Goal: Task Accomplishment & Management: Manage account settings

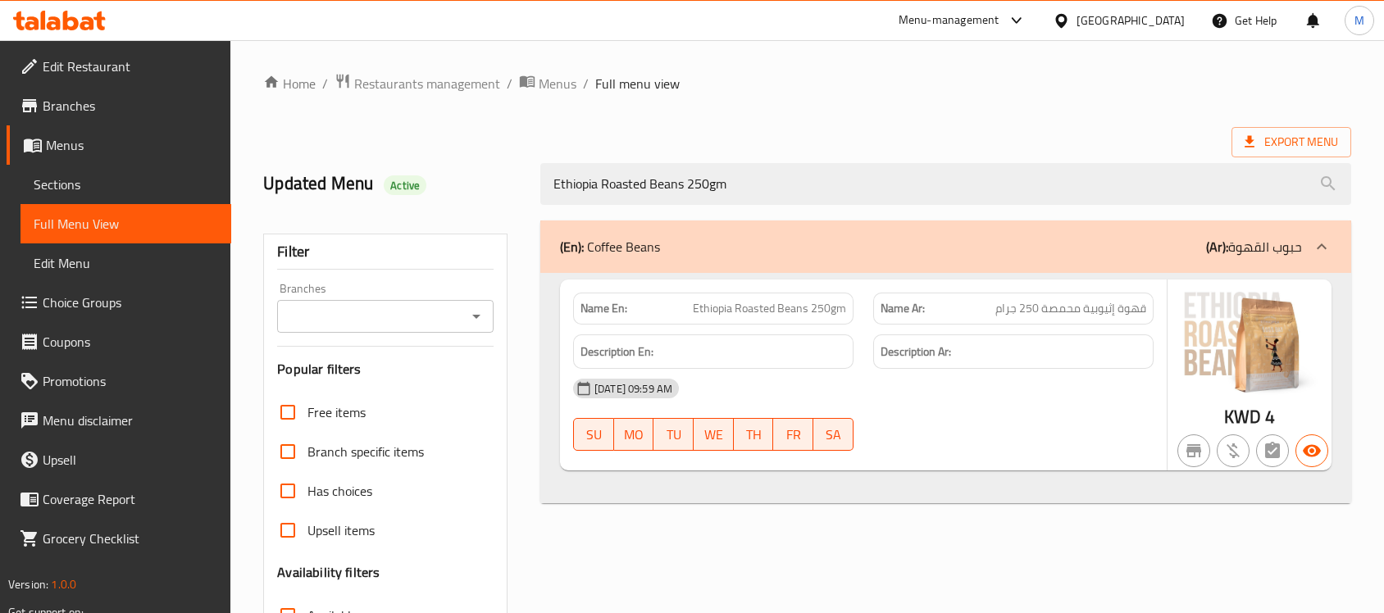
scroll to position [259, 0]
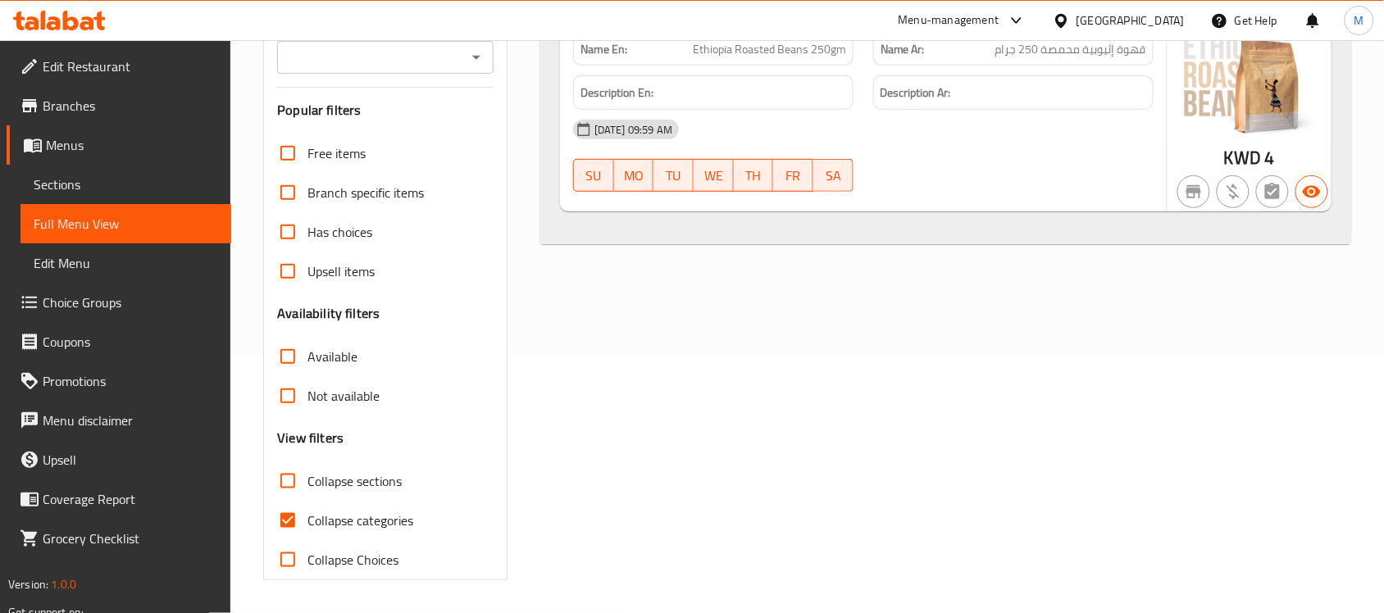
click at [1169, 18] on div "[GEOGRAPHIC_DATA]" at bounding box center [1131, 20] width 108 height 18
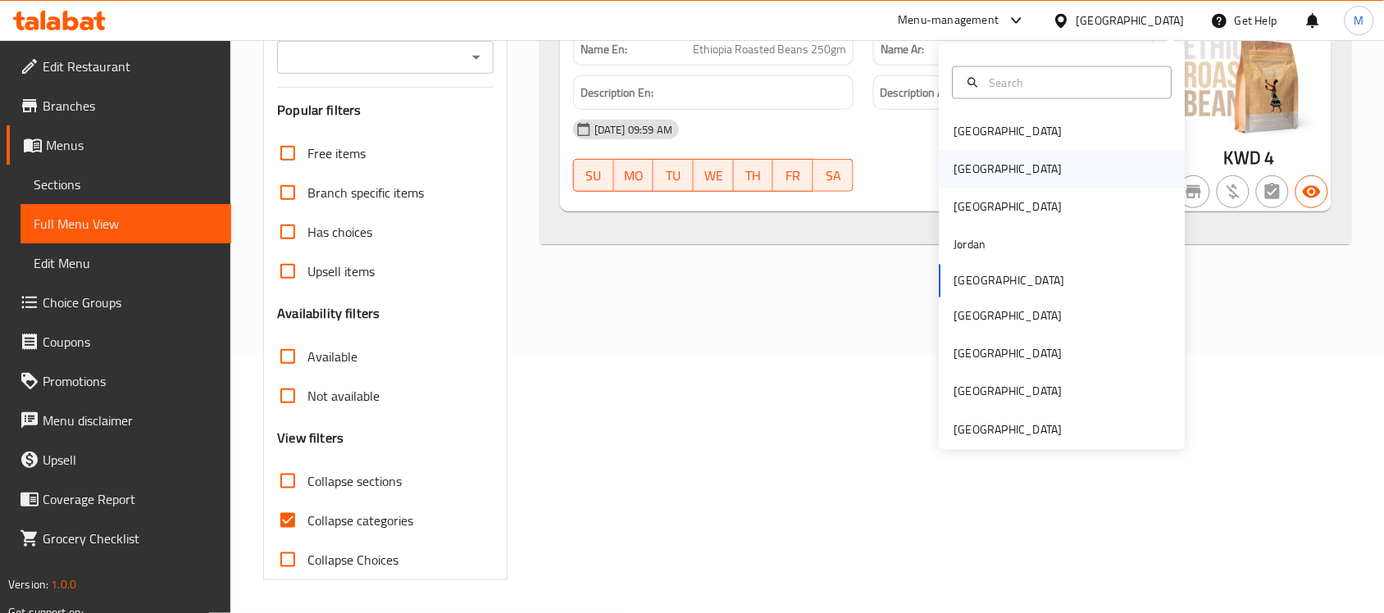
click at [1043, 171] on div "[GEOGRAPHIC_DATA]" at bounding box center [1063, 169] width 246 height 38
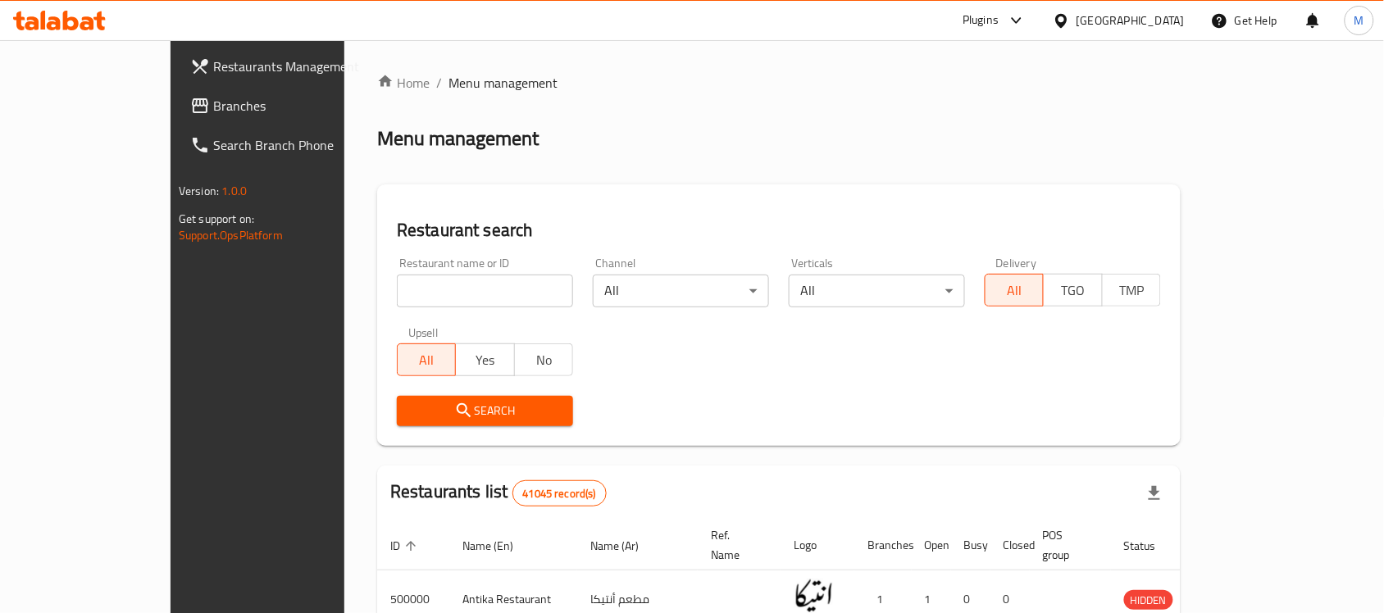
click at [397, 293] on input "search" at bounding box center [485, 291] width 176 height 33
paste input "696733"
type input "696733"
click button "Search" at bounding box center [485, 411] width 176 height 30
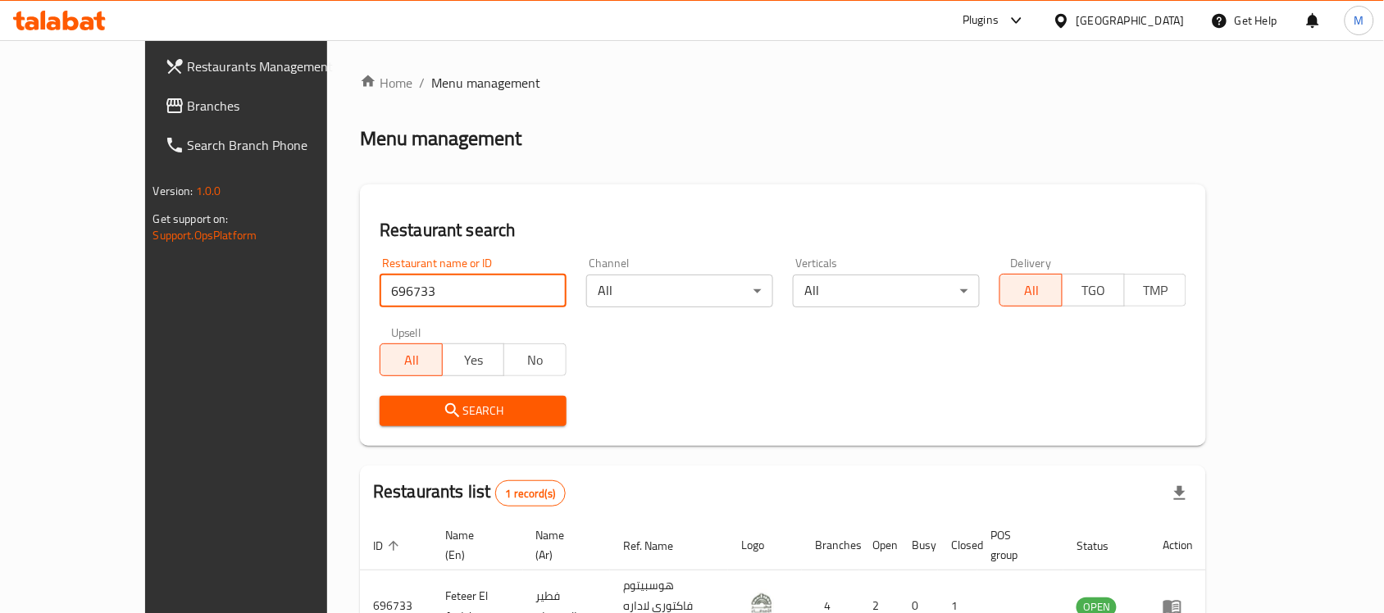
scroll to position [86, 0]
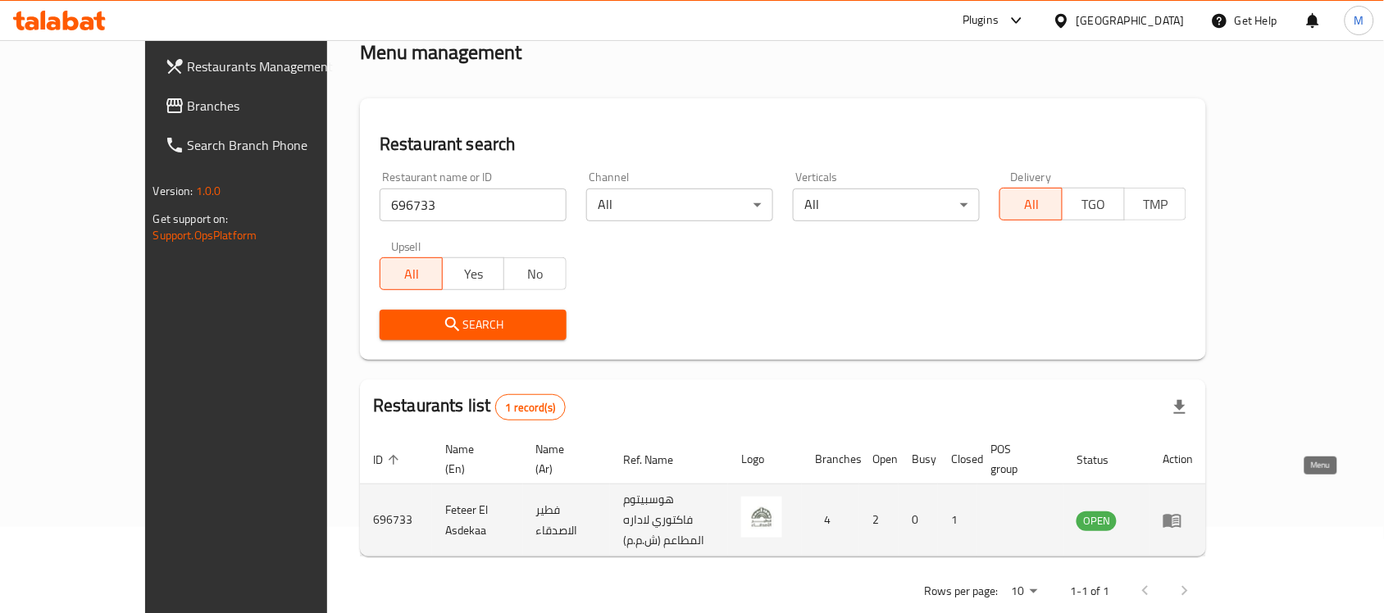
click at [1182, 514] on icon "enhanced table" at bounding box center [1173, 521] width 18 height 14
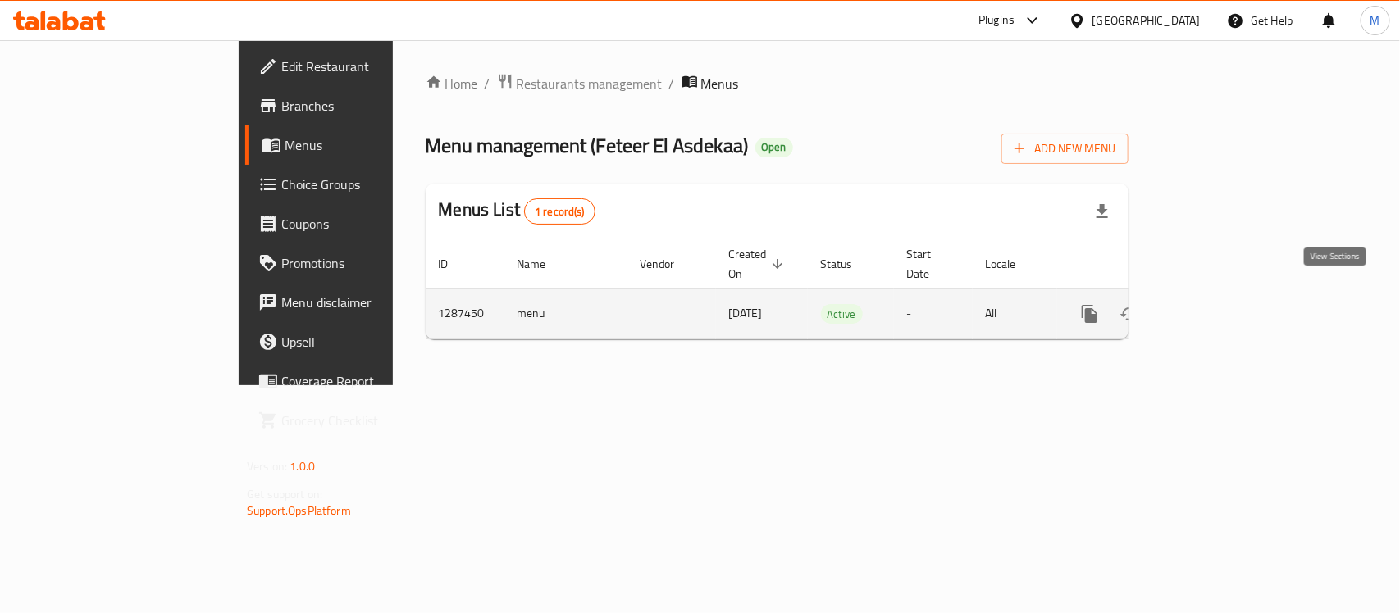
click at [1218, 304] on icon "enhanced table" at bounding box center [1208, 314] width 20 height 20
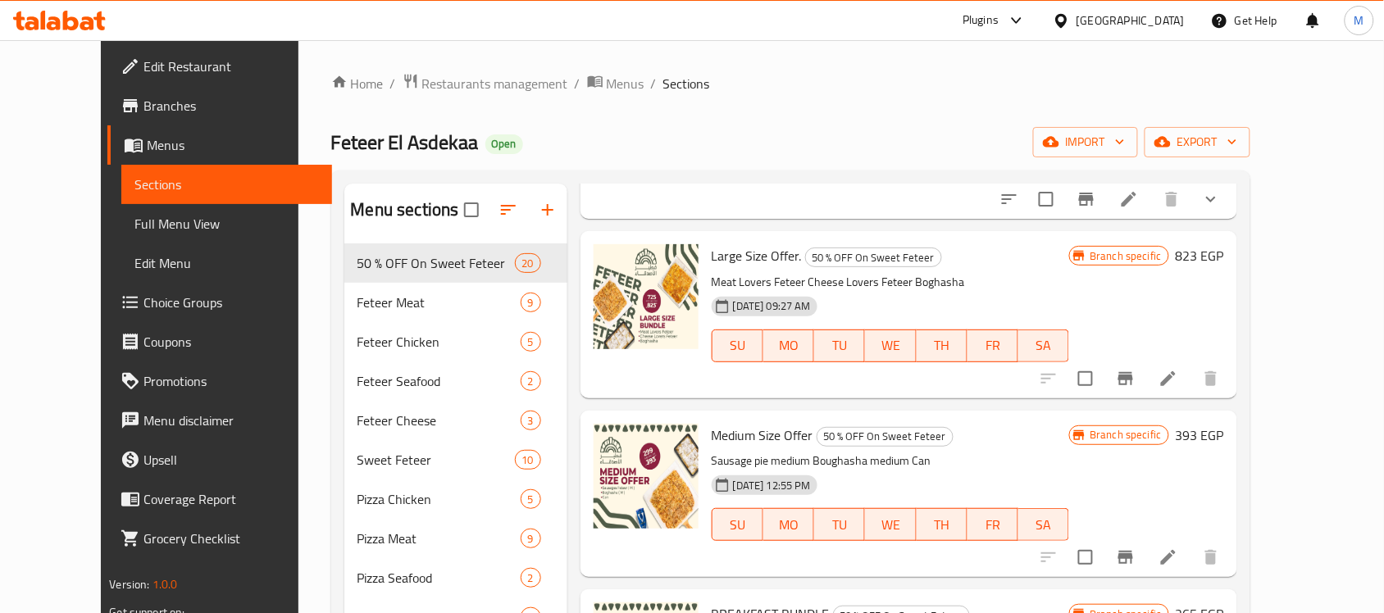
scroll to position [308, 0]
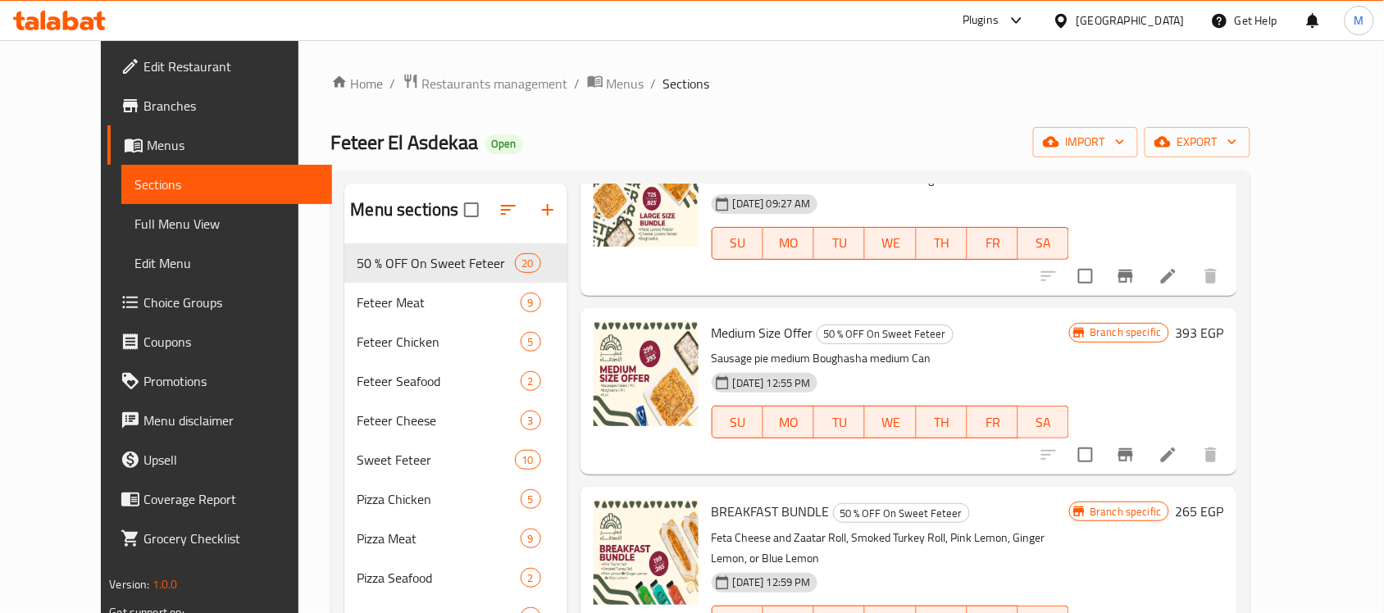
click at [1192, 456] on li at bounding box center [1169, 455] width 46 height 30
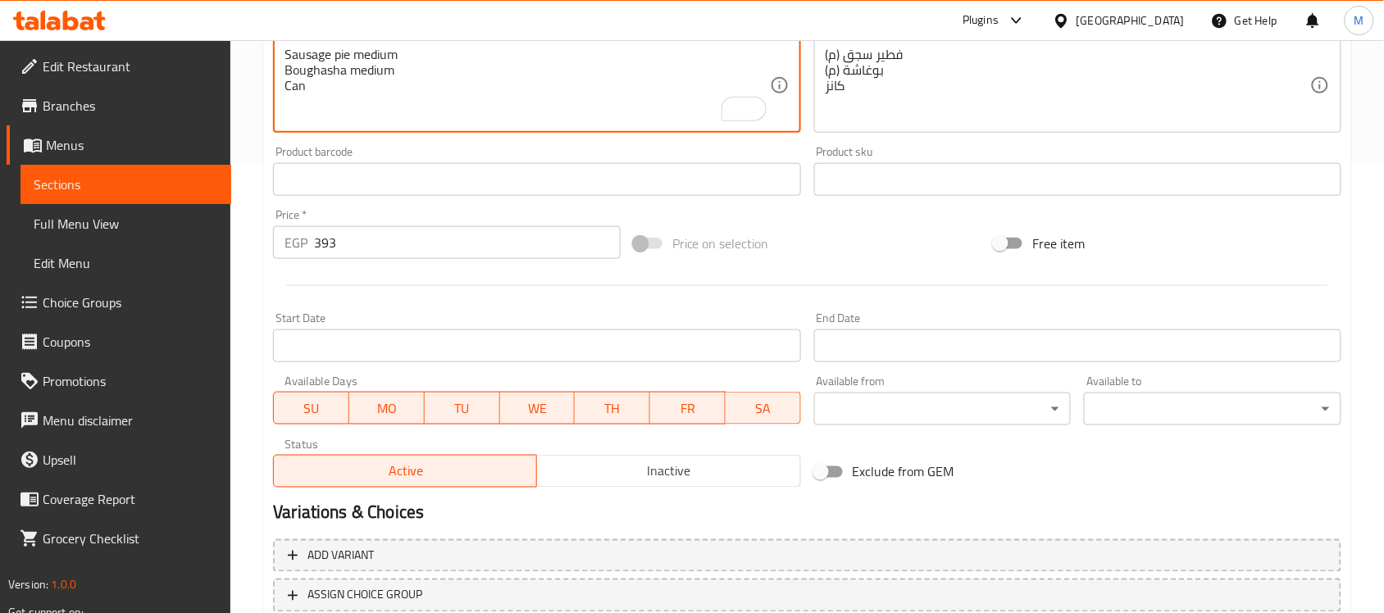
scroll to position [246, 0]
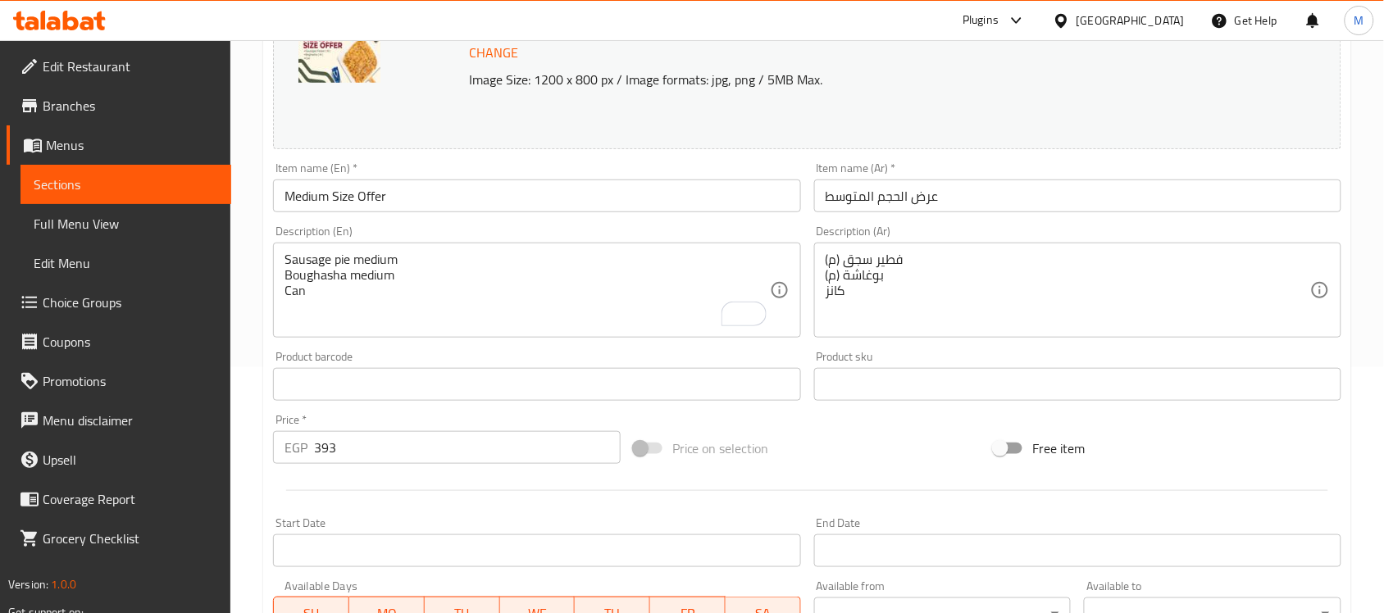
drag, startPoint x: 283, startPoint y: 277, endPoint x: 411, endPoint y: 284, distance: 128.1
click at [415, 285] on div "Sausage pie medium Boughasha medium Can Description (En)" at bounding box center [536, 290] width 527 height 95
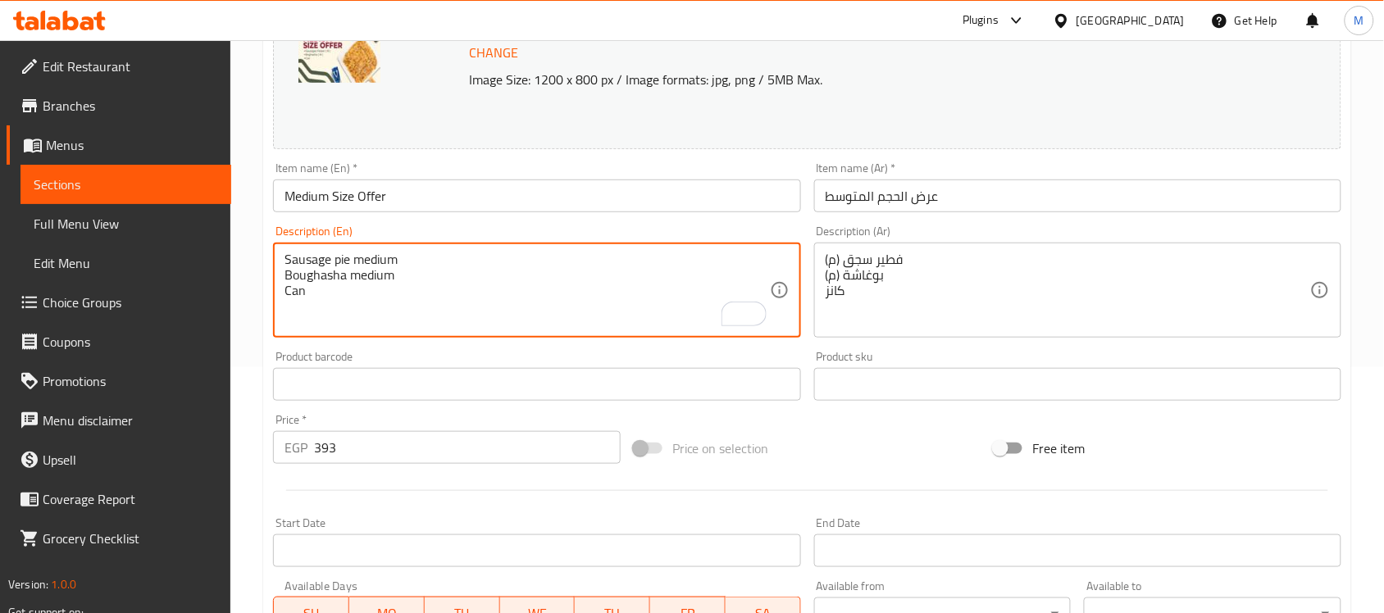
click at [367, 284] on textarea "Sausage pie medium Boughasha medium Can" at bounding box center [527, 291] width 485 height 78
drag, startPoint x: 284, startPoint y: 279, endPoint x: 330, endPoint y: 308, distance: 55.3
click at [330, 308] on textarea "Sausage pie medium Boughasha medium Can" at bounding box center [527, 291] width 485 height 78
click at [410, 263] on textarea "Sausage pie medium" at bounding box center [527, 291] width 485 height 78
click at [354, 267] on textarea "Sausage pie medium," at bounding box center [527, 291] width 485 height 78
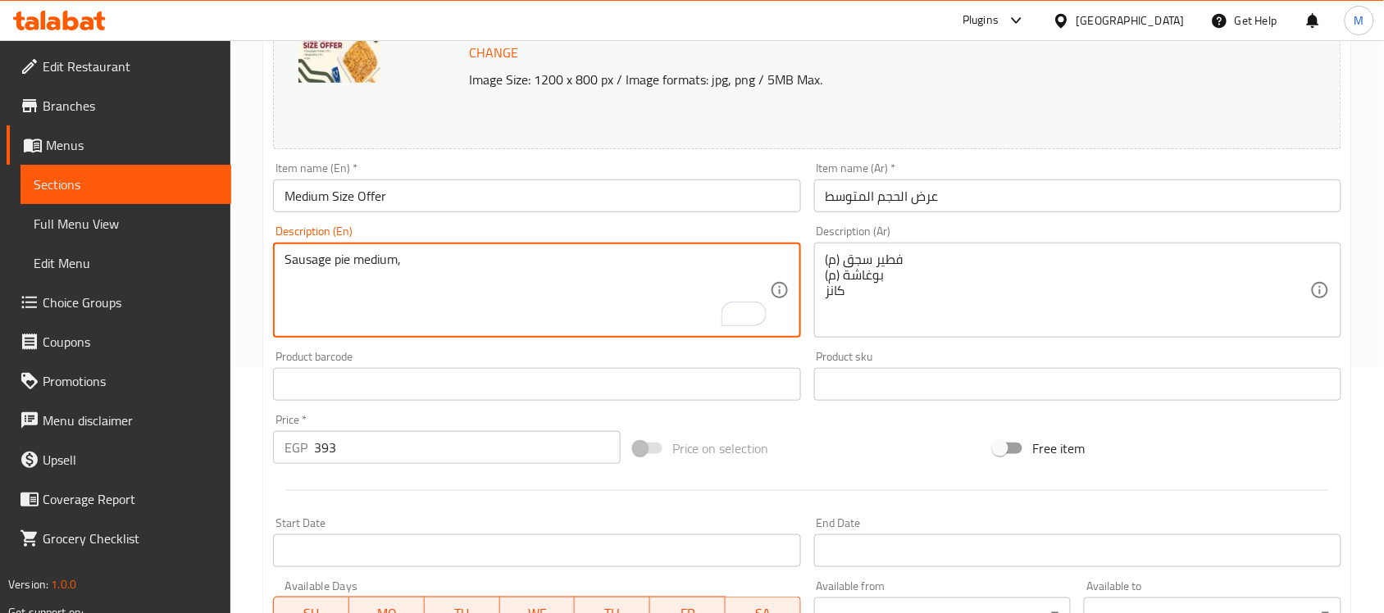
click at [354, 267] on textarea "Sausage pie medium," at bounding box center [527, 291] width 485 height 78
paste textarea "Pastrami and Sausages Feteer ( M )"
click at [502, 264] on textarea "Pastrami and Sausages Feteer ( M )" at bounding box center [527, 291] width 485 height 78
click at [367, 262] on textarea "Pastrami and Sausages Feteer medium" at bounding box center [527, 291] width 485 height 78
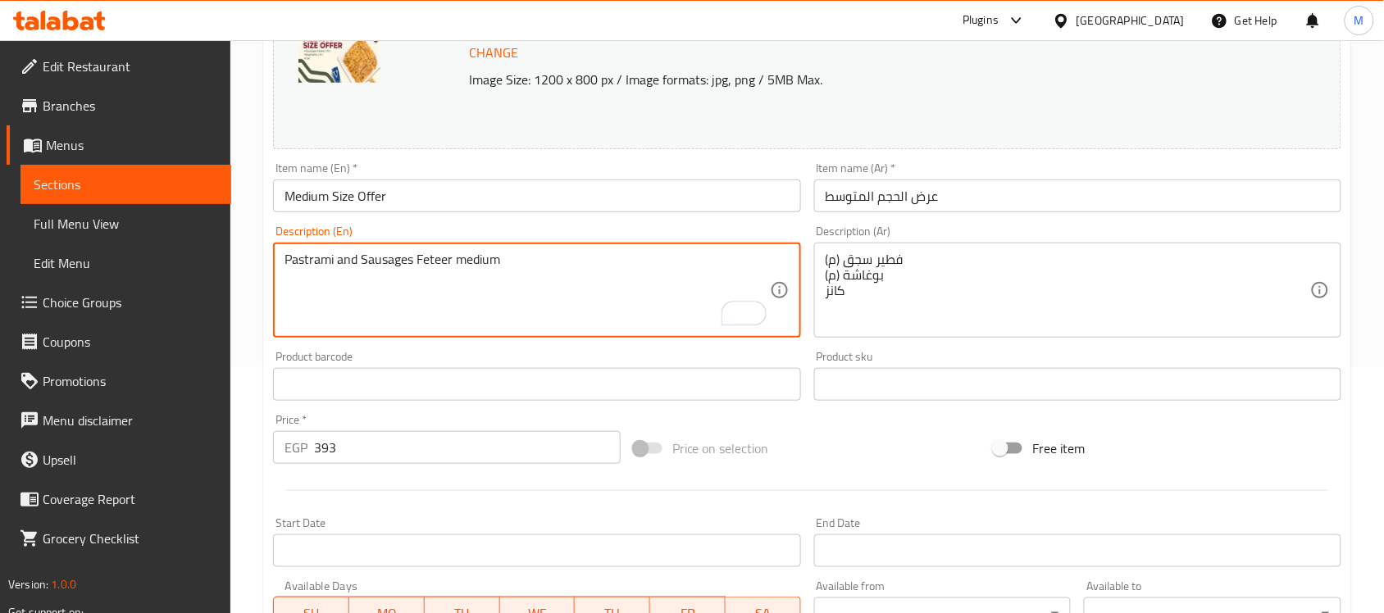
click at [367, 262] on textarea "Pastrami and Sausages Feteer medium" at bounding box center [527, 291] width 485 height 78
click at [515, 289] on textarea "Pastrami and sausages feteer medium" at bounding box center [527, 291] width 485 height 78
click at [513, 259] on textarea "Pastrami and sausages feteer medium" at bounding box center [527, 291] width 485 height 78
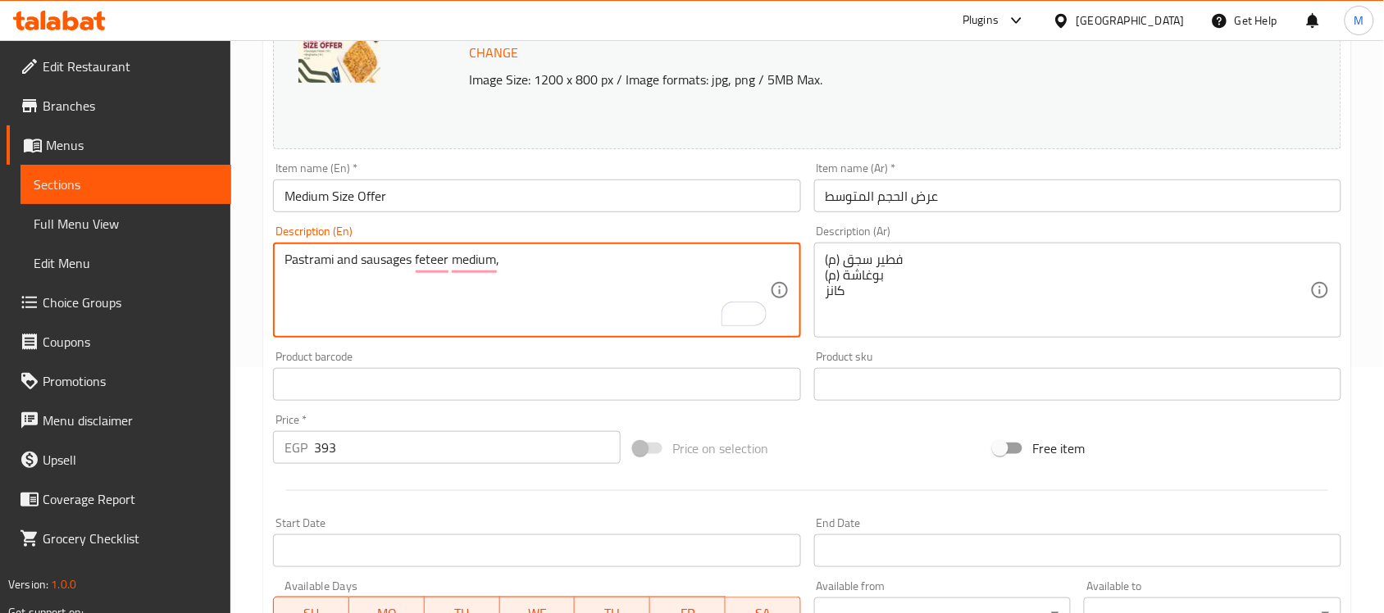
paste textarea "Custard ( M )"
drag, startPoint x: 575, startPoint y: 262, endPoint x: 548, endPoint y: 262, distance: 27.1
click at [548, 262] on textarea "Pastrami and sausages feteer medium, Custard ( M )" at bounding box center [527, 291] width 485 height 78
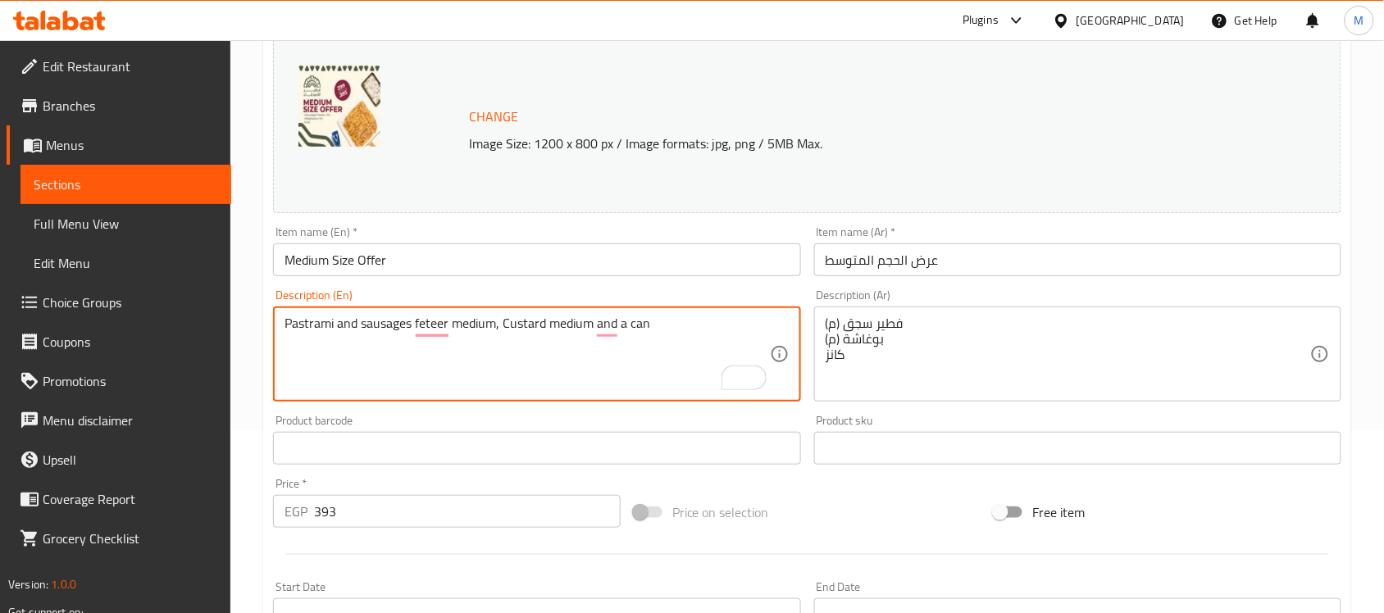
scroll to position [157, 0]
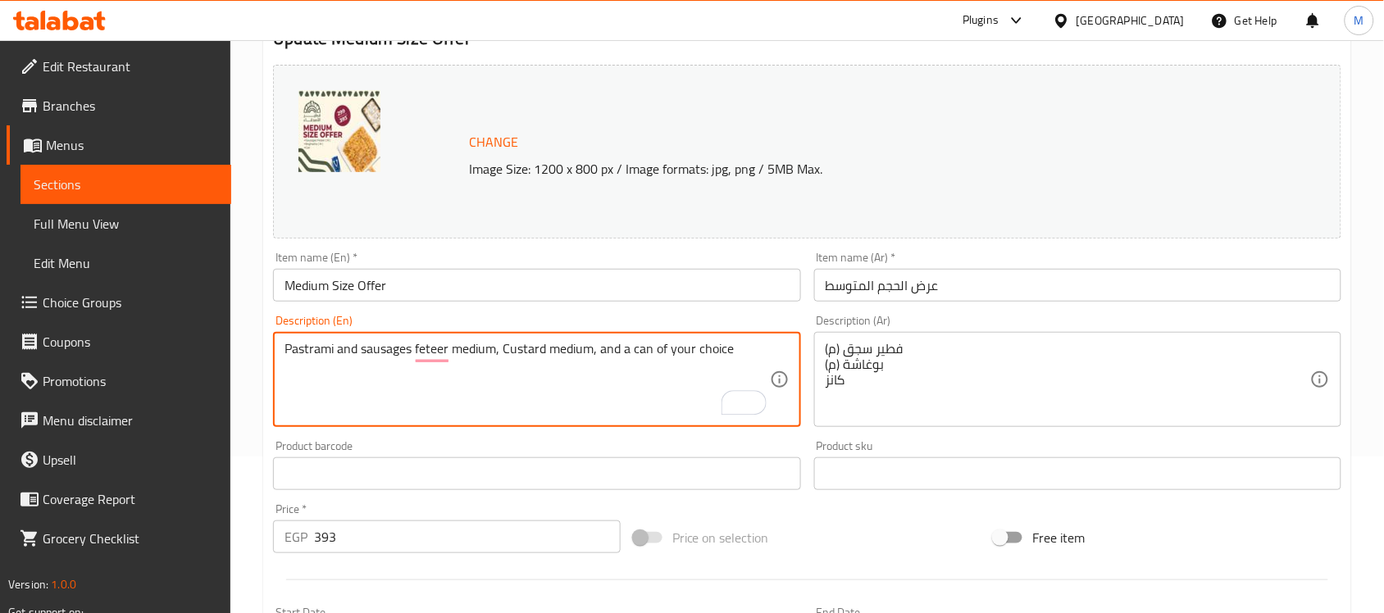
click at [763, 353] on textarea "Pastrami and sausages feteer medium, Custard medium, and a can of your choice" at bounding box center [527, 380] width 485 height 78
type textarea "Pastrami and sausages feteer medium, Custard medium, and a can of your choice"
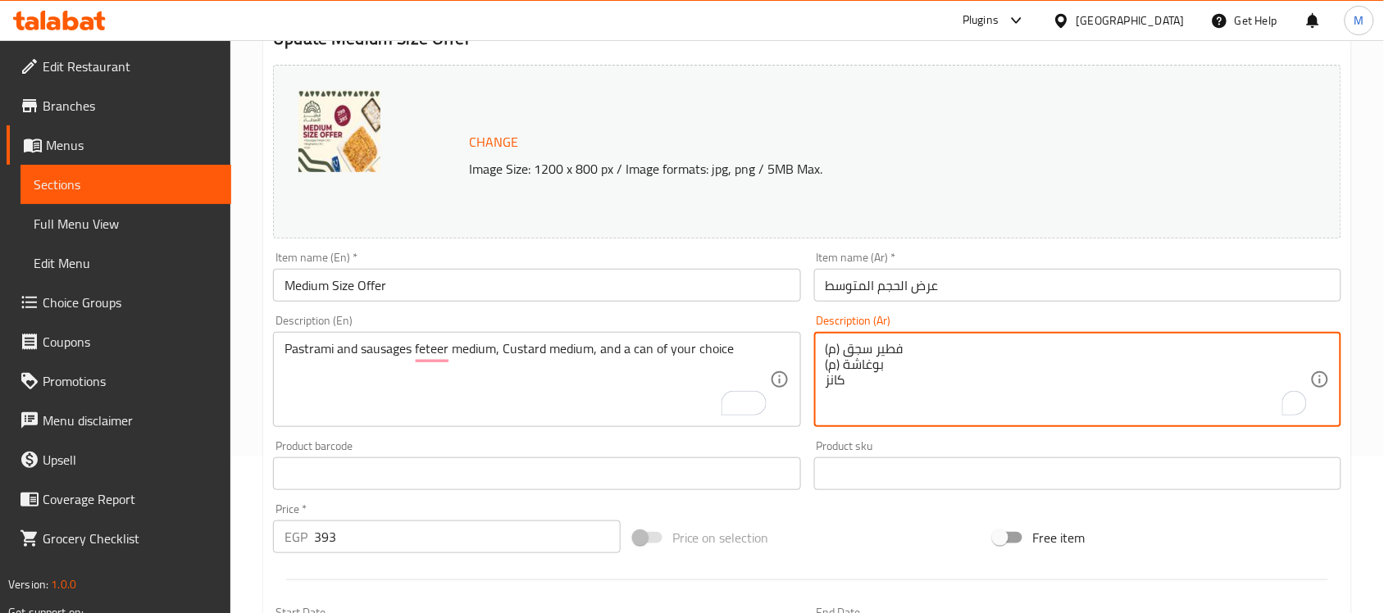
click at [1006, 353] on textarea "فطير سجق (م) بوغاشة (م) كانز" at bounding box center [1068, 380] width 485 height 78
click at [839, 380] on textarea "بوغاشة (م) كانز" at bounding box center [1068, 380] width 485 height 78
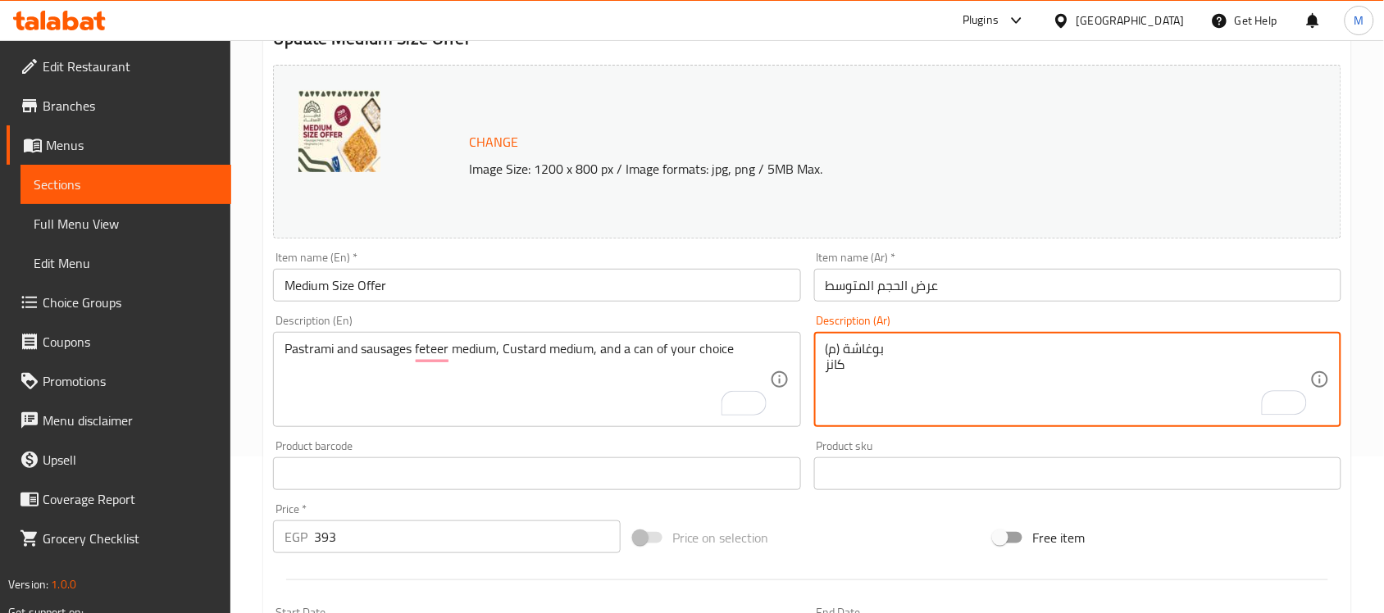
click at [839, 380] on textarea "بوغاشة (م) كانز" at bounding box center [1068, 380] width 485 height 78
type textarea "بوغاشة (م)"
click at [845, 353] on textarea "بوغاشة (م)" at bounding box center [1068, 380] width 485 height 78
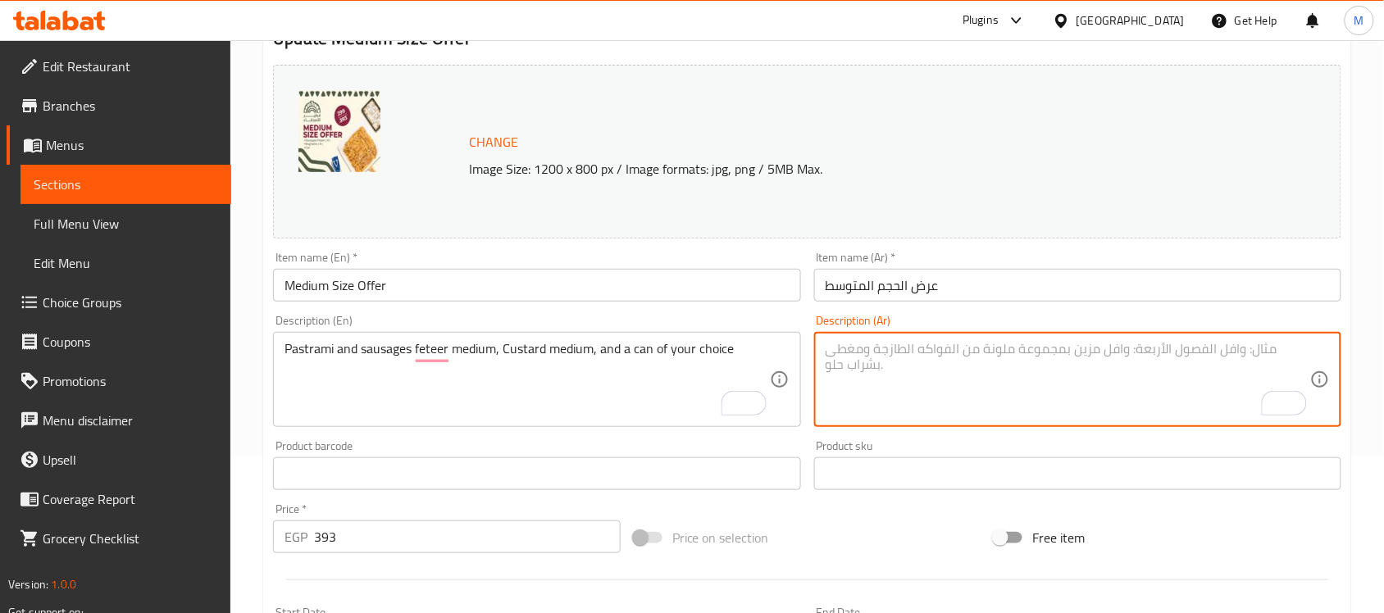
paste textarea "فطيرة باسترامي وسجق متوسطة، وكاسترد متوسطة، وعلبة من اختيارك"
click at [1257, 353] on textarea "فطيرة باسترامي وسجق متوسطة، وكاسترد متوسطة، وعلبة من اختيارك" at bounding box center [1068, 380] width 485 height 78
click at [1150, 353] on textarea "فطيرة بسطرمة وسجق متوسطة، وكاسترد متوسطة، وعلبة من اختيارك" at bounding box center [1068, 380] width 485 height 78
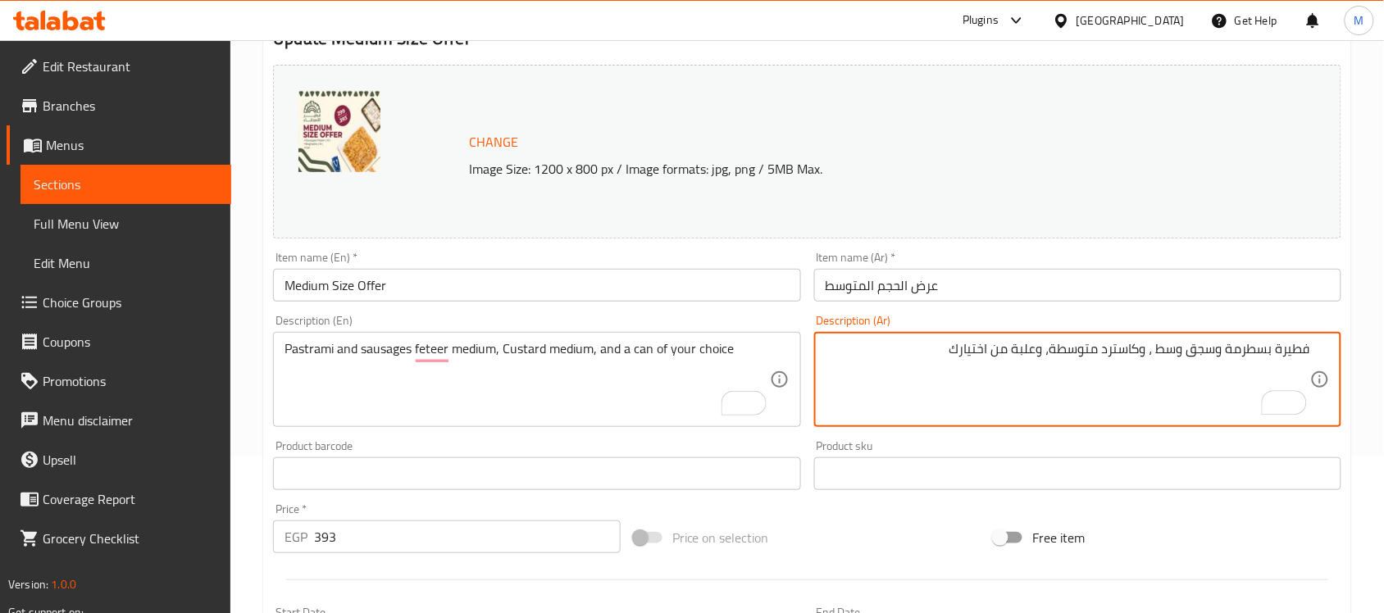
click at [1137, 358] on textarea "فطيرة بسطرمة وسجق وسط ، وكاسترد متوسطة، وعلبة من اختيارك" at bounding box center [1068, 380] width 485 height 78
click at [1096, 350] on textarea "فطيرة بسطرمة وسجق وسط ، كاسترد متوسطة، وعلبة من اختيارك" at bounding box center [1068, 380] width 485 height 78
click at [1059, 353] on textarea "فطيرة بسطرمة وسجق وسط ، كاسترد وسط، وعلبة من اختيارك" at bounding box center [1068, 380] width 485 height 78
drag, startPoint x: 1066, startPoint y: 350, endPoint x: 1043, endPoint y: 355, distance: 23.5
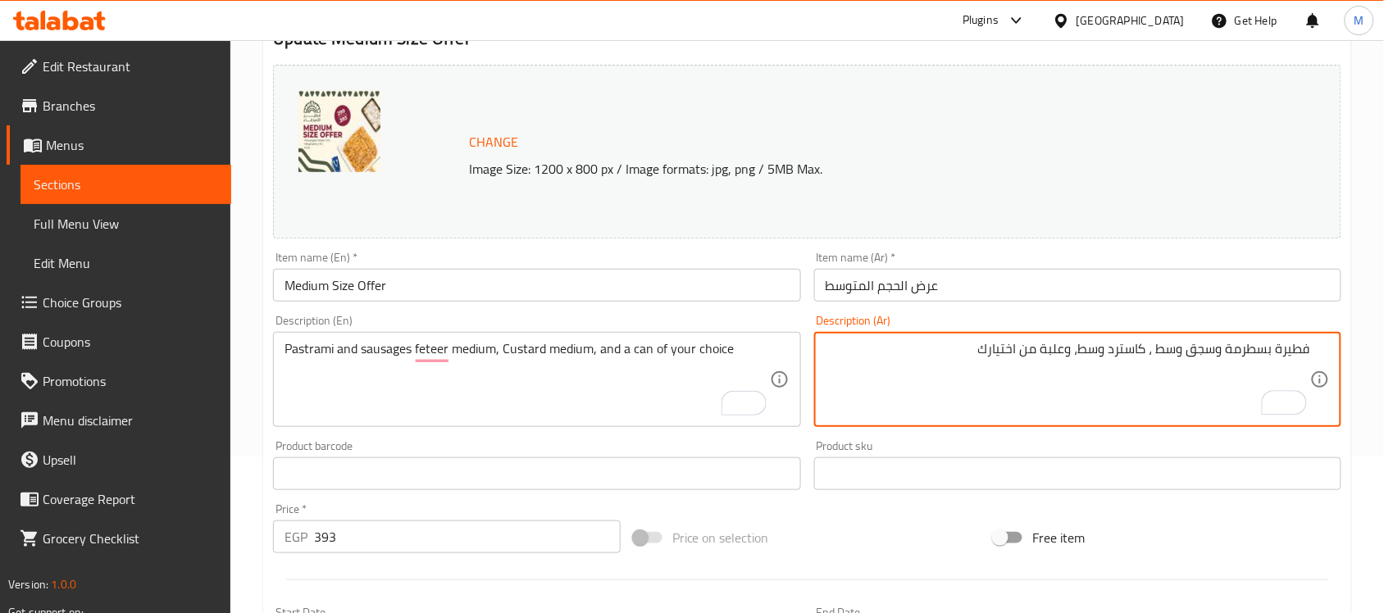
click at [1043, 355] on textarea "فطيرة بسطرمة وسجق وسط ، كاسترد وسط، وعلبة من اختيارك" at bounding box center [1068, 380] width 485 height 78
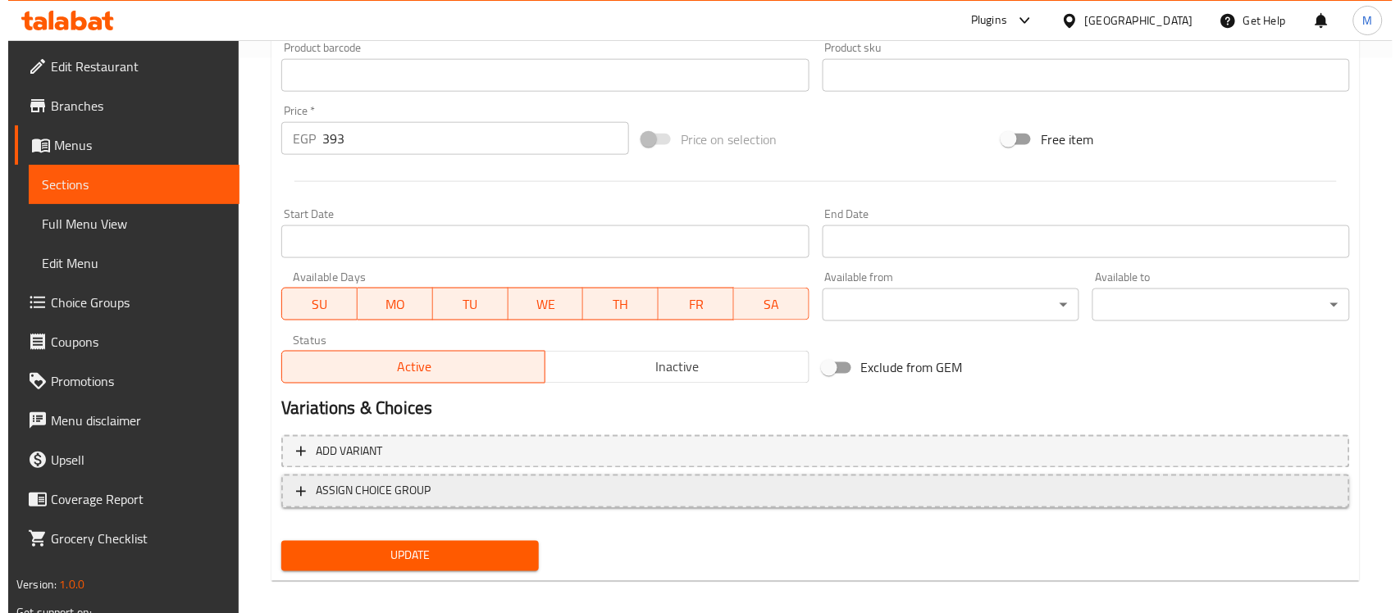
scroll to position [563, 0]
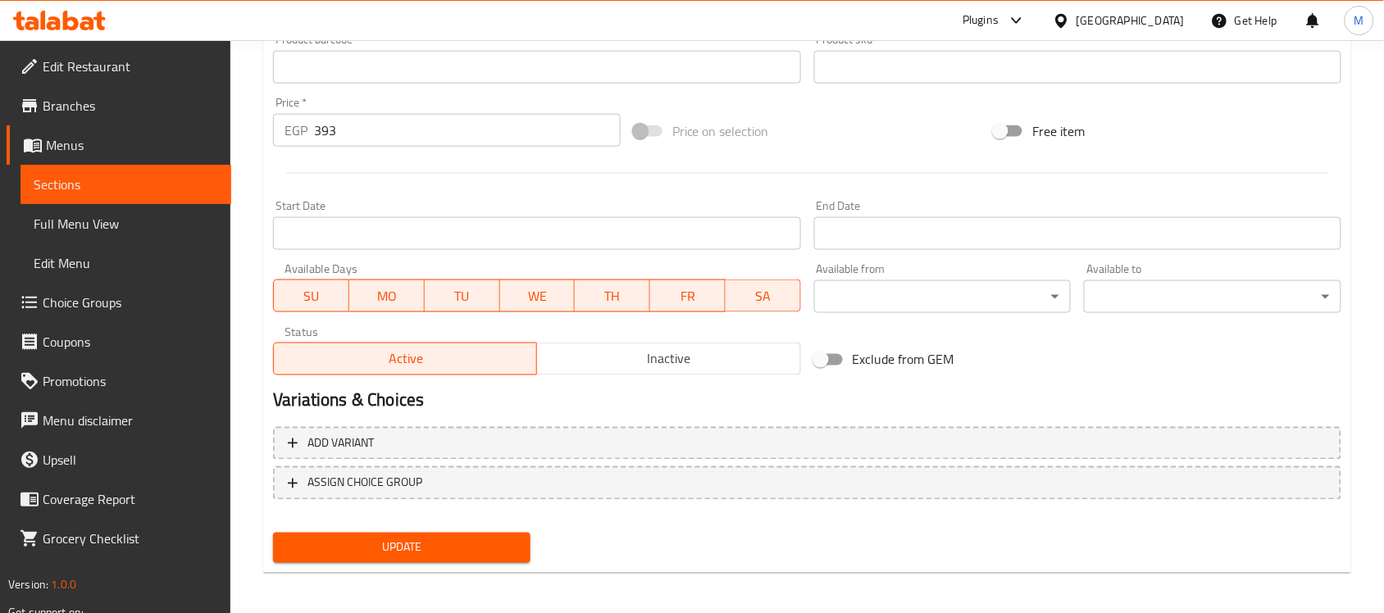
type textarea "فطيرة بسطرمة وسجق وسط ، كاسترد وسط، وكانز من اختيارك"
click at [673, 361] on span "Inactive" at bounding box center [669, 360] width 250 height 24
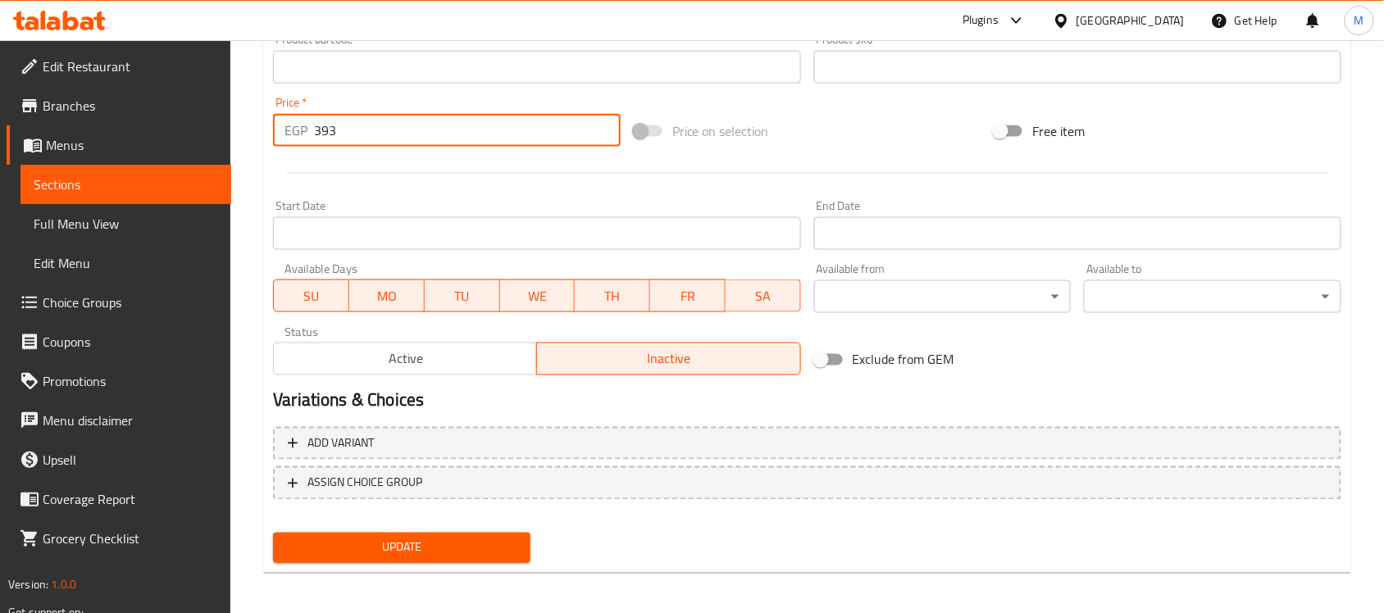
drag, startPoint x: 321, startPoint y: 128, endPoint x: 363, endPoint y: 131, distance: 42.0
click at [363, 131] on input "393" at bounding box center [467, 130] width 307 height 33
click at [357, 133] on input "393" at bounding box center [467, 130] width 307 height 33
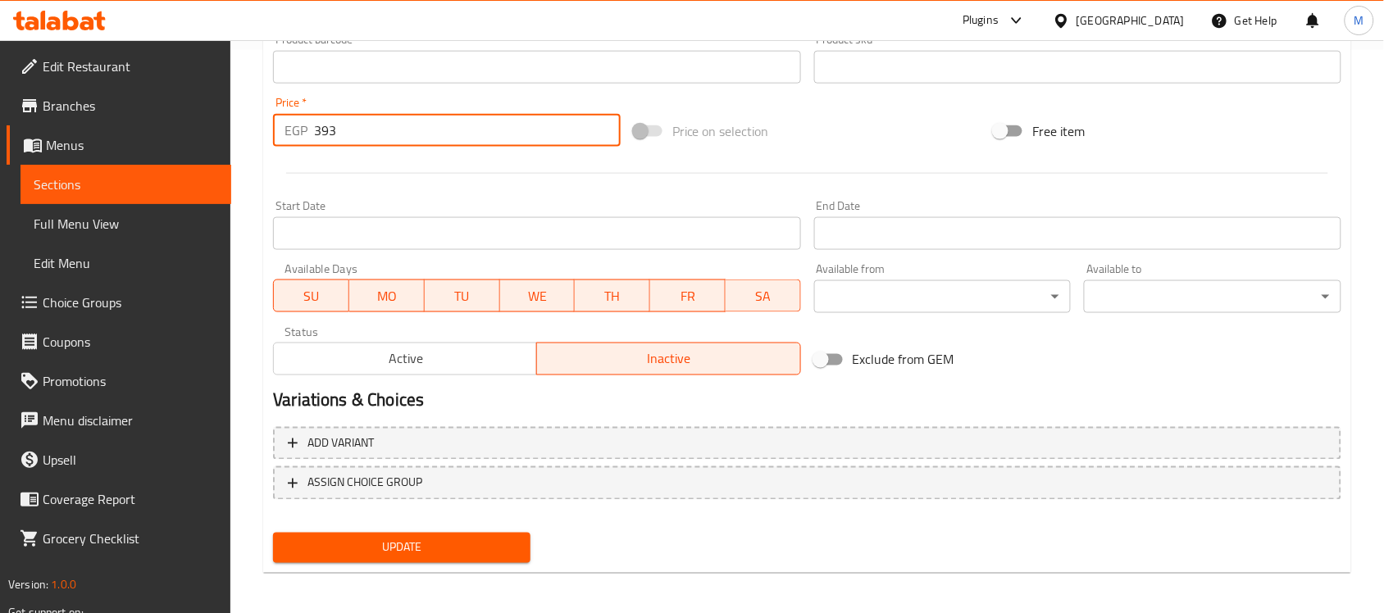
paste input "430"
type input "430"
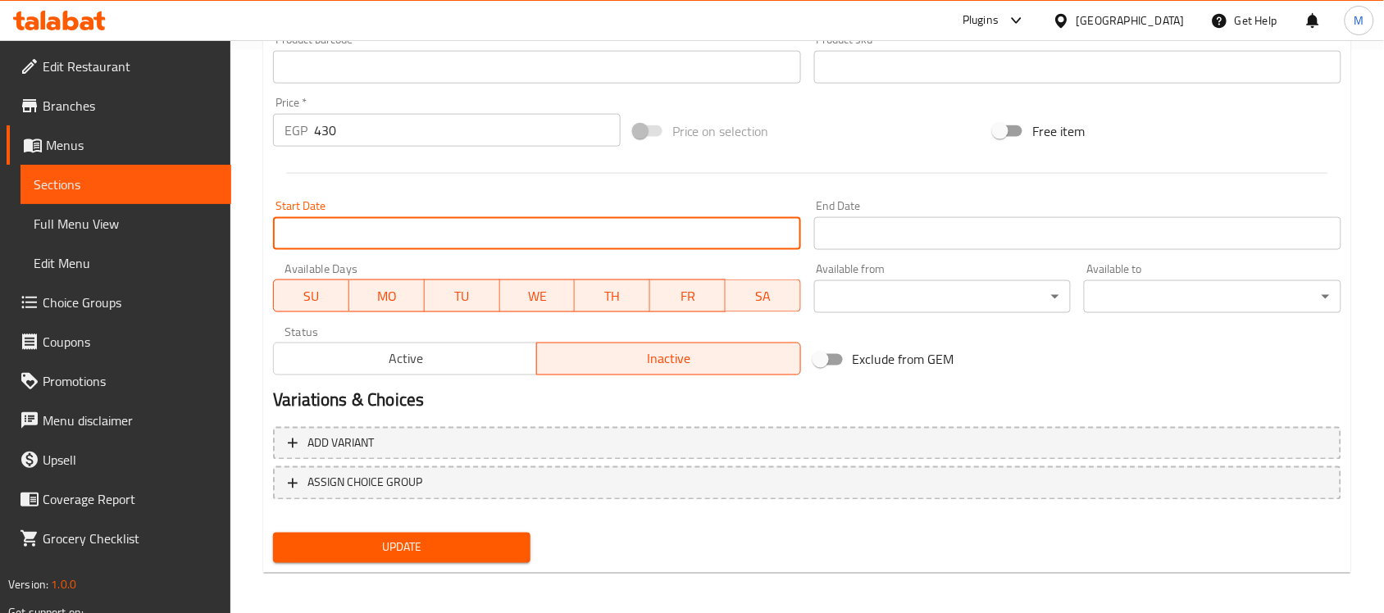
click at [509, 239] on input "Start Date" at bounding box center [536, 233] width 527 height 33
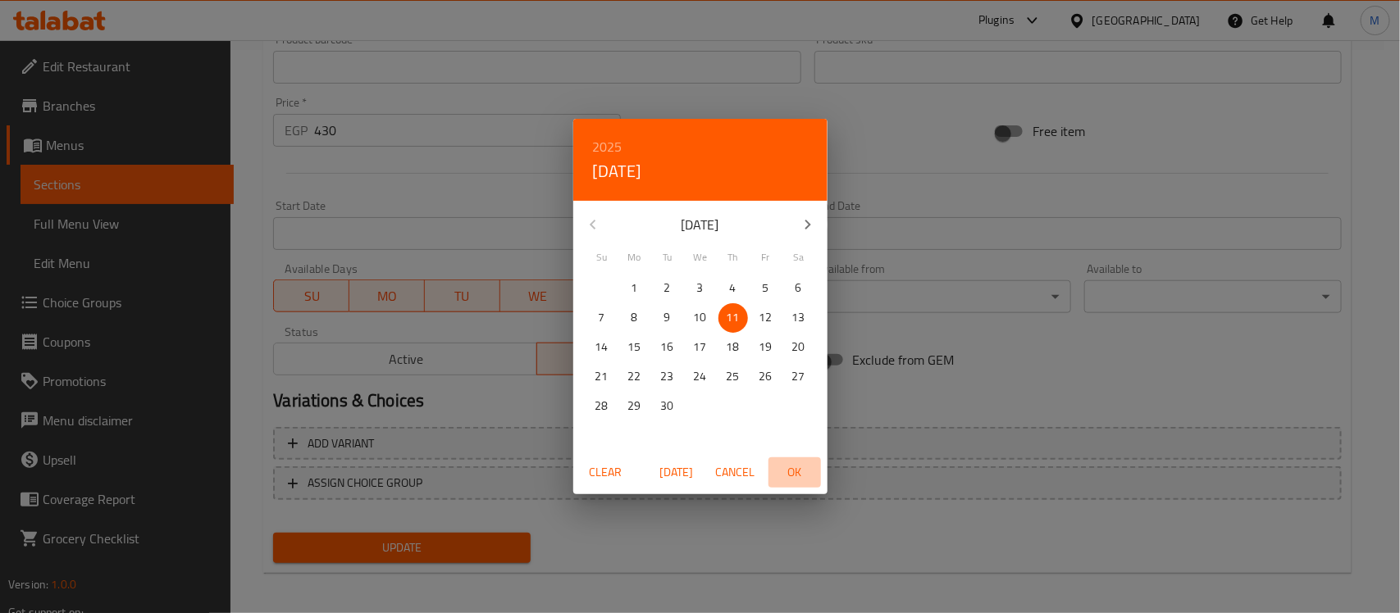
click at [796, 478] on span "OK" at bounding box center [794, 473] width 39 height 21
type input "11-09-2025"
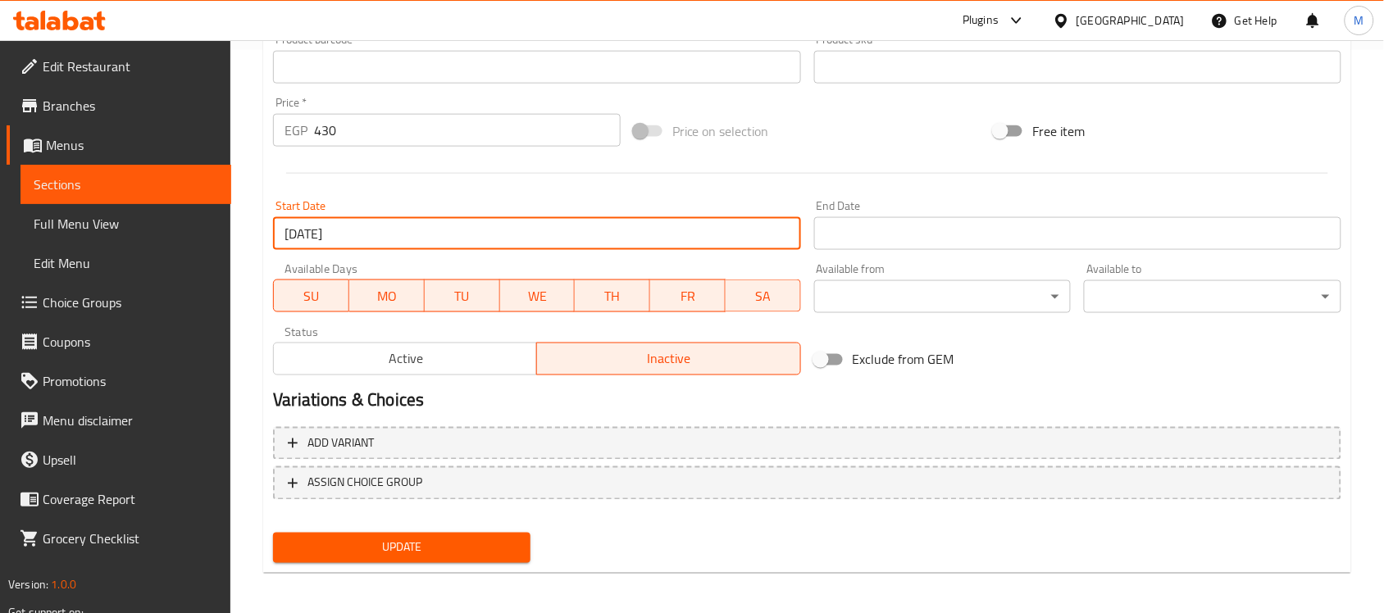
click at [1040, 239] on input "Start Date" at bounding box center [1077, 233] width 527 height 33
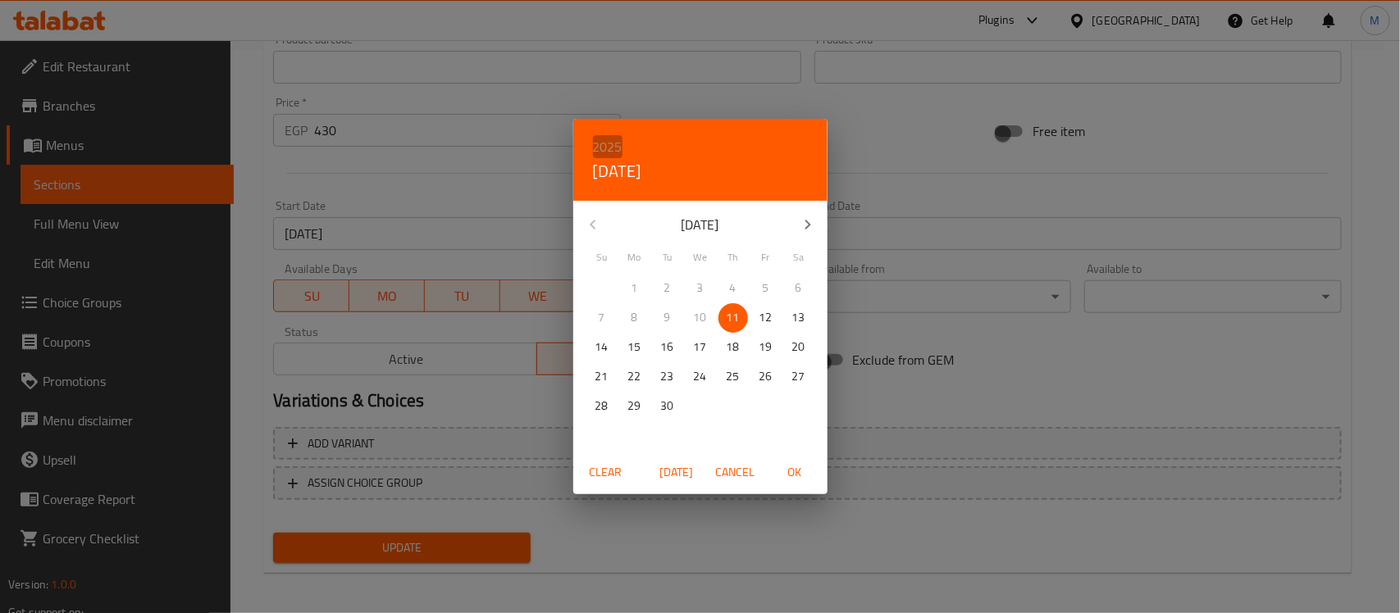
click at [617, 146] on h6 "2025" at bounding box center [608, 146] width 30 height 23
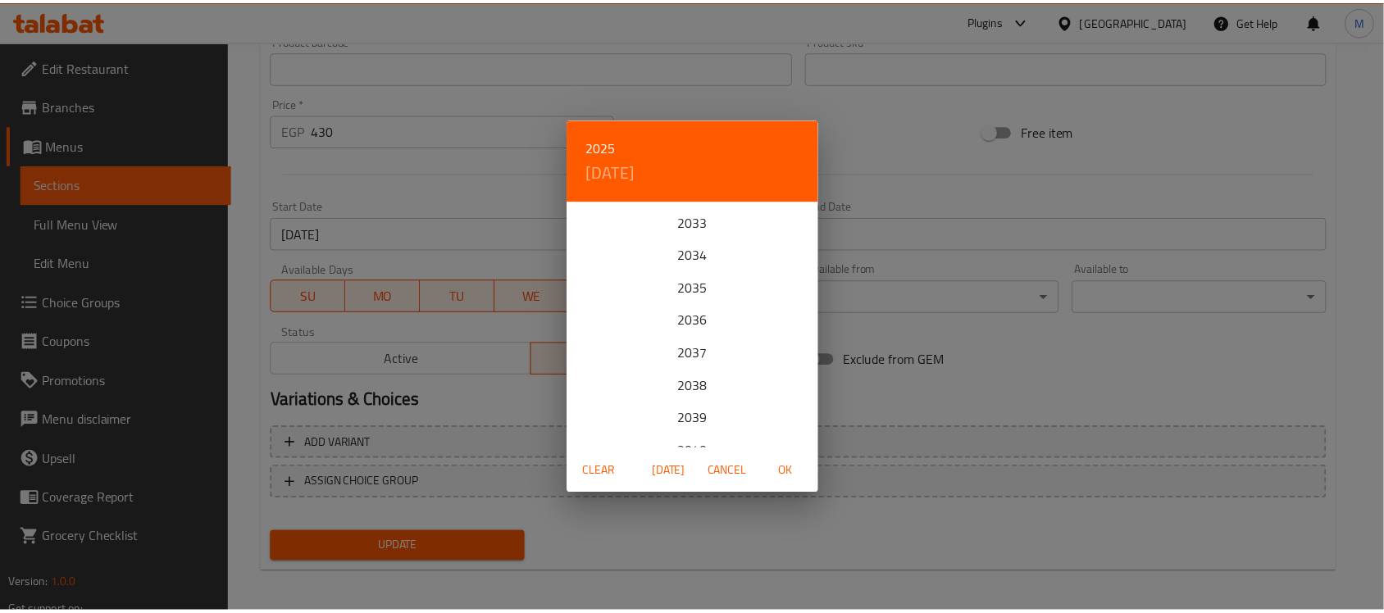
scroll to position [410, 0]
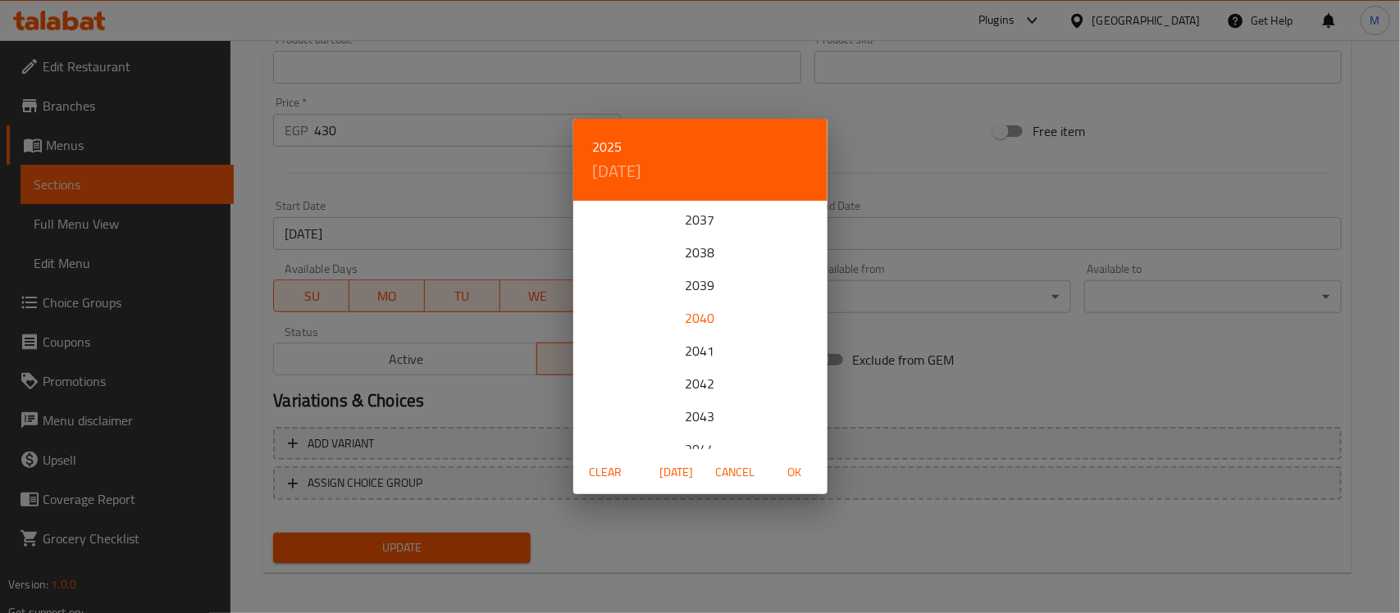
click at [702, 314] on div "2040" at bounding box center [700, 318] width 254 height 33
click at [669, 406] on p "25" at bounding box center [667, 406] width 13 height 21
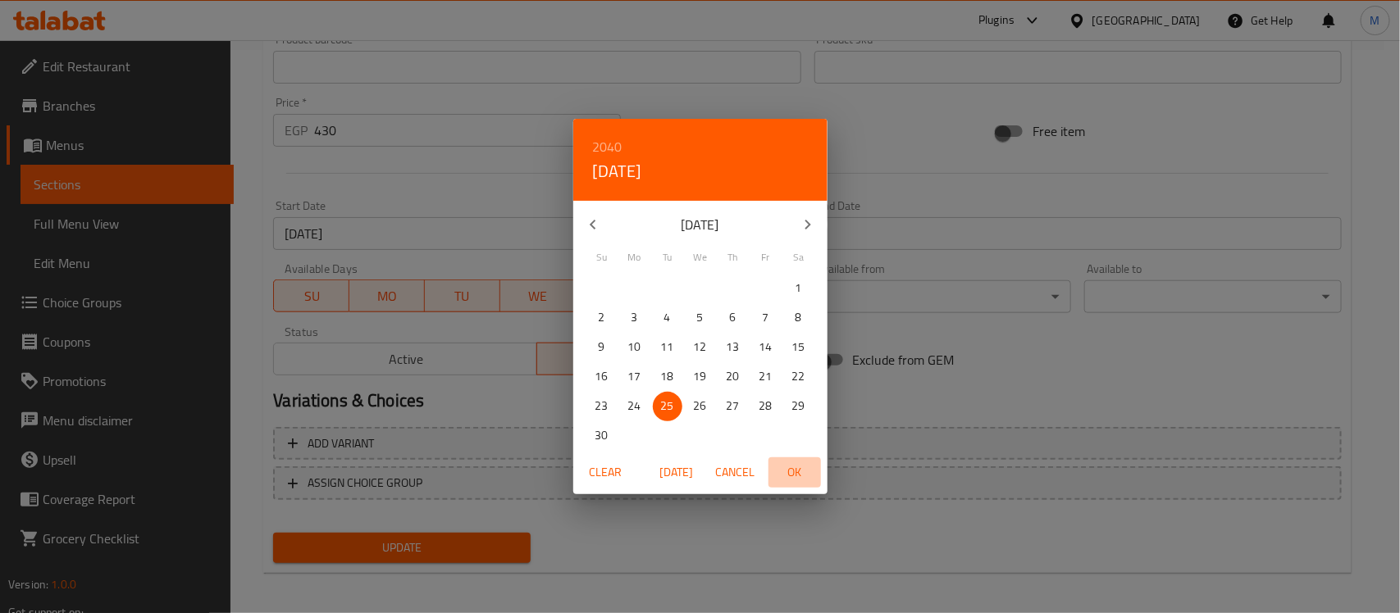
click at [796, 470] on span "OK" at bounding box center [794, 473] width 39 height 21
type input "25-09-2040"
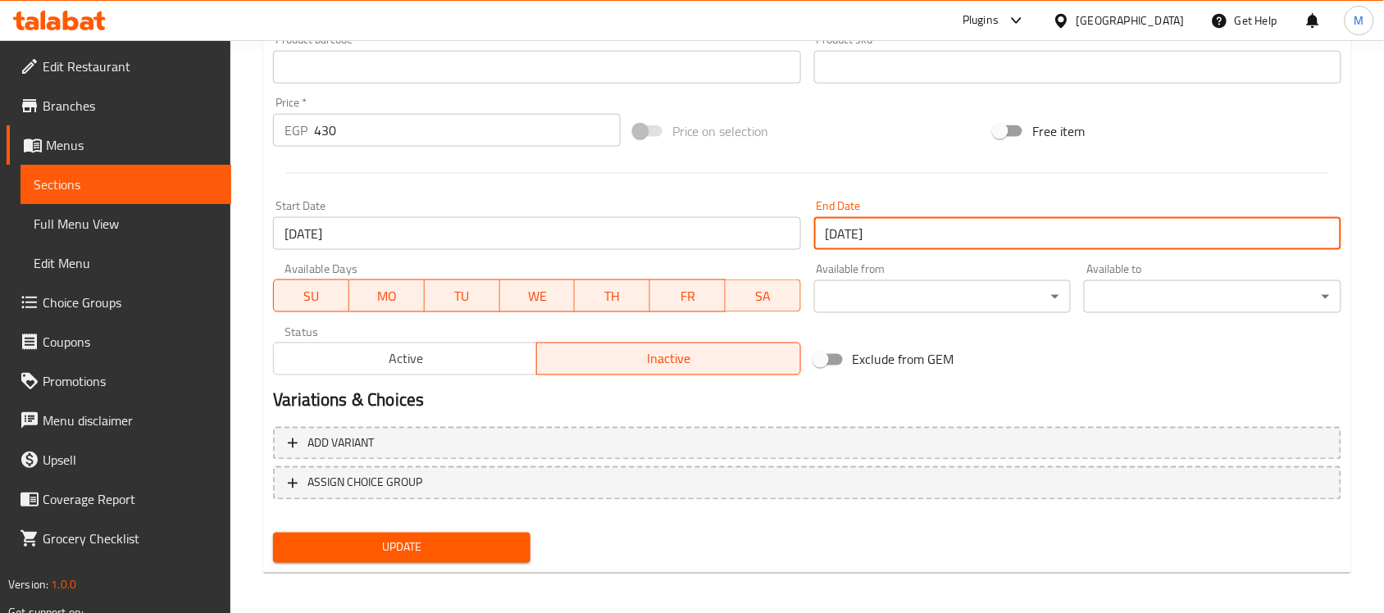
click at [489, 552] on span "Update" at bounding box center [401, 548] width 231 height 21
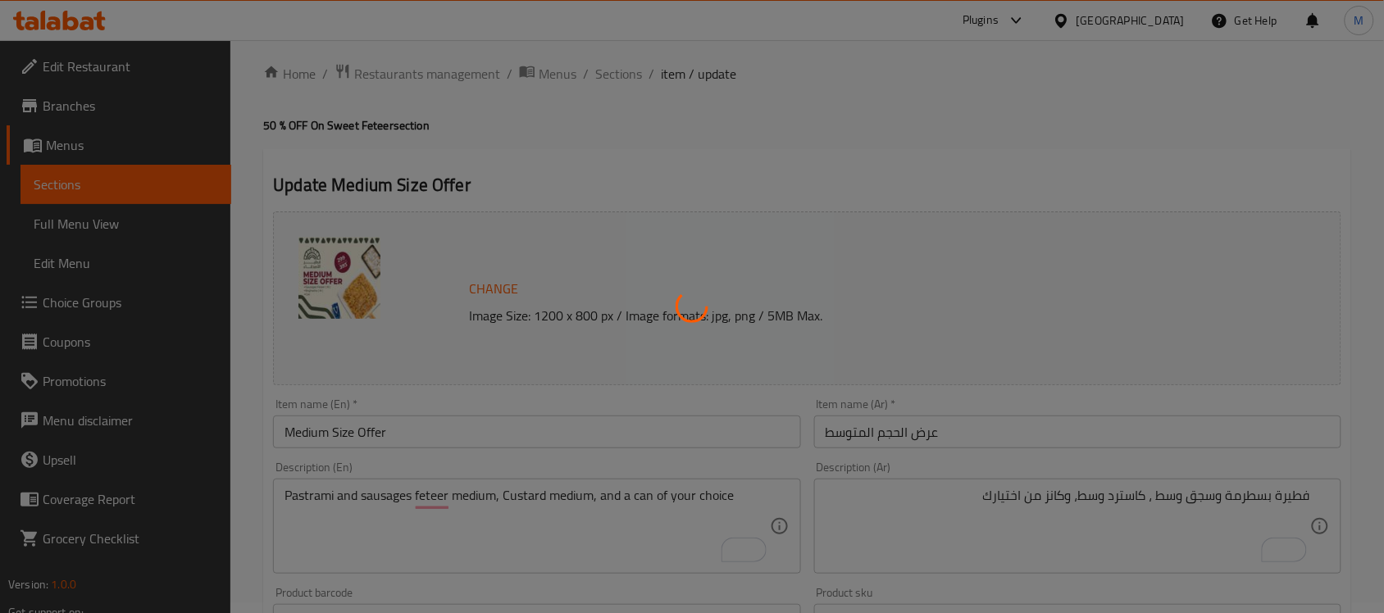
scroll to position [0, 0]
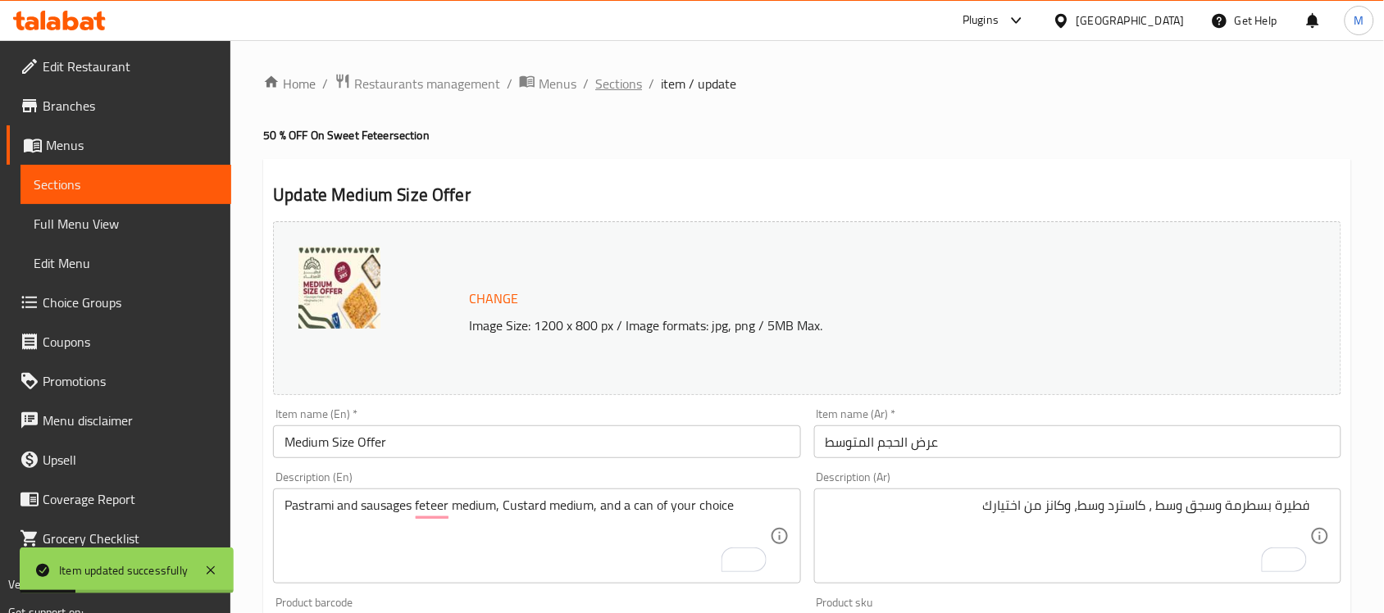
click at [608, 80] on span "Sections" at bounding box center [618, 84] width 47 height 20
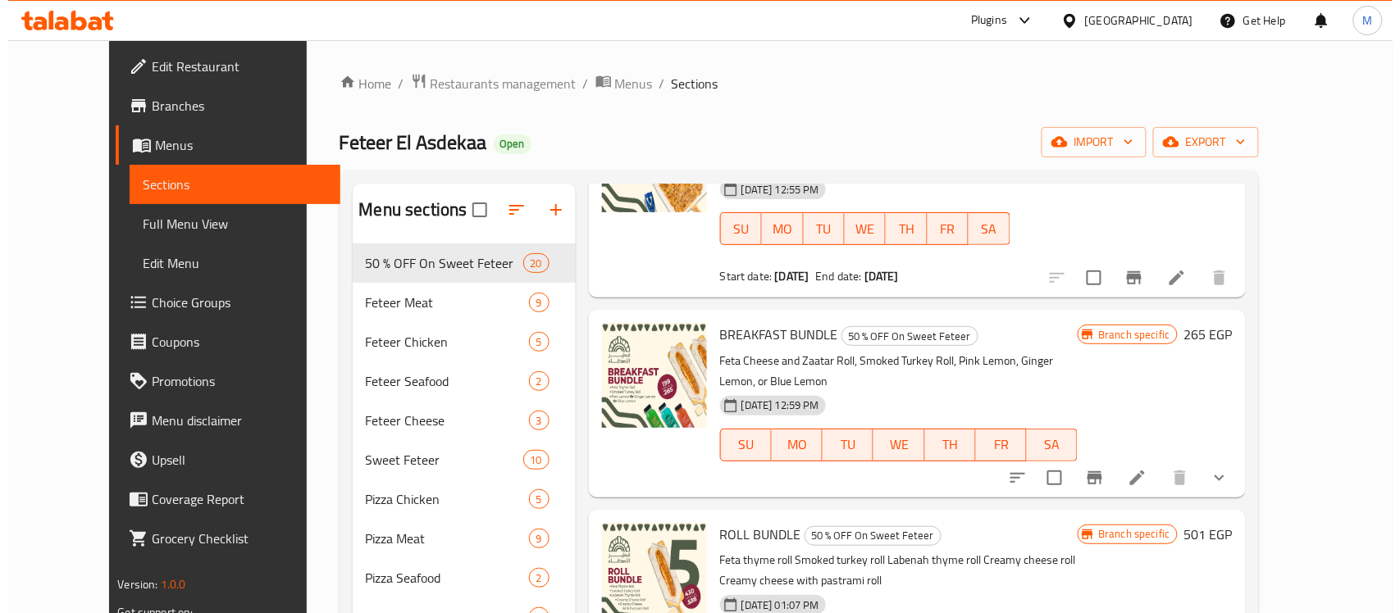
scroll to position [308, 0]
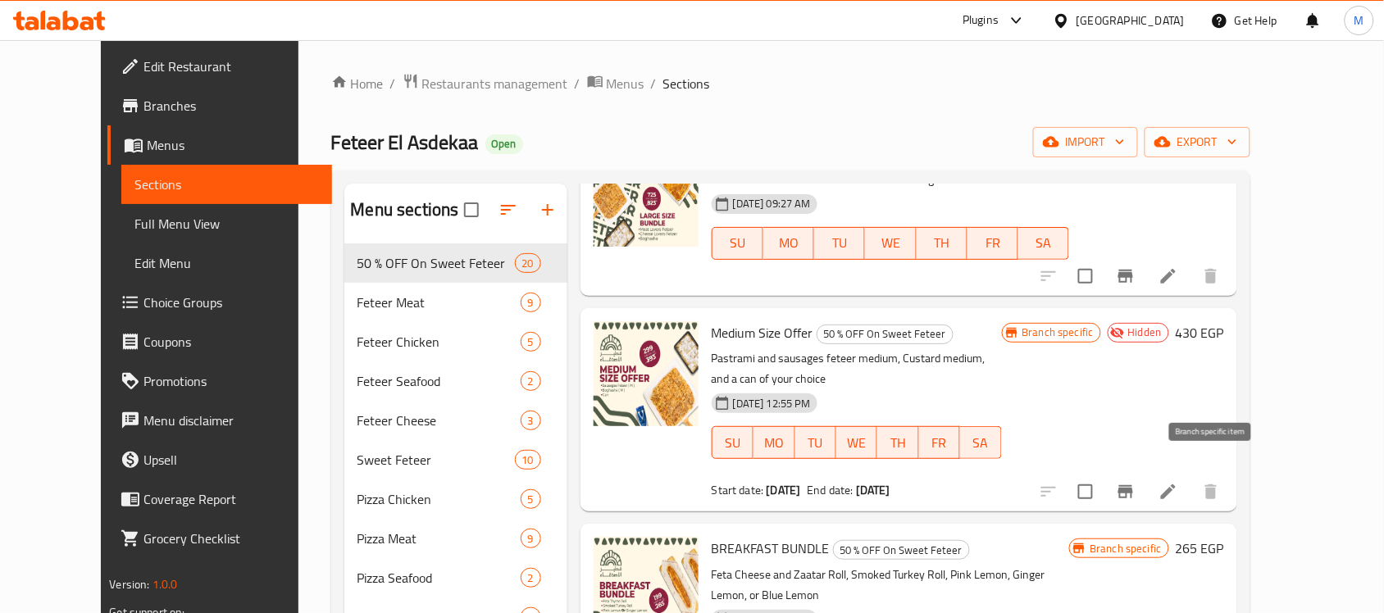
click at [1146, 472] on button "Branch-specific-item" at bounding box center [1125, 491] width 39 height 39
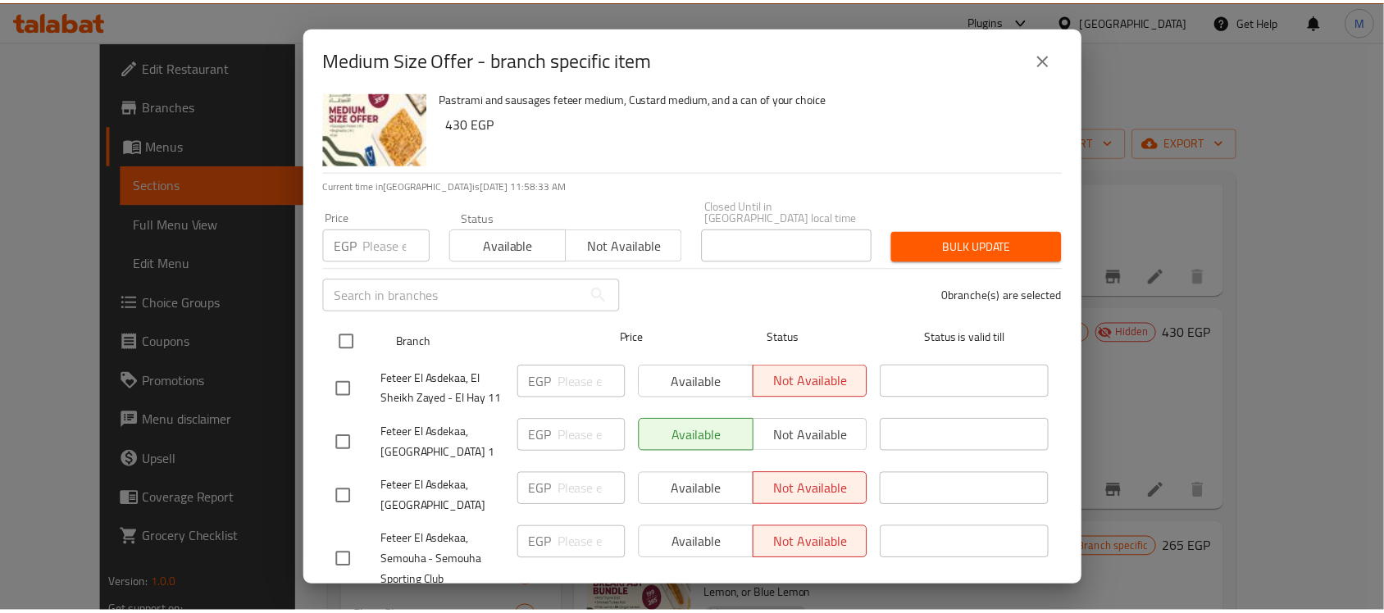
scroll to position [0, 0]
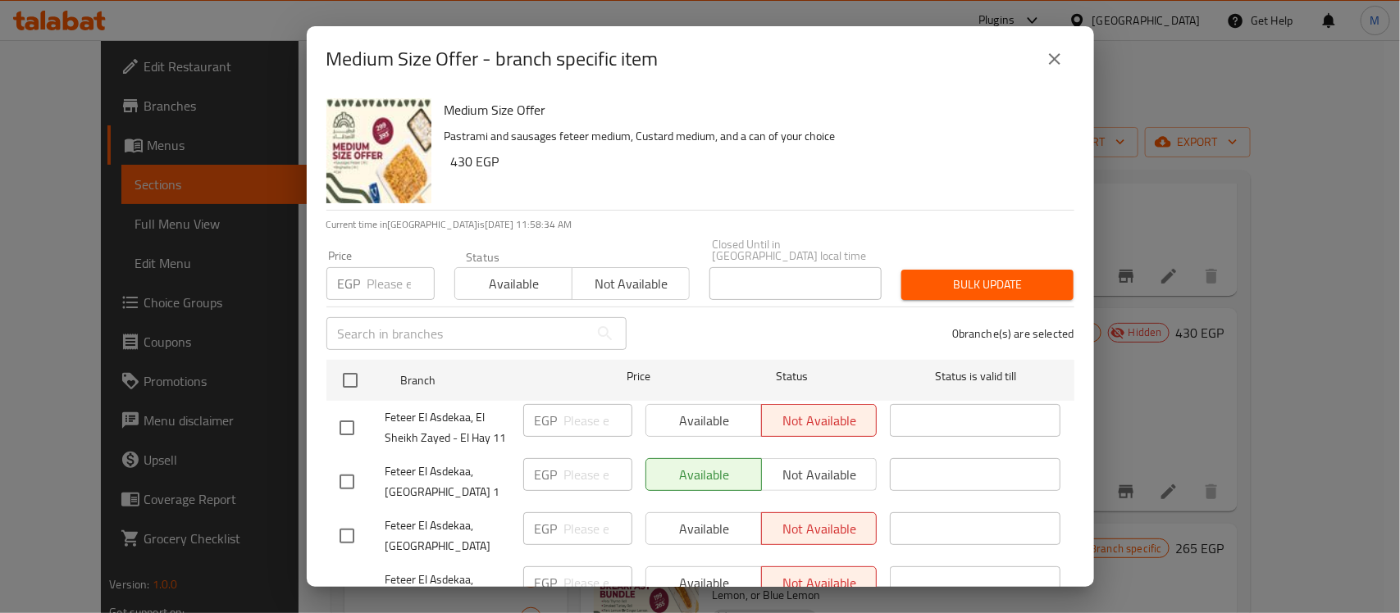
click at [387, 271] on input "number" at bounding box center [400, 283] width 67 height 33
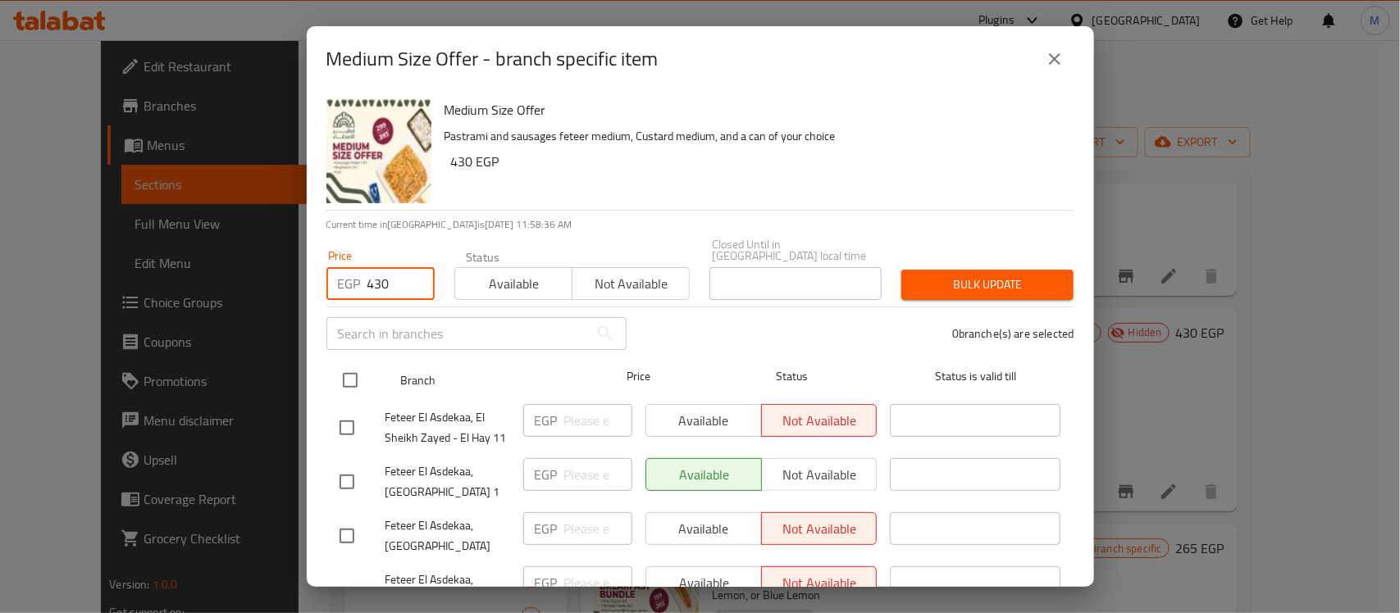
type input "430"
click at [345, 363] on input "checkbox" at bounding box center [350, 380] width 34 height 34
checkbox input "true"
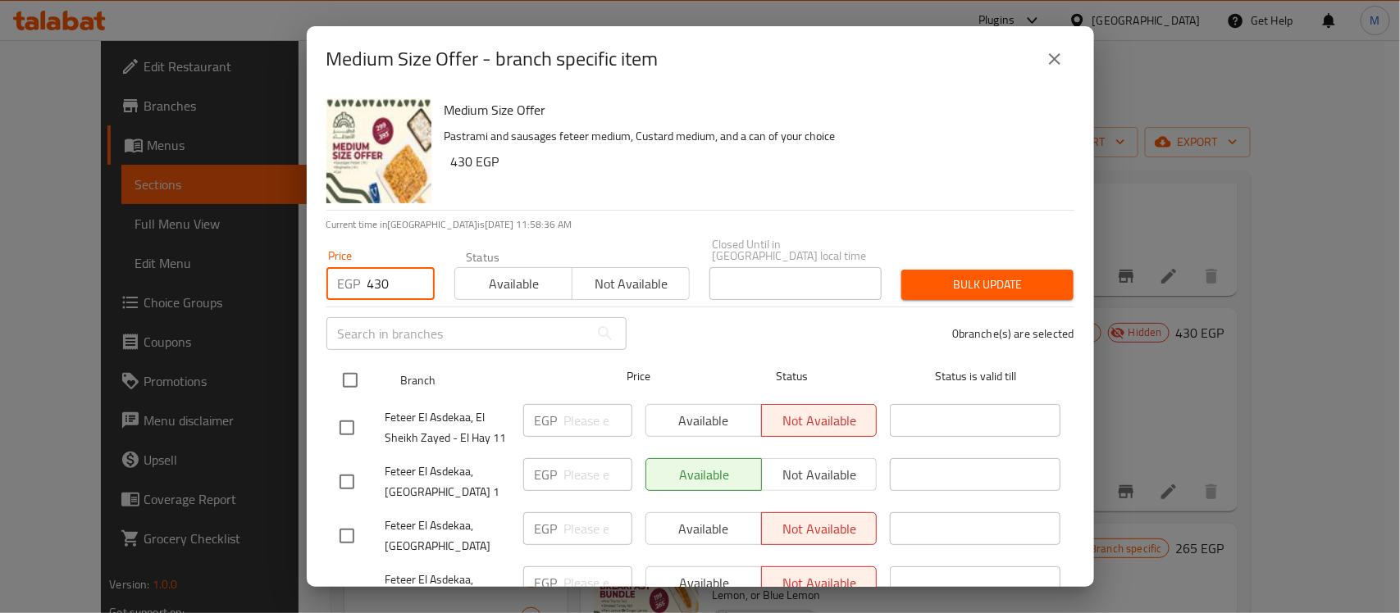
checkbox input "true"
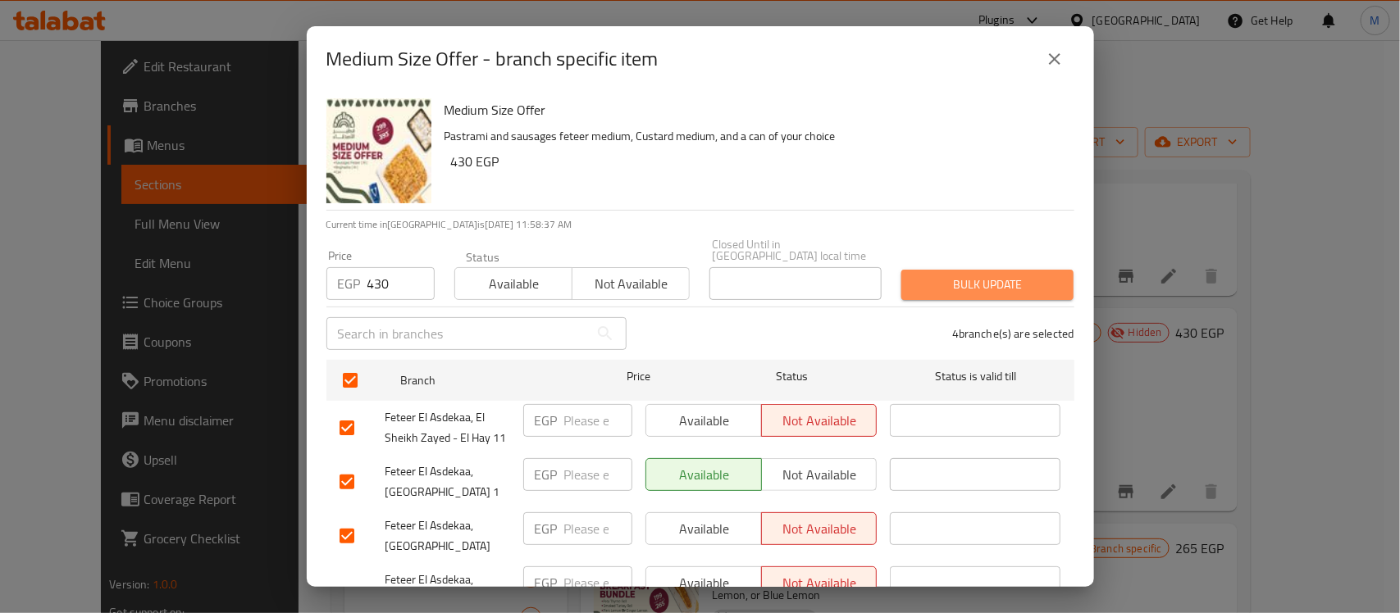
click at [1023, 279] on span "Bulk update" at bounding box center [987, 285] width 146 height 21
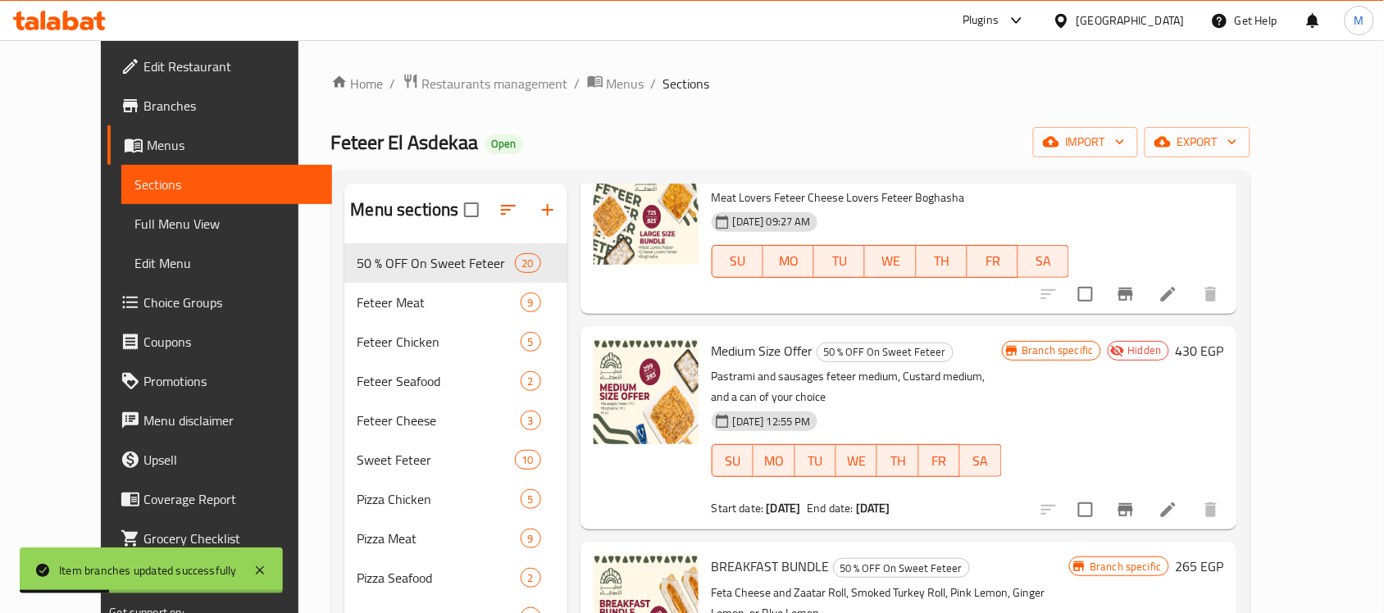
scroll to position [103, 0]
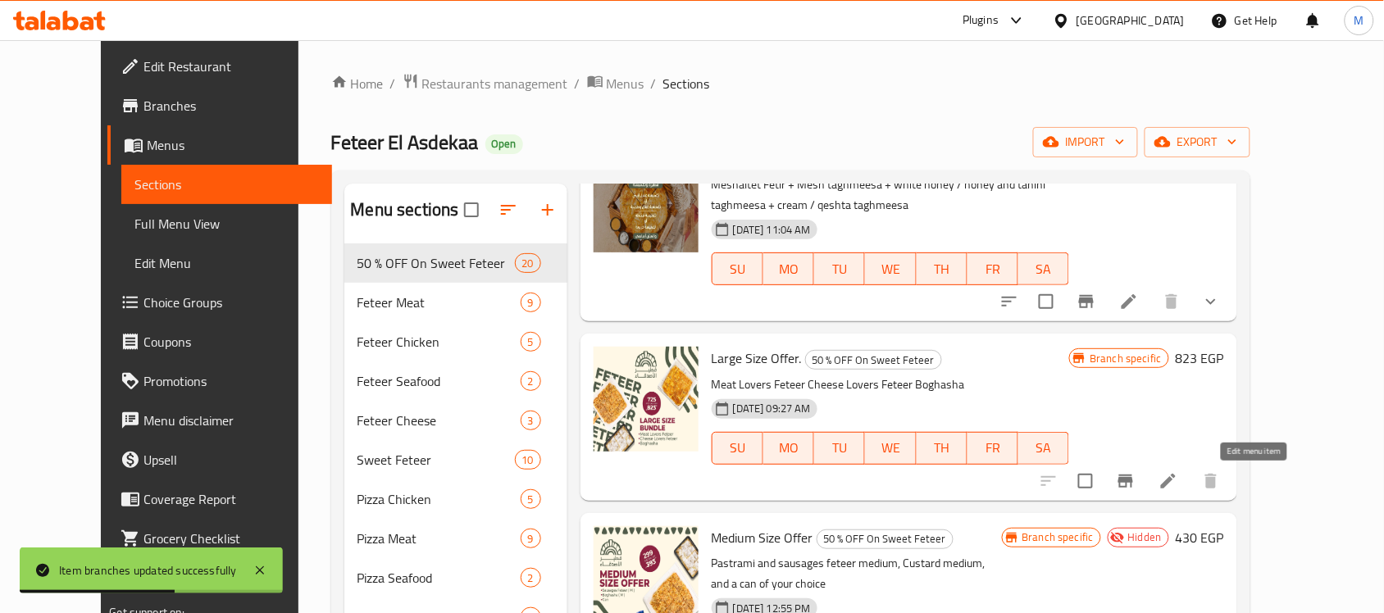
click at [1178, 480] on icon at bounding box center [1169, 482] width 20 height 20
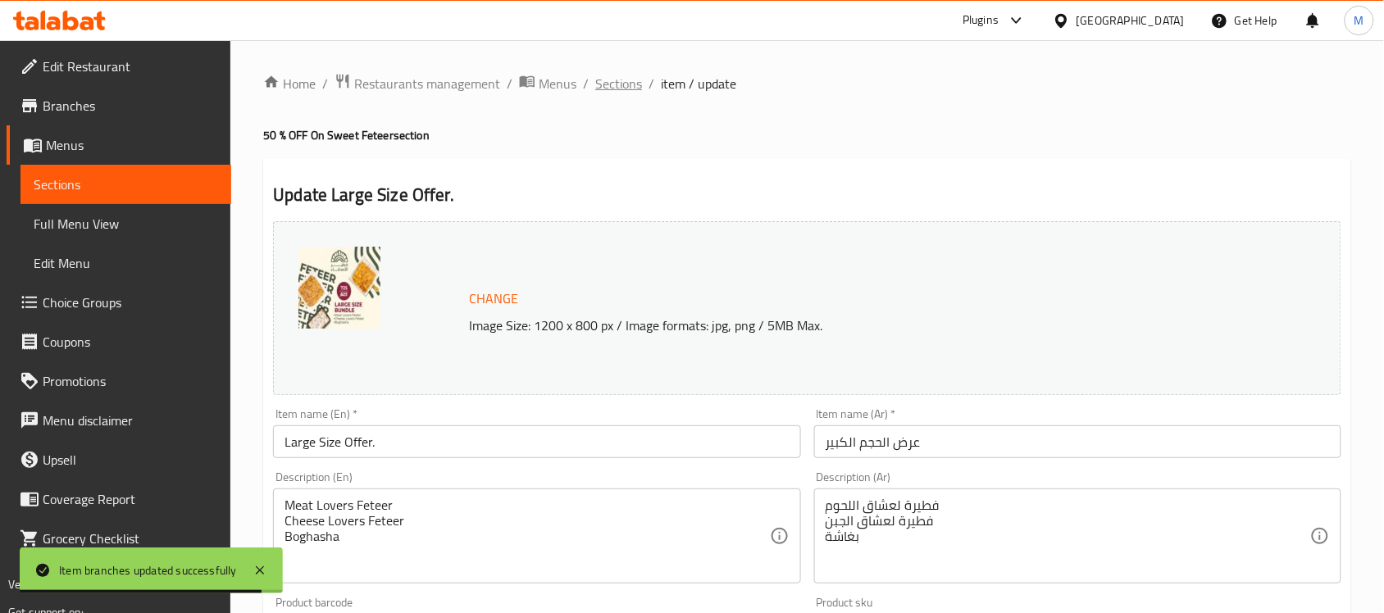
click at [619, 86] on span "Sections" at bounding box center [618, 84] width 47 height 20
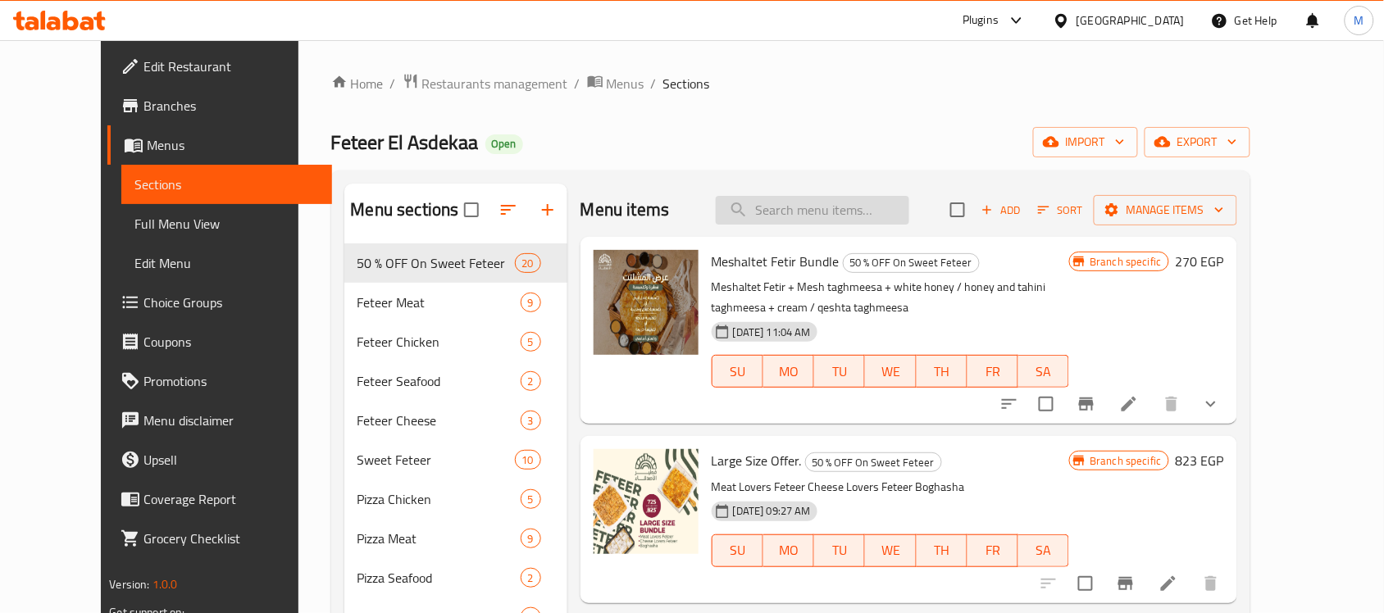
click at [820, 218] on input "search" at bounding box center [813, 210] width 194 height 29
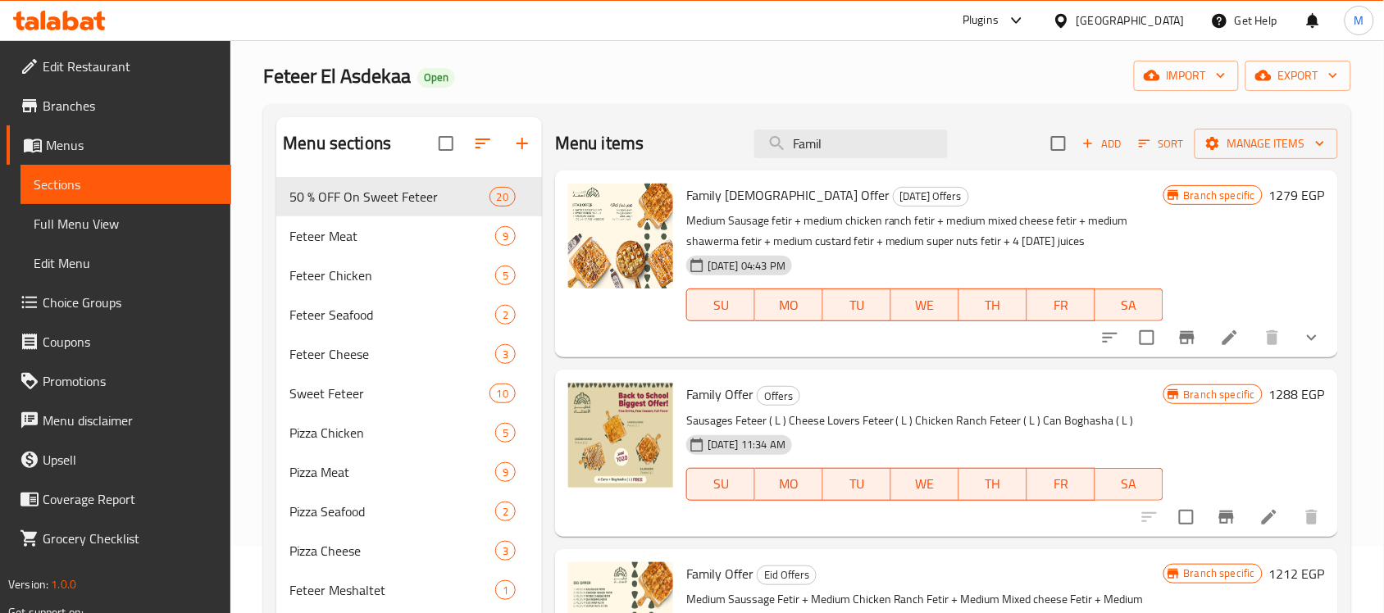
scroll to position [103, 0]
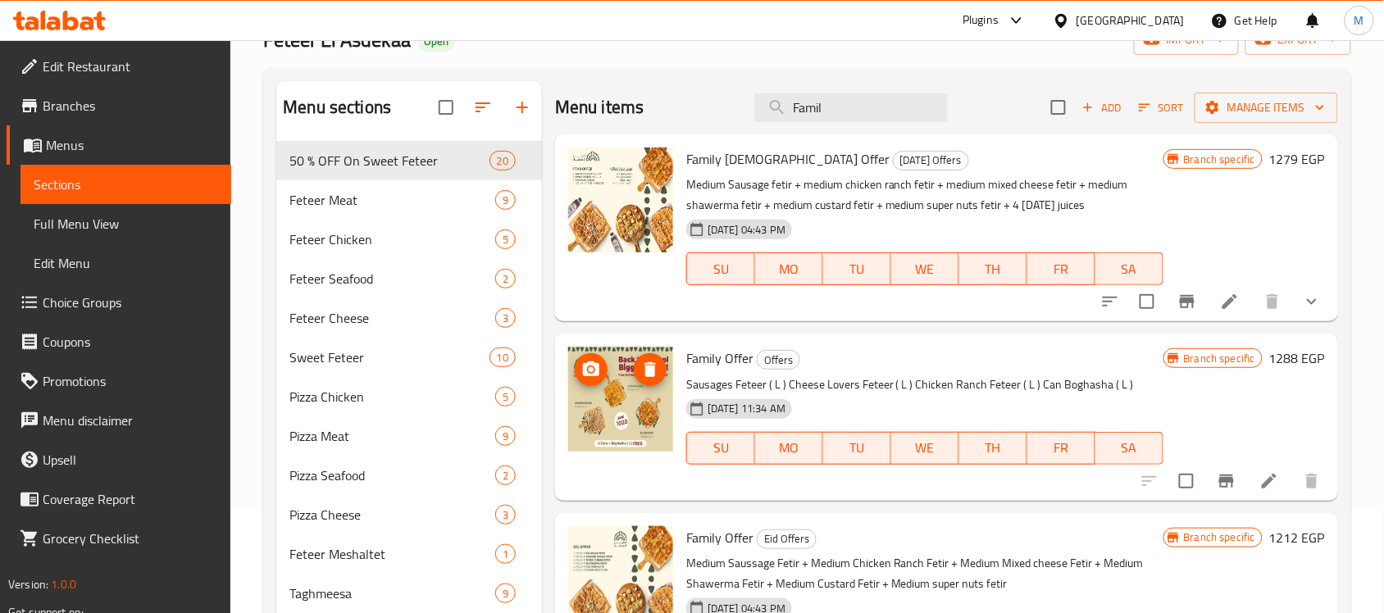
type input "Famil"
click at [636, 412] on img at bounding box center [620, 399] width 105 height 105
click at [1271, 484] on icon at bounding box center [1269, 481] width 15 height 15
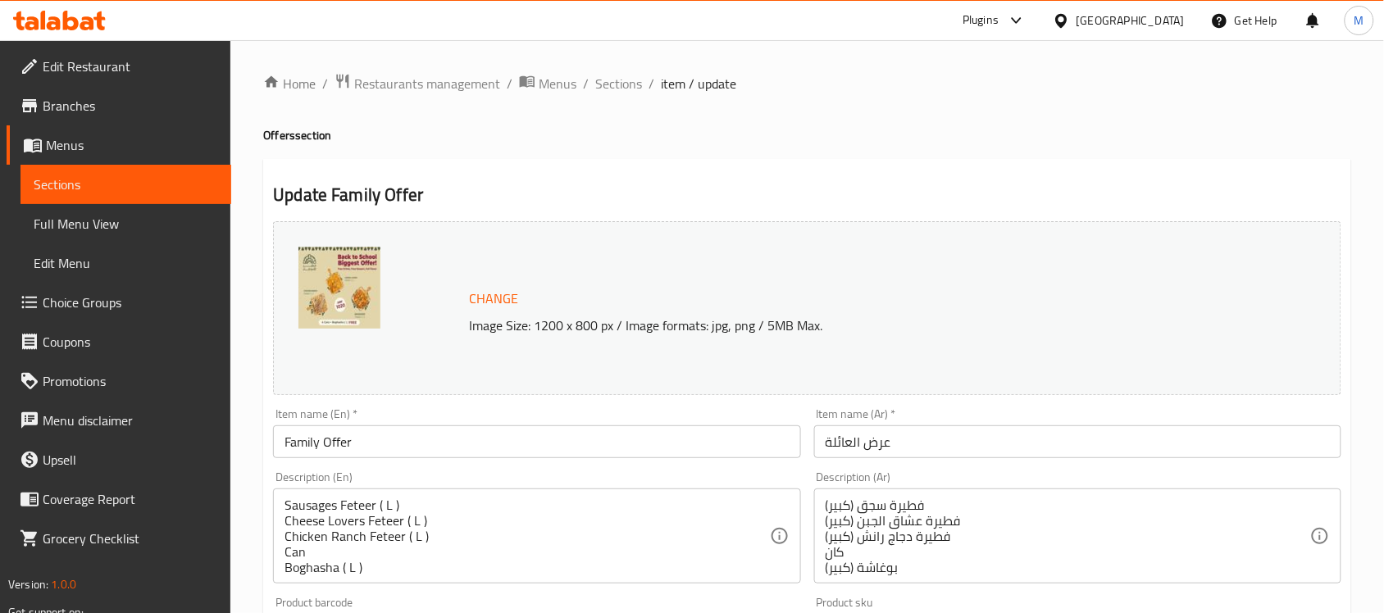
click at [346, 301] on img at bounding box center [339, 288] width 82 height 82
drag, startPoint x: 346, startPoint y: 301, endPoint x: 376, endPoint y: 322, distance: 36.4
click at [346, 301] on img at bounding box center [339, 288] width 82 height 82
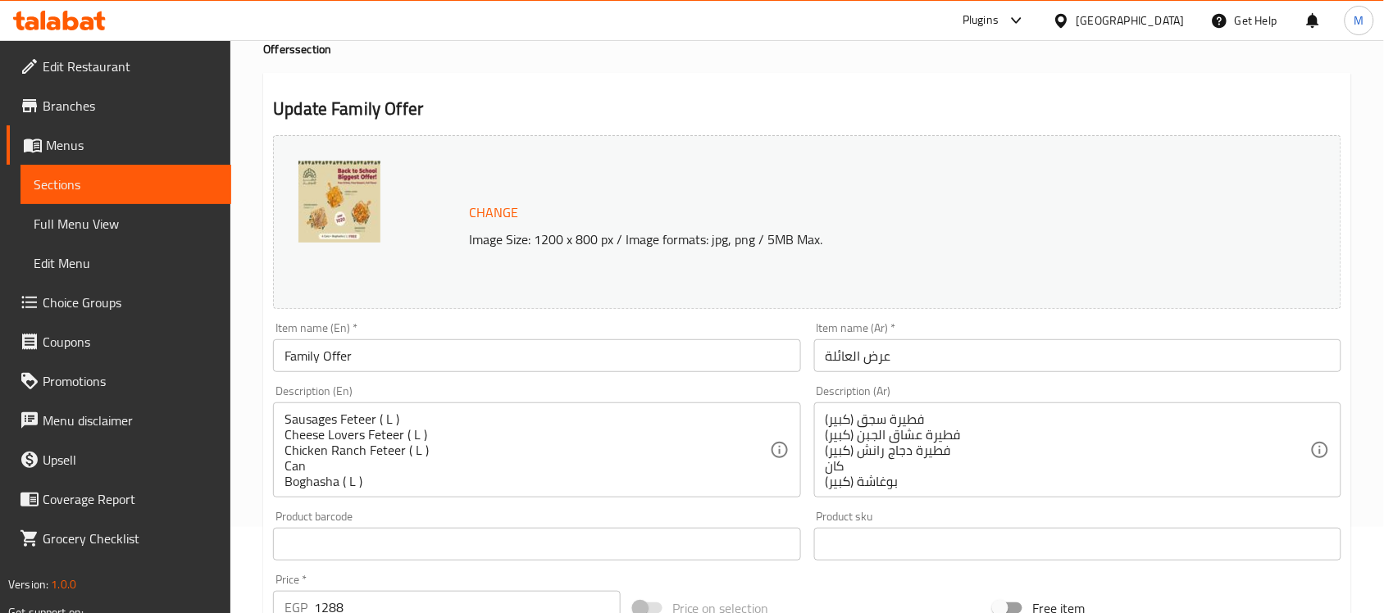
scroll to position [205, 0]
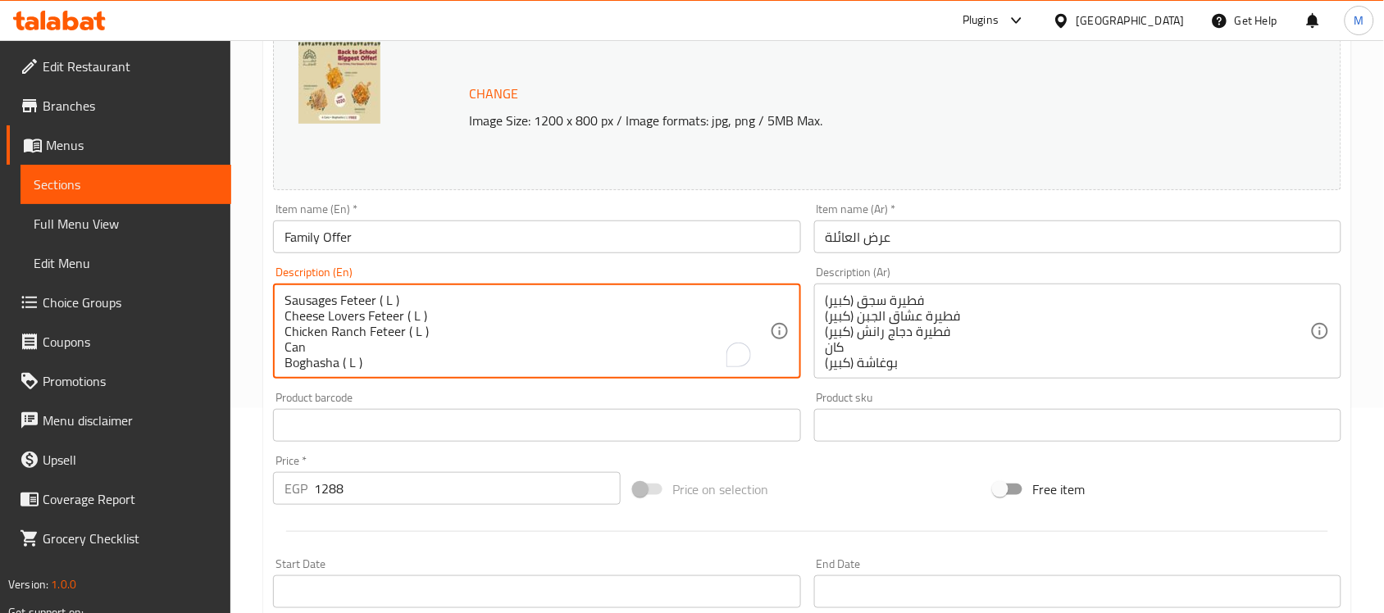
drag, startPoint x: 284, startPoint y: 321, endPoint x: 301, endPoint y: 321, distance: 17.2
click at [399, 299] on textarea "Sausages Feteer ( L ) Cheese Lovers Feteer ( L ) Chicken Ranch Feteer ( L ) Can…" at bounding box center [527, 332] width 485 height 78
drag, startPoint x: 556, startPoint y: 295, endPoint x: 531, endPoint y: 298, distance: 25.5
click at [531, 298] on textarea "Sausages Feteer large, Cheese Lovers Feteer ( L ) Chicken Ranch Feteer ( L ) Ca…" at bounding box center [527, 332] width 485 height 78
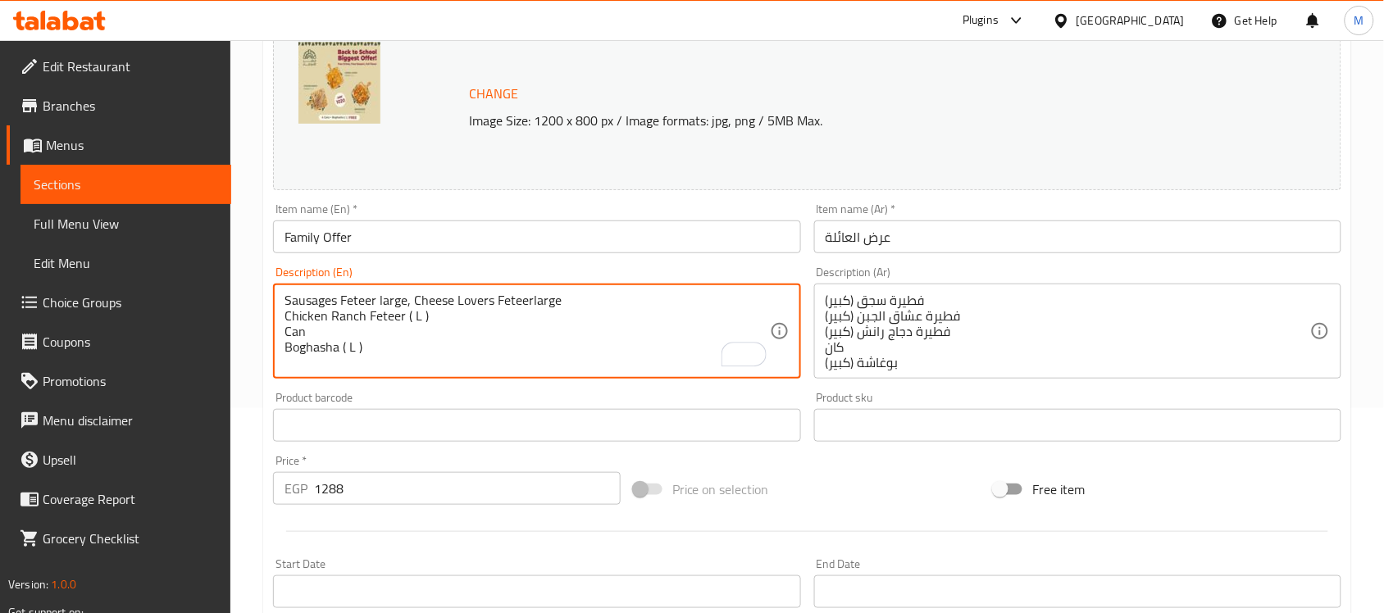
click at [531, 295] on textarea "Sausages Feteer large, Cheese Lovers Feteerlarge Chicken Ranch Feteer ( L ) Can…" at bounding box center [527, 332] width 485 height 78
click at [362, 318] on textarea "Sausages Feteer large, Cheese Lovers Feteer large Chicken Ranch Feteer ( L ) Ca…" at bounding box center [527, 332] width 485 height 78
click at [591, 297] on textarea "Sausages Feteer large, Cheese Lovers Feteer large Can Boghasha ( L )" at bounding box center [527, 332] width 485 height 78
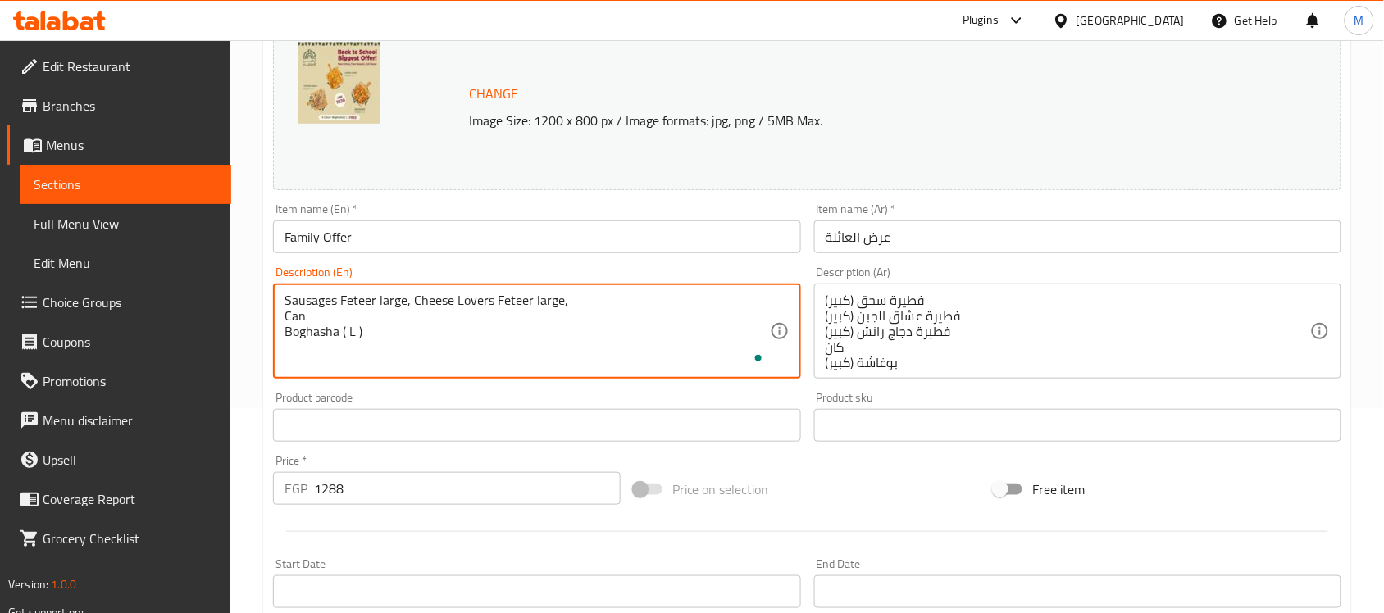
paste textarea "Chicken Ranch Feteer ( L )"
click at [716, 298] on textarea "Sausages Feteer large, Cheese Lovers Feteer large, Chicken Ranch Feteer ( L ) C…" at bounding box center [527, 332] width 485 height 78
click at [343, 343] on textarea "Sausages Feteer large, Cheese Lovers Feteer large, Chicken Ranch Feteer large, …" at bounding box center [527, 332] width 485 height 78
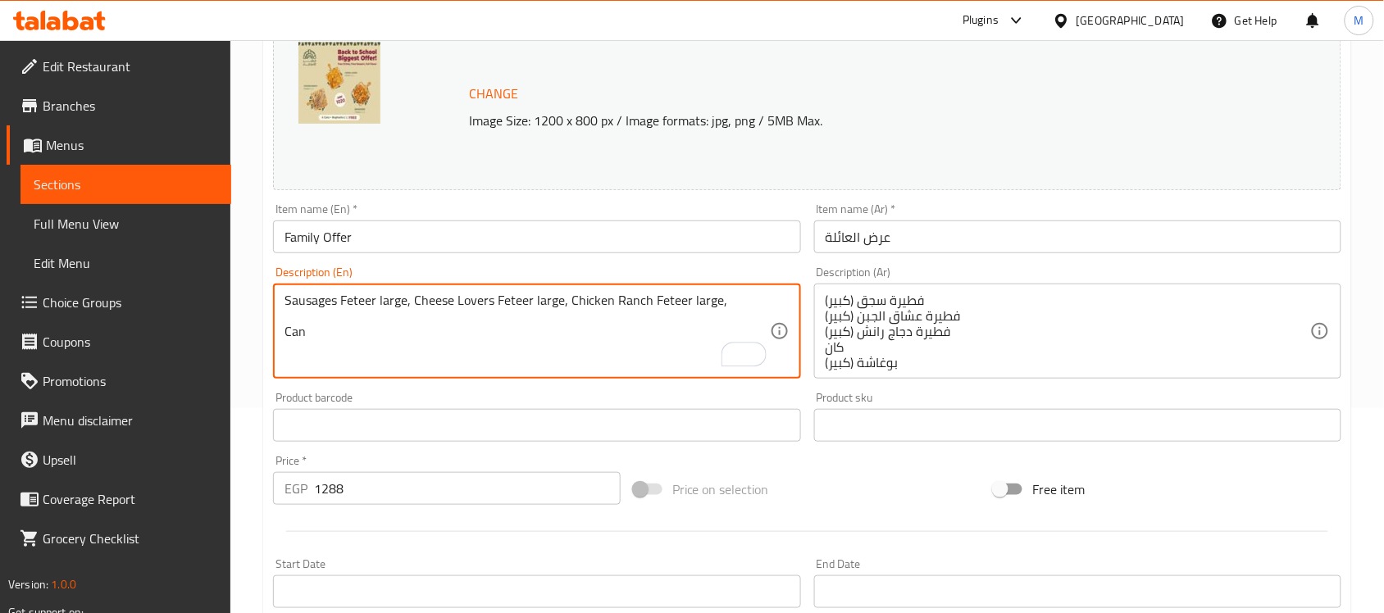
click at [731, 316] on textarea "Sausages Feteer large, Cheese Lovers Feteer large, Chicken Ranch Feteer large, …" at bounding box center [527, 332] width 485 height 78
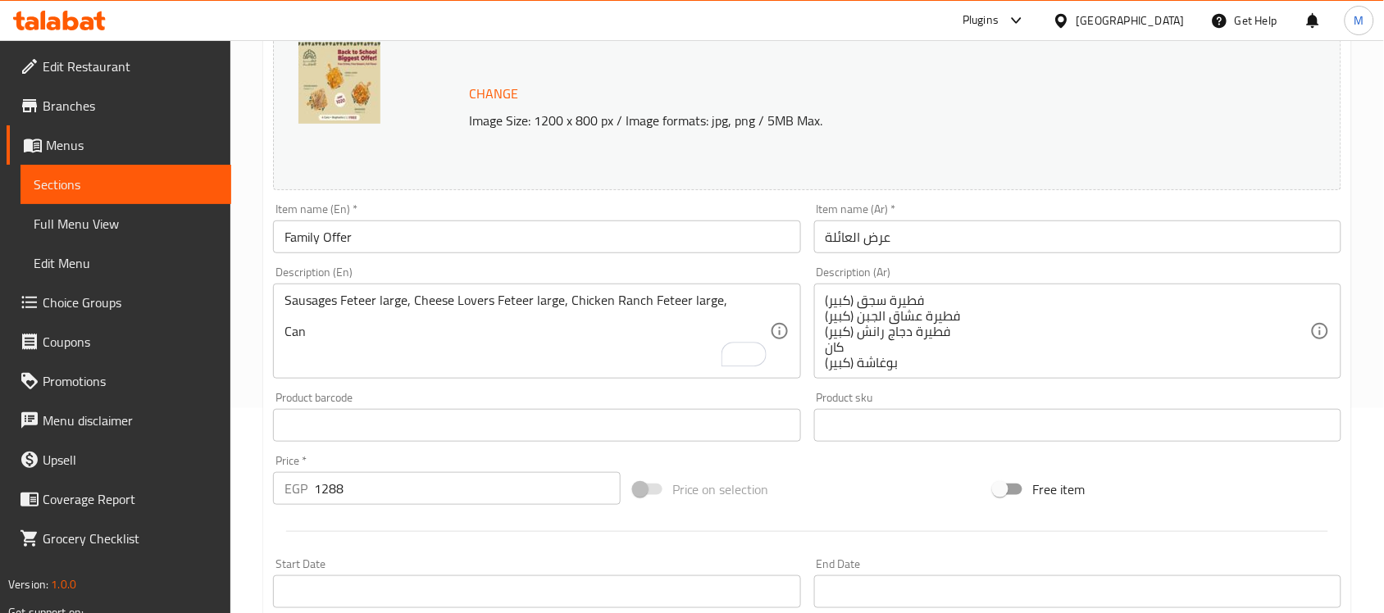
click at [723, 289] on div "Sausages Feteer large, Cheese Lovers Feteer large, Chicken Ranch Feteer large, …" at bounding box center [536, 331] width 527 height 95
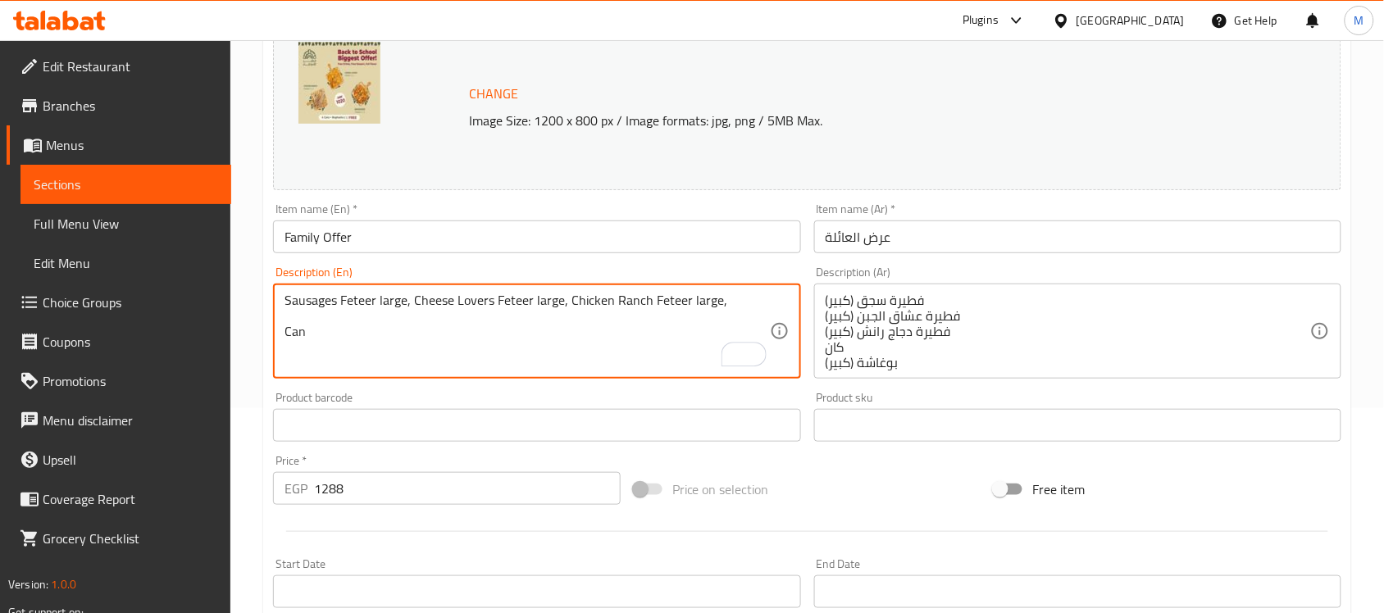
click at [727, 298] on textarea "Sausages Feteer large, Cheese Lovers Feteer large, Chicken Ranch Feteer large, …" at bounding box center [527, 332] width 485 height 78
paste textarea "Boghasha ( L )"
click at [291, 353] on textarea "Sausages Feteer large, Cheese Lovers Feteer large, Chicken Ranch Feteer large, …" at bounding box center [527, 332] width 485 height 78
click at [309, 316] on textarea "Sausages Feteer large, Cheese Lovers Feteer large, Chicken Ranch Feteer large, …" at bounding box center [527, 332] width 485 height 78
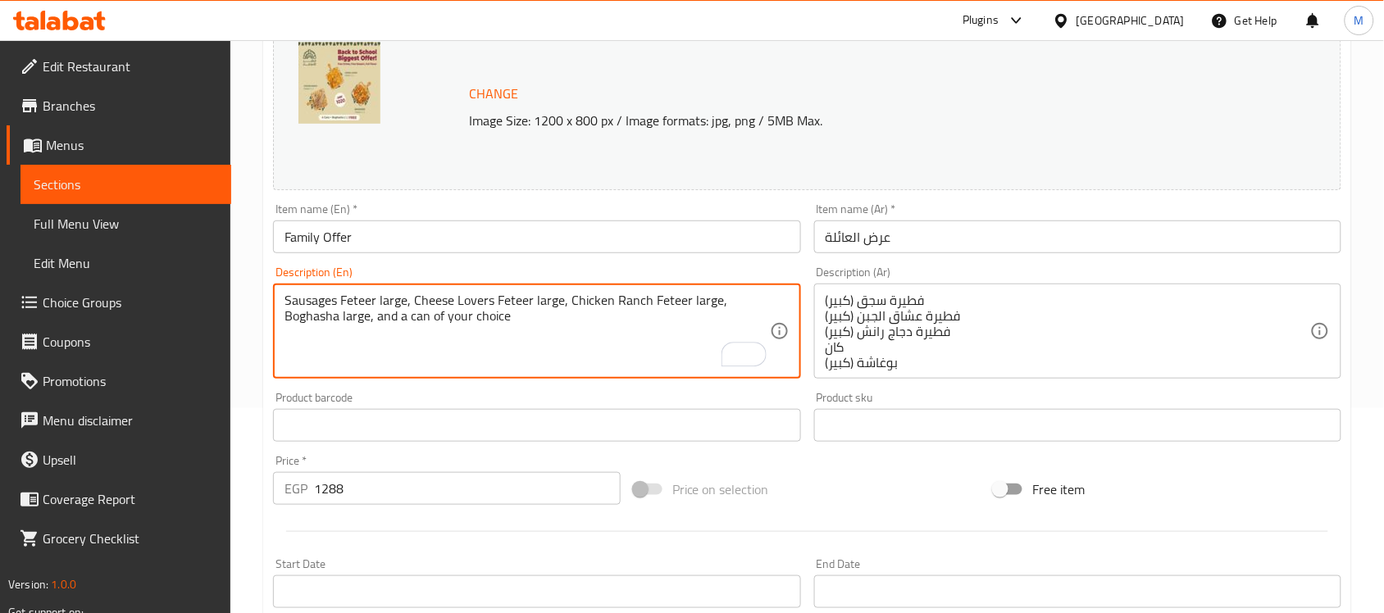
click at [309, 316] on textarea "Sausages Feteer large, Cheese Lovers Feteer large, Chicken Ranch Feteer large, …" at bounding box center [527, 332] width 485 height 78
type textarea "Sausages feteer large, cheese lovers feteer large, chicken ranch feteer large, …"
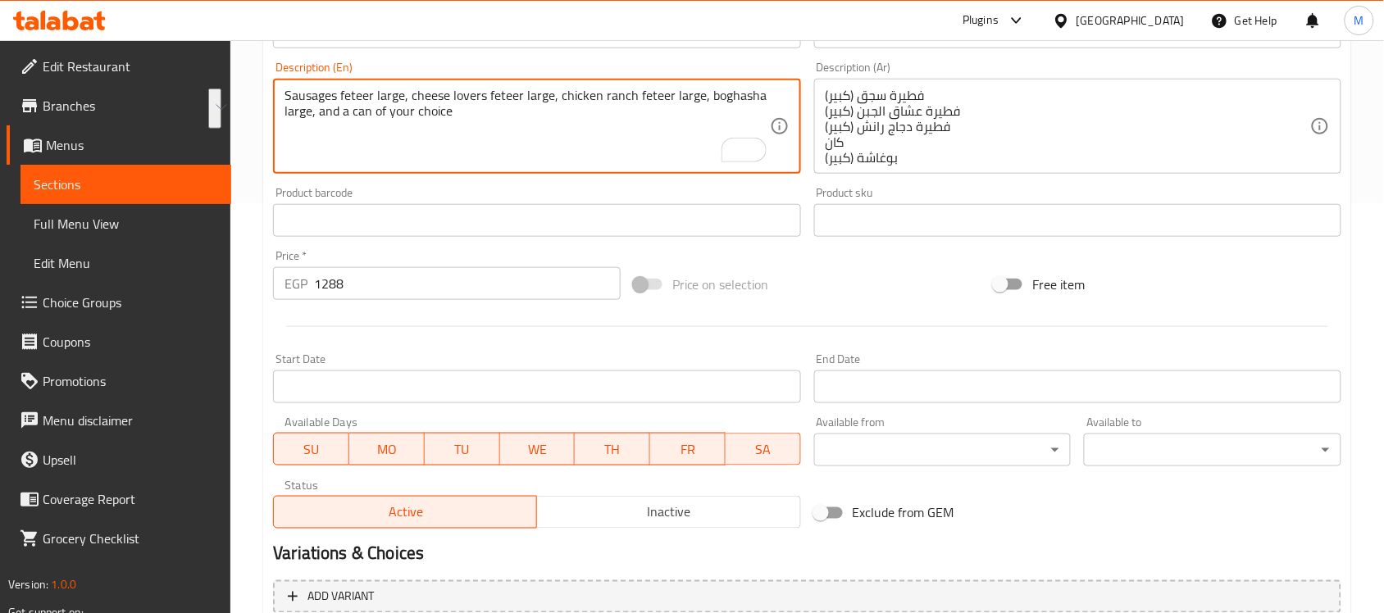
click at [538, 152] on textarea "Sausages feteer large, cheese lovers feteer large, chicken ranch feteer large, …" at bounding box center [527, 127] width 485 height 78
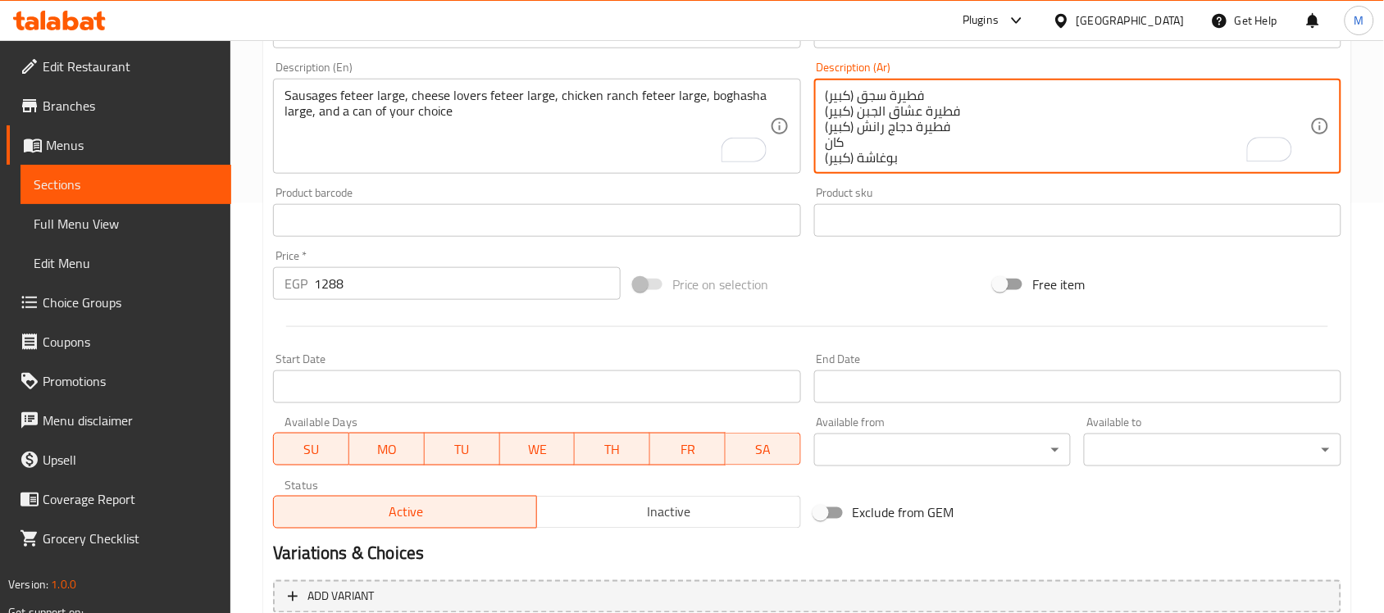
scroll to position [308, 0]
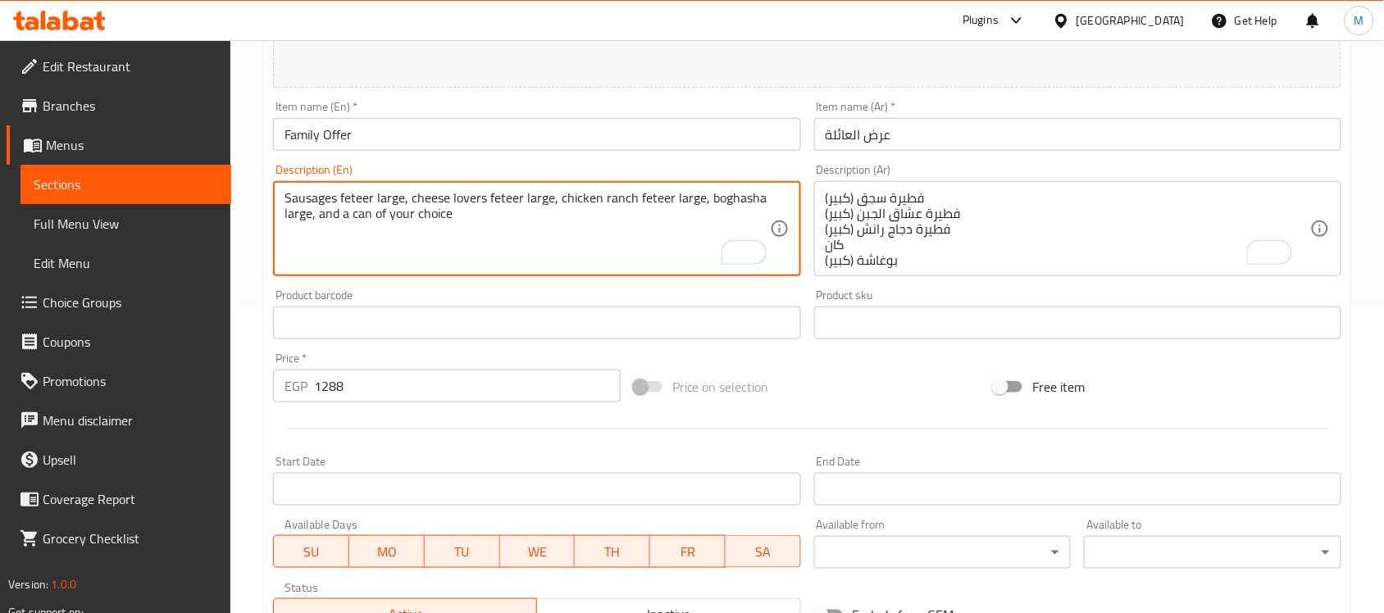
click at [599, 206] on textarea "Sausages feteer large, cheese lovers feteer large, chicken ranch feteer large, …" at bounding box center [527, 229] width 485 height 78
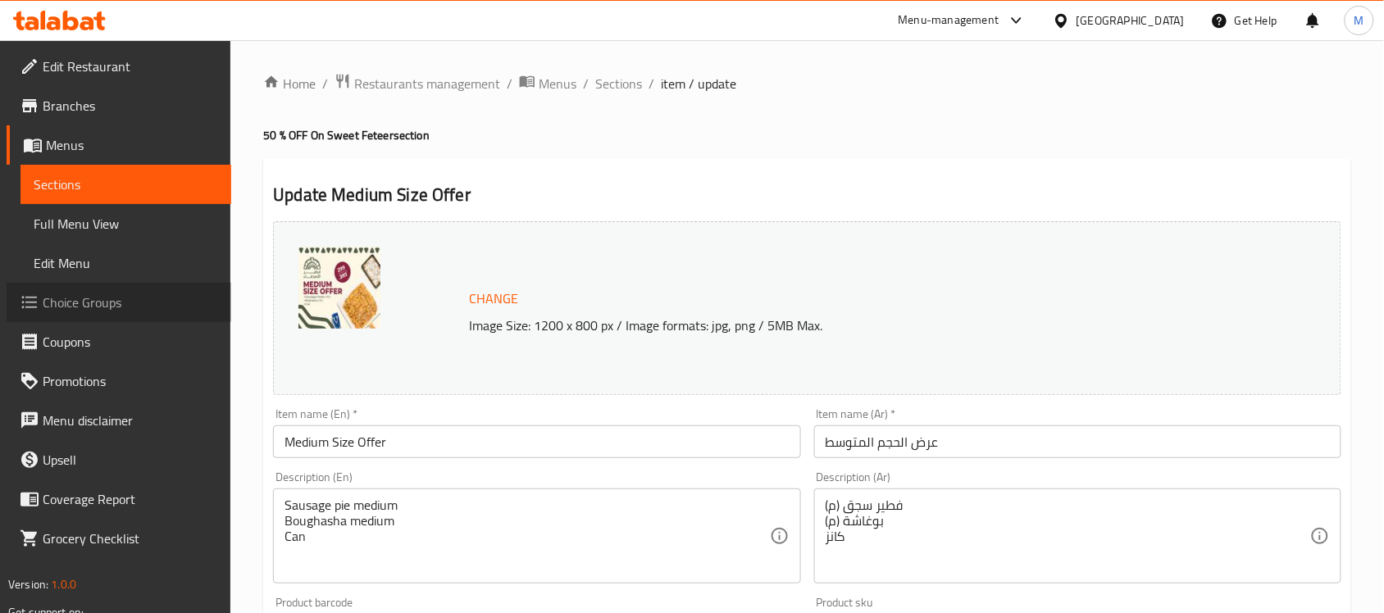
click at [99, 304] on span "Choice Groups" at bounding box center [130, 303] width 175 height 20
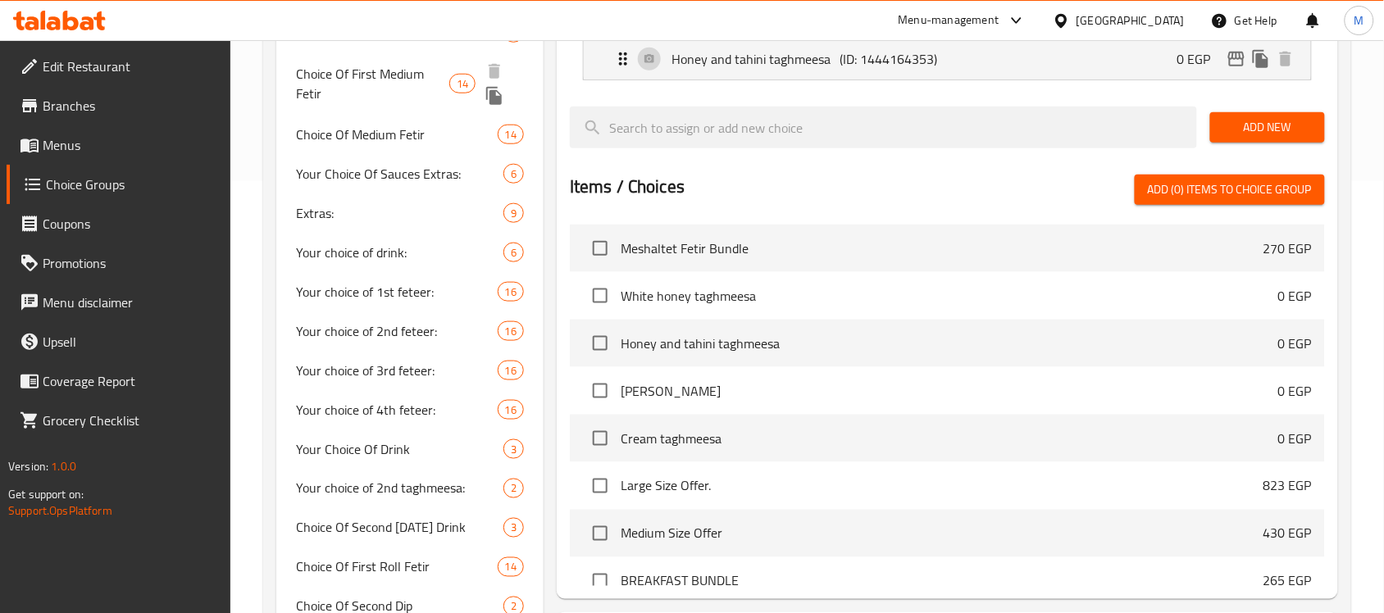
scroll to position [435, 0]
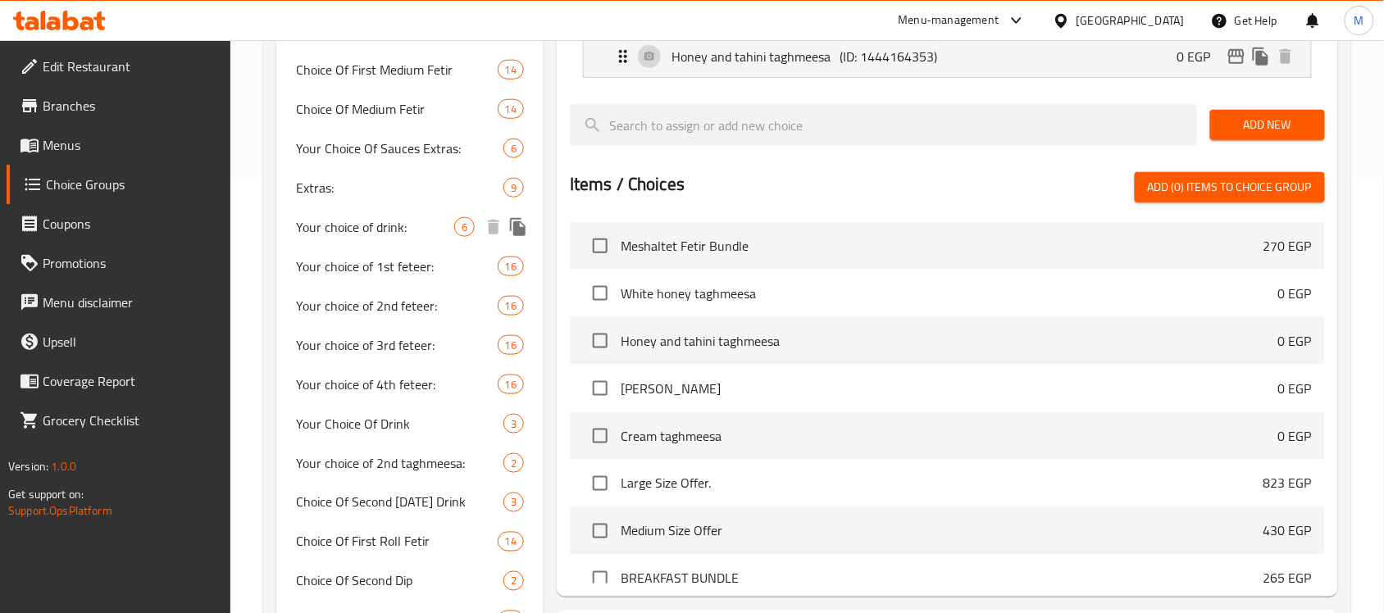
click at [383, 231] on span "Your choice of drink:" at bounding box center [375, 227] width 158 height 20
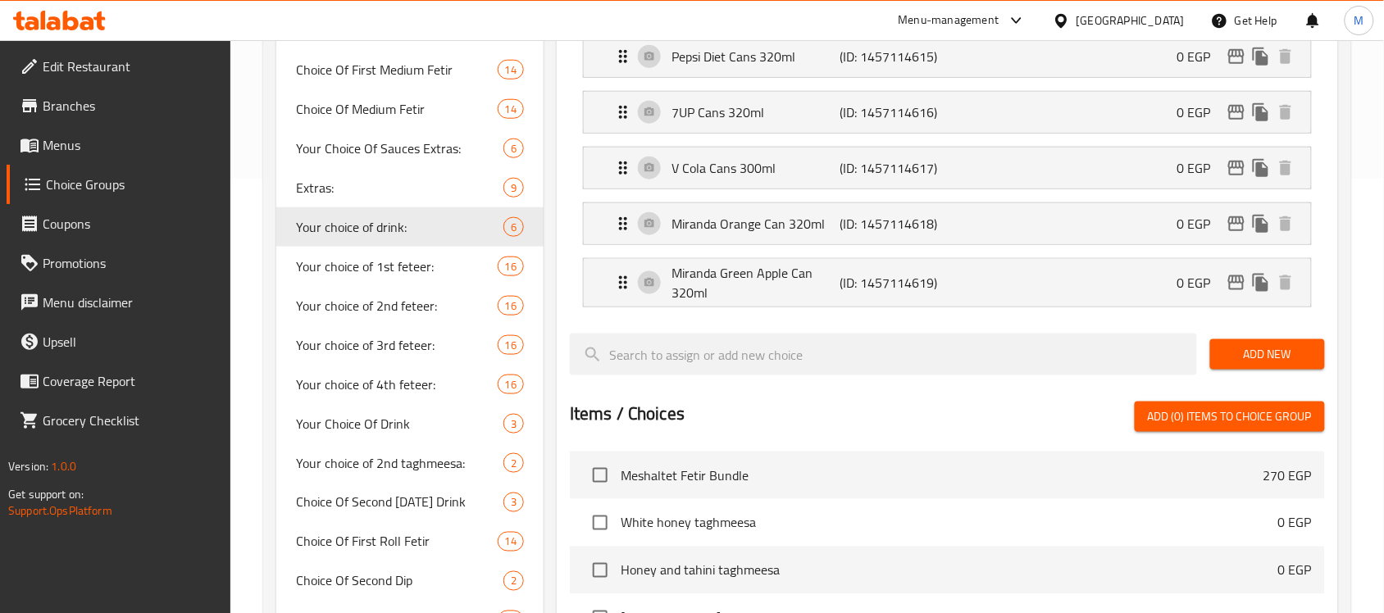
type input "Your choice of drink:"
type input "اختيارك من المشروب:"
type input "2"
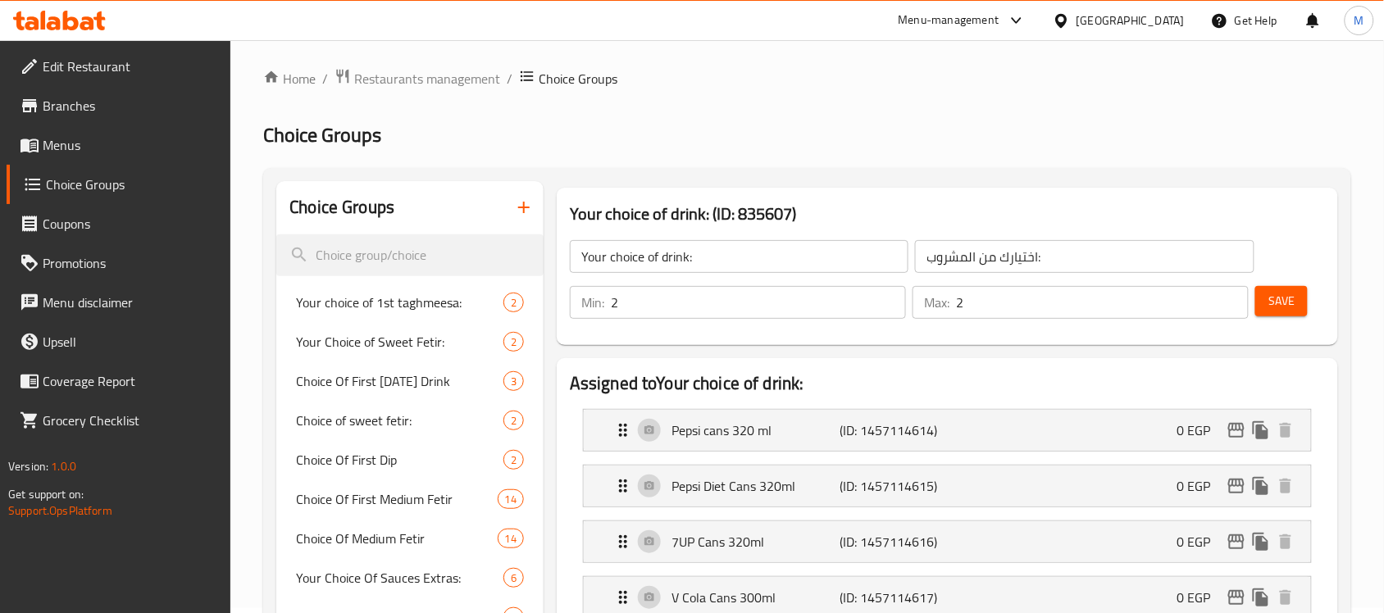
scroll to position [0, 0]
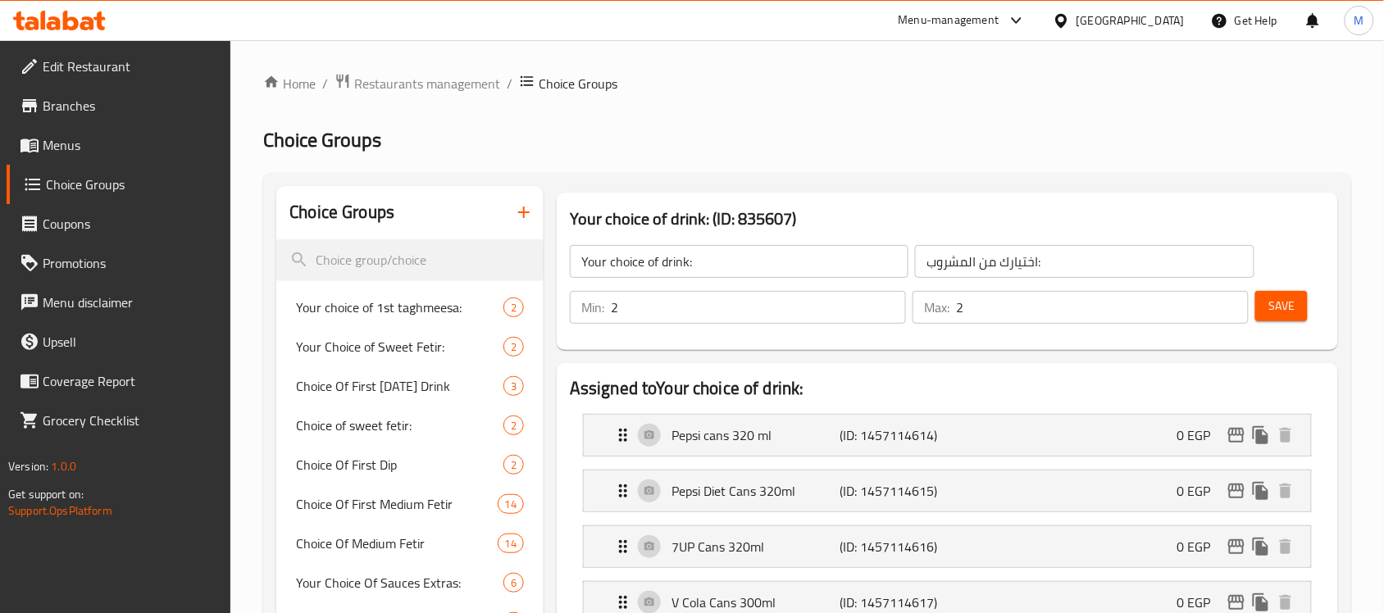
click at [523, 217] on icon "button" at bounding box center [523, 212] width 11 height 11
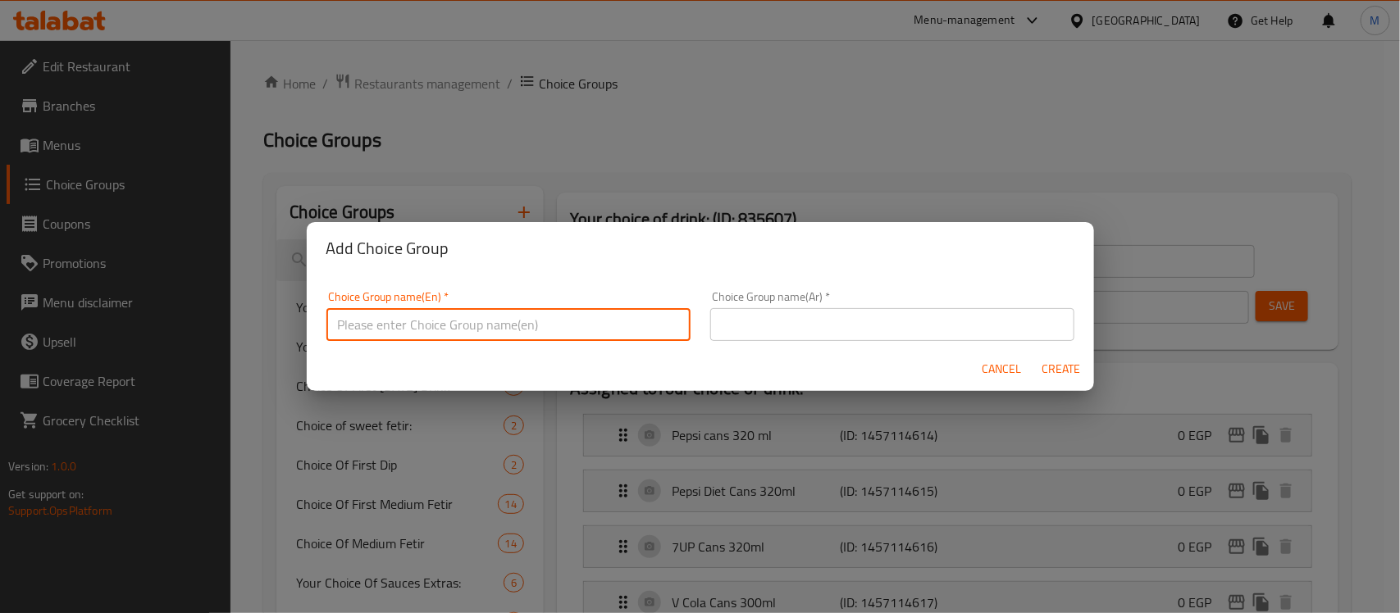
click at [617, 335] on input "text" at bounding box center [508, 324] width 364 height 33
type input "Your Choice Of Cans:"
click at [785, 324] on input "text" at bounding box center [892, 324] width 364 height 33
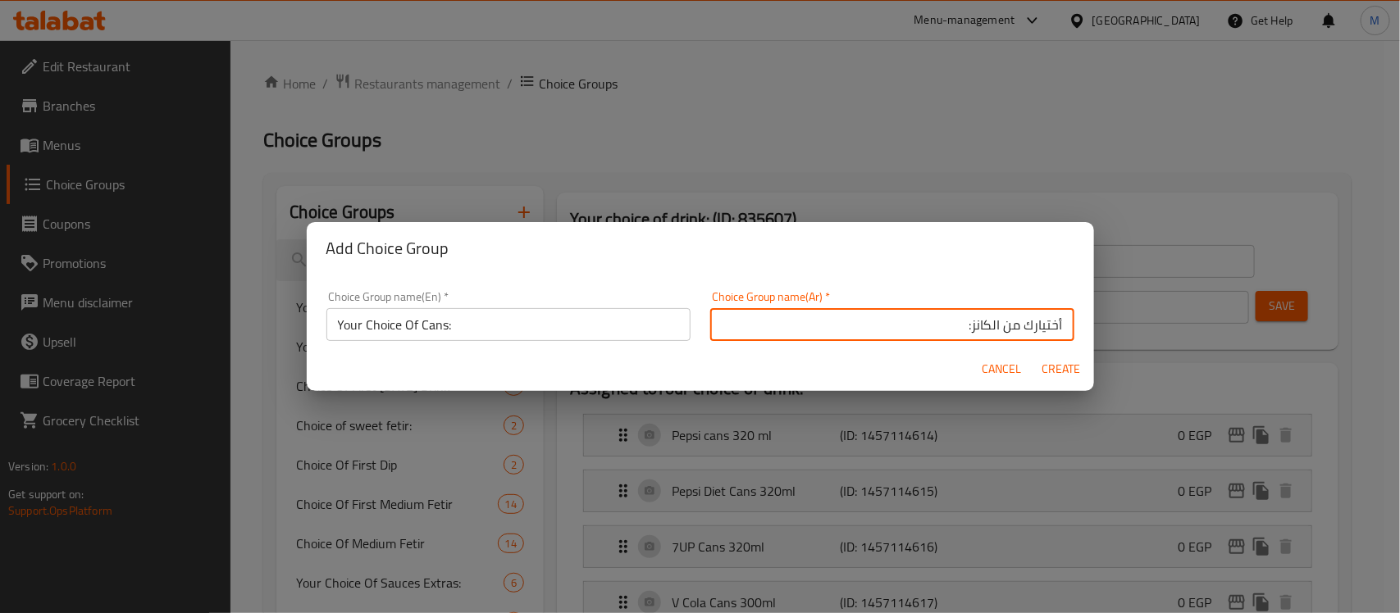
type input "أختيارك من الكانز:"
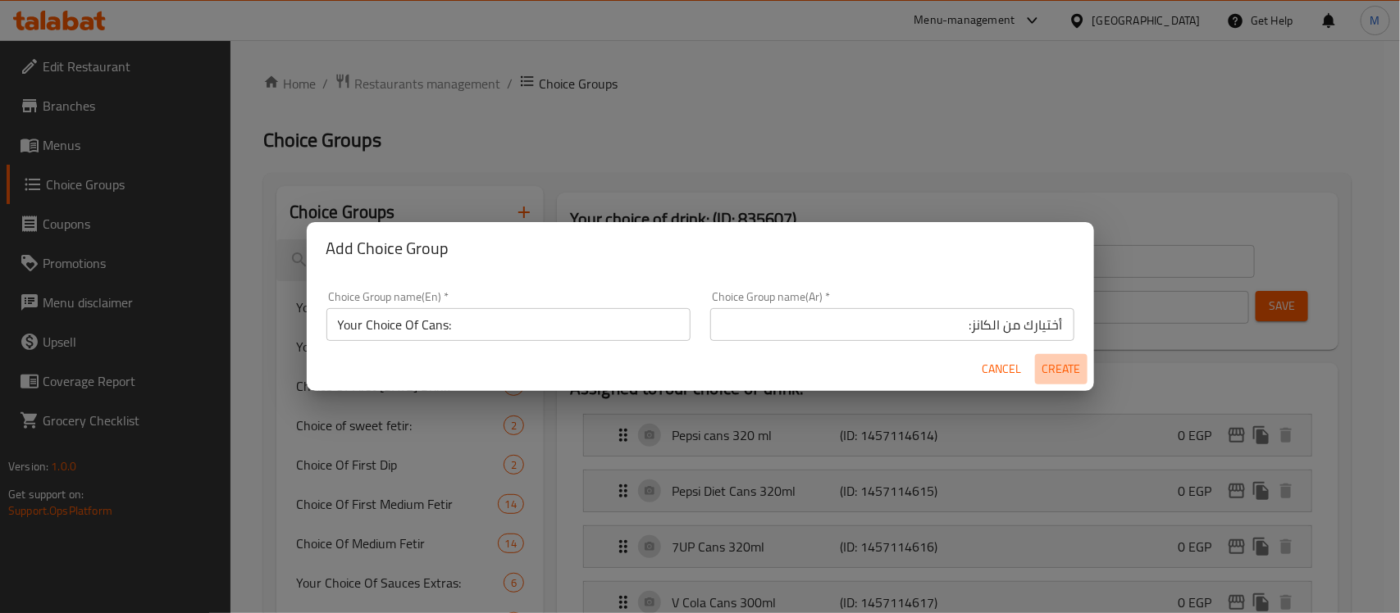
click at [1044, 369] on span "Create" at bounding box center [1060, 369] width 39 height 21
type input "Your Choice Of Cans:"
type input "أختيارك من الكانز:"
type input "0"
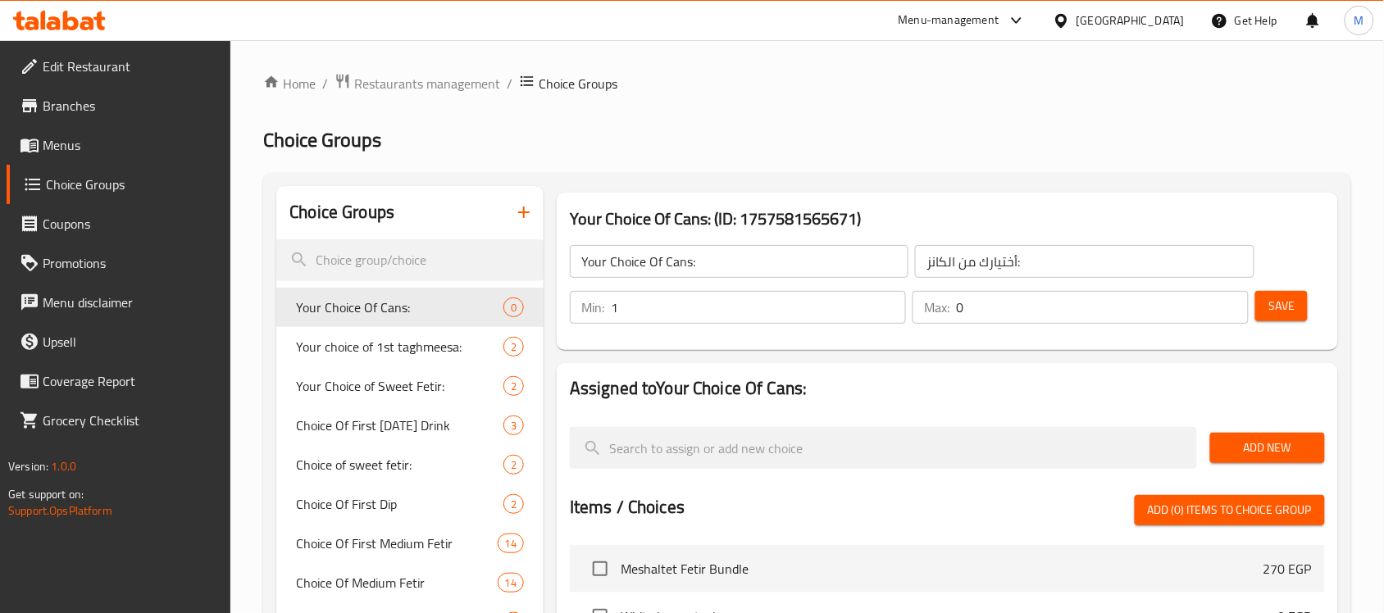
type input "1"
click at [887, 300] on input "1" at bounding box center [758, 307] width 295 height 33
type input "1"
click at [1232, 304] on input "1" at bounding box center [1102, 307] width 293 height 33
click at [1231, 444] on span "Add New" at bounding box center [1268, 448] width 89 height 21
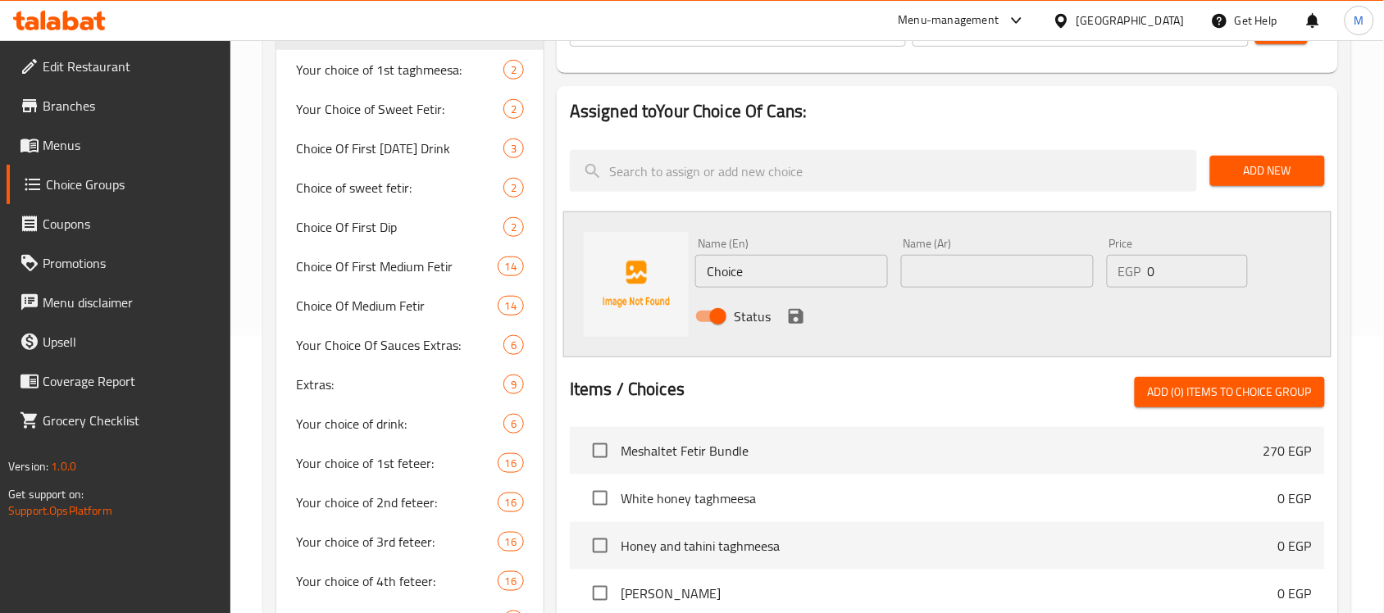
scroll to position [308, 0]
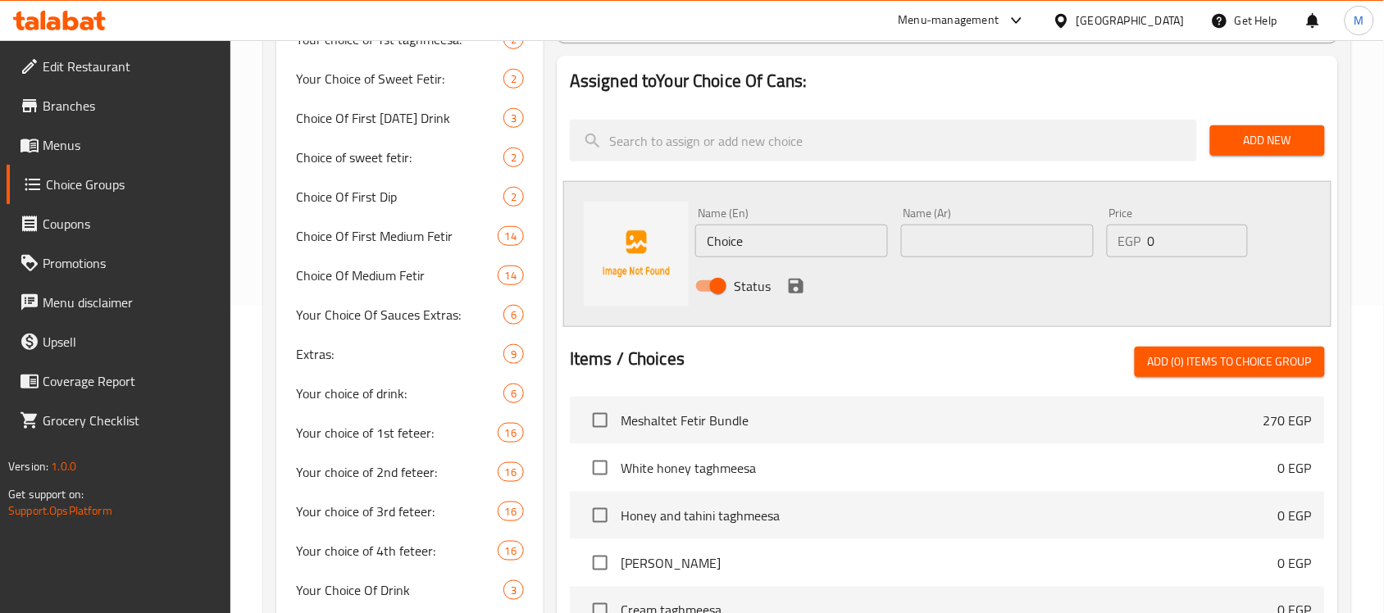
click at [759, 244] on input "Choice" at bounding box center [791, 241] width 193 height 33
paste input "Pepsi"
type input "Pepsi"
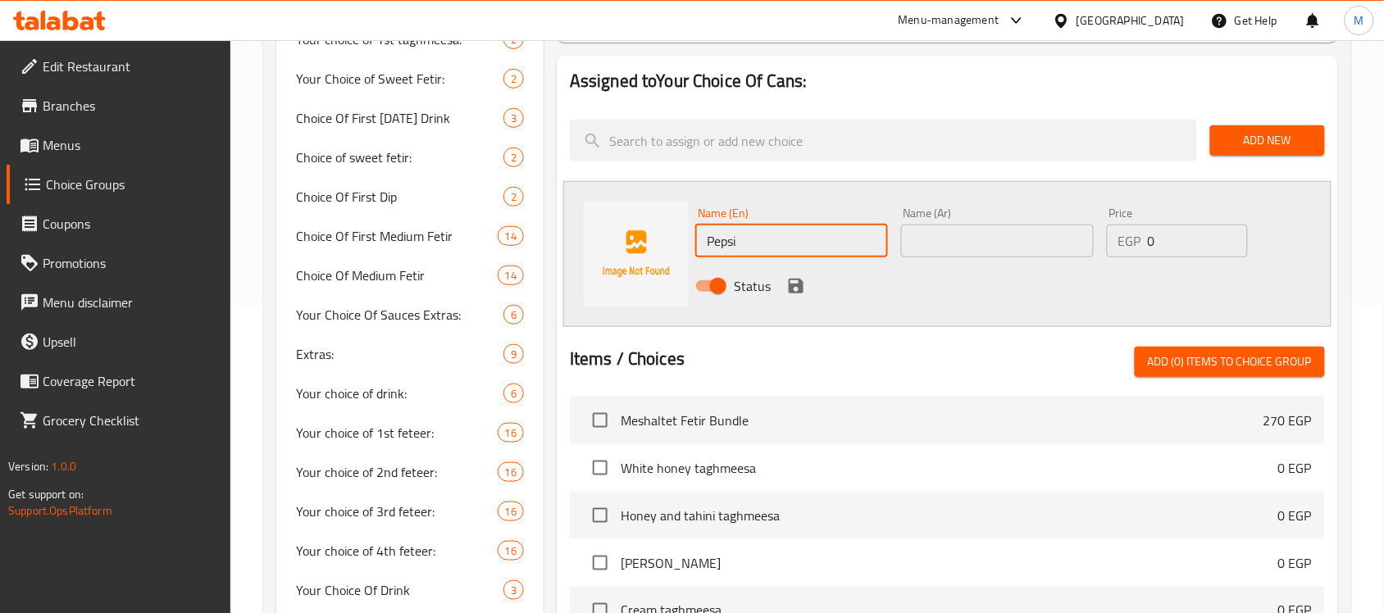
click at [921, 236] on input "text" at bounding box center [997, 241] width 193 height 33
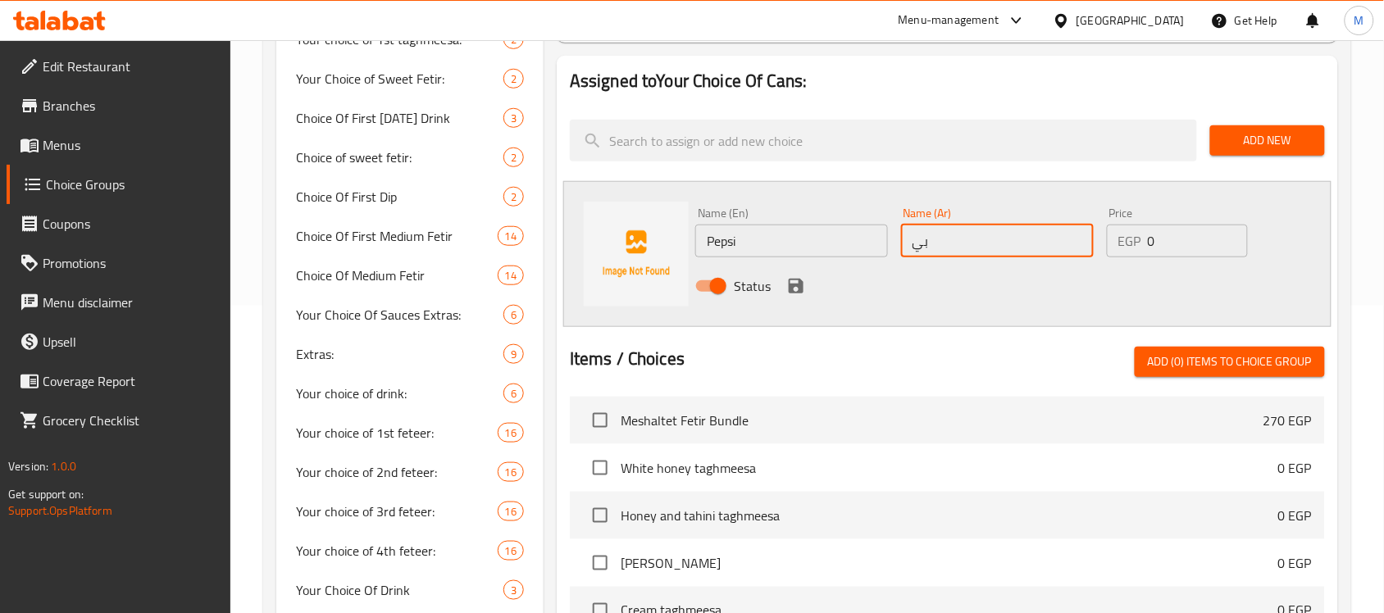
type input "بيبسي"
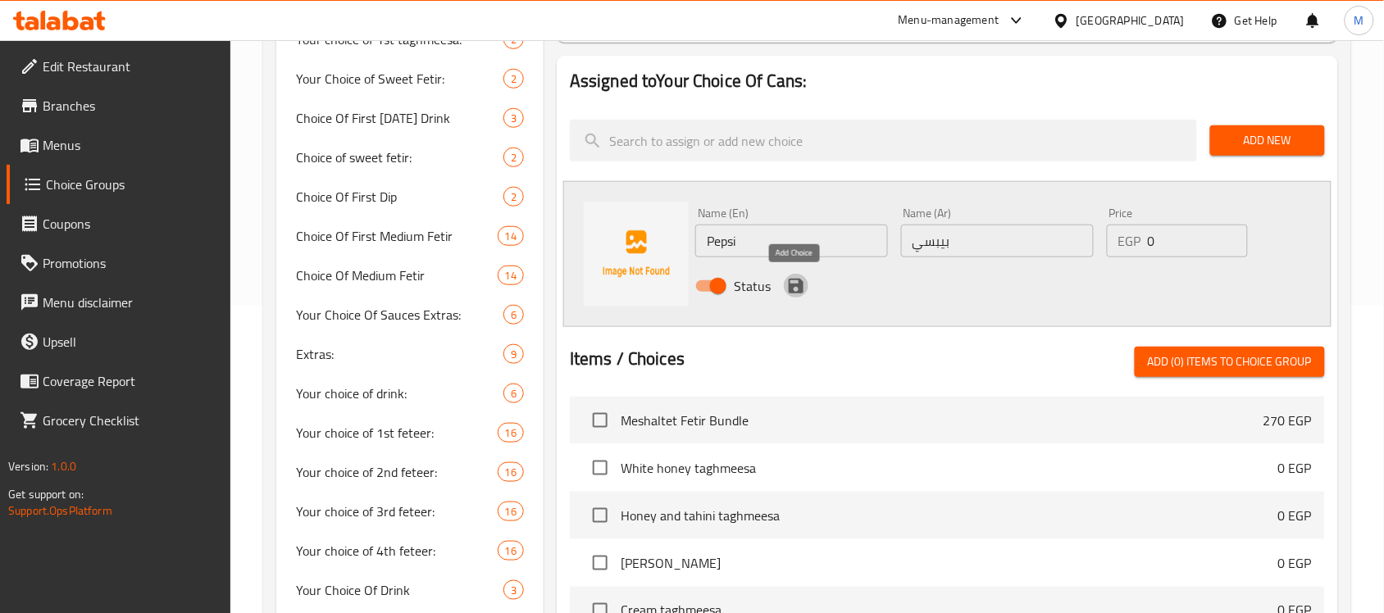
click at [787, 289] on icon "save" at bounding box center [796, 286] width 20 height 20
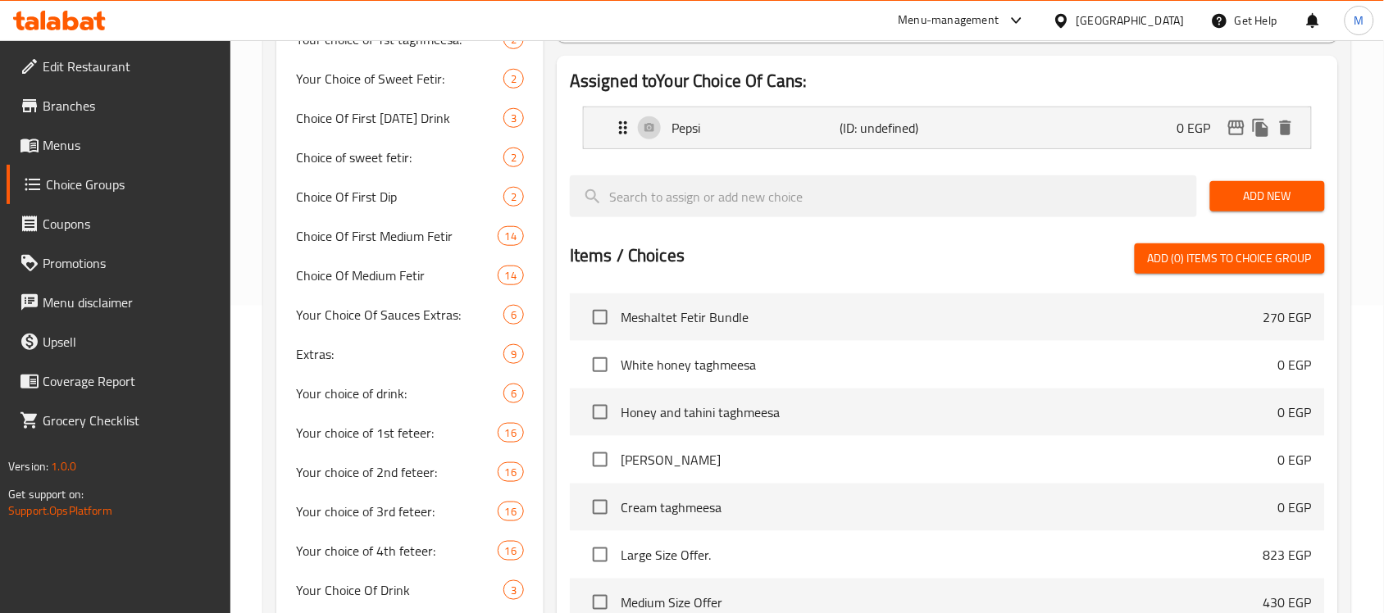
click at [1279, 203] on span "Add New" at bounding box center [1268, 196] width 89 height 21
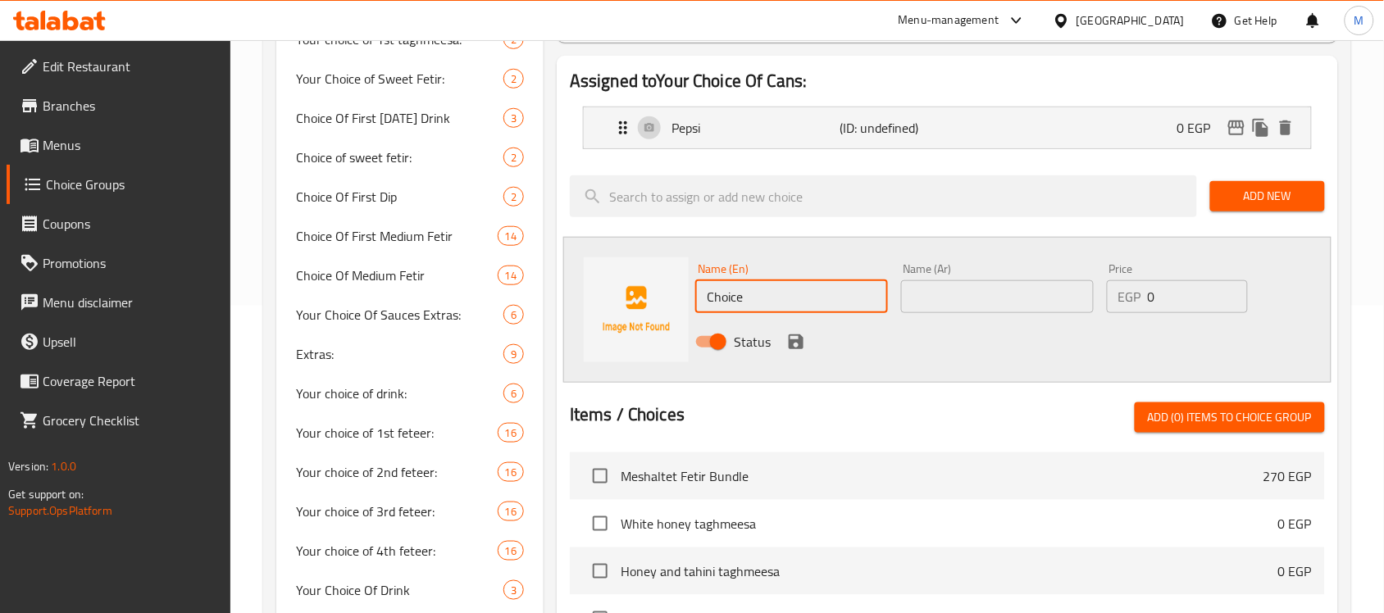
click at [769, 288] on input "Choice" at bounding box center [791, 296] width 193 height 33
paste input "Pepsi Diet"
type input "Pepsi Diet"
click at [988, 289] on input "text" at bounding box center [997, 296] width 193 height 33
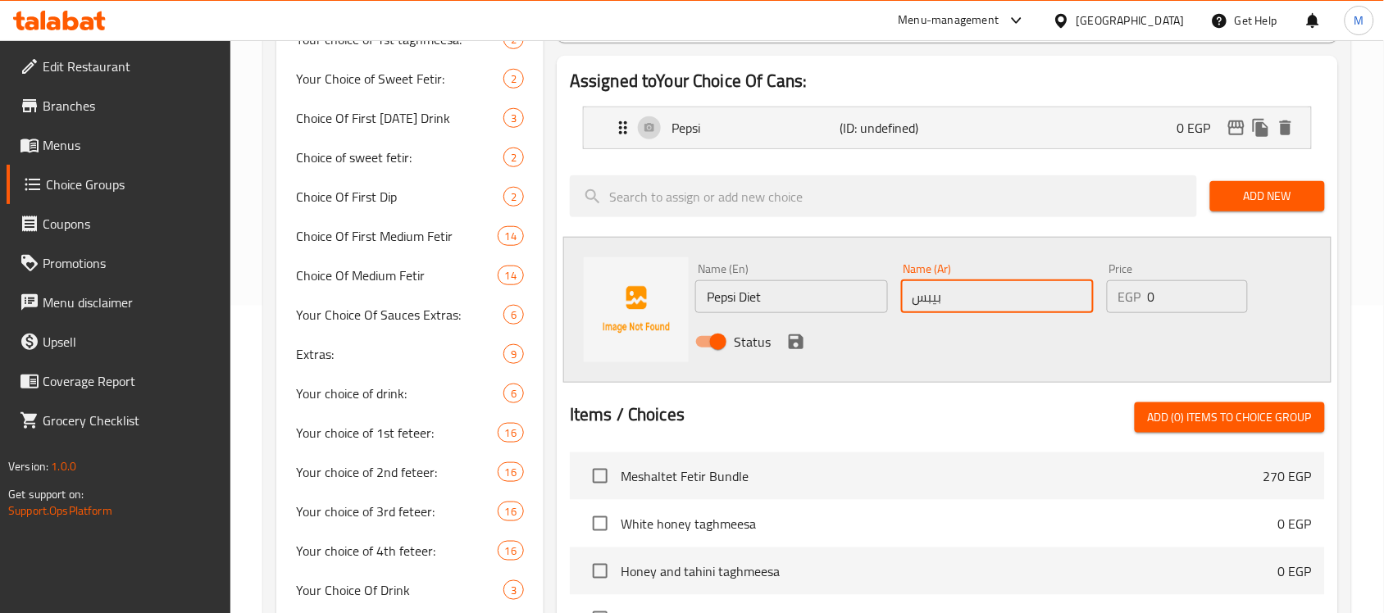
type input "بيبسي دايت"
click at [793, 343] on icon "save" at bounding box center [796, 342] width 15 height 15
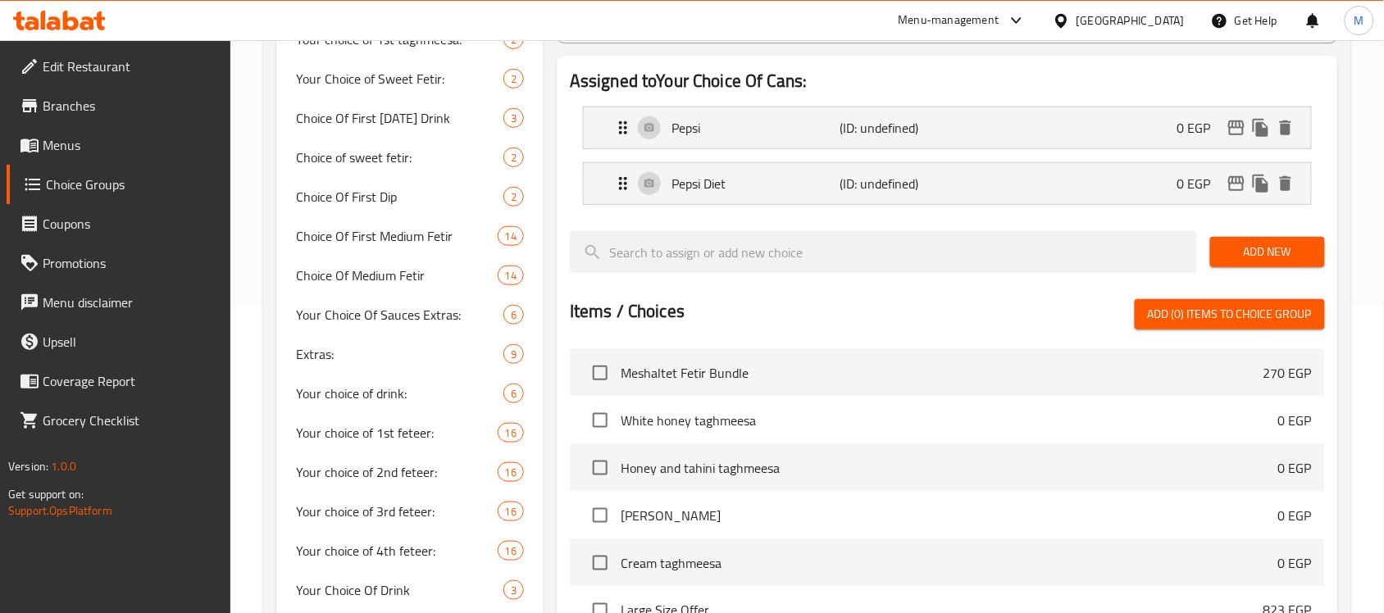
click at [1301, 253] on span "Add New" at bounding box center [1268, 252] width 89 height 21
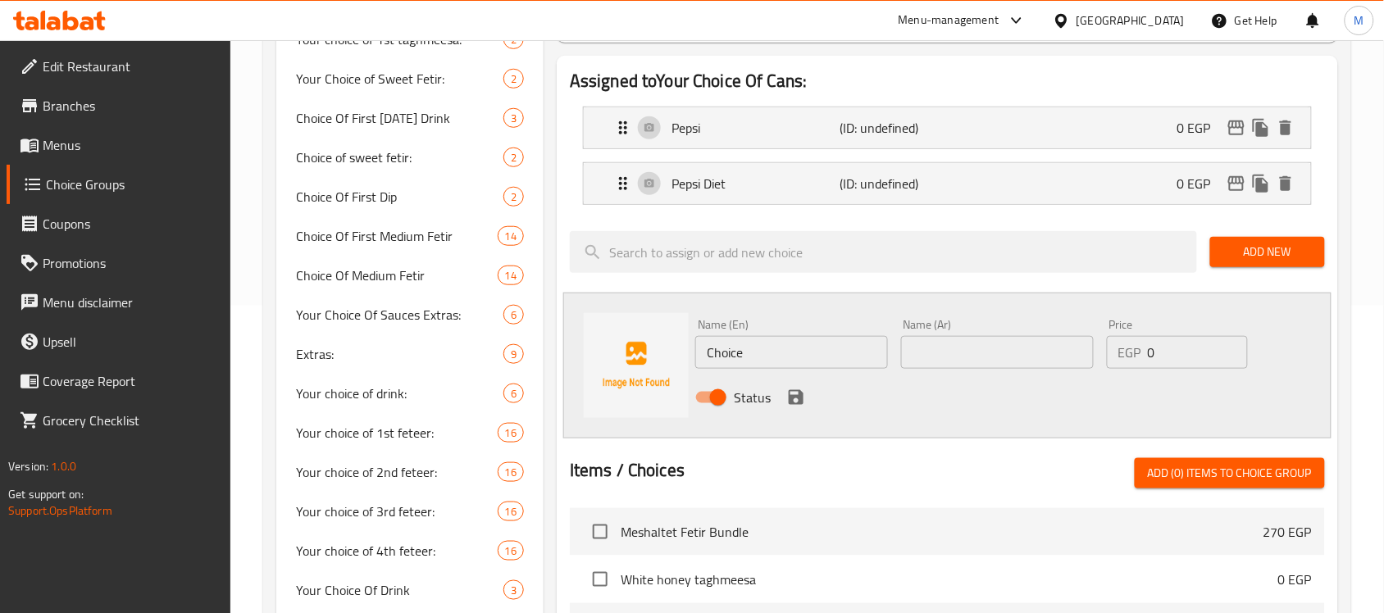
click at [786, 353] on input "Choice" at bounding box center [791, 352] width 193 height 33
paste input "Mirenda"
click at [748, 353] on input "Miranda Orange" at bounding box center [791, 352] width 193 height 33
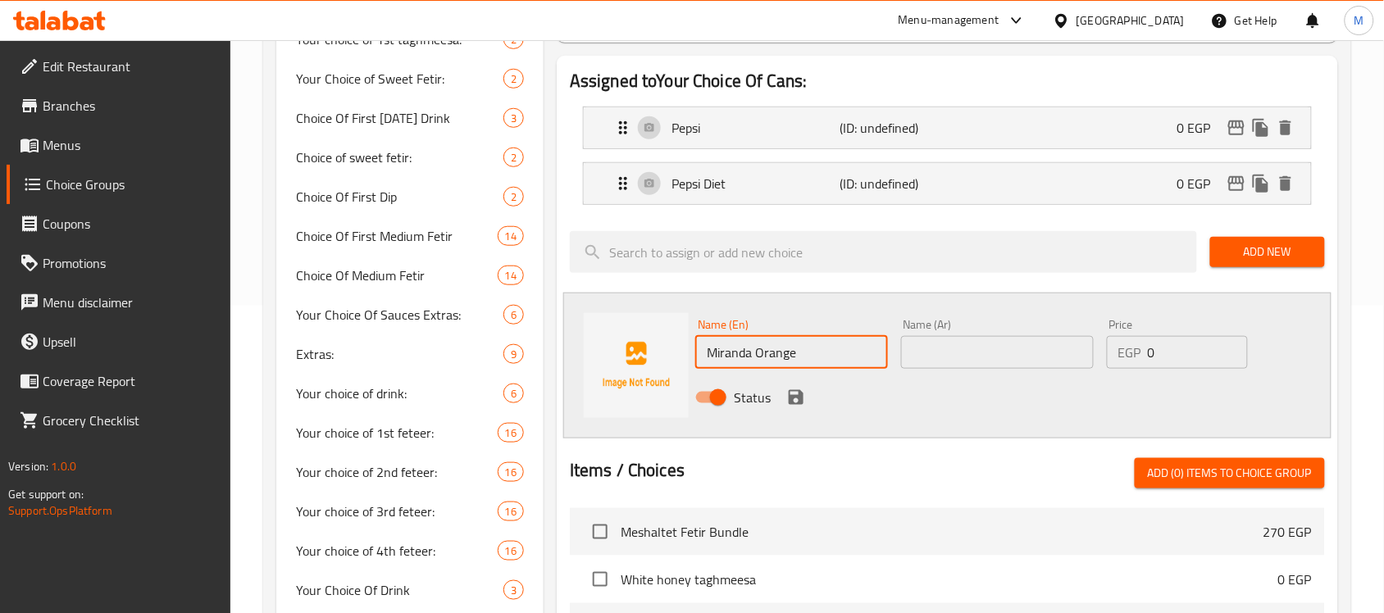
click at [748, 353] on input "Miranda Orange" at bounding box center [791, 352] width 193 height 33
type input "Miranda Orange"
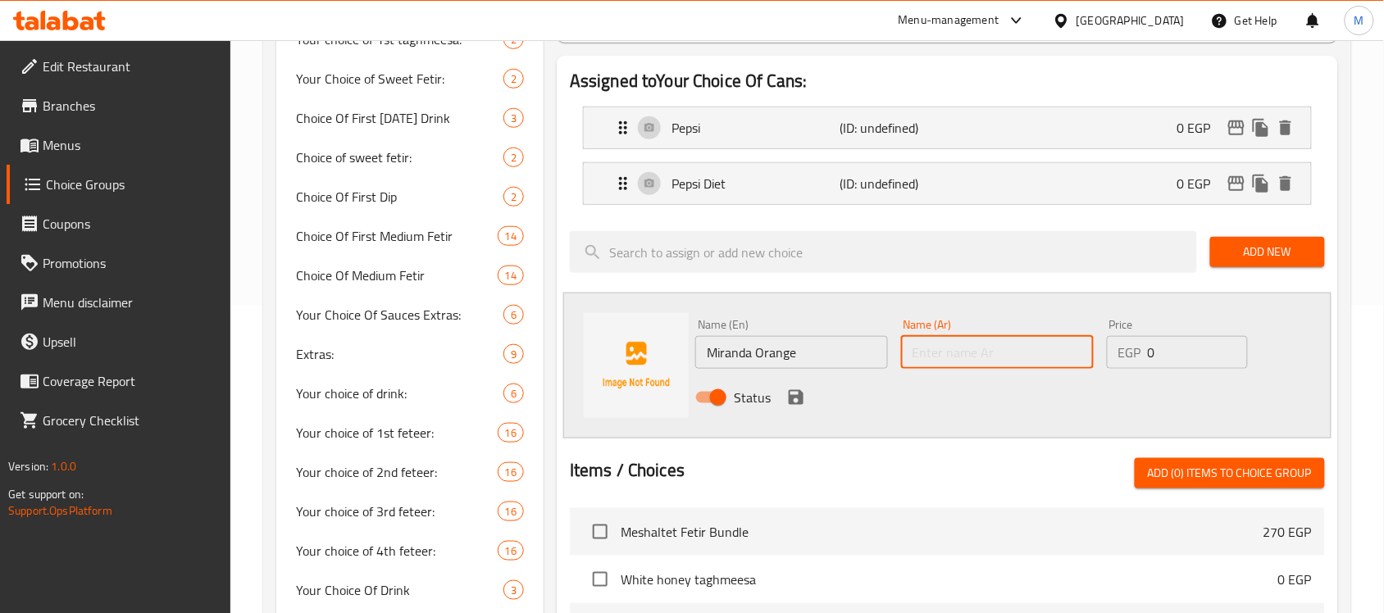
click at [1040, 341] on input "text" at bounding box center [997, 352] width 193 height 33
paste input "ميراندا أورانج"
click at [928, 361] on input "ميراندا أورانج" at bounding box center [997, 352] width 193 height 33
type input "ميراندا برتقال"
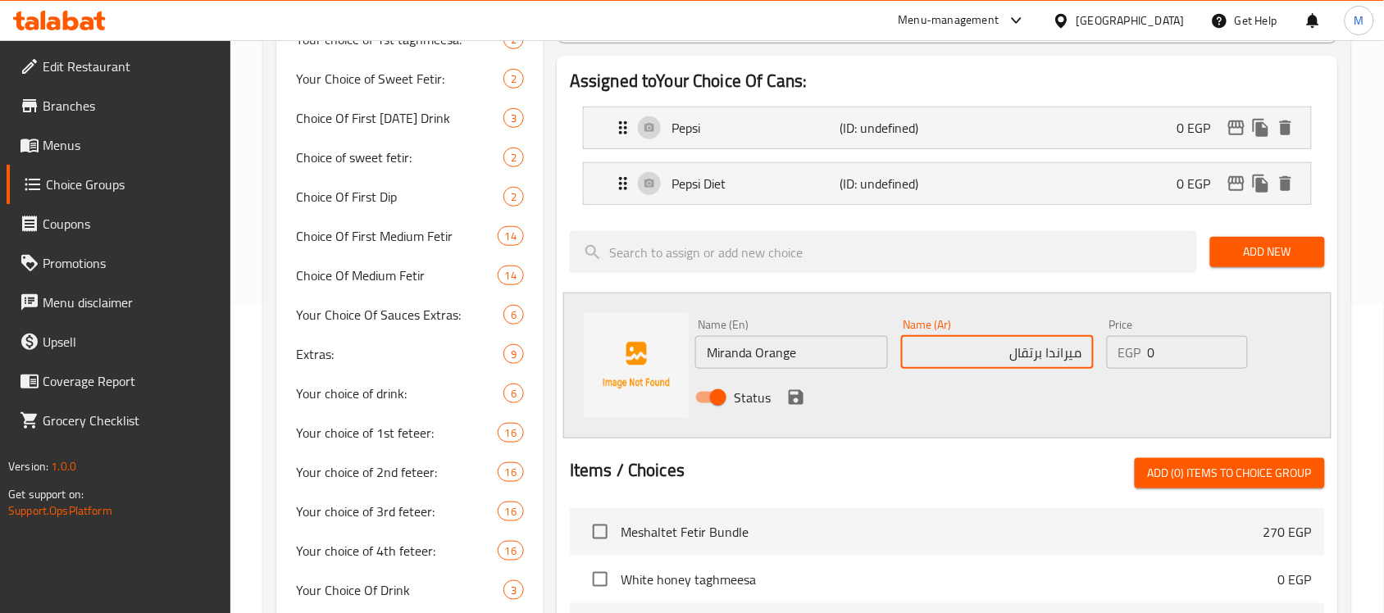
click at [793, 396] on icon "save" at bounding box center [796, 397] width 15 height 15
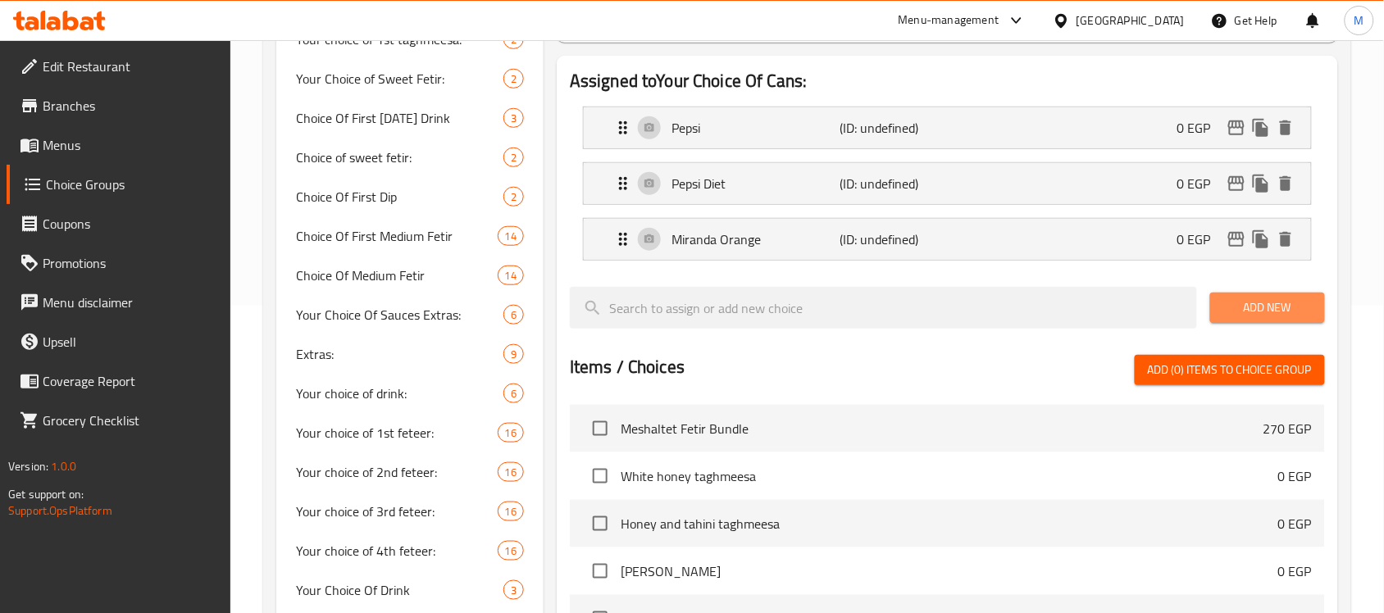
click at [1296, 298] on span "Add New" at bounding box center [1268, 308] width 89 height 21
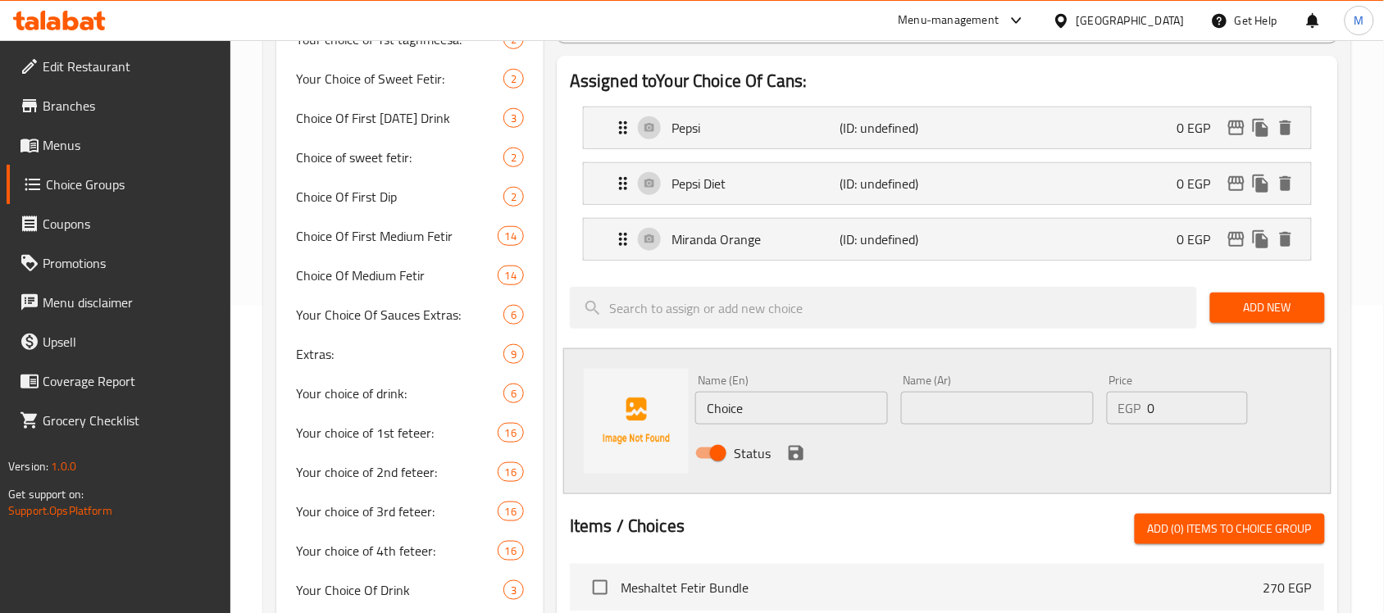
click at [732, 411] on input "Choice" at bounding box center [791, 408] width 193 height 33
click at [689, 235] on p "Miranda Orange" at bounding box center [756, 240] width 168 height 20
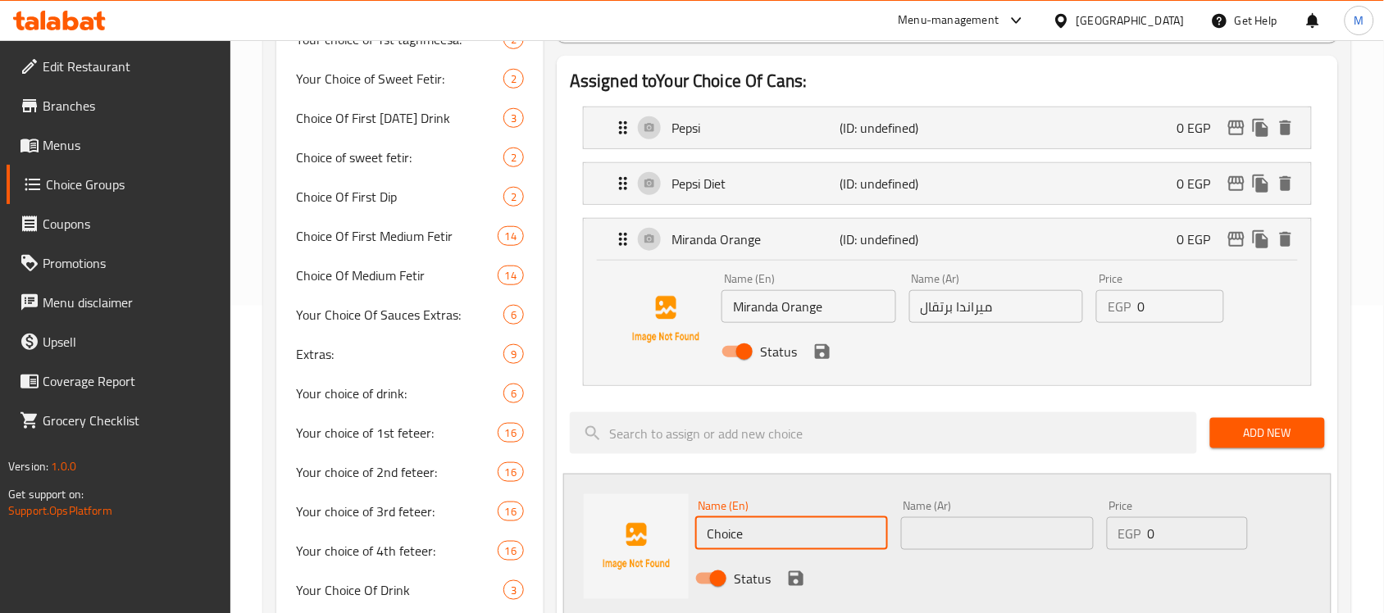
click at [751, 309] on input "Miranda Orange" at bounding box center [809, 306] width 175 height 33
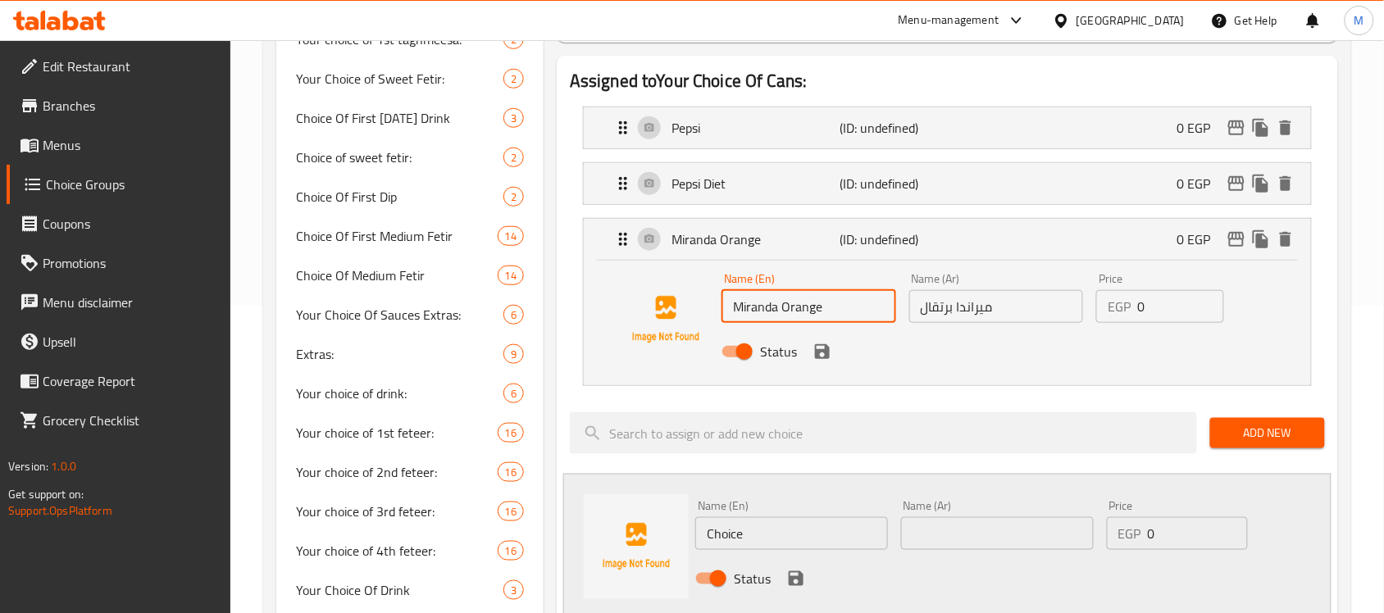
click at [751, 309] on input "Miranda Orange" at bounding box center [809, 306] width 175 height 33
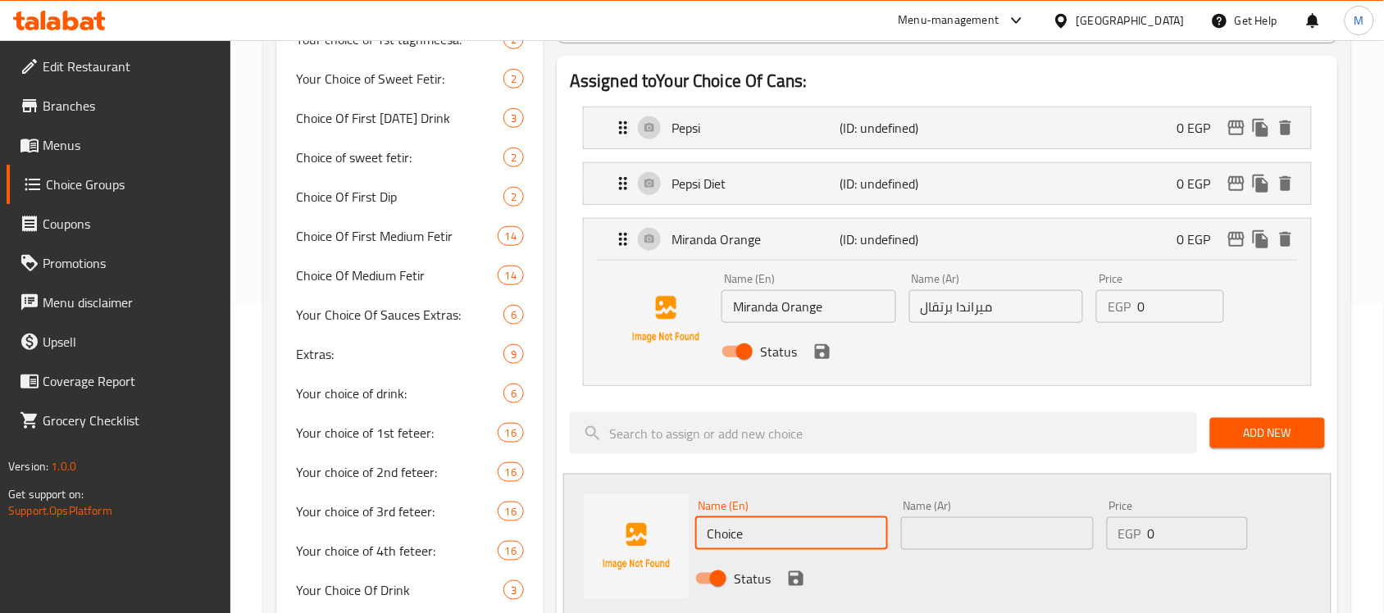
click at [764, 540] on input "Choice" at bounding box center [791, 533] width 193 height 33
paste input "Miranda"
type input "[PERSON_NAME]"
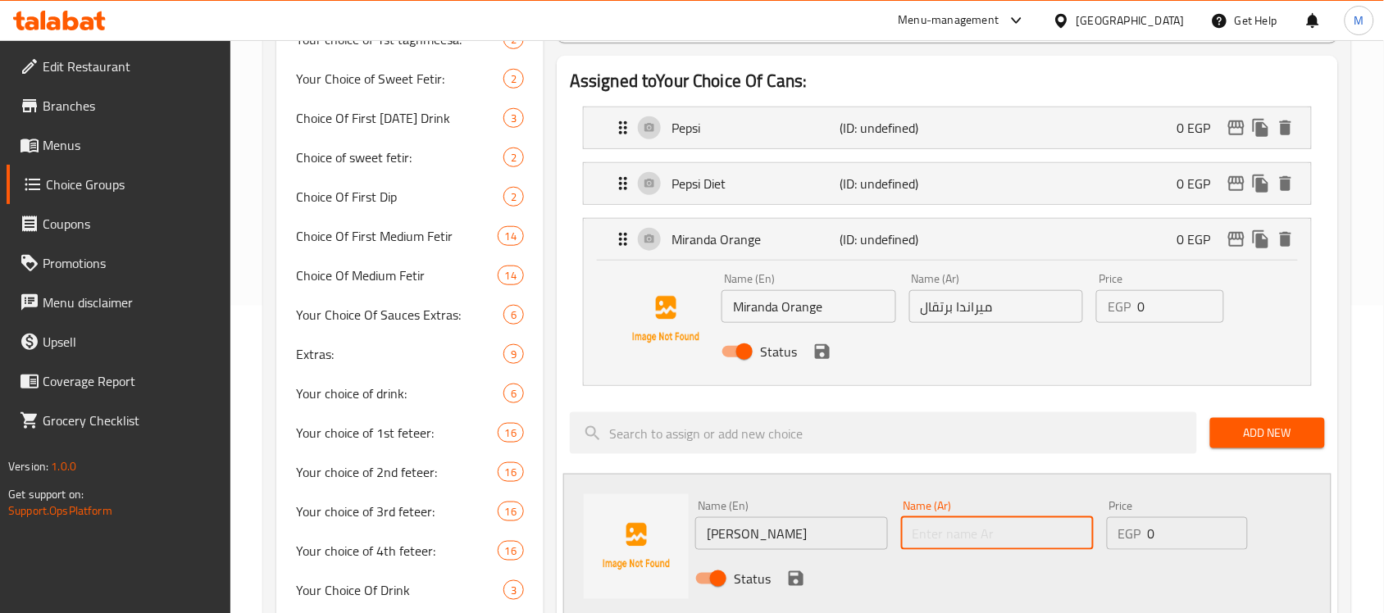
drag, startPoint x: 1011, startPoint y: 537, endPoint x: 1002, endPoint y: 521, distance: 18.7
click at [1011, 537] on input "text" at bounding box center [997, 533] width 193 height 33
click at [969, 308] on input "ميراندا برتقال" at bounding box center [996, 306] width 175 height 33
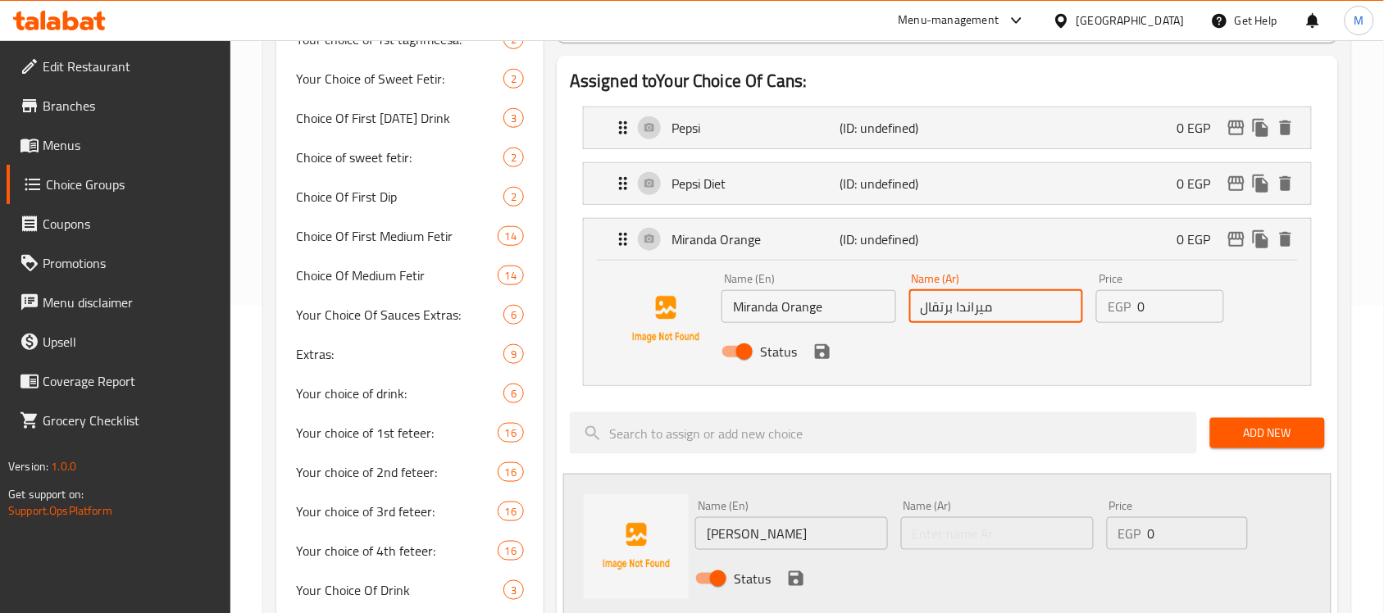
click at [969, 308] on input "ميراندا برتقال" at bounding box center [996, 306] width 175 height 33
click at [980, 312] on input "ميراندا برتقال" at bounding box center [996, 306] width 175 height 33
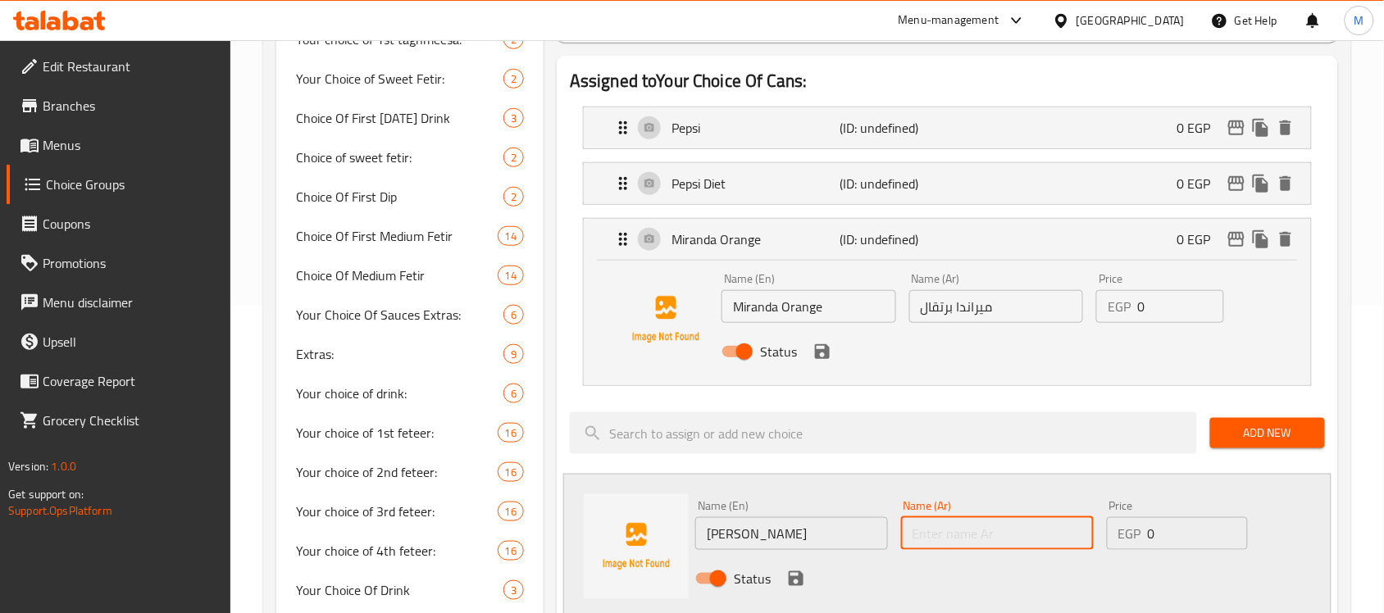
click at [968, 530] on input "text" at bounding box center [997, 533] width 193 height 33
paste input "ميراندا"
type input "ميراندا تفاح"
click at [796, 580] on icon "save" at bounding box center [796, 579] width 15 height 15
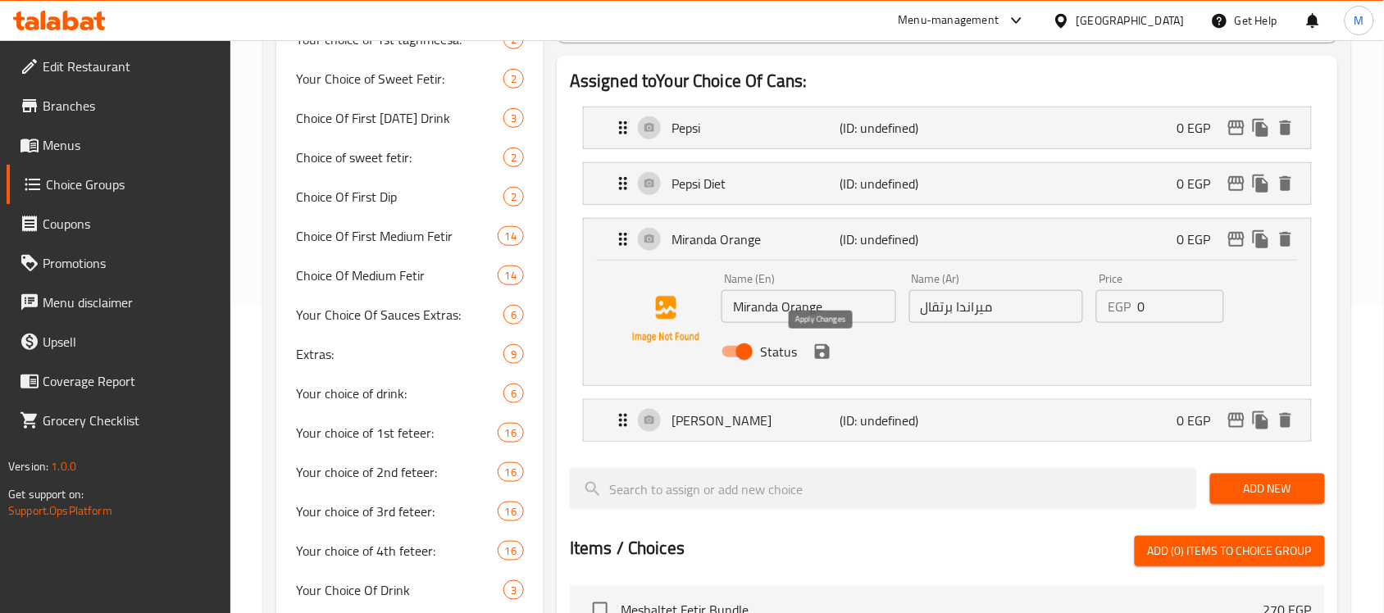
click at [821, 354] on icon "save" at bounding box center [823, 352] width 20 height 20
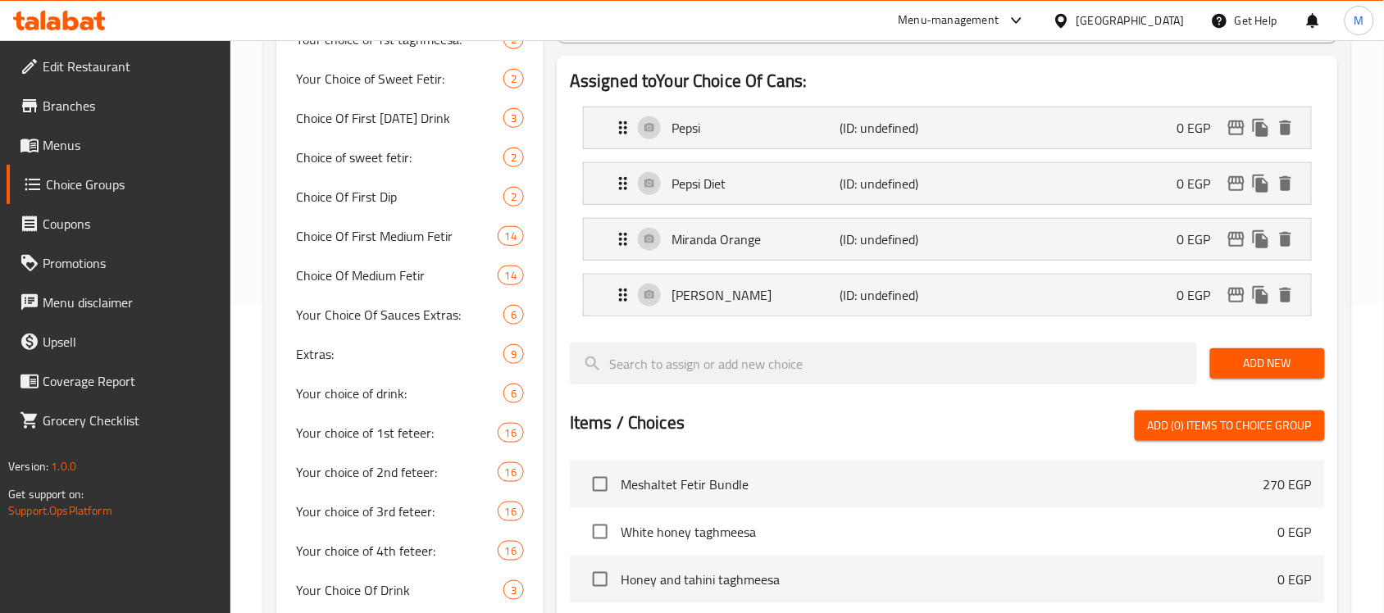
click at [1251, 358] on span "Add New" at bounding box center [1268, 363] width 89 height 21
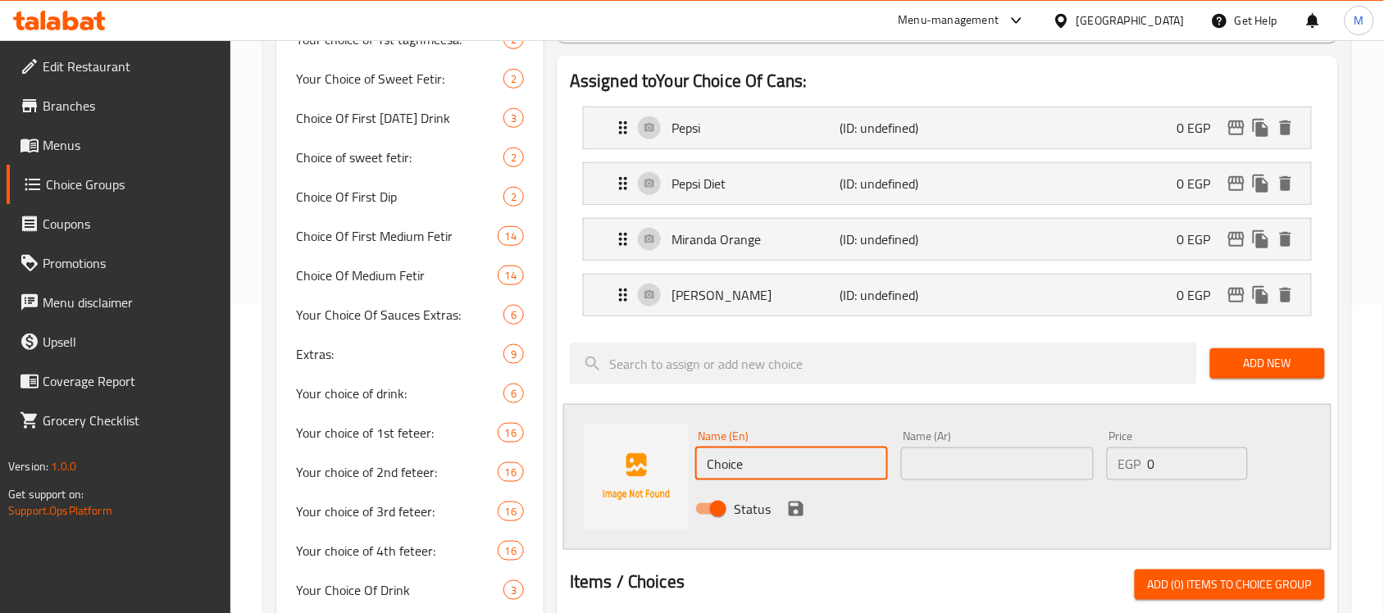
click at [802, 476] on input "Choice" at bounding box center [791, 464] width 193 height 33
paste input "7Up"
type input "7Up"
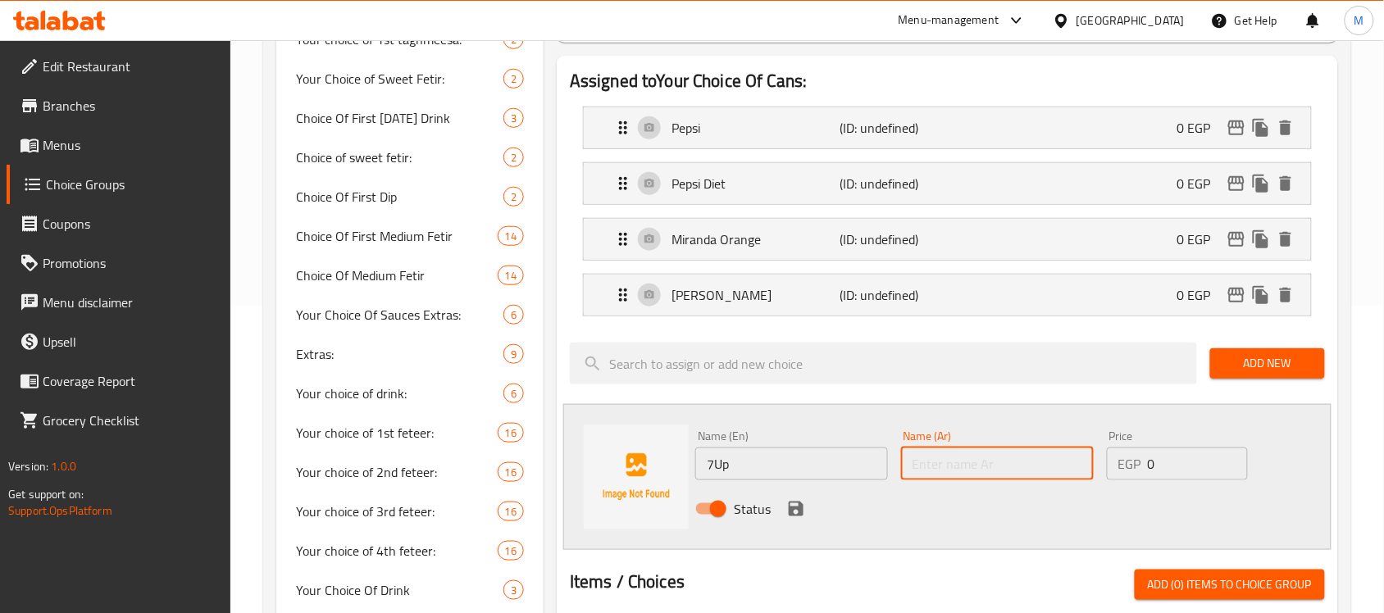
click at [1043, 466] on input "text" at bounding box center [997, 464] width 193 height 33
type input "سفن أب"
click at [796, 518] on icon "save" at bounding box center [796, 509] width 20 height 20
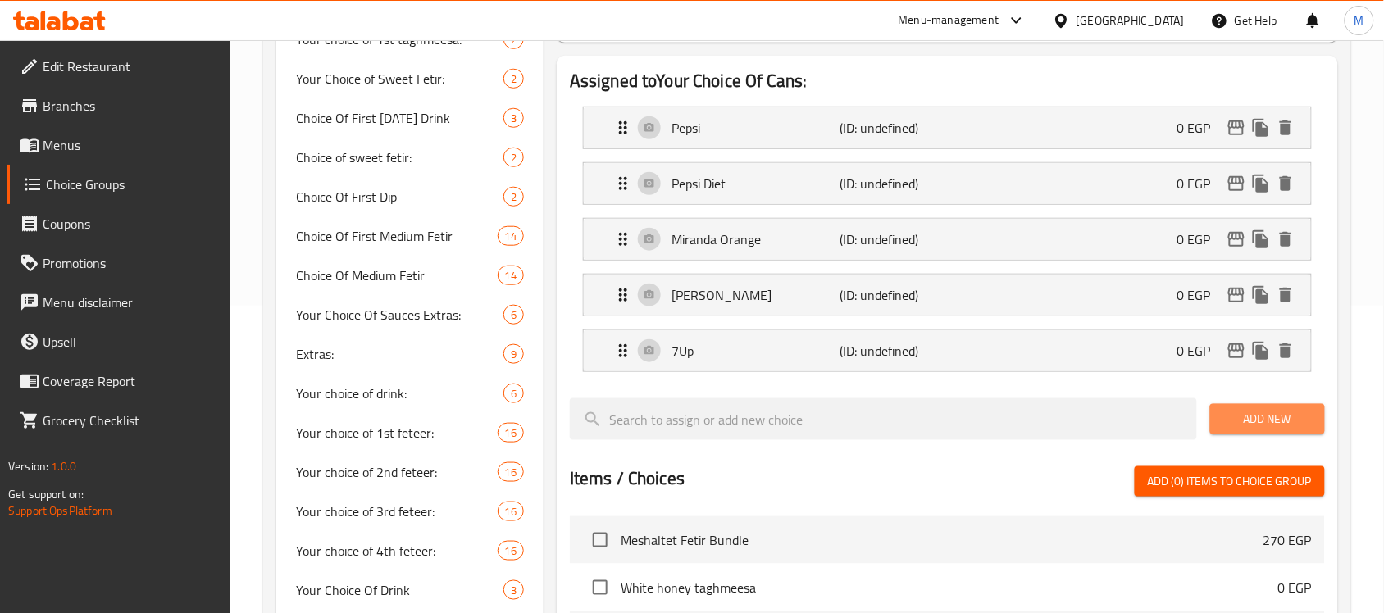
click at [1293, 417] on span "Add New" at bounding box center [1268, 419] width 89 height 21
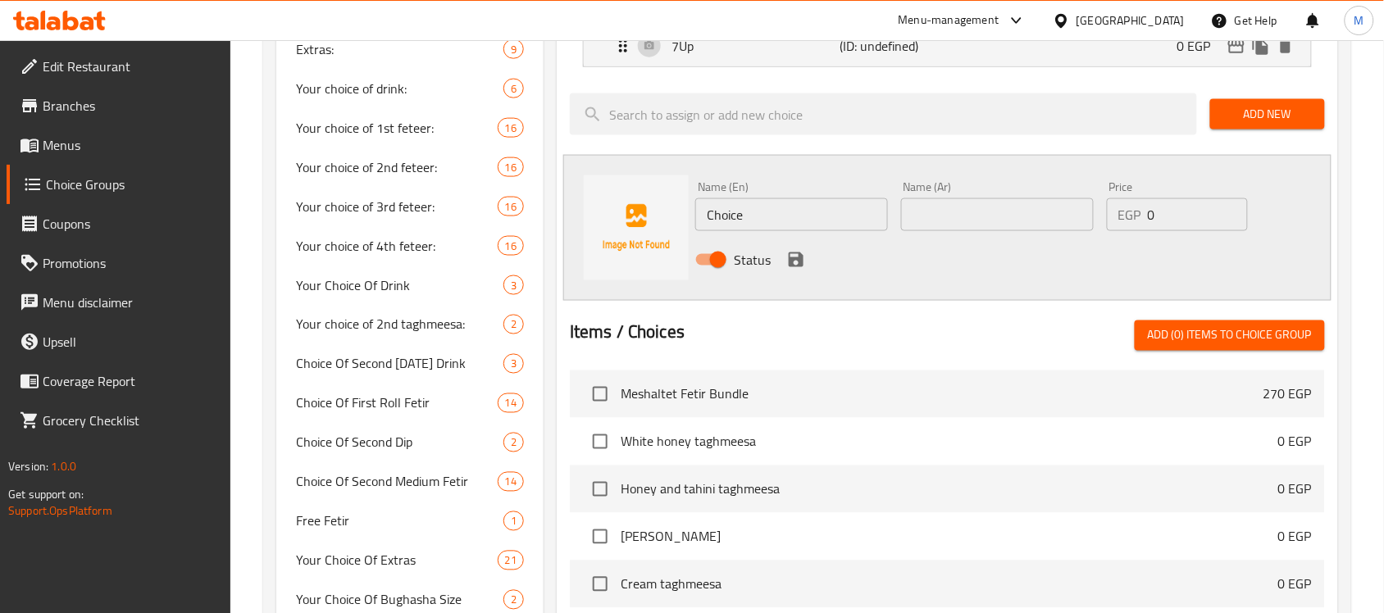
scroll to position [615, 0]
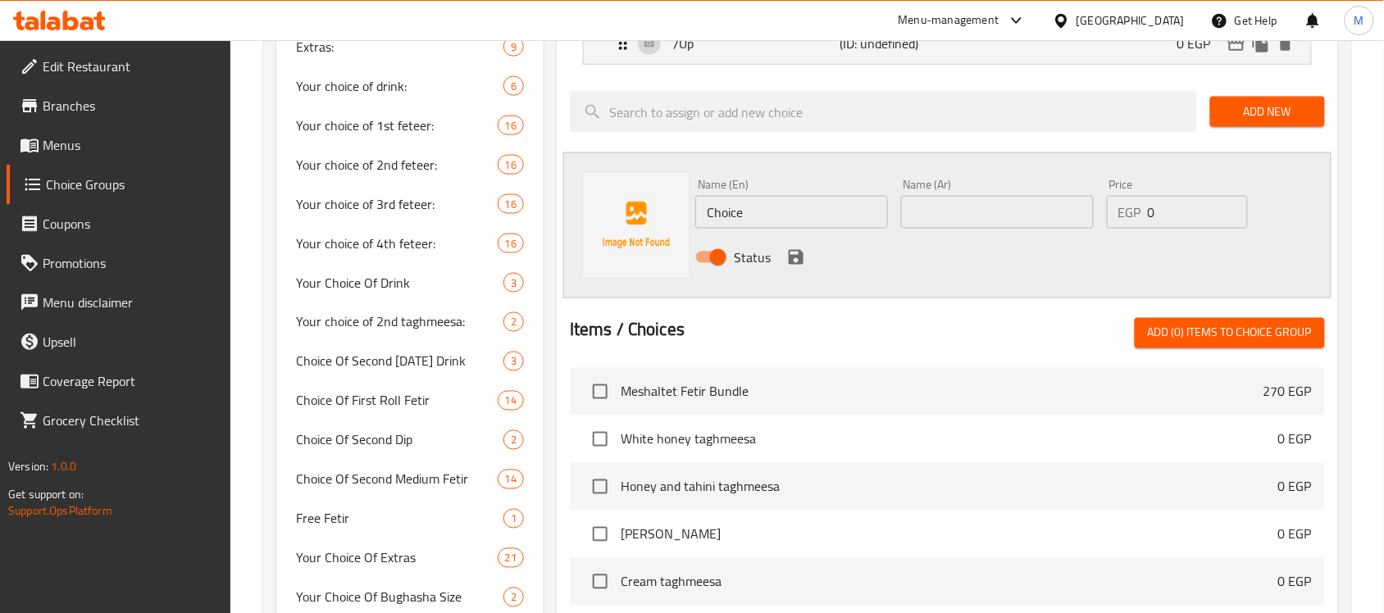
click at [806, 197] on div "Name (En) Choice Name (En)" at bounding box center [791, 204] width 193 height 50
click at [814, 218] on input "Choice" at bounding box center [791, 212] width 193 height 33
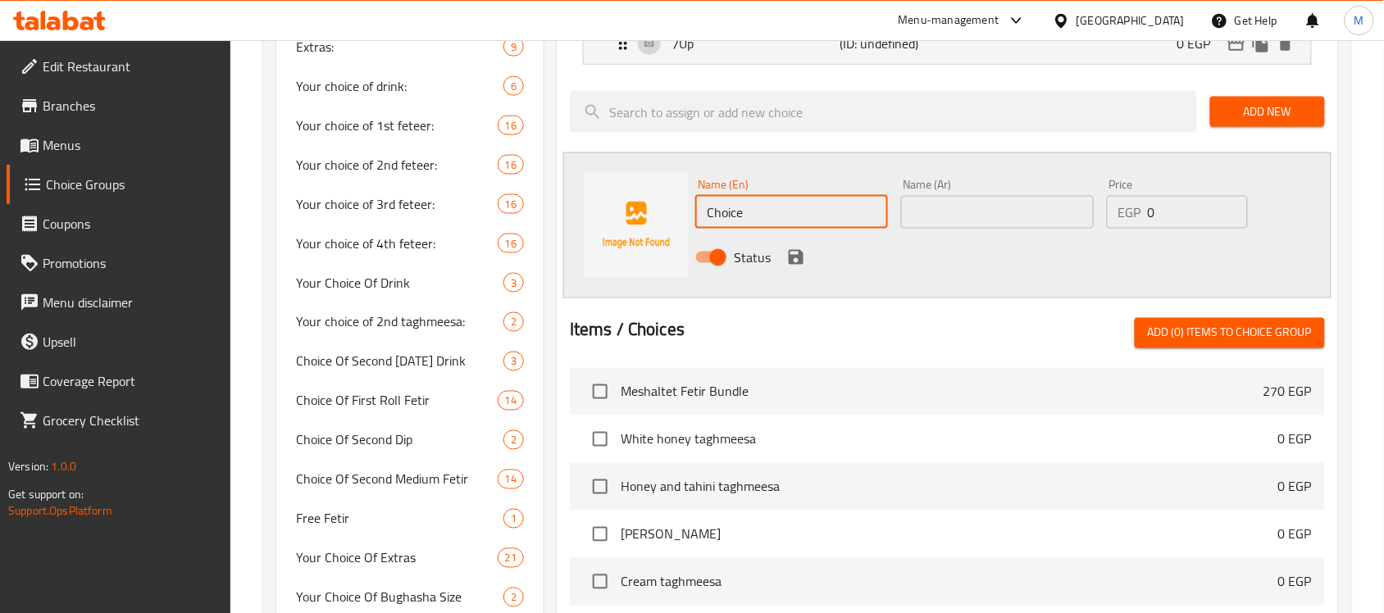
paste input "V7 Cola"
type input "V7 Cola"
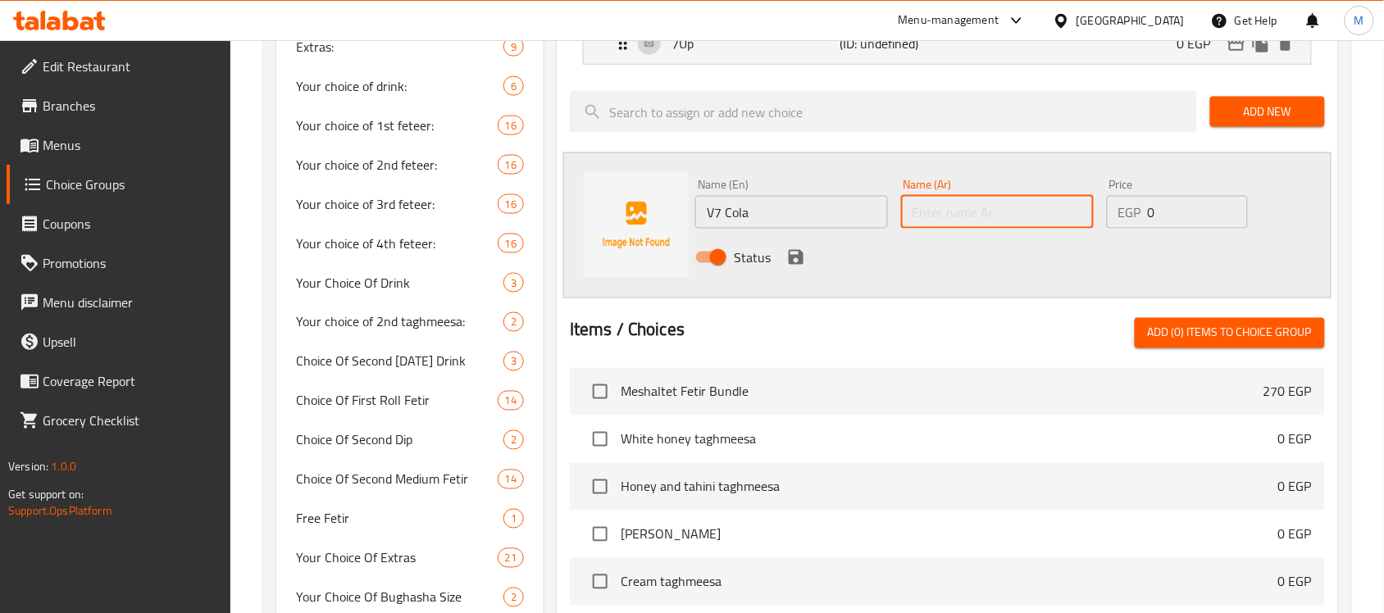
click at [970, 218] on input "text" at bounding box center [997, 212] width 193 height 33
type input "في سفن كولا"
click at [792, 250] on icon "save" at bounding box center [796, 258] width 20 height 20
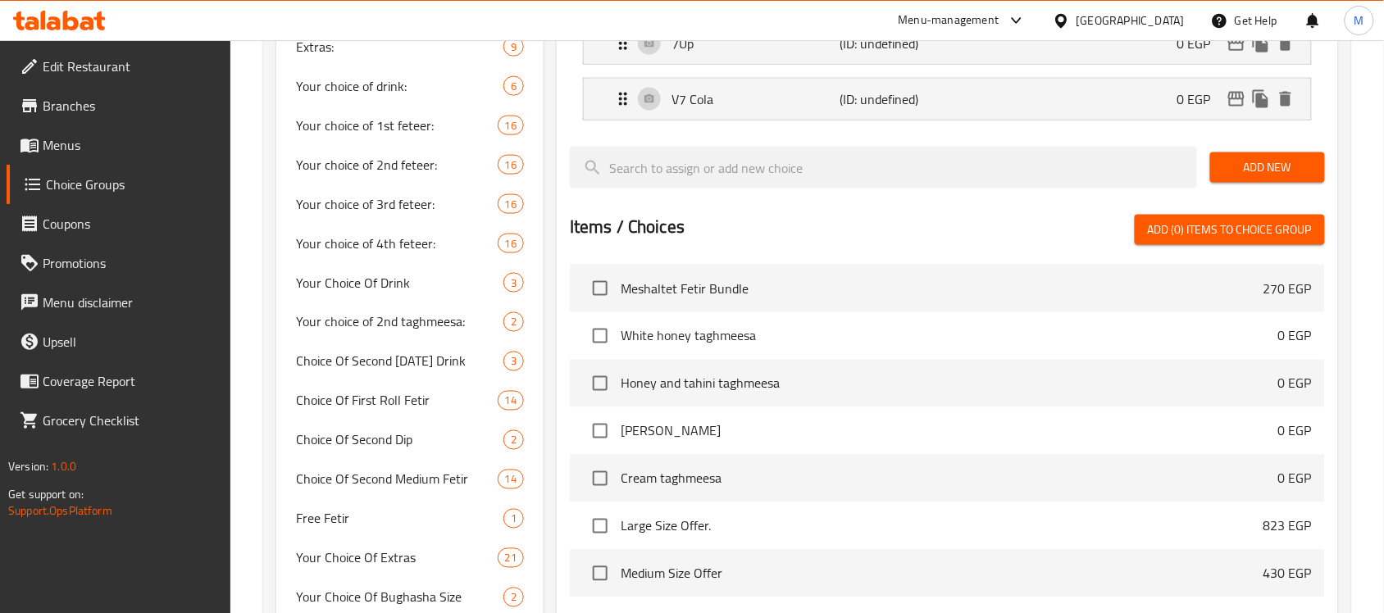
click at [1234, 162] on span "Add New" at bounding box center [1268, 167] width 89 height 21
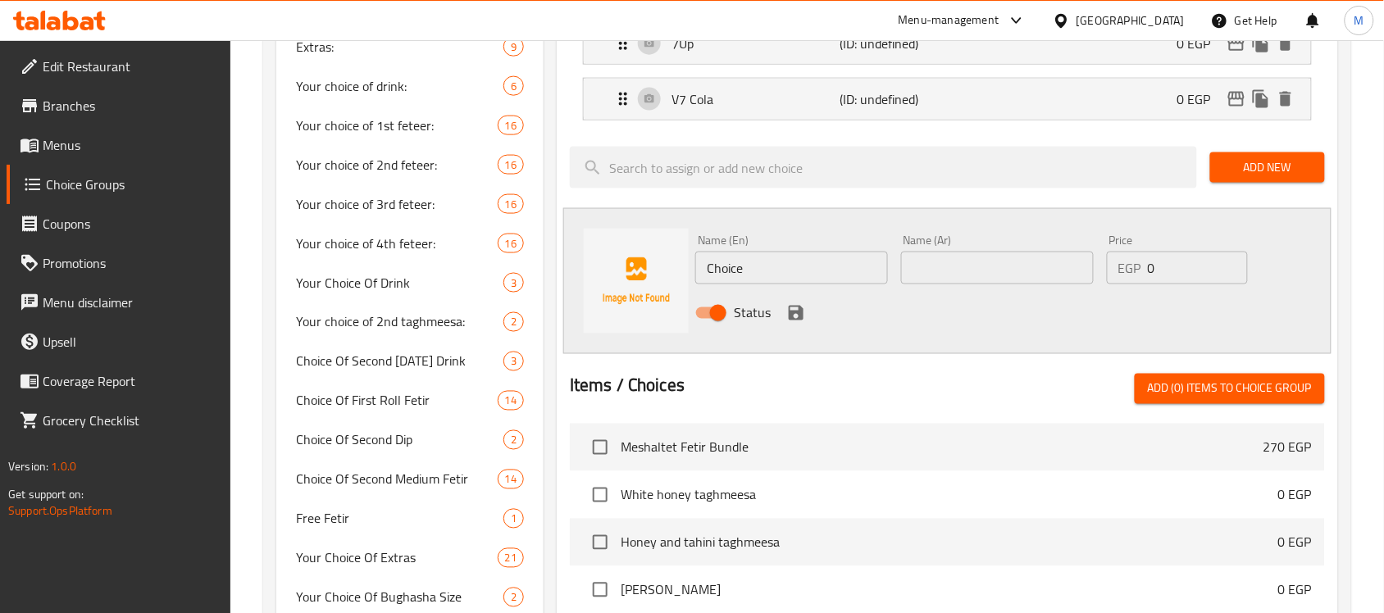
click at [826, 267] on input "Choice" at bounding box center [791, 268] width 193 height 33
paste input "V7 Pinacolada -"
drag, startPoint x: 772, startPoint y: 273, endPoint x: 740, endPoint y: 271, distance: 32.8
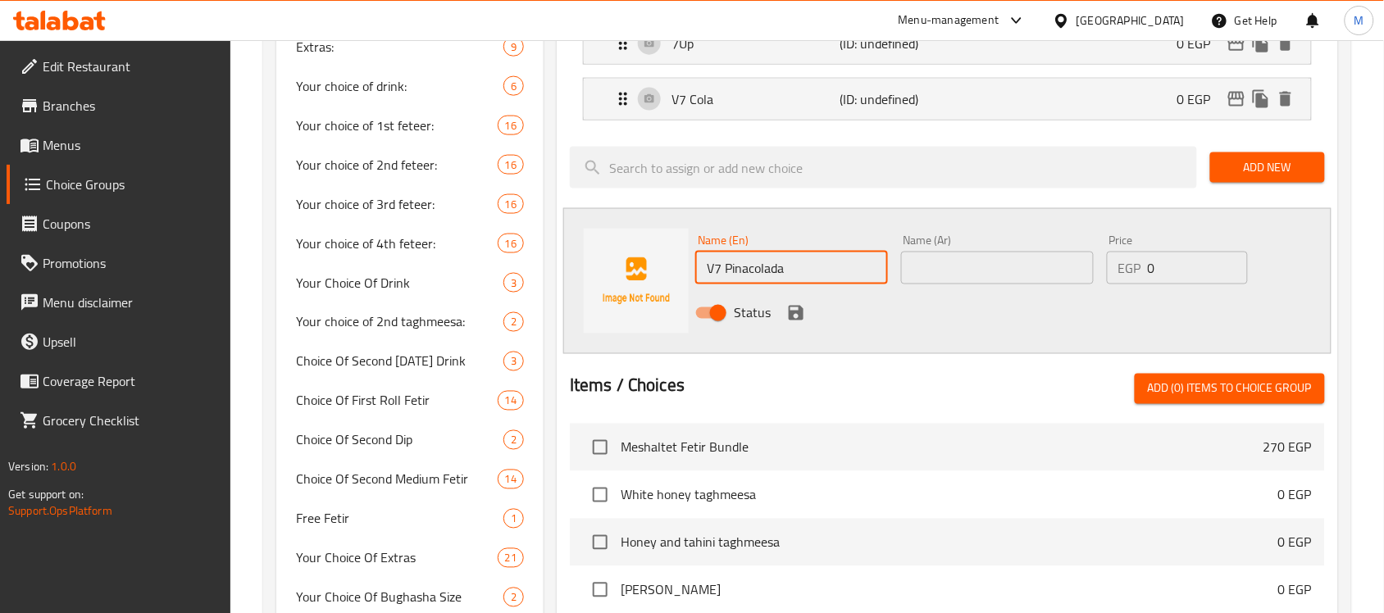
click at [740, 271] on input "V7 Pinacolada" at bounding box center [791, 268] width 193 height 33
click at [752, 267] on input "V7 Pinacolada" at bounding box center [791, 268] width 193 height 33
click at [749, 275] on input "V7 Pinacolada" at bounding box center [791, 268] width 193 height 33
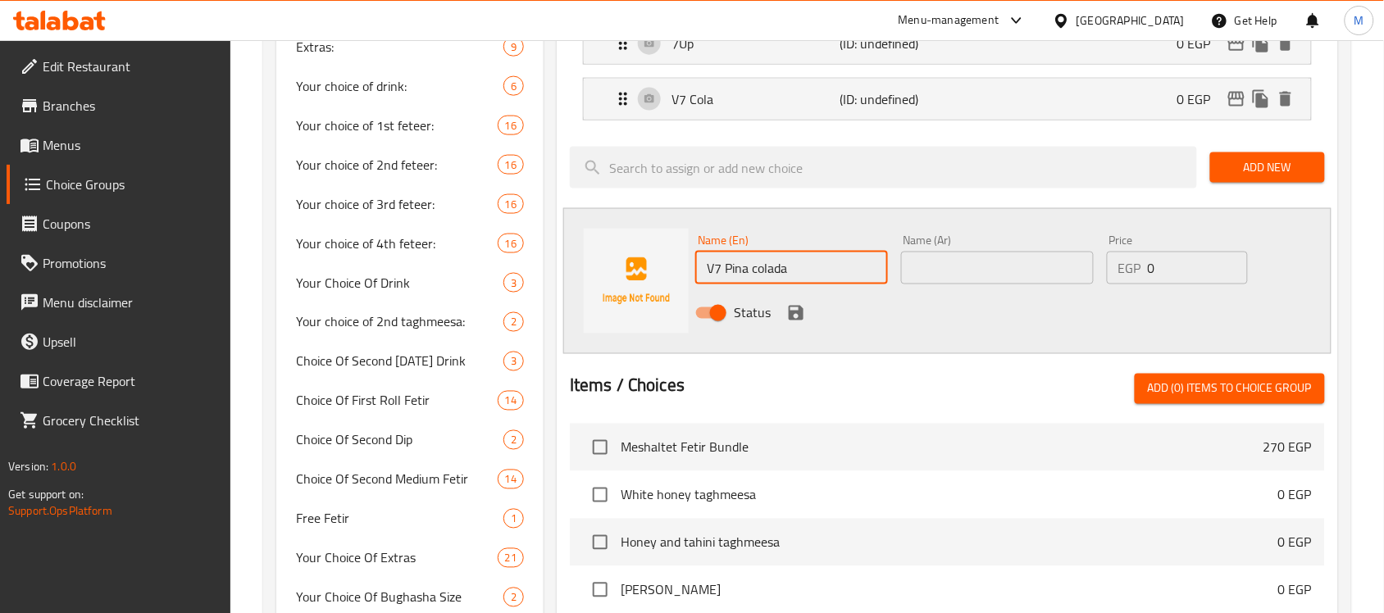
click at [756, 273] on input "V7 Pina colada" at bounding box center [791, 268] width 193 height 33
type input "V7 Pina Colada"
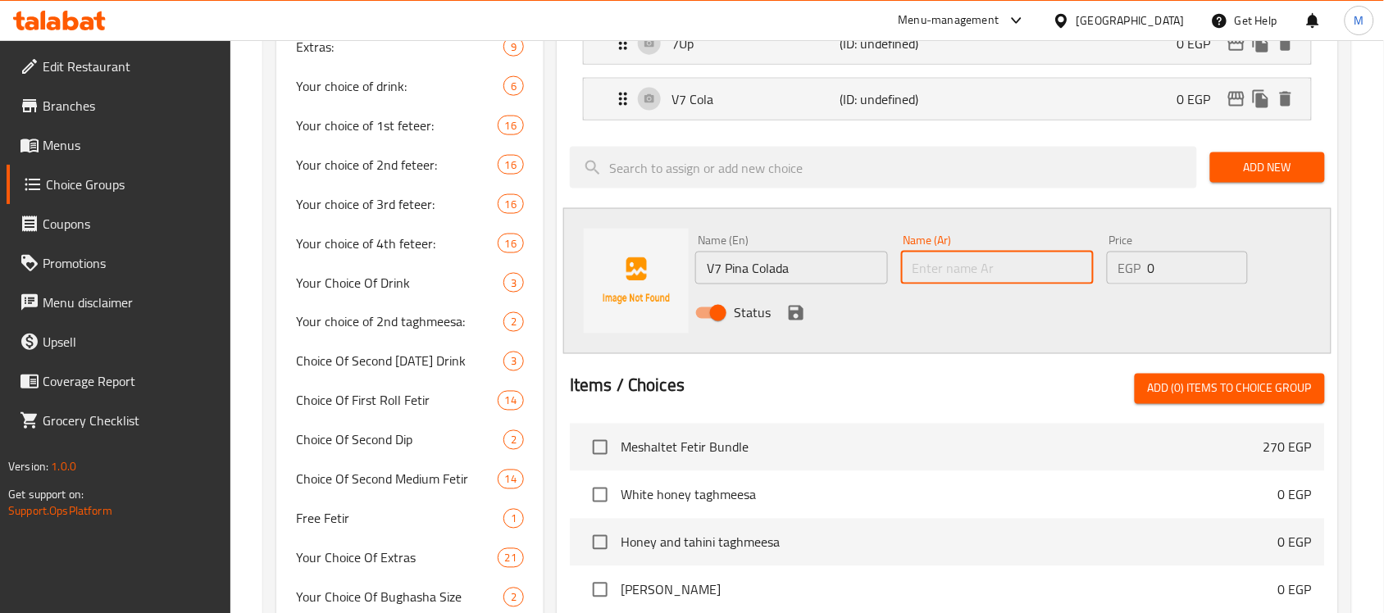
click at [987, 265] on input "text" at bounding box center [997, 268] width 193 height 33
paste input "V7 بيناكولادا"
click at [1075, 273] on input "V7 بيناكولادا" at bounding box center [997, 268] width 193 height 33
click at [1078, 267] on input "Vسفن بيناكولادا" at bounding box center [997, 268] width 193 height 33
click at [1070, 271] on input "Vسفن بيناكولادا" at bounding box center [997, 268] width 193 height 33
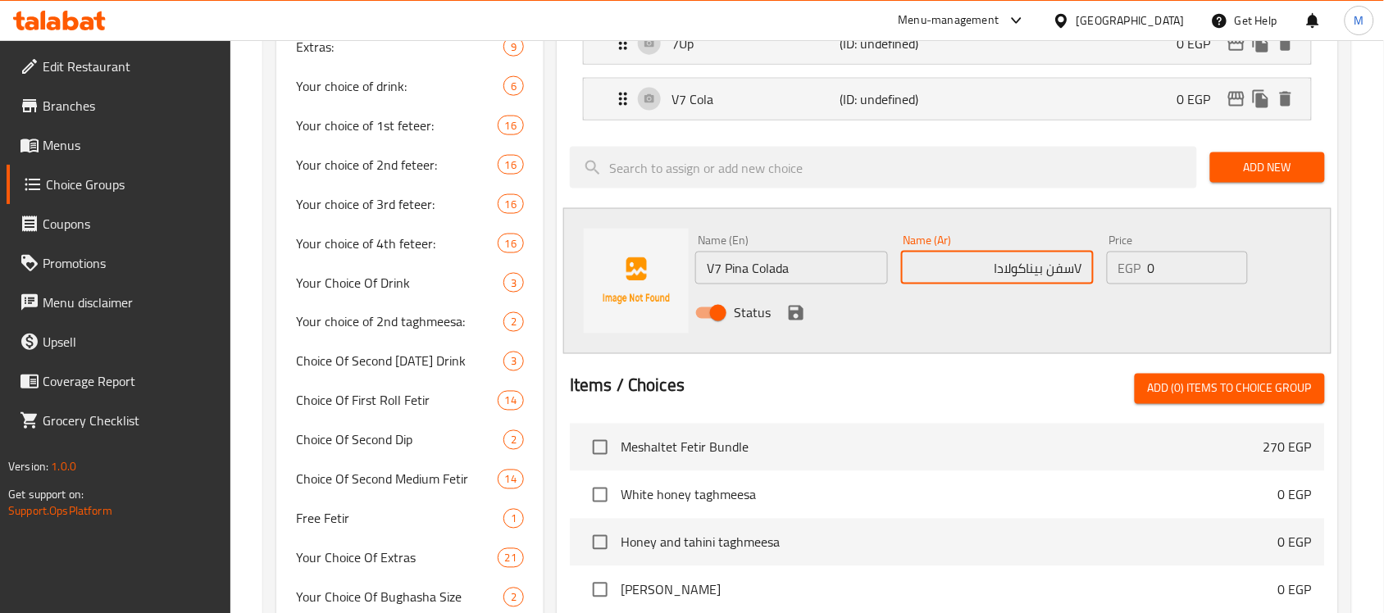
click at [1075, 275] on input "Vسفن بيناكولادا" at bounding box center [997, 268] width 193 height 33
type input "V سفن بيناكولادا"
click at [792, 314] on icon "save" at bounding box center [796, 313] width 15 height 15
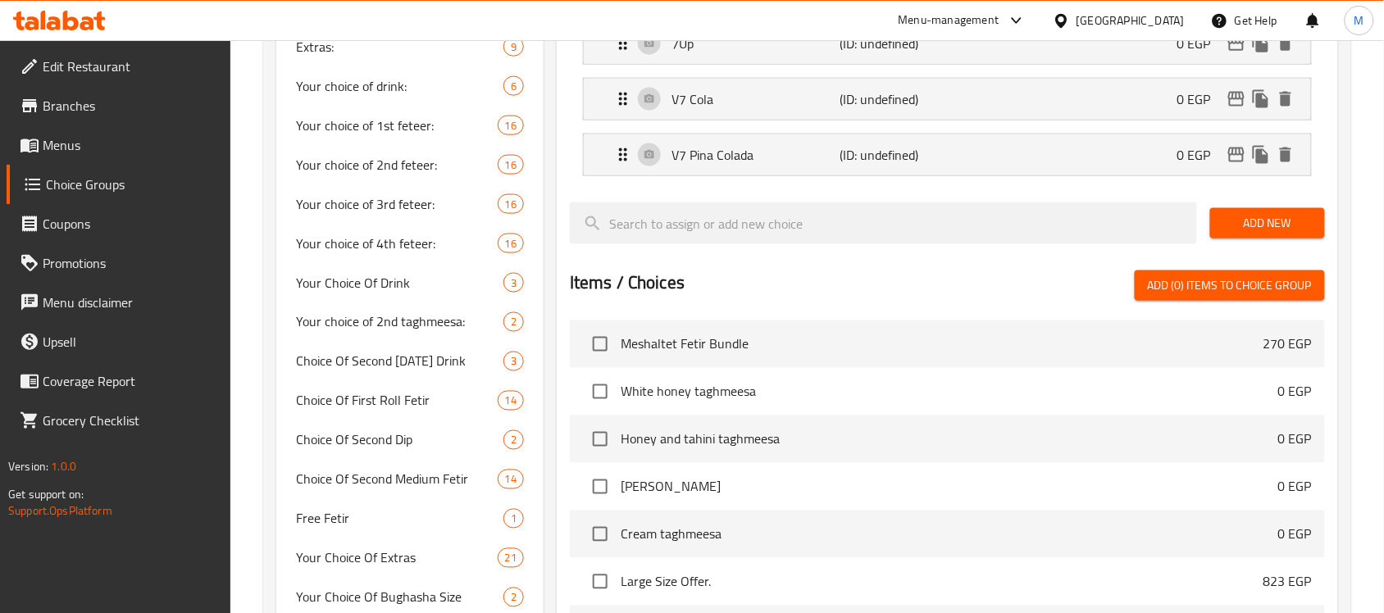
click at [1255, 227] on span "Add New" at bounding box center [1268, 223] width 89 height 21
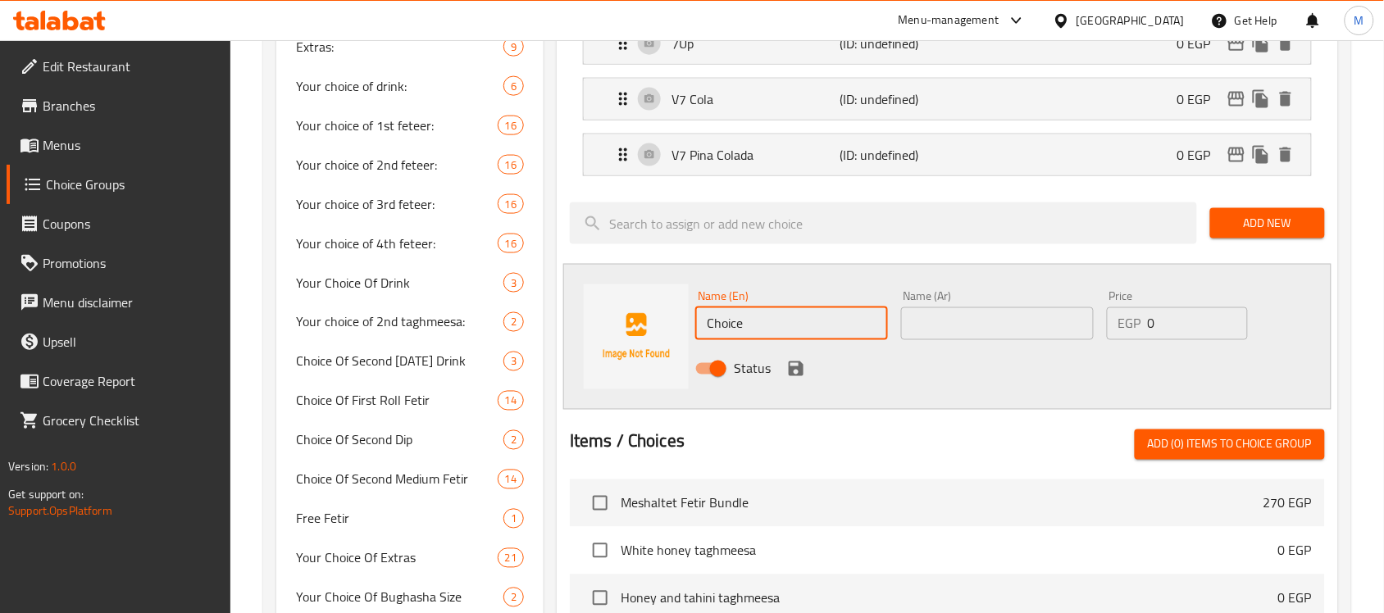
click at [784, 329] on input "Choice" at bounding box center [791, 324] width 193 height 33
paste input "V7 Lemon Lim"
type input "V7 Lemon Lime"
click at [1028, 321] on input "text" at bounding box center [997, 324] width 193 height 33
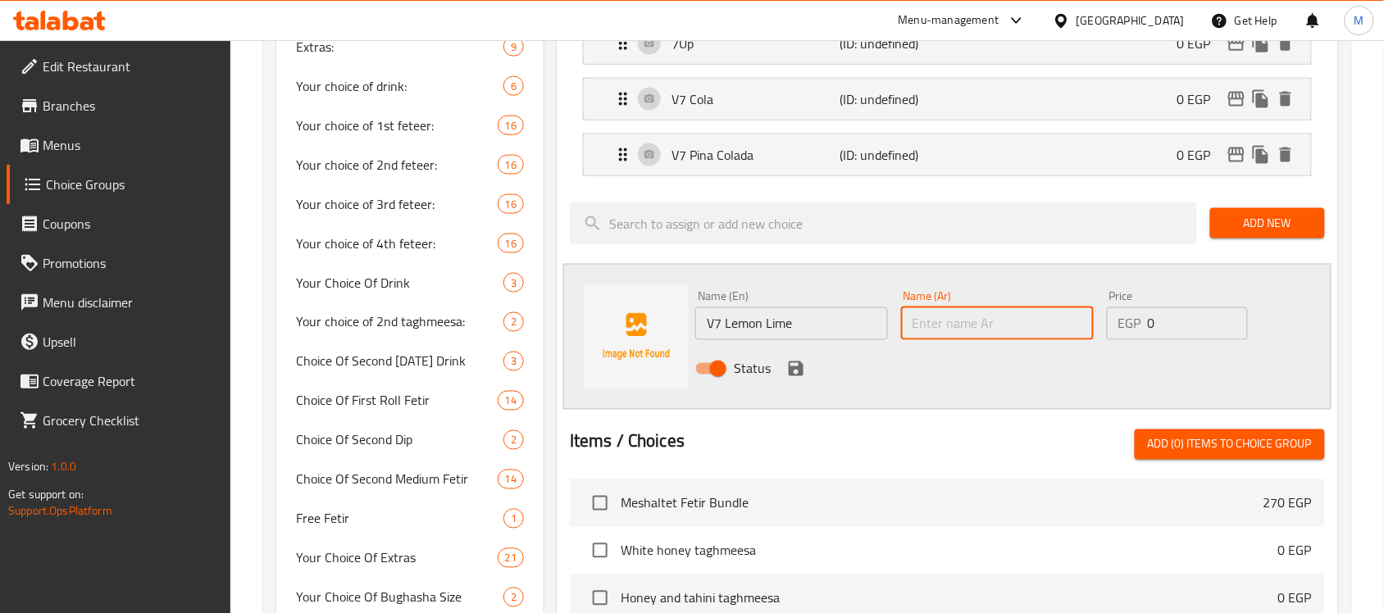
paste input "V7 ليمون لايم"
click at [927, 326] on input "V7 ليمون لايم" at bounding box center [997, 324] width 193 height 33
click at [1073, 333] on input "Vسفن ليمون لايم" at bounding box center [997, 324] width 193 height 33
type input "V سفن ليمون لايم"
click at [795, 365] on icon "save" at bounding box center [796, 369] width 15 height 15
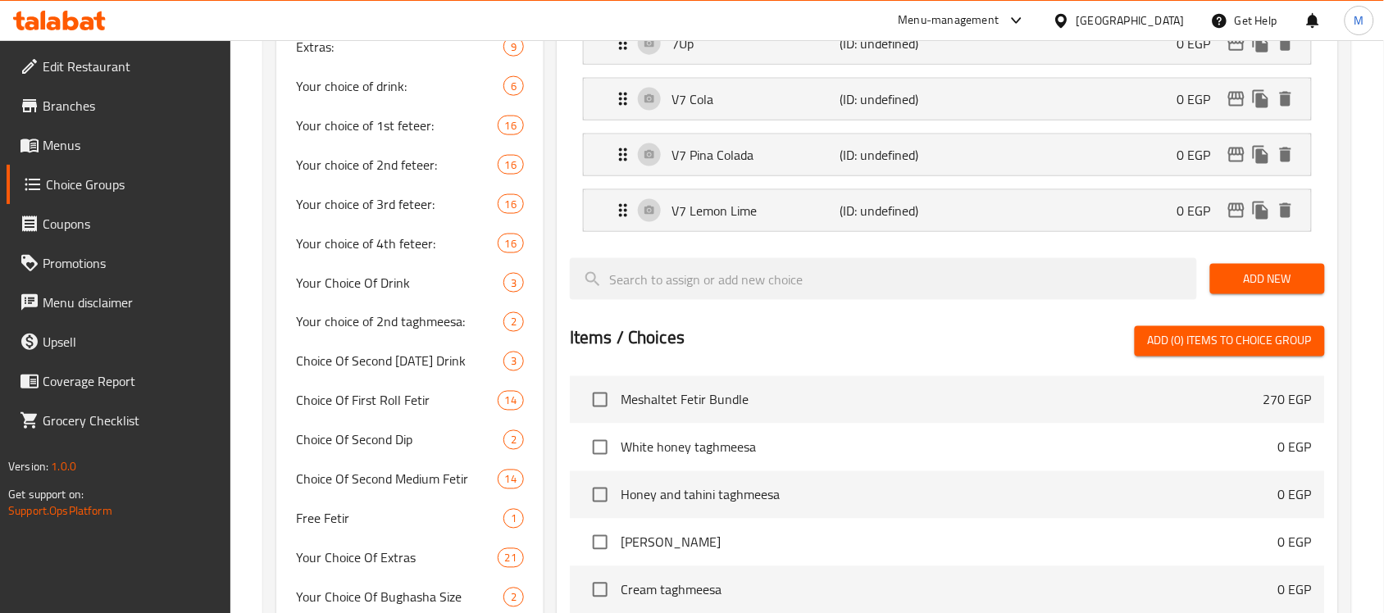
click at [1272, 273] on span "Add New" at bounding box center [1268, 279] width 89 height 21
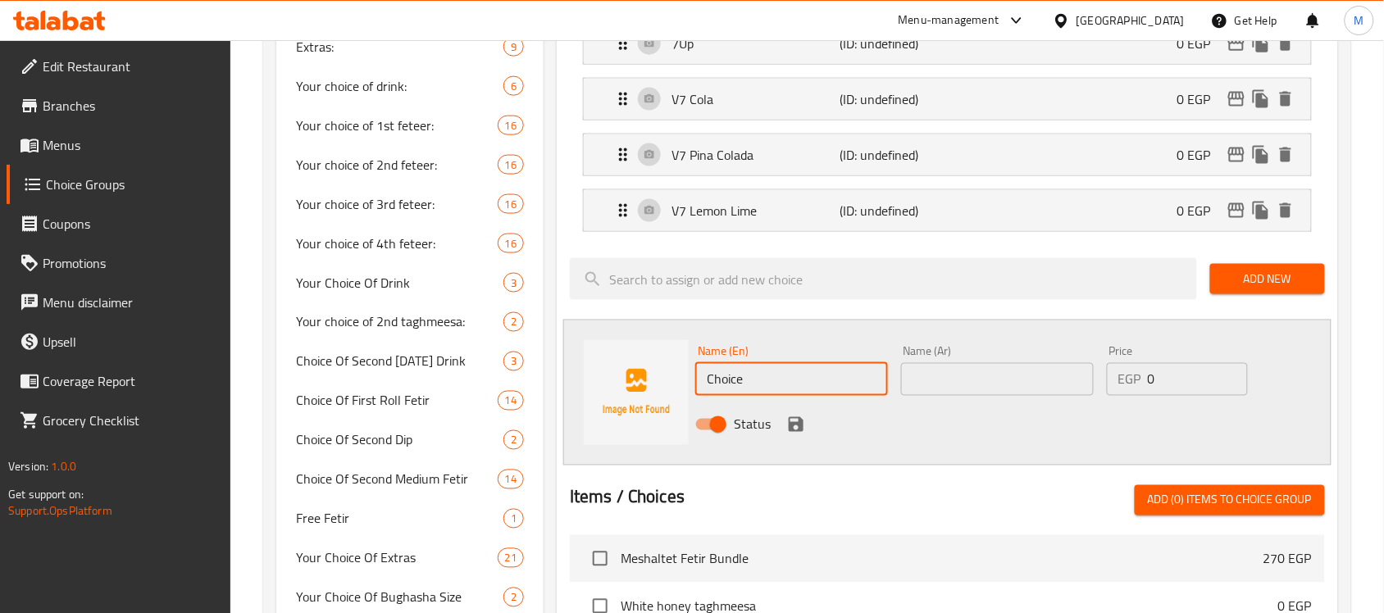
click at [781, 375] on input "Choice" at bounding box center [791, 379] width 193 height 33
paste input "V7 Diet Cola"
type input "V7 Diet Cola"
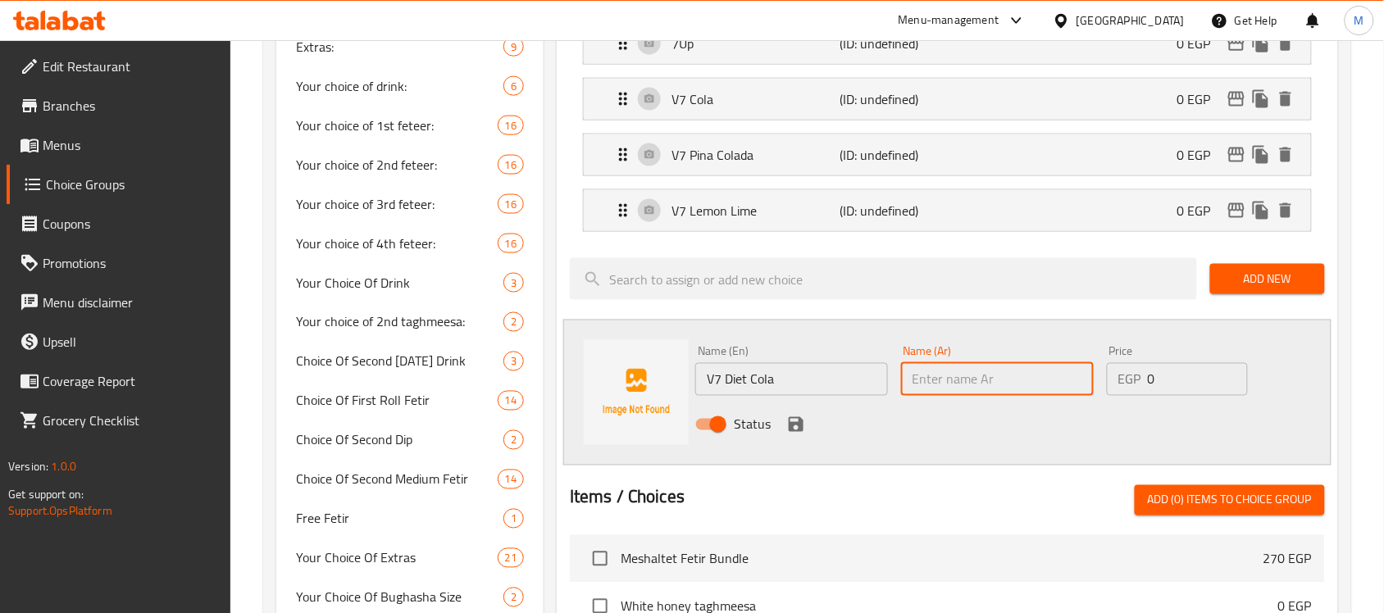
click at [1050, 390] on input "text" at bounding box center [997, 379] width 193 height 33
paste input "كولا V7 دايت"
click at [944, 383] on input "كولا V7 دايت" at bounding box center [997, 379] width 193 height 33
drag, startPoint x: 1056, startPoint y: 388, endPoint x: 1029, endPoint y: 391, distance: 27.3
click at [1029, 391] on input "كولا في7 دايت" at bounding box center [997, 379] width 193 height 33
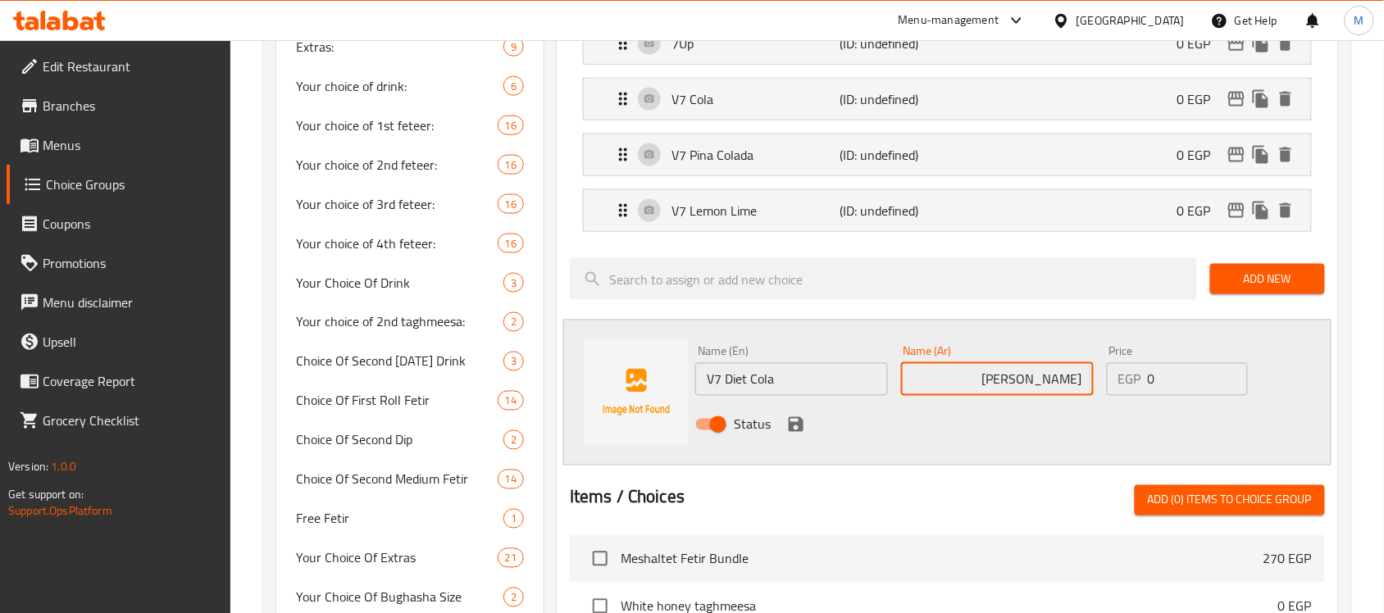
click at [1082, 383] on input "كولا دايت" at bounding box center [997, 379] width 193 height 33
paste input "في7"
click at [1023, 382] on input "في7كولا دايت" at bounding box center [997, 379] width 193 height 33
type input "في7كولا دايت"
click at [796, 420] on icon "save" at bounding box center [796, 425] width 20 height 20
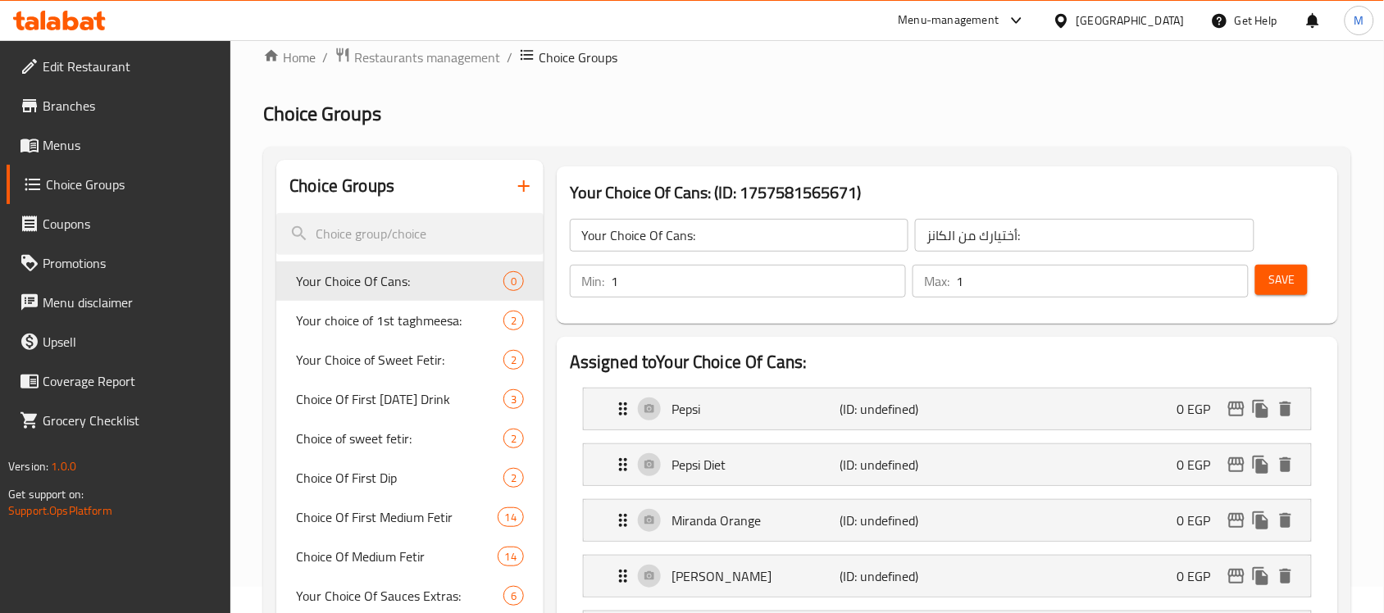
scroll to position [0, 0]
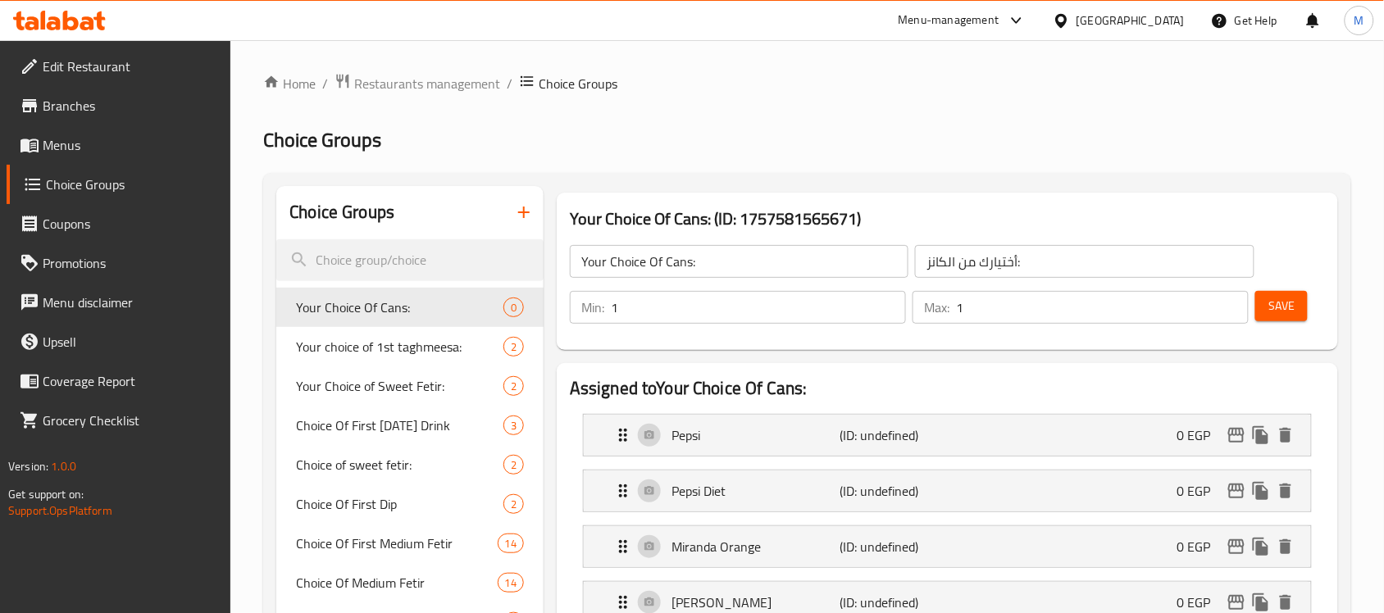
click at [673, 259] on input "Your Choice Of Cans:" at bounding box center [739, 261] width 339 height 33
type input "Your Choice Of Drink:"
click at [1059, 272] on input "أختيارك من الكانز:" at bounding box center [1084, 261] width 339 height 33
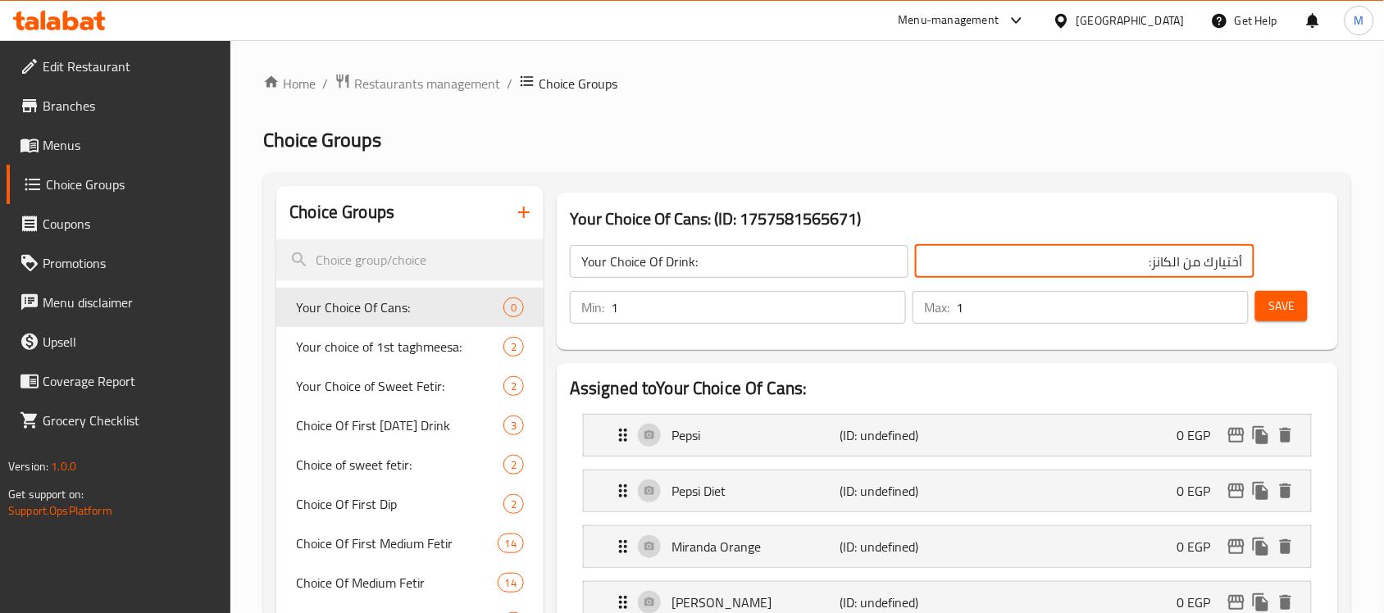
click at [1162, 264] on input "أختيارك من الكانز:" at bounding box center [1084, 261] width 339 height 33
type input "أختيارك من المشروب:"
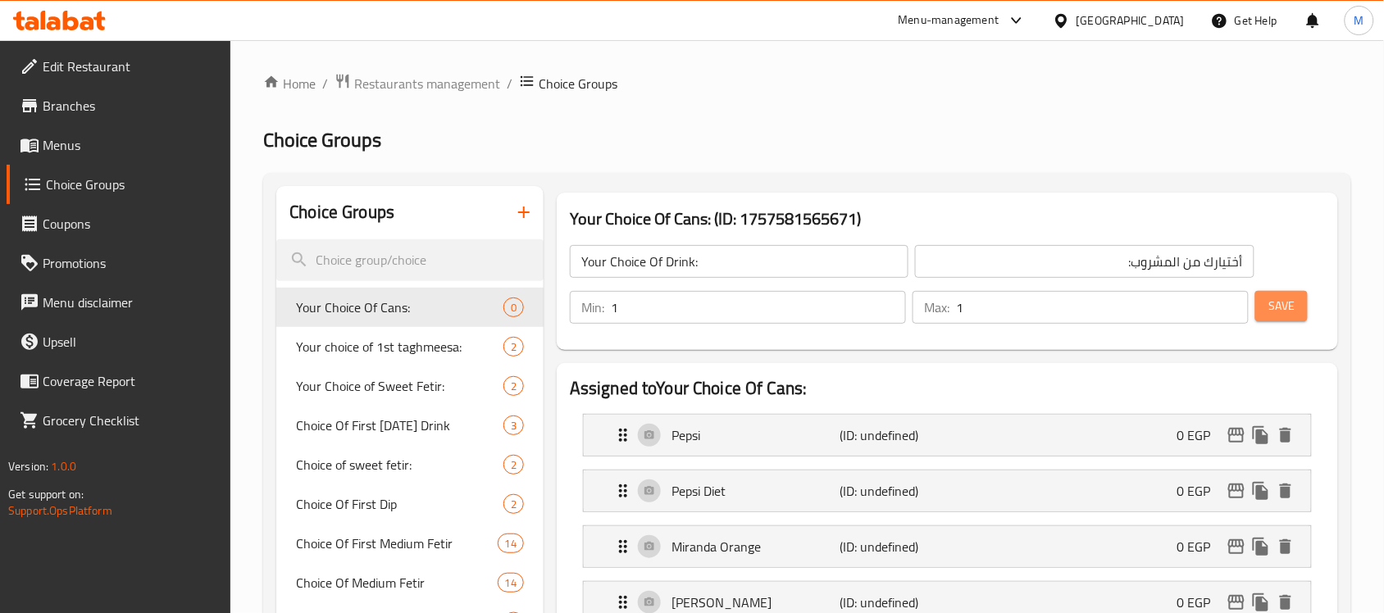
click at [1278, 313] on span "Save" at bounding box center [1282, 306] width 26 height 21
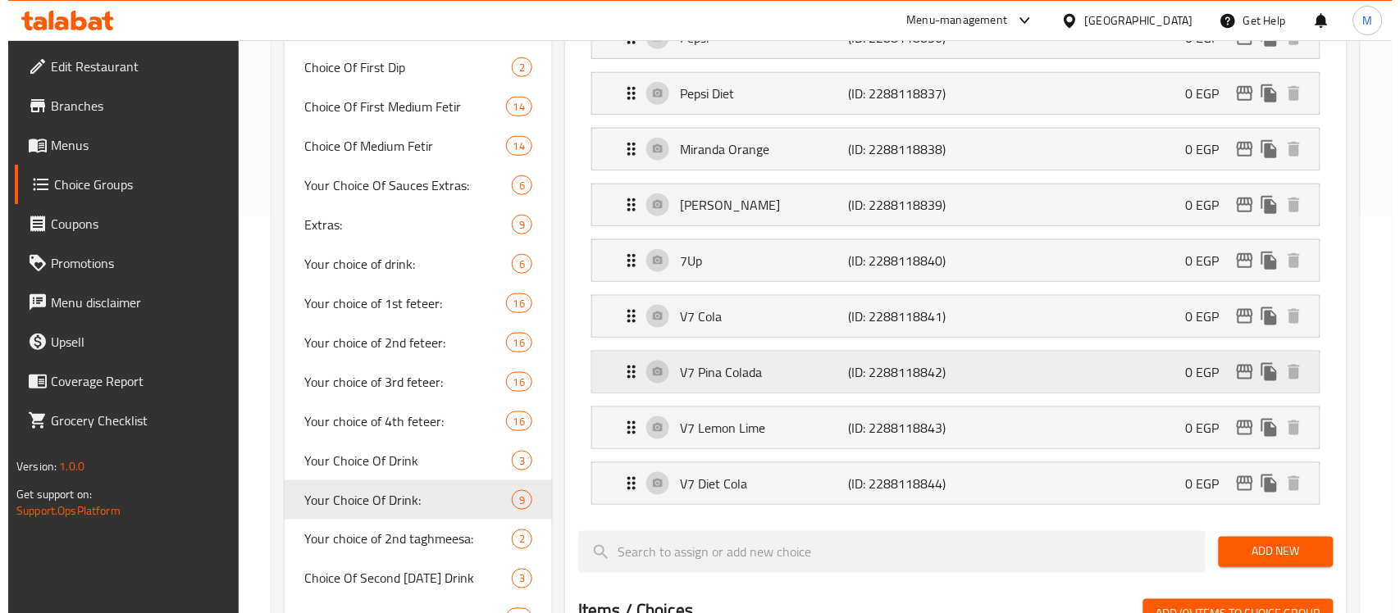
scroll to position [410, 0]
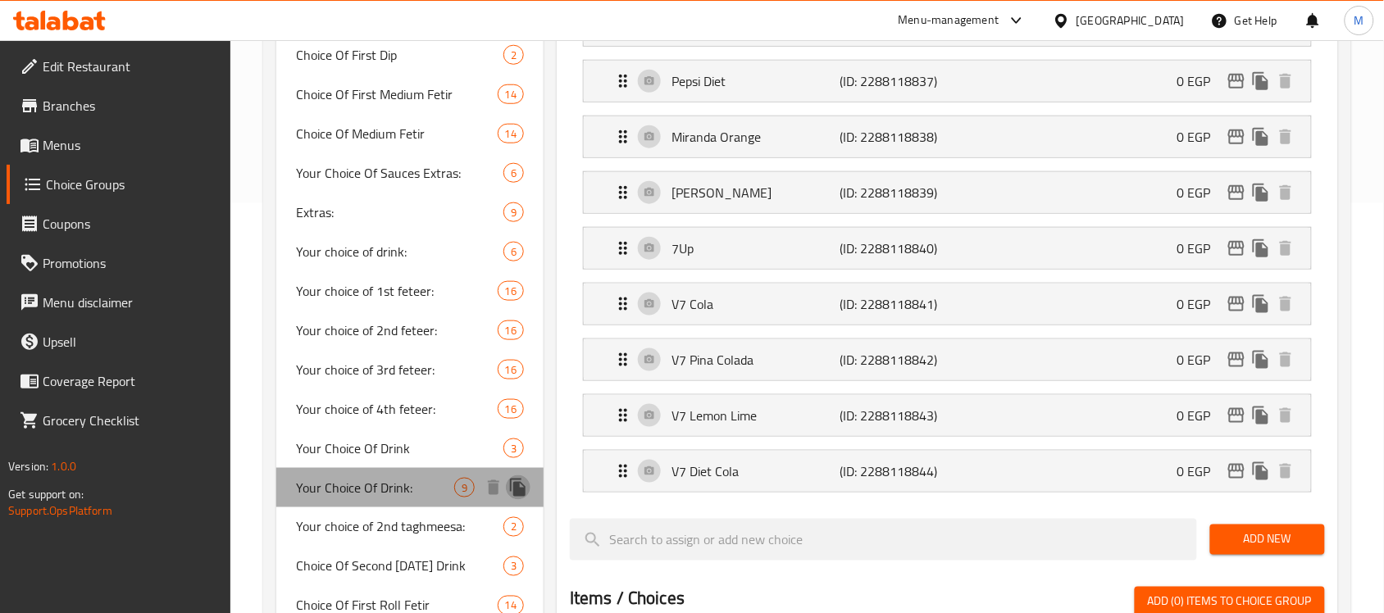
click at [515, 484] on icon "duplicate" at bounding box center [518, 488] width 16 height 18
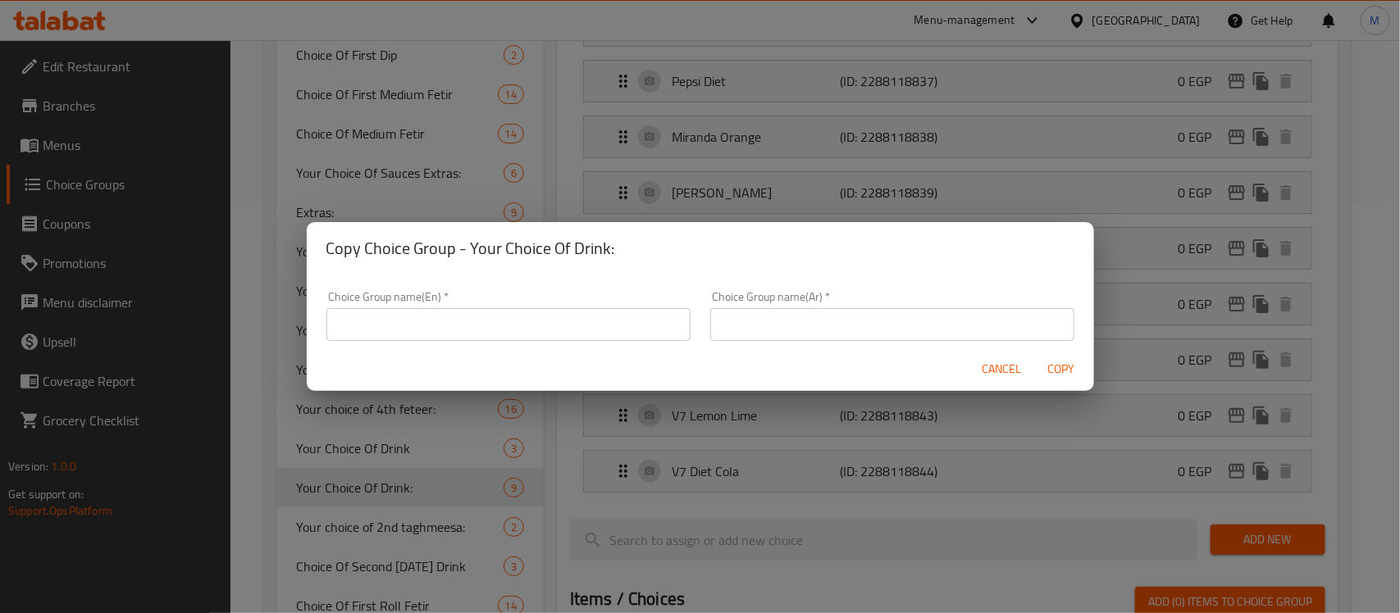
click at [513, 330] on input "text" at bounding box center [508, 324] width 364 height 33
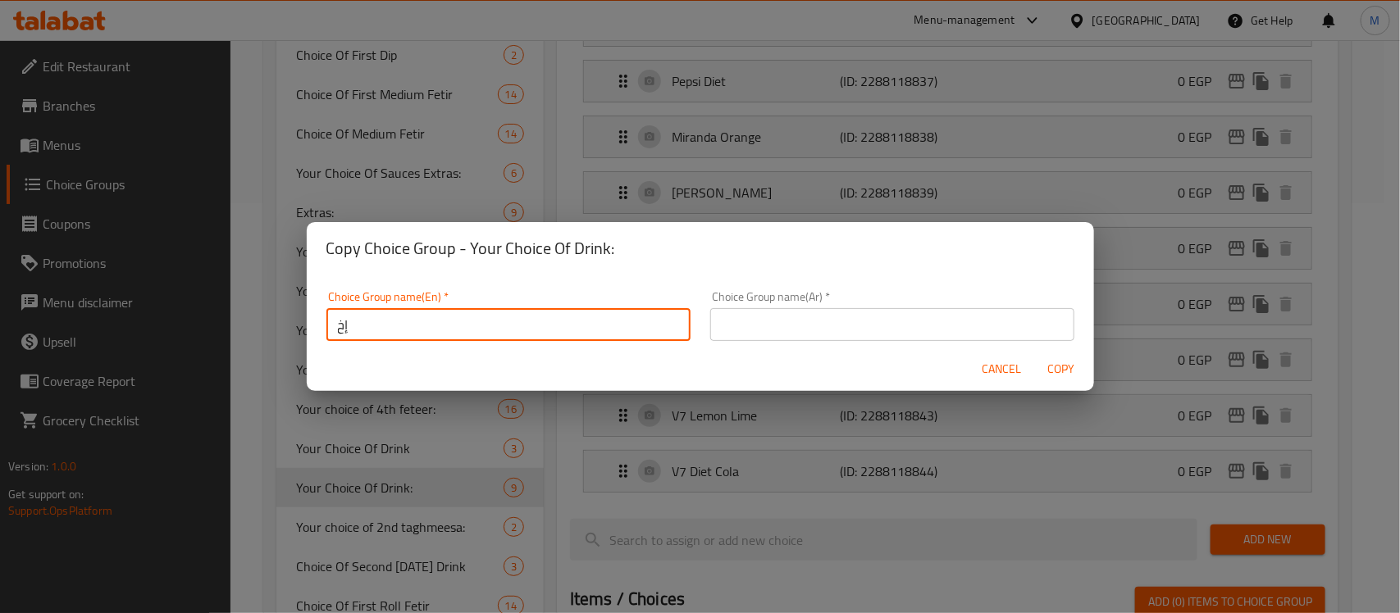
type input "إ"
click at [449, 324] on input "Your Choice Of 1st Wrap:" at bounding box center [508, 324] width 364 height 33
type input "Your Choice Of 1st Drink:"
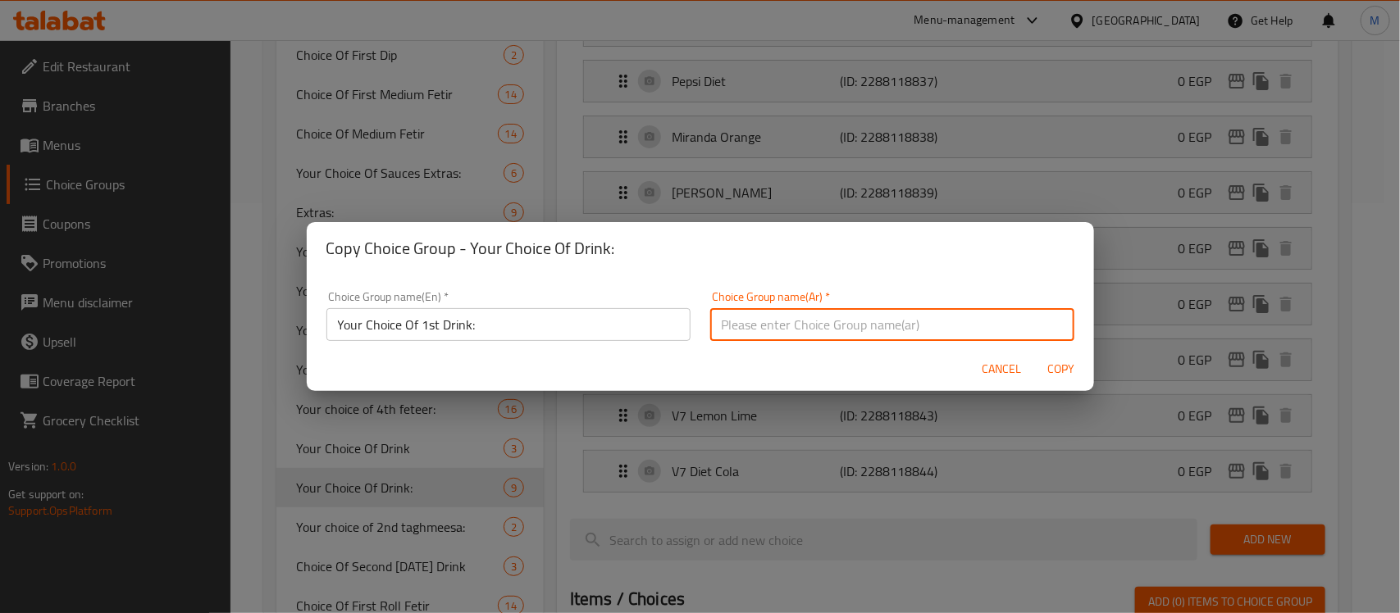
click at [909, 313] on input "text" at bounding box center [892, 324] width 364 height 33
type input "أختيارك من المشروب الأول:"
click at [1047, 365] on span "Copy" at bounding box center [1060, 369] width 39 height 21
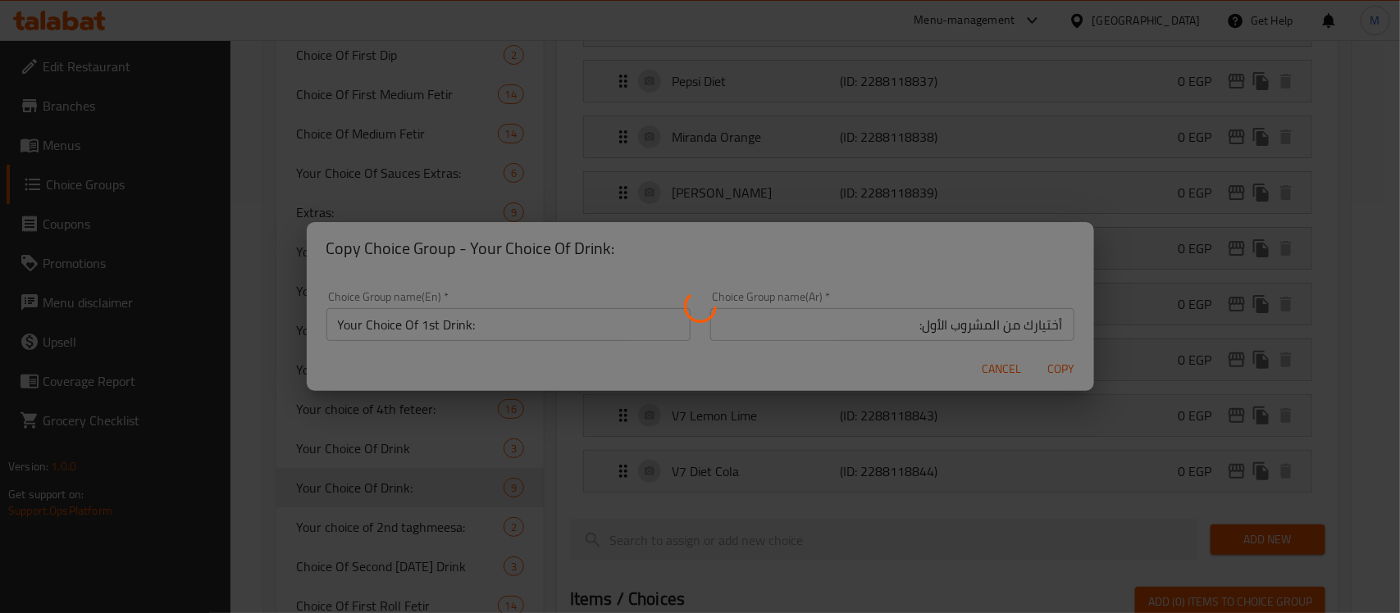
type input "Your Choice Of 1st Drink:"
type input "أختيارك من المشروب الأول:"
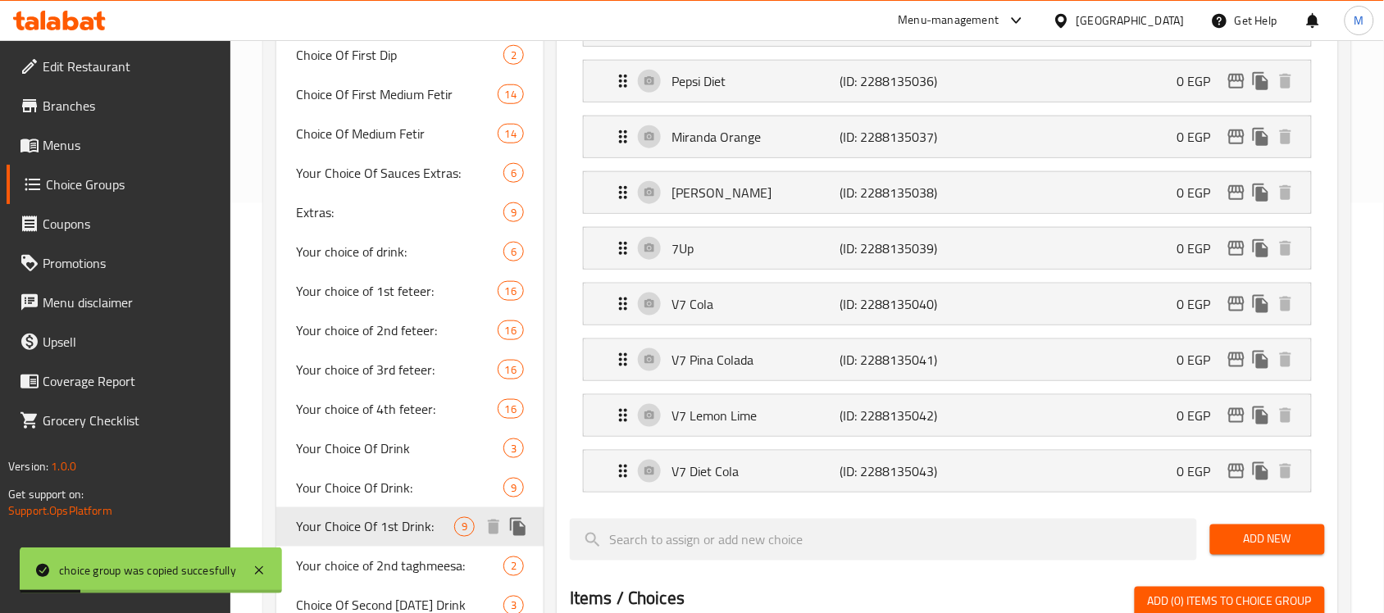
click at [522, 525] on icon "duplicate" at bounding box center [518, 527] width 20 height 20
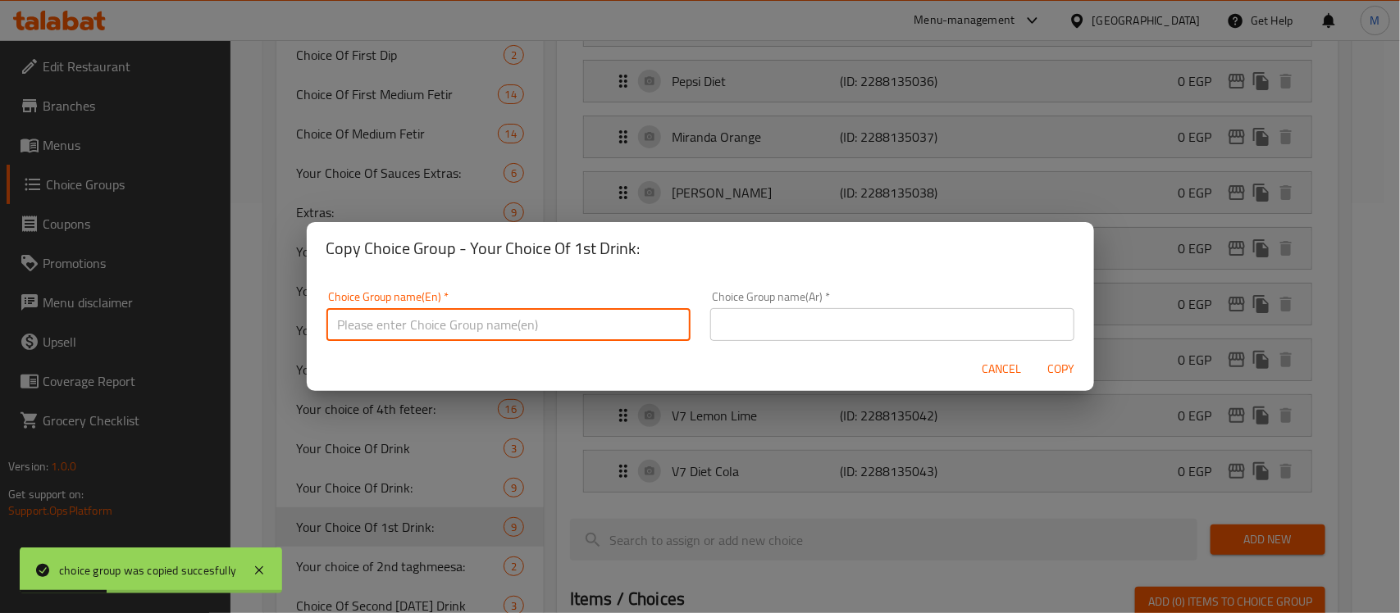
click at [526, 330] on input "text" at bounding box center [508, 324] width 364 height 33
type input "T"
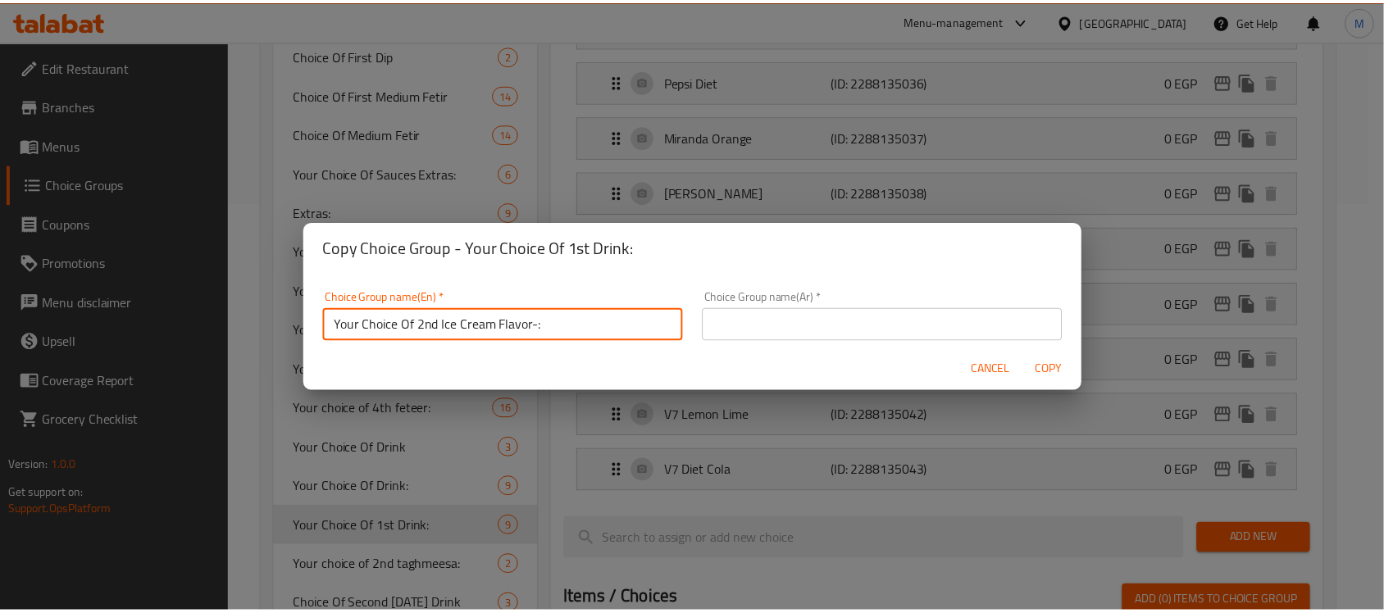
scroll to position [4, 0]
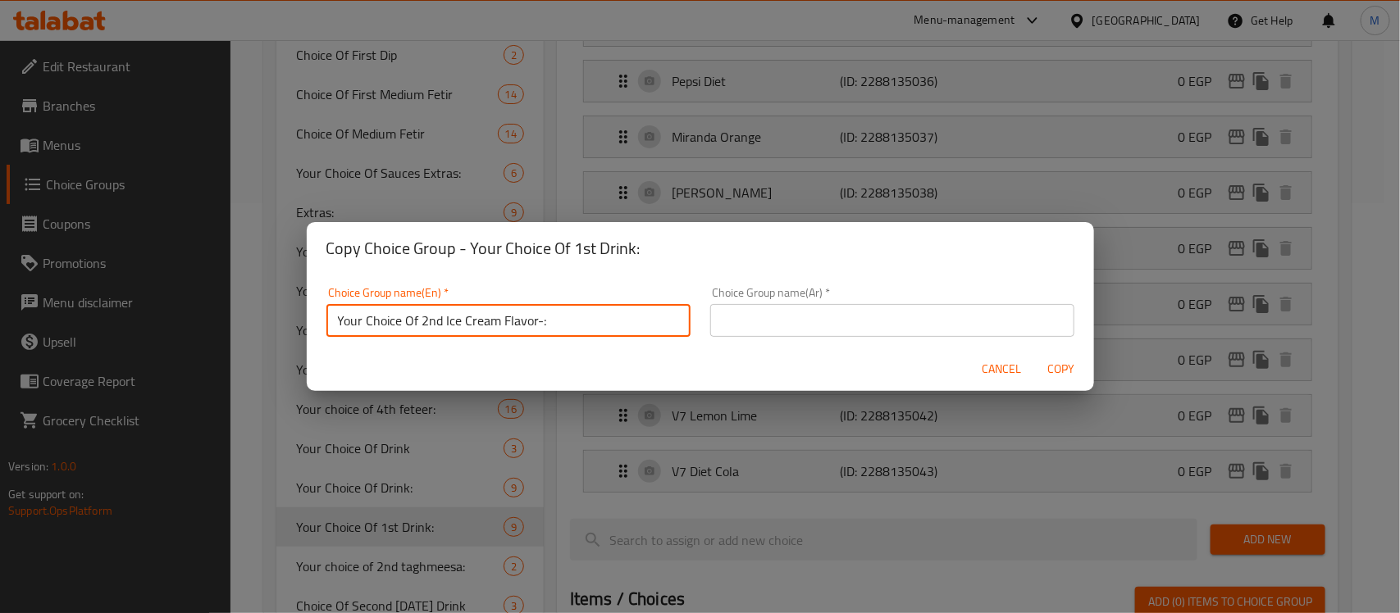
drag, startPoint x: 444, startPoint y: 330, endPoint x: 538, endPoint y: 328, distance: 93.5
click at [538, 328] on input "Your Choice Of 2nd Ice Cream Flavor-:" at bounding box center [508, 320] width 364 height 33
type input "Your Choice Of 2nd Drink:"
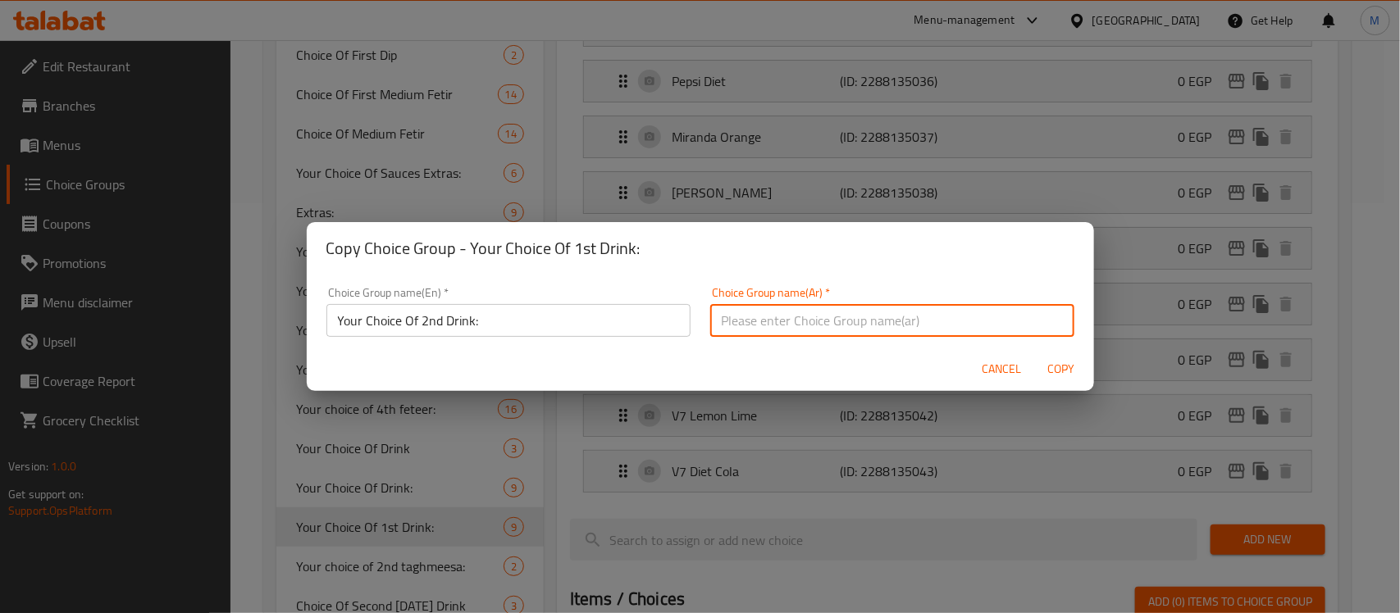
click at [1000, 324] on input "text" at bounding box center [892, 320] width 364 height 33
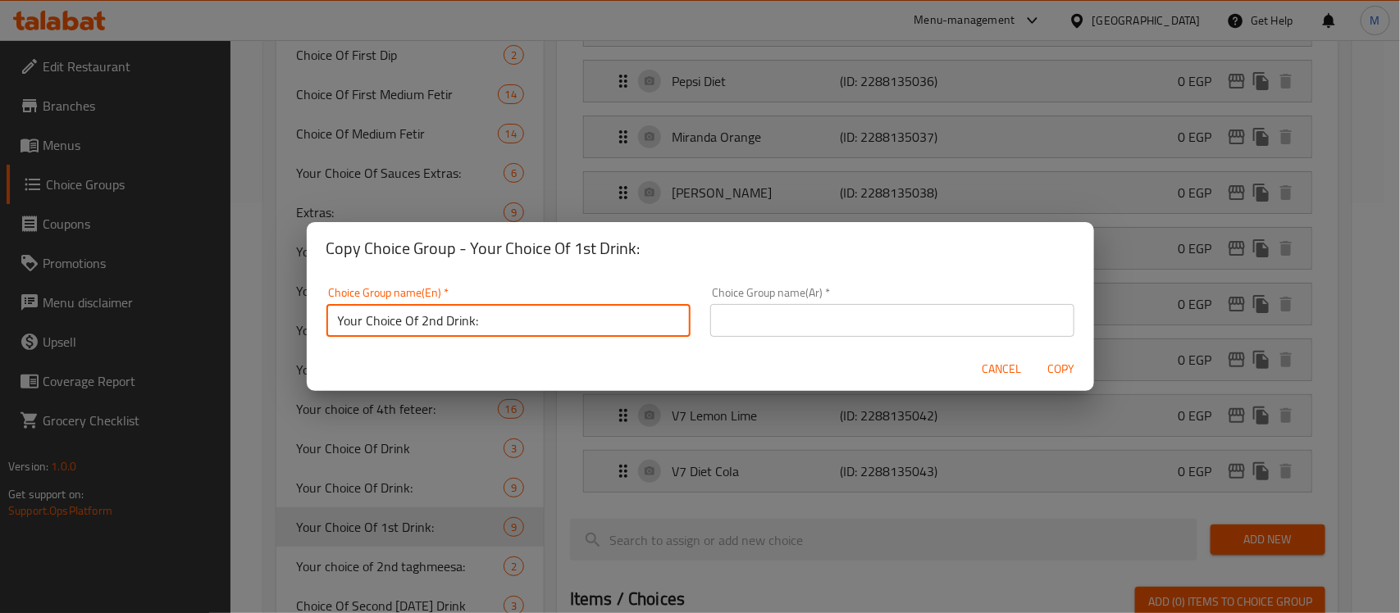
click at [611, 330] on input "Your Choice Of 2nd Drink:" at bounding box center [508, 320] width 364 height 33
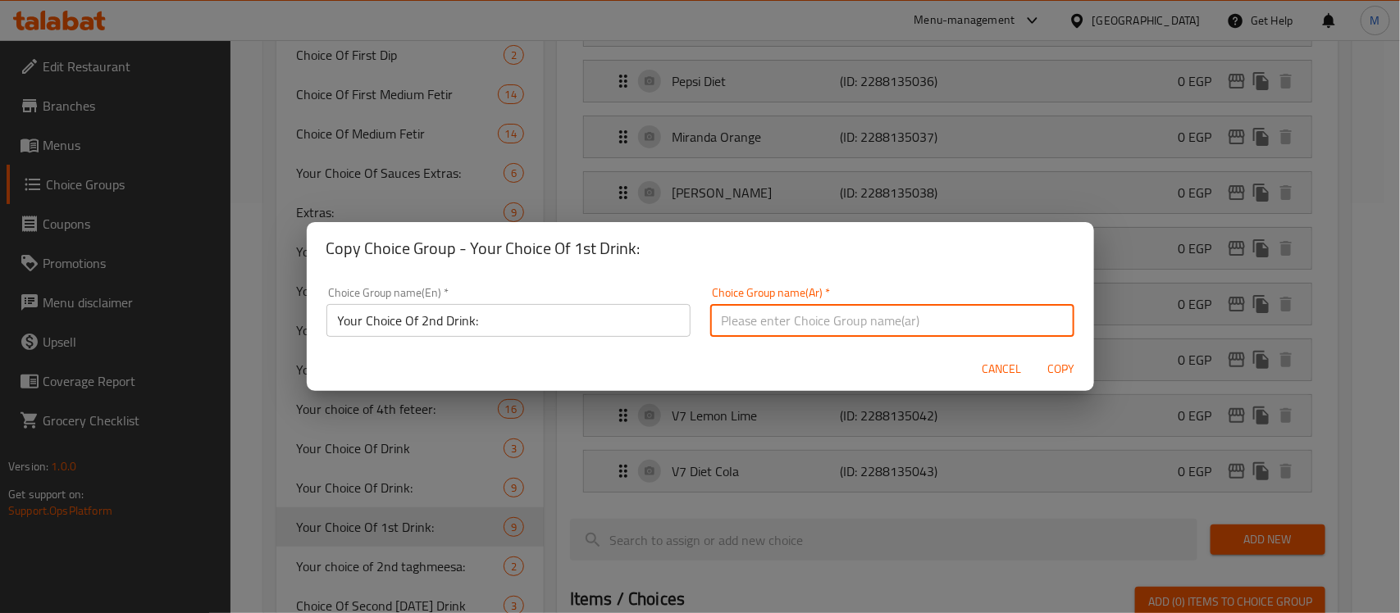
click at [923, 320] on input "text" at bounding box center [892, 320] width 364 height 33
paste input "اختيارك للمشروب الثاني:"
click at [792, 321] on input "اختيارك للمشروب الثاني:" at bounding box center [892, 320] width 364 height 33
click at [804, 321] on input "اختيارك للمشروب الثاني:" at bounding box center [892, 320] width 364 height 33
click at [817, 324] on input "اختياركمن للمشروب الثاني:" at bounding box center [892, 320] width 364 height 33
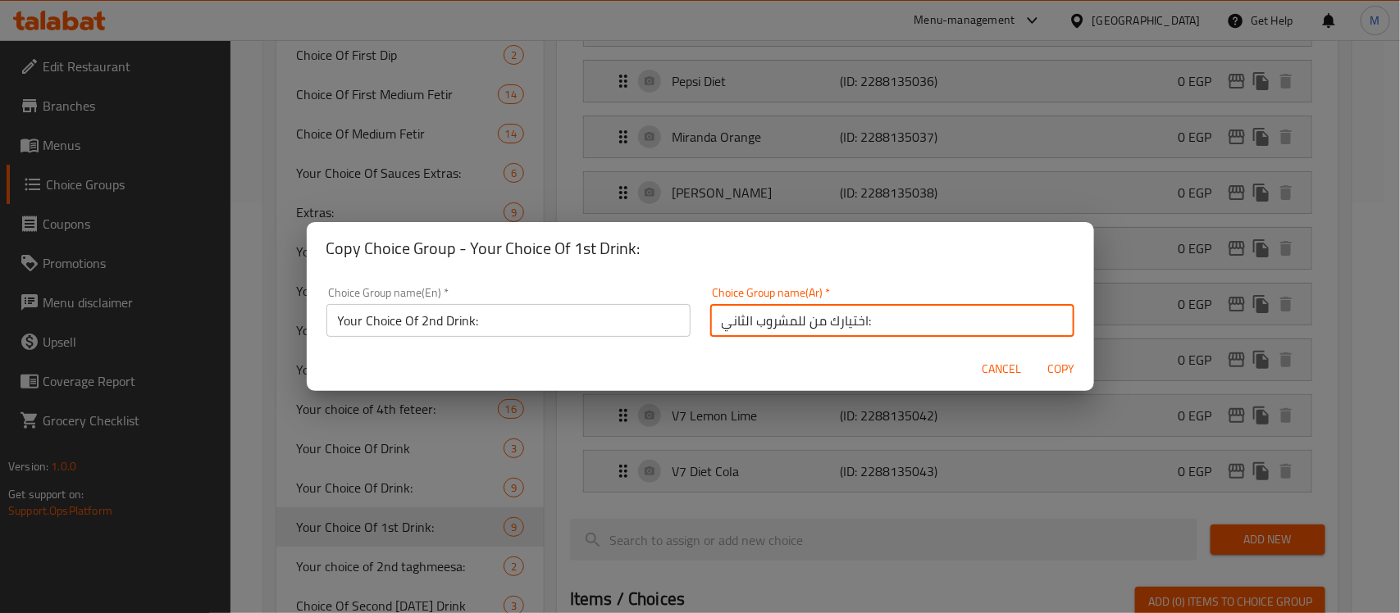
drag, startPoint x: 787, startPoint y: 324, endPoint x: 797, endPoint y: 325, distance: 9.9
click at [797, 325] on input "اختيارك من للمشروب الثاني:" at bounding box center [892, 320] width 364 height 33
type input "اختيارك من المشروب الثاني:"
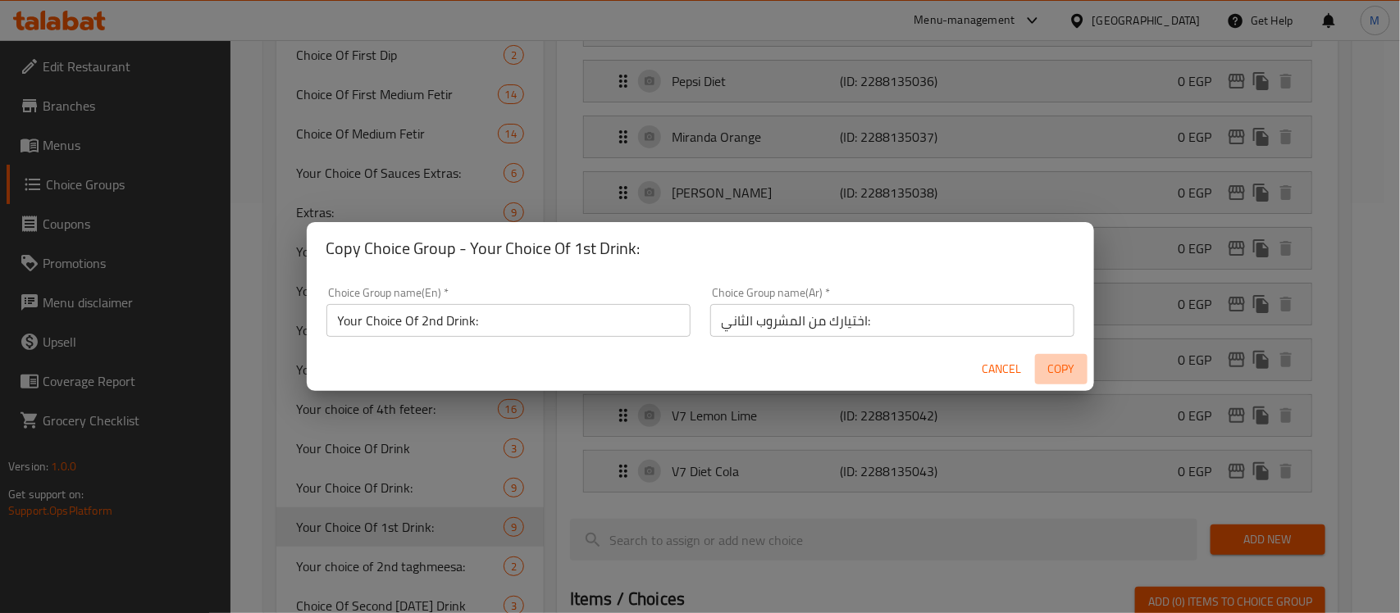
click at [1066, 373] on span "Copy" at bounding box center [1060, 369] width 39 height 21
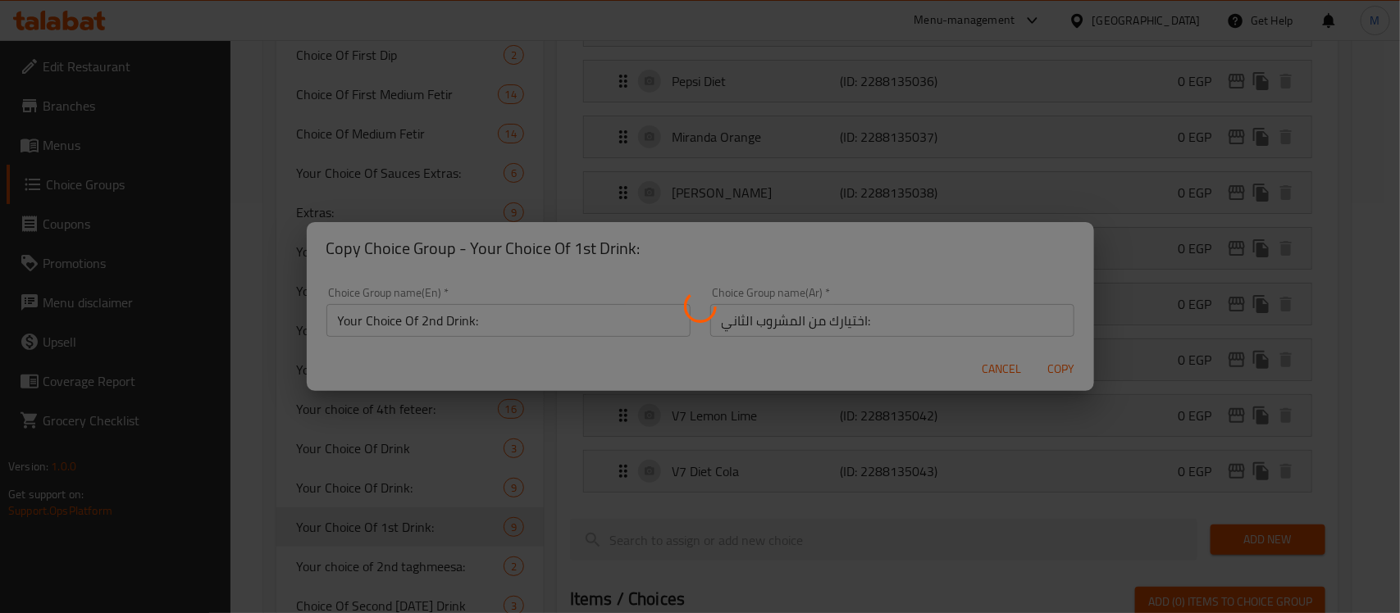
type input "Your Choice Of 2nd Drink:"
type input "اختيارك من المشروب الثاني:"
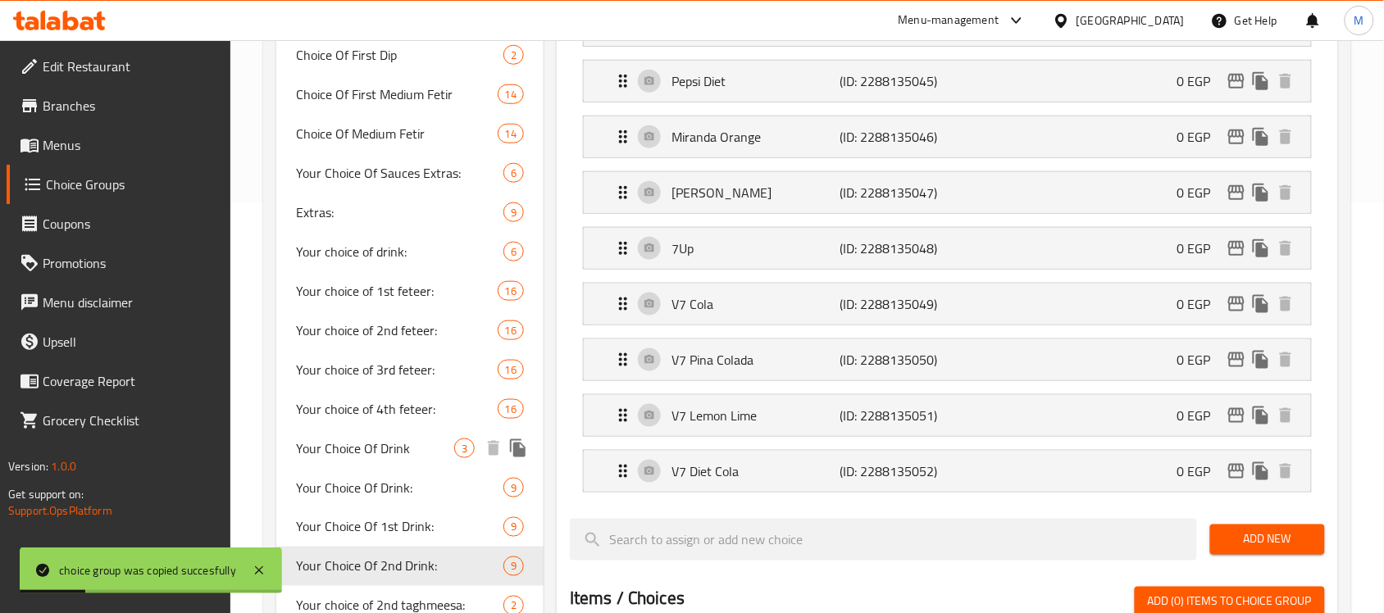
scroll to position [513, 0]
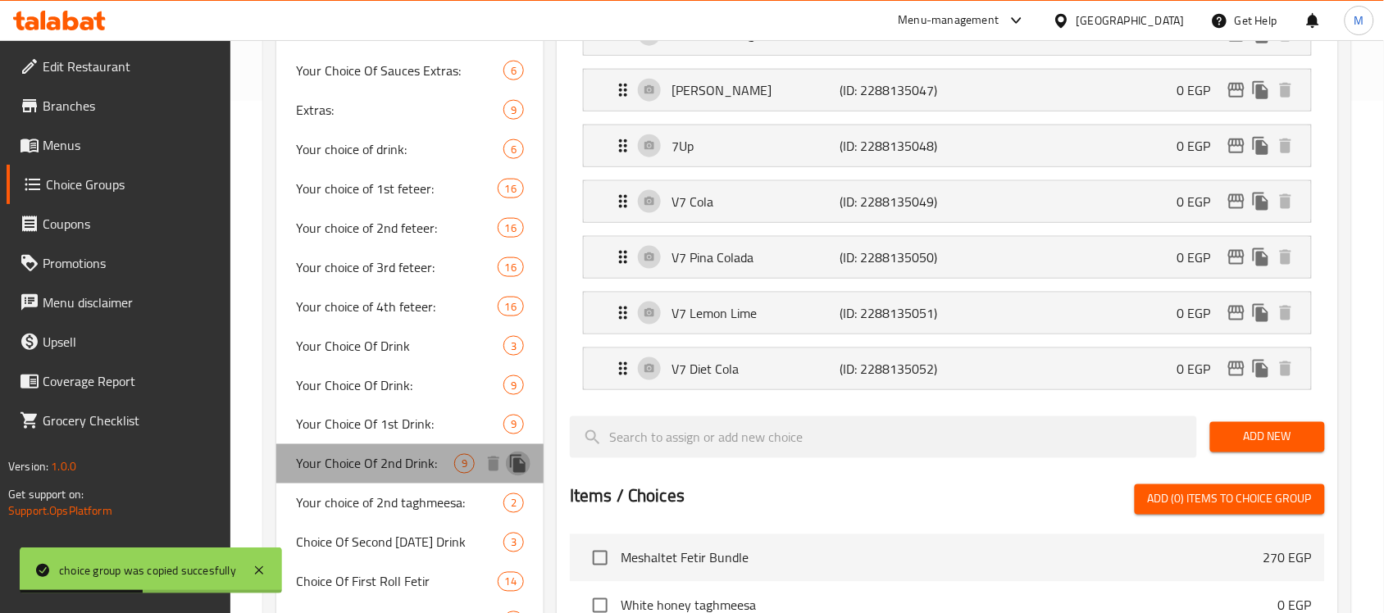
click at [515, 470] on icon "duplicate" at bounding box center [518, 464] width 16 height 18
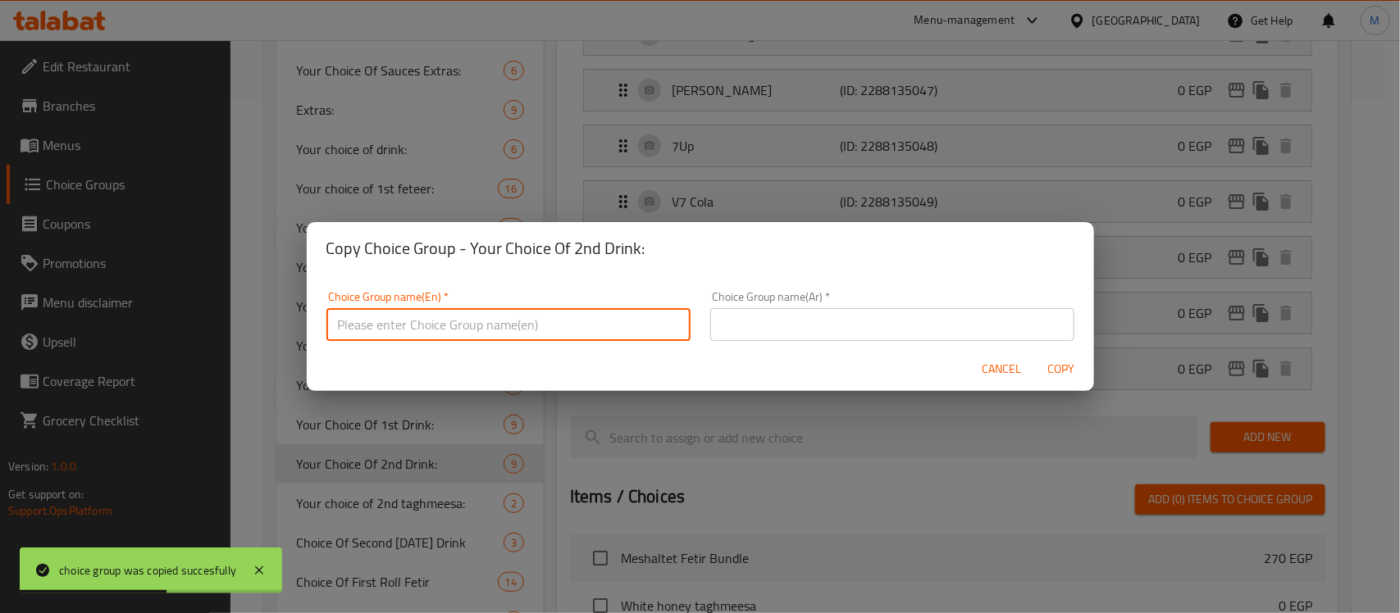
click at [599, 328] on input "text" at bounding box center [508, 324] width 364 height 33
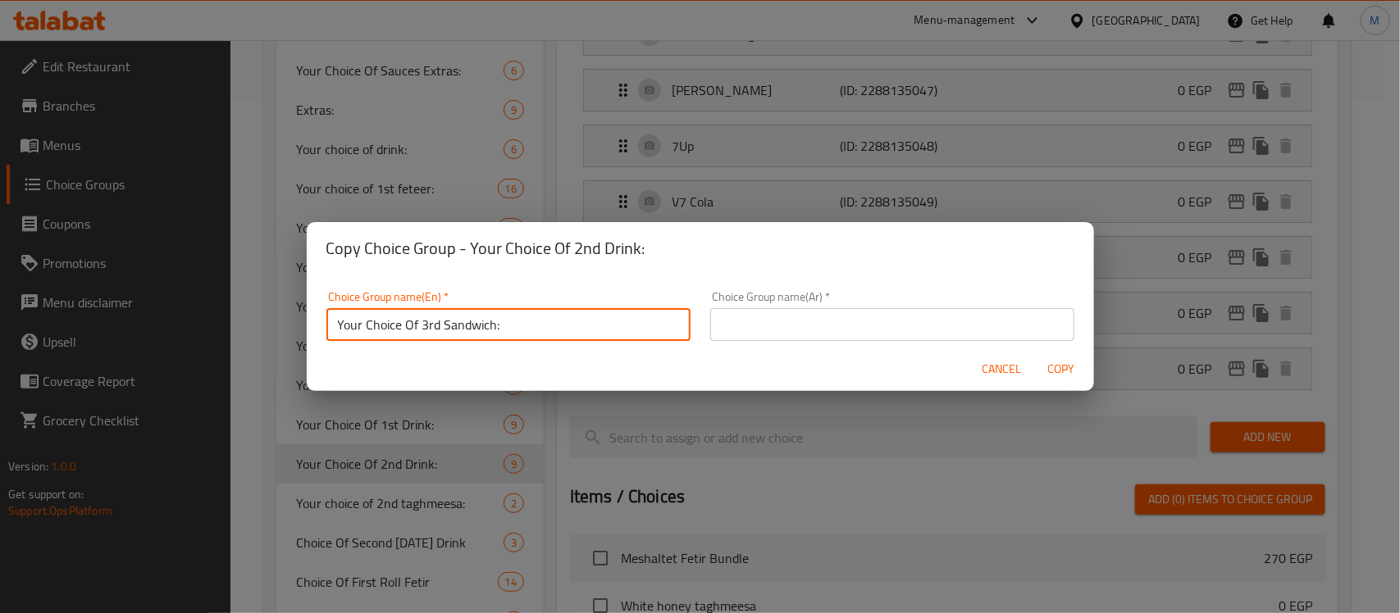
click at [468, 326] on input "Your Choice Of 3rd Sandwich:" at bounding box center [508, 324] width 364 height 33
click at [468, 326] on input "Your Choice Of 3rd Drink:" at bounding box center [508, 324] width 364 height 33
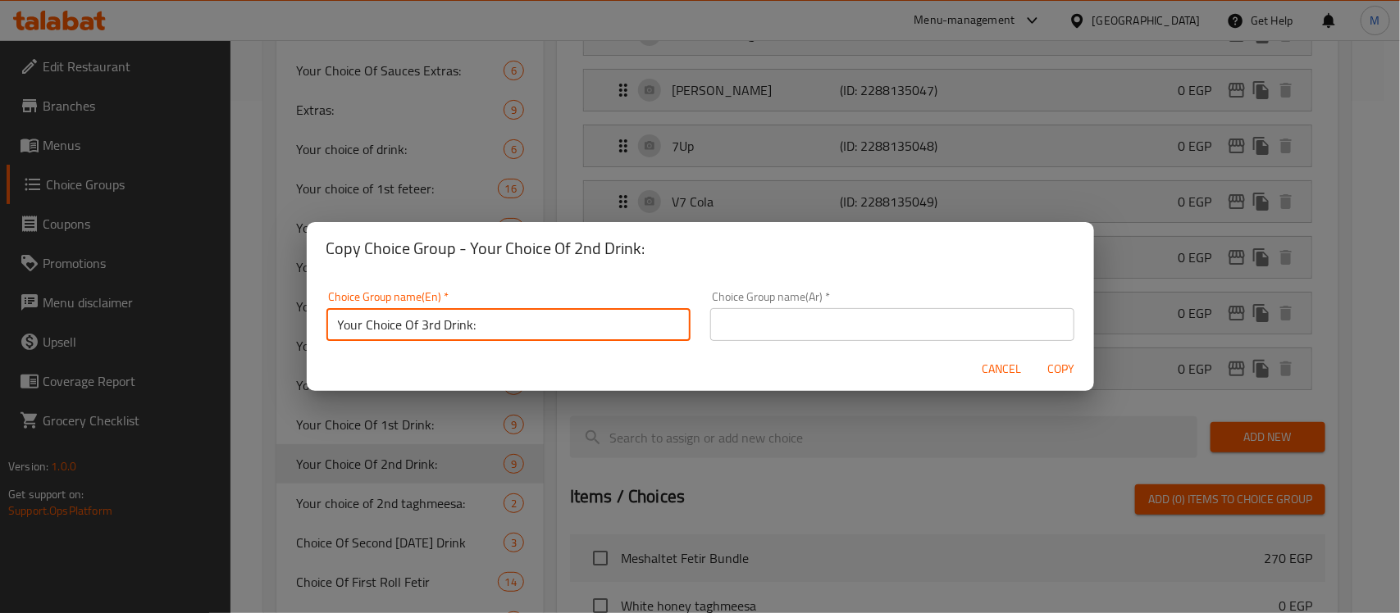
type input "Your Choice Of 3rd Drink:"
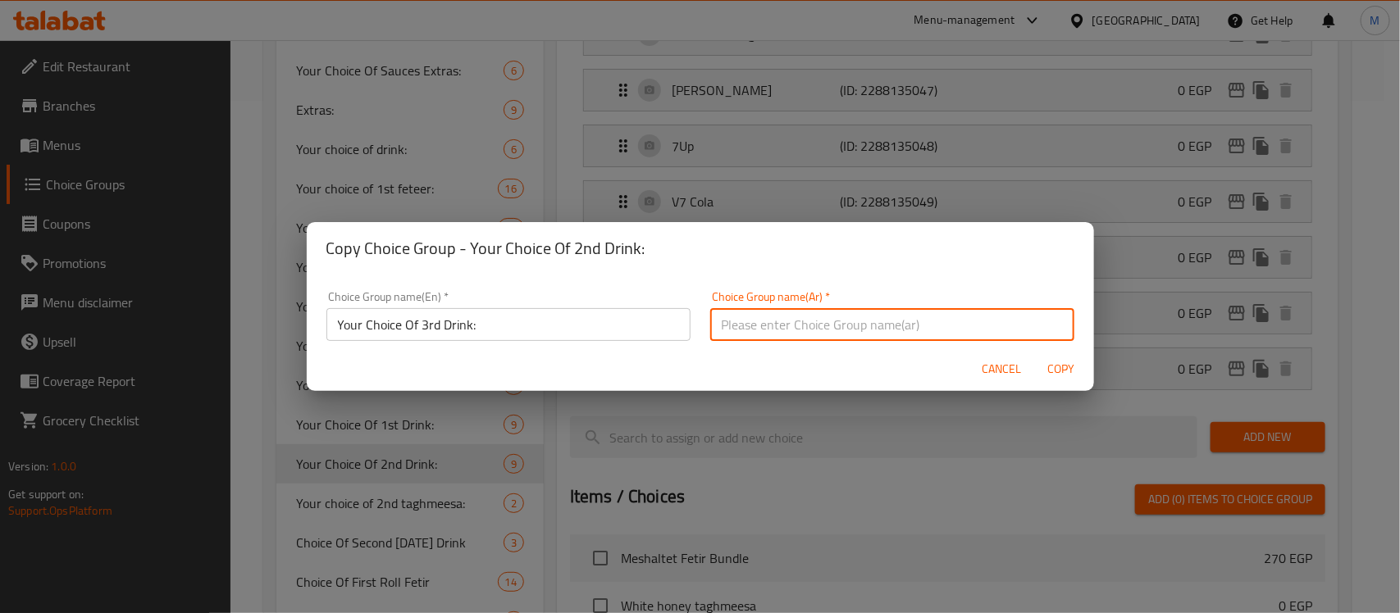
click at [779, 320] on input "text" at bounding box center [892, 324] width 364 height 33
paste input "اختيارك للمشروب الثالث:"
click at [796, 328] on input "اختيارك للمشروب الثالث:" at bounding box center [892, 324] width 364 height 33
type input "اختيارك من المشروب الثالث:"
click at [1069, 365] on span "Copy" at bounding box center [1060, 369] width 39 height 21
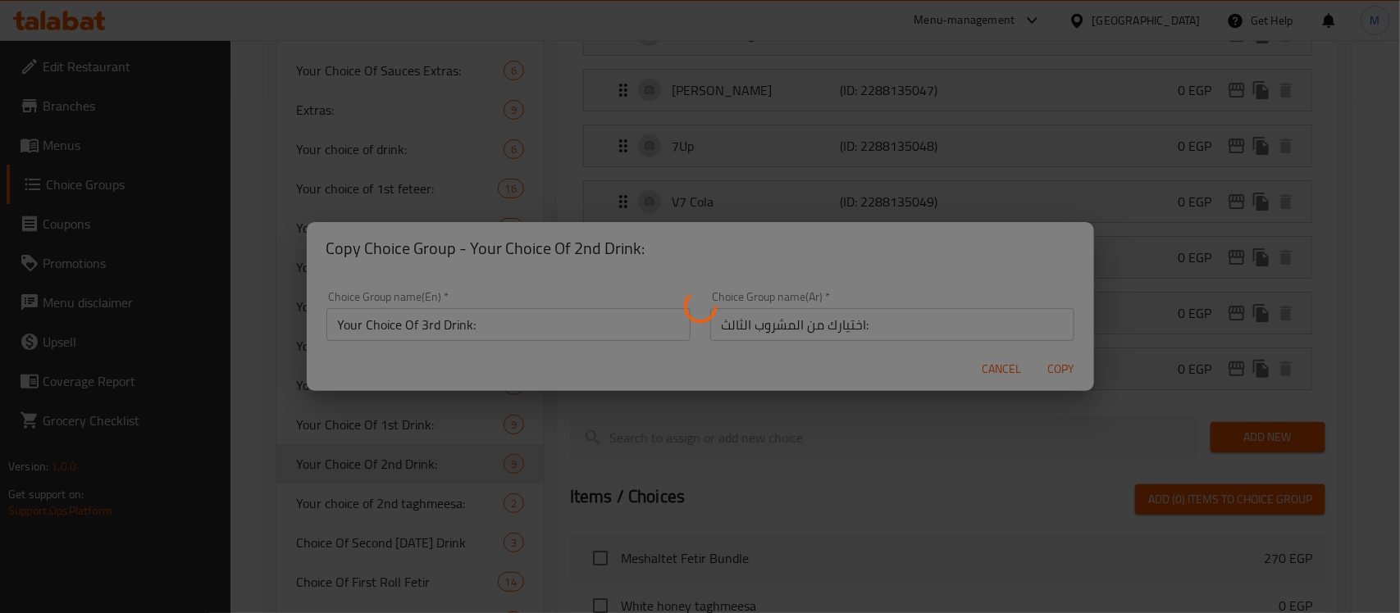
type input "Your Choice Of 3rd Drink:"
type input "اختيارك من المشروب الثالث:"
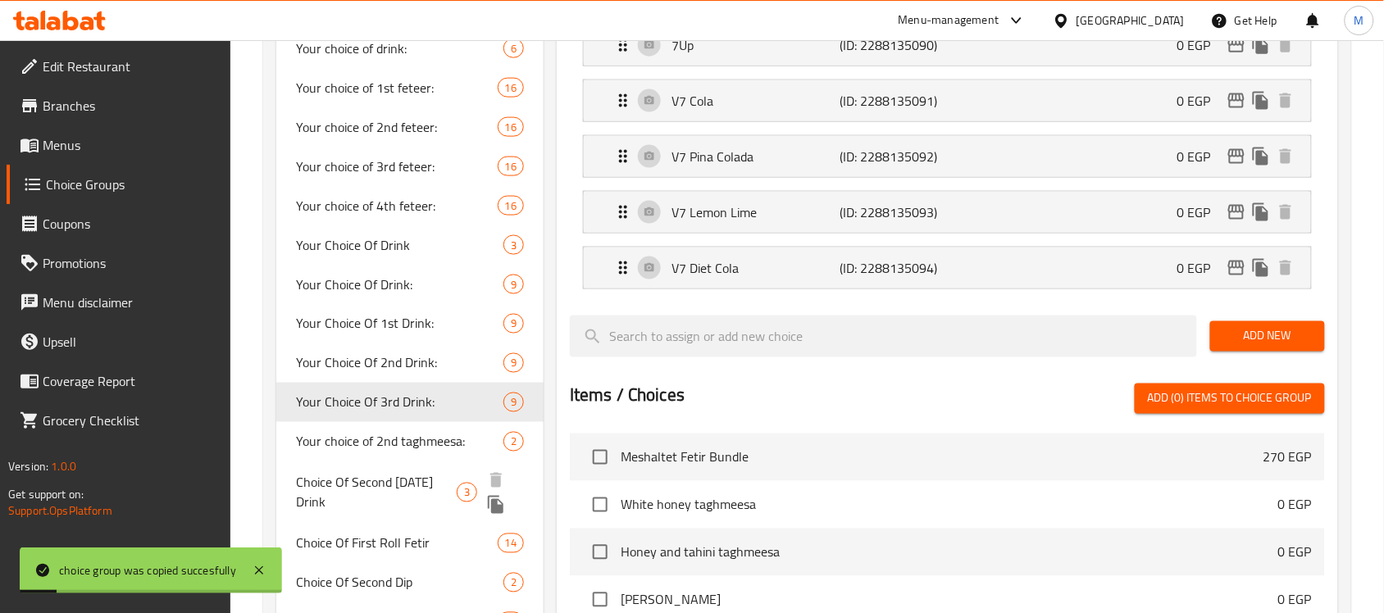
scroll to position [718, 0]
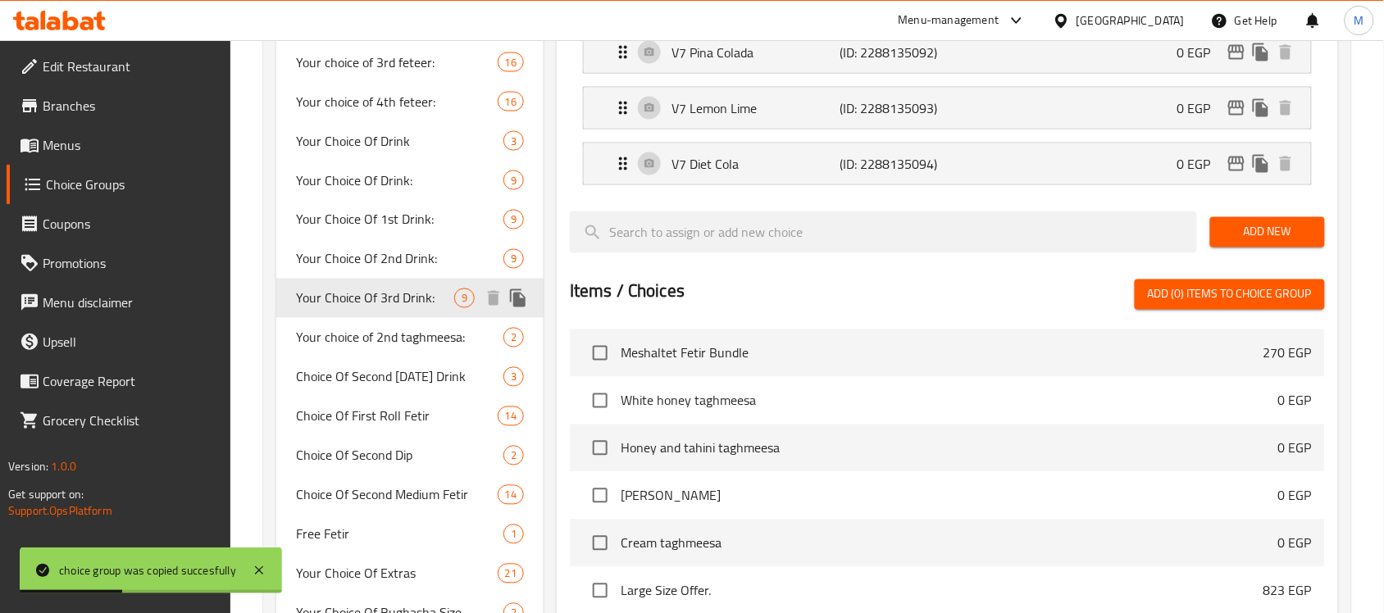
click at [514, 302] on icon "duplicate" at bounding box center [518, 298] width 16 height 18
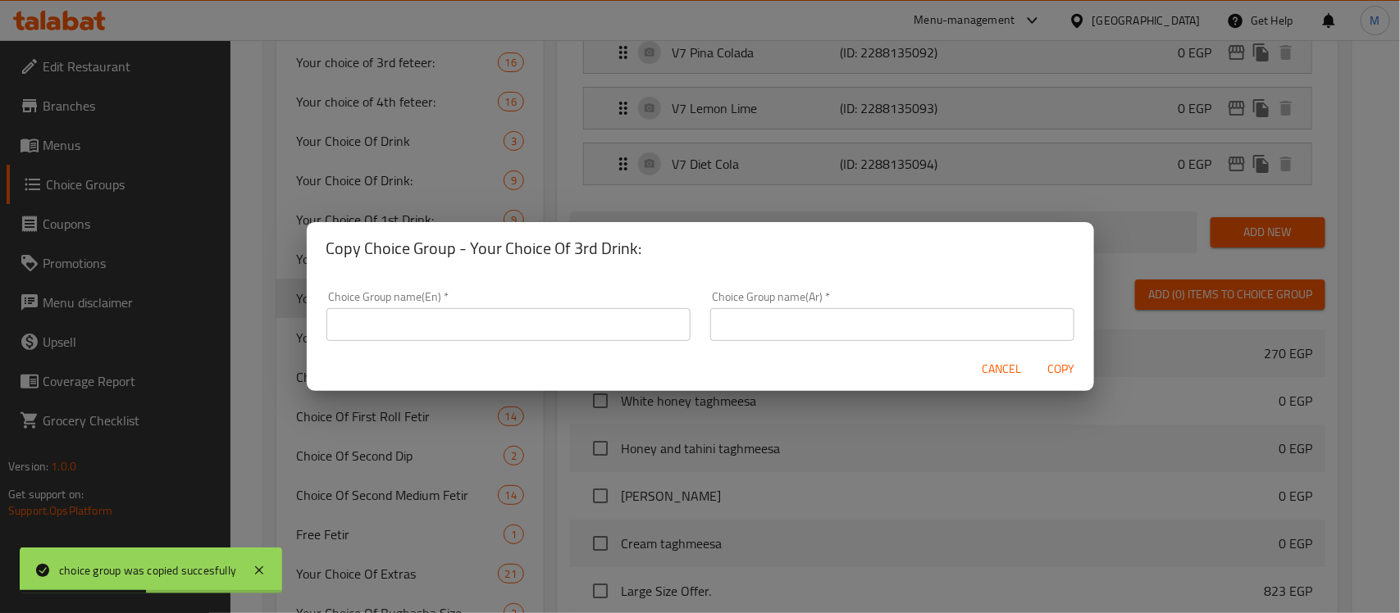
click at [640, 333] on input "text" at bounding box center [508, 324] width 364 height 33
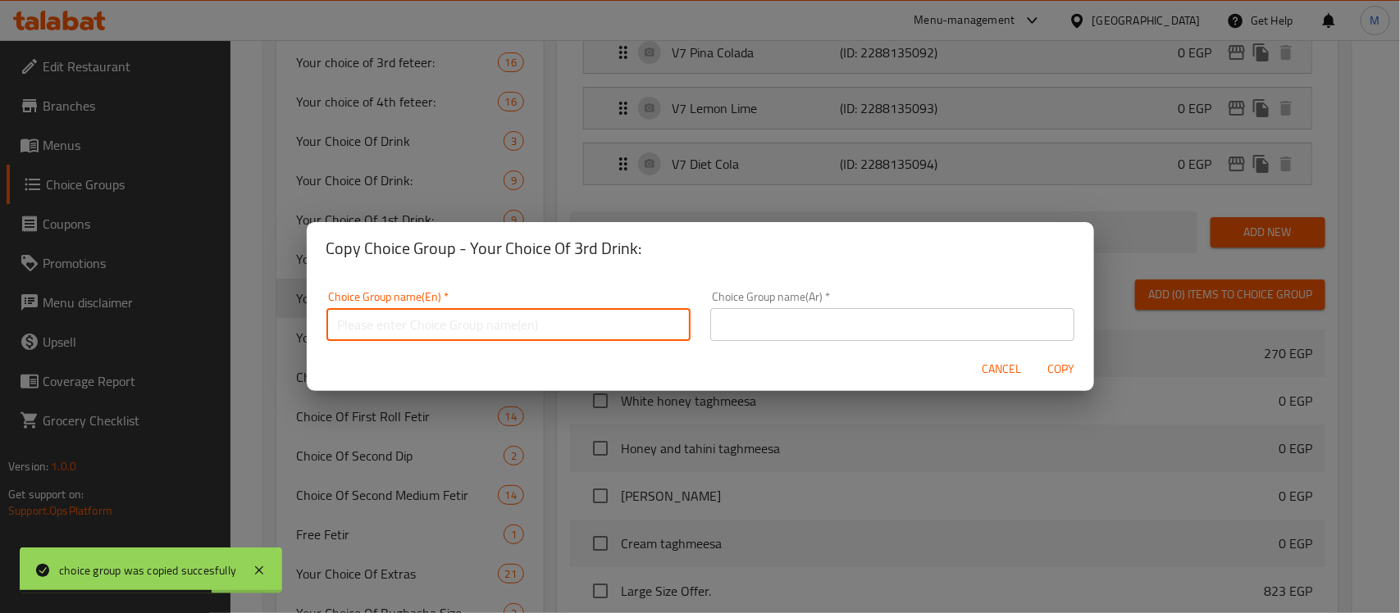
type input "U"
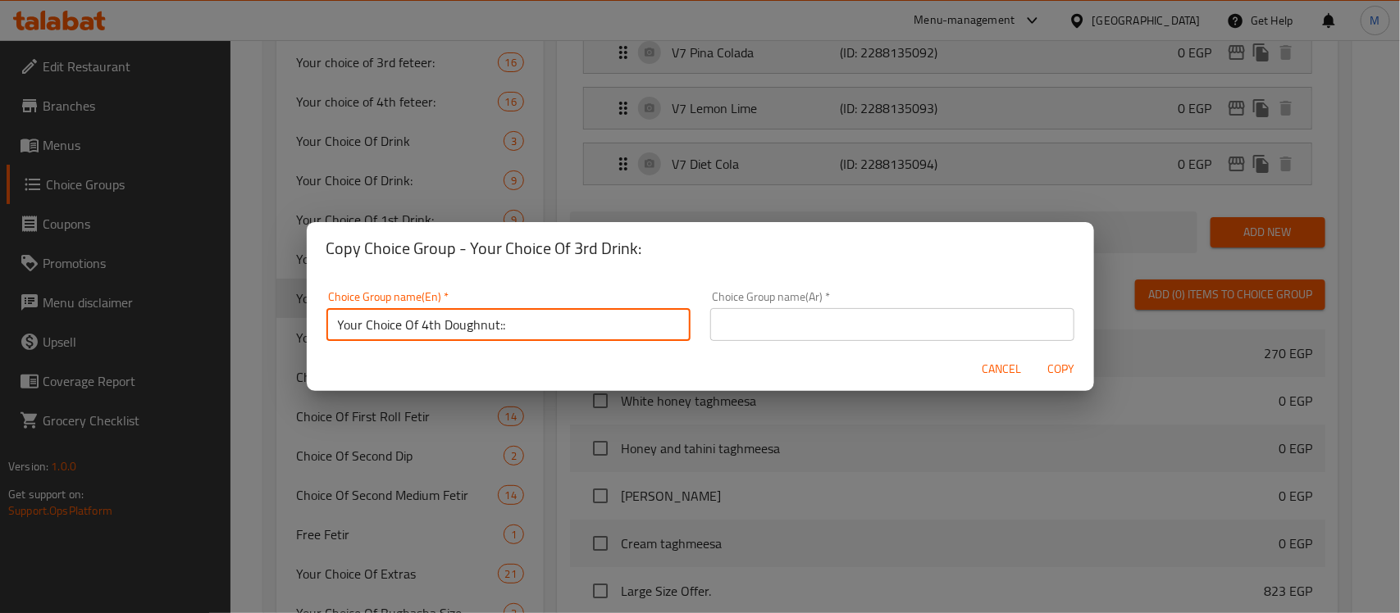
click at [463, 313] on input "Your Choice Of 4th Doughnut::" at bounding box center [508, 324] width 364 height 33
click at [488, 318] on input "Your Choice Of 4th Drink::" at bounding box center [508, 324] width 364 height 33
click at [489, 328] on input "Your Choice Of 4th Drink:" at bounding box center [508, 324] width 364 height 33
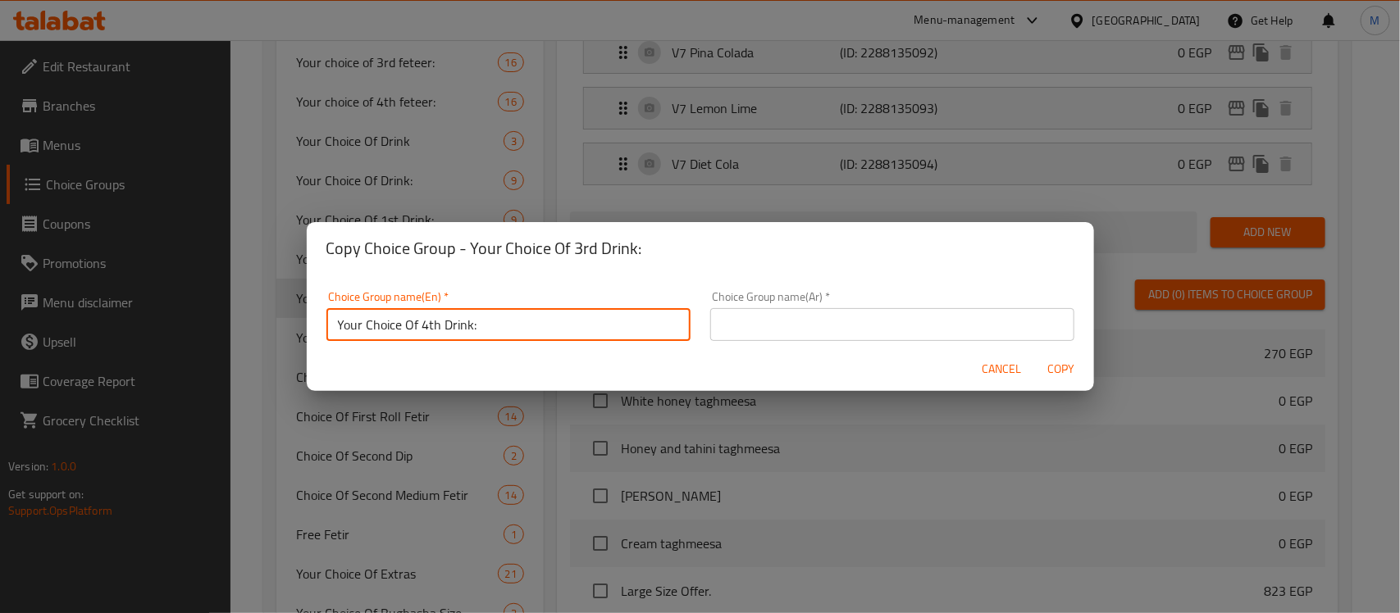
click at [489, 328] on input "Your Choice Of 4th Drink:" at bounding box center [508, 324] width 364 height 33
type input "Your Choice Of 4th Drink:"
click at [732, 330] on input "text" at bounding box center [892, 324] width 364 height 33
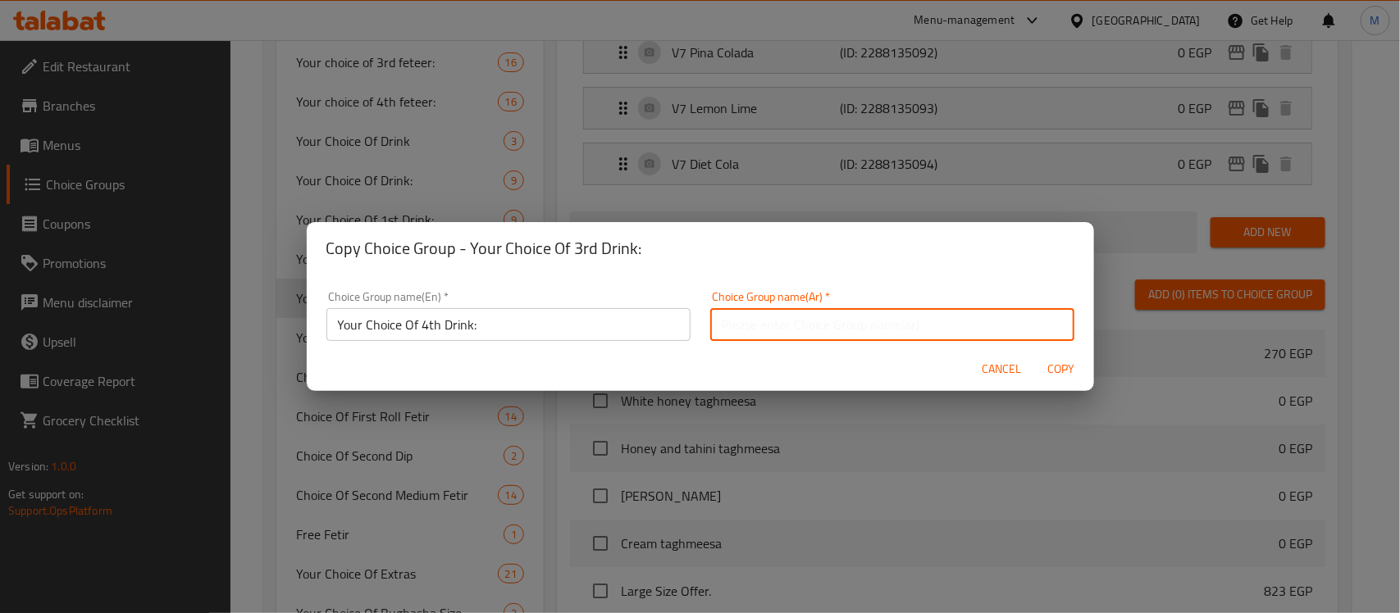
paste input "اختيارك للمشروب الرابع:"
drag, startPoint x: 994, startPoint y: 330, endPoint x: 1005, endPoint y: 326, distance: 11.2
click at [1005, 326] on input "اختيارك للمشروب الرابع:" at bounding box center [892, 324] width 364 height 33
type input "اختيارك من المشروب الرابع:"
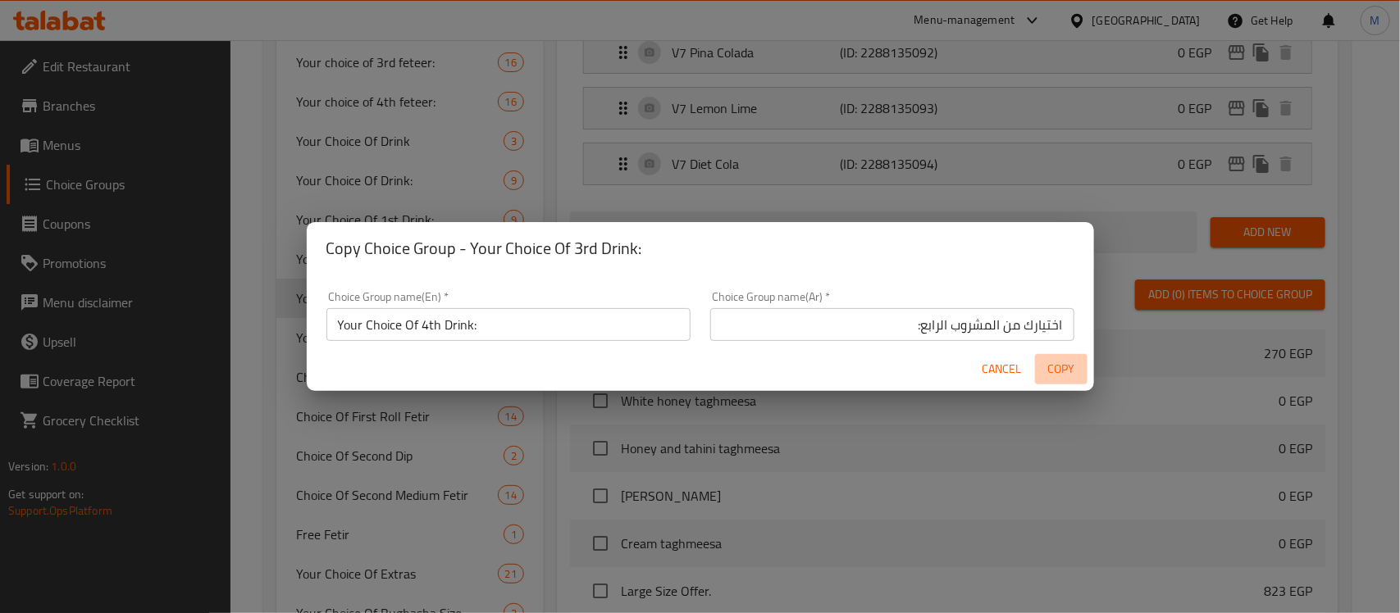
click at [1062, 374] on span "Copy" at bounding box center [1060, 369] width 39 height 21
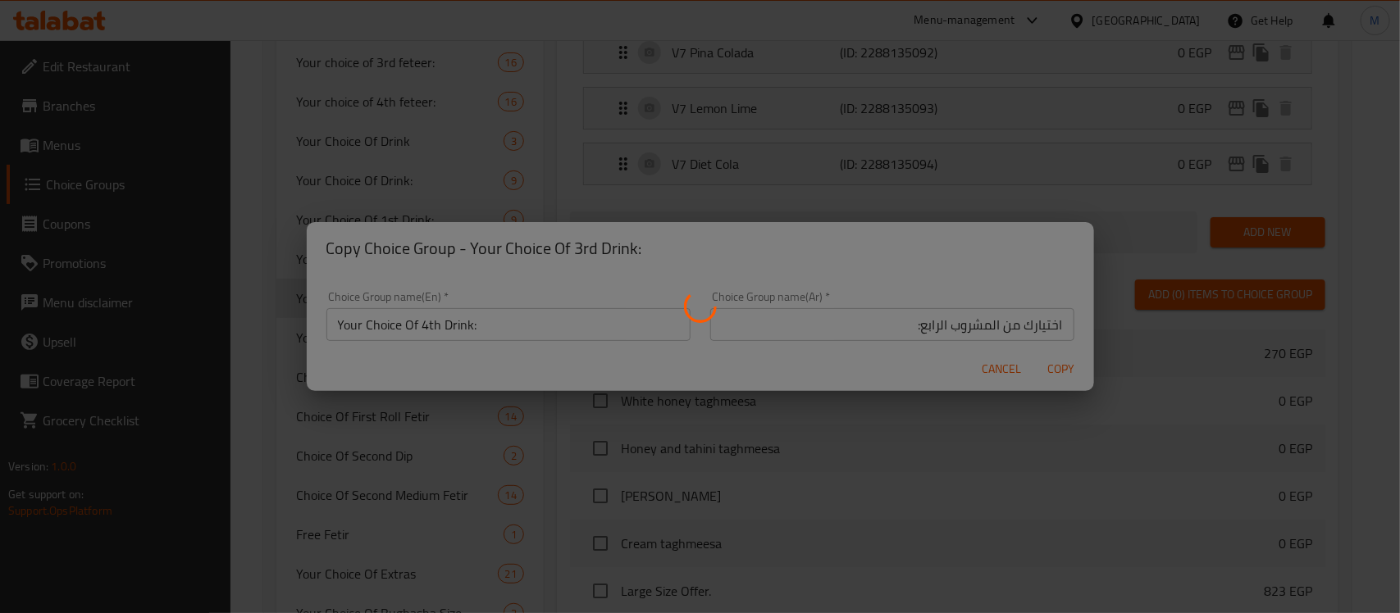
type input "Your Choice Of 4th Drink:"
type input "اختيارك من المشروب الرابع:"
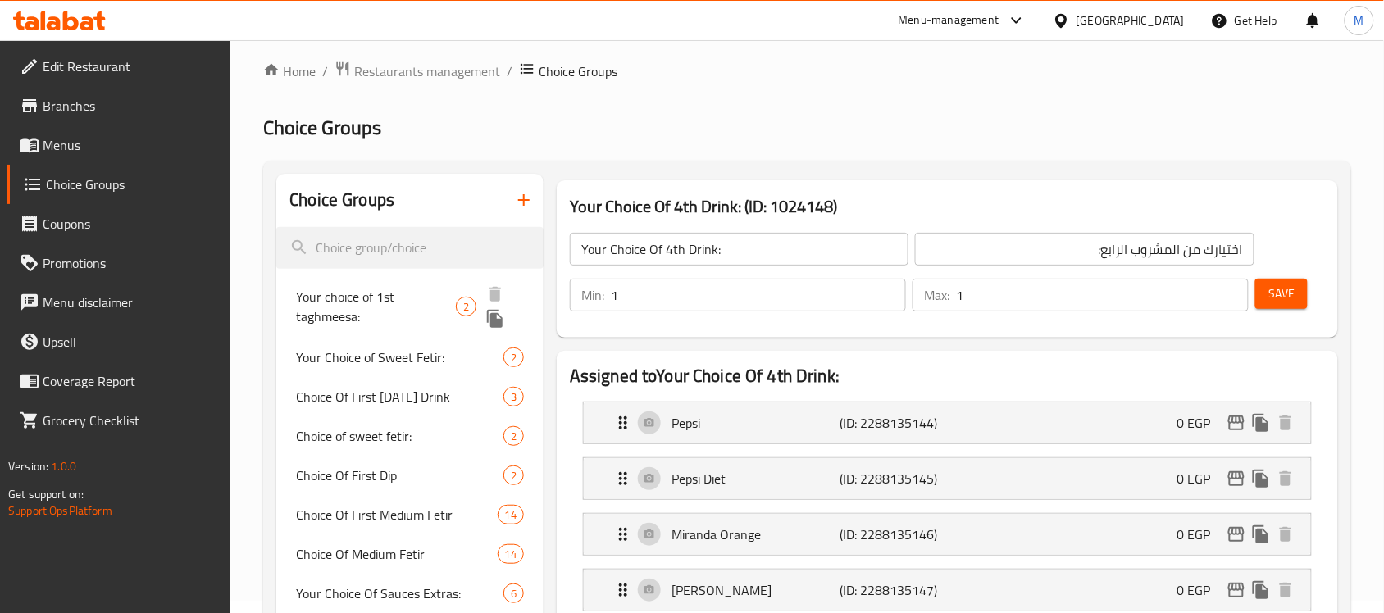
scroll to position [0, 0]
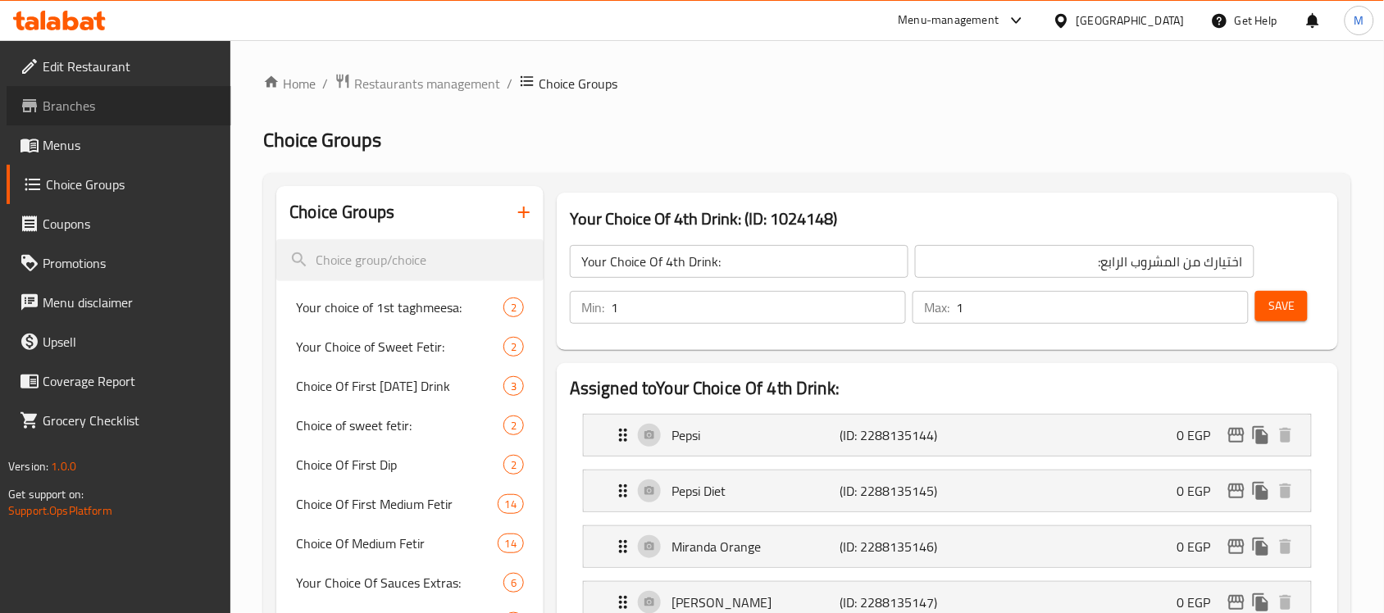
click at [125, 97] on span "Branches" at bounding box center [130, 106] width 175 height 20
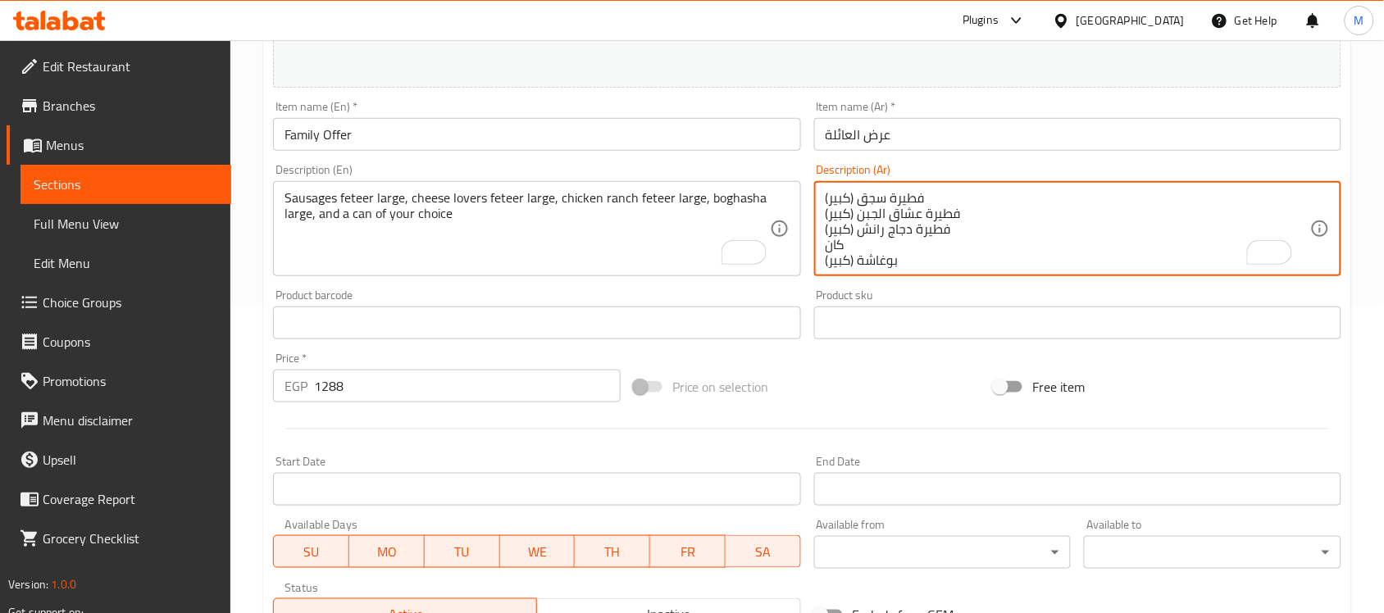
scroll to position [4, 0]
drag, startPoint x: 826, startPoint y: 203, endPoint x: 948, endPoint y: 279, distance: 144.0
type textarea "فطيرة سجق (كبير)"
click at [915, 202] on textarea "فطيرة سجق (كبير)" at bounding box center [1068, 229] width 485 height 78
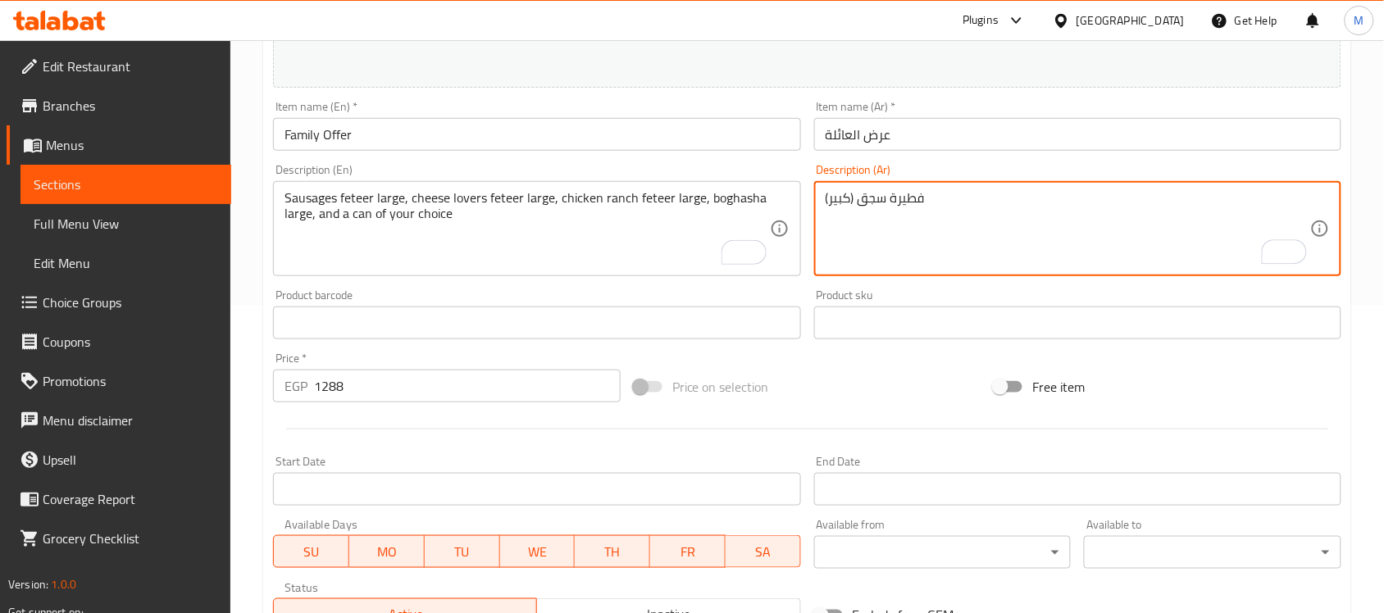
click at [915, 202] on textarea "فطيرة سجق (كبير)" at bounding box center [1068, 229] width 485 height 78
paste textarea "فطيرة سجق كبيرة، فطيرة عشاق الجبن كبيرة، فطيرة دجاج رانش كبيرة، بغاشة كبيرة، وع…"
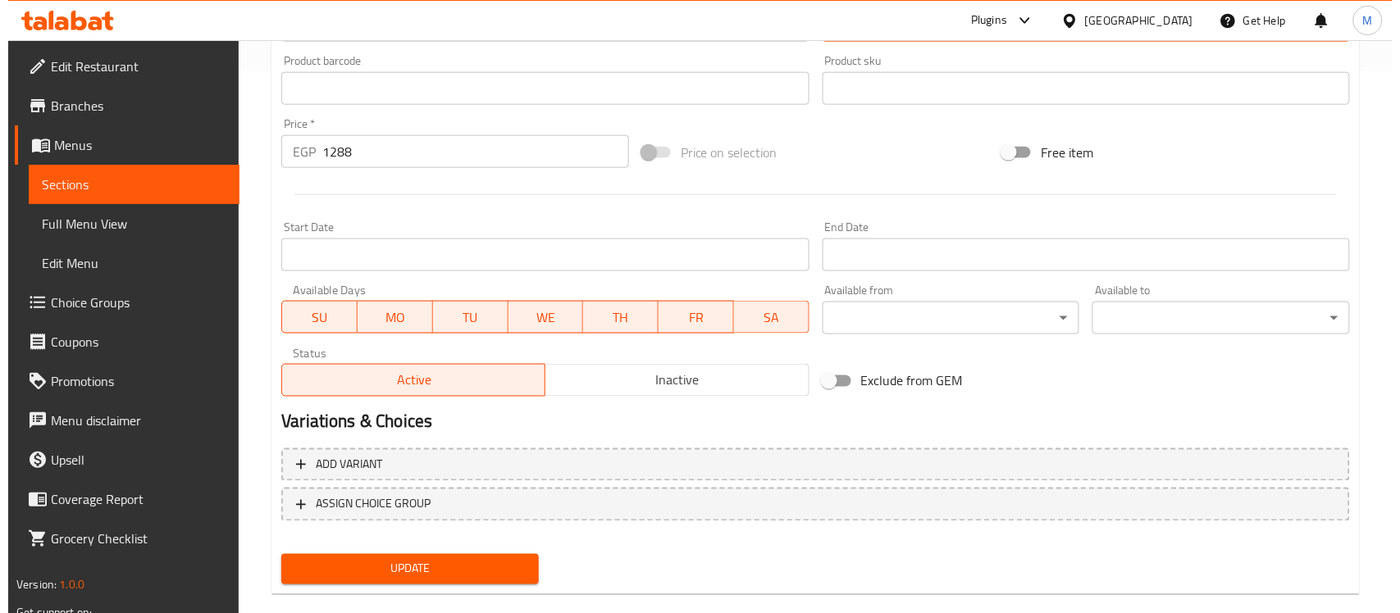
scroll to position [554, 0]
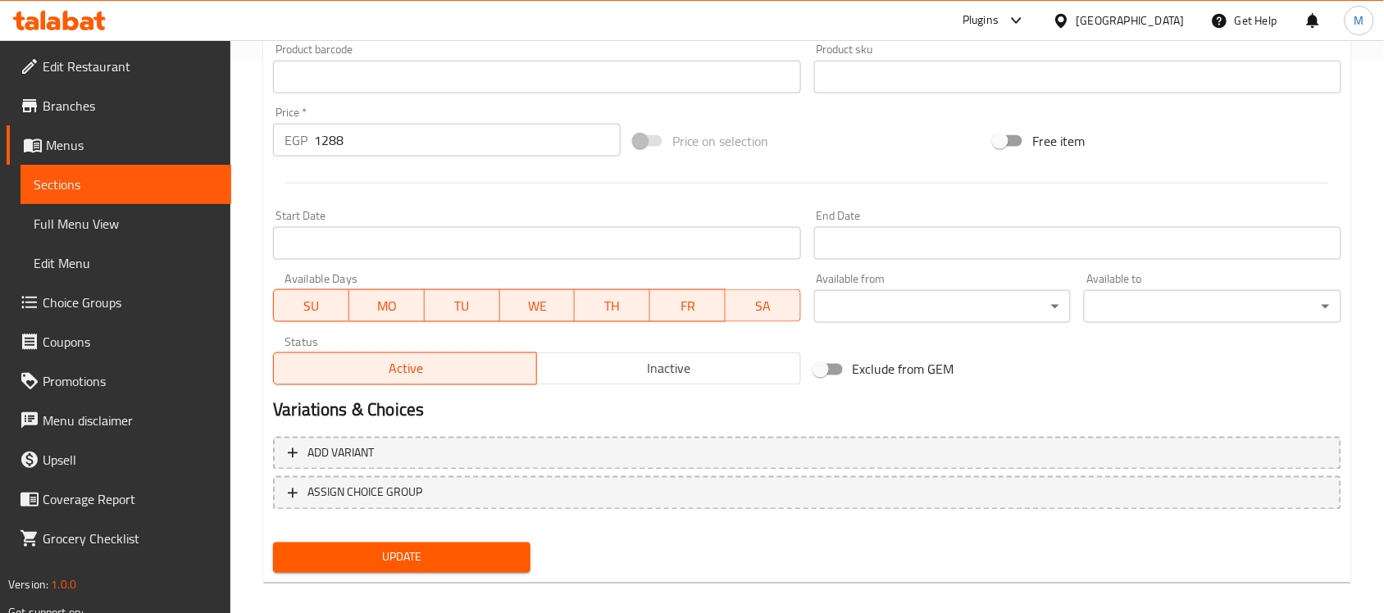
type textarea "فطيرة سجق كبيرة، فطيرة عشاق الجبن كبيرة، فطيرة دجاج رانش كبيرة، بغاشة كبيرة، وع…"
click at [764, 362] on span "Inactive" at bounding box center [669, 370] width 250 height 24
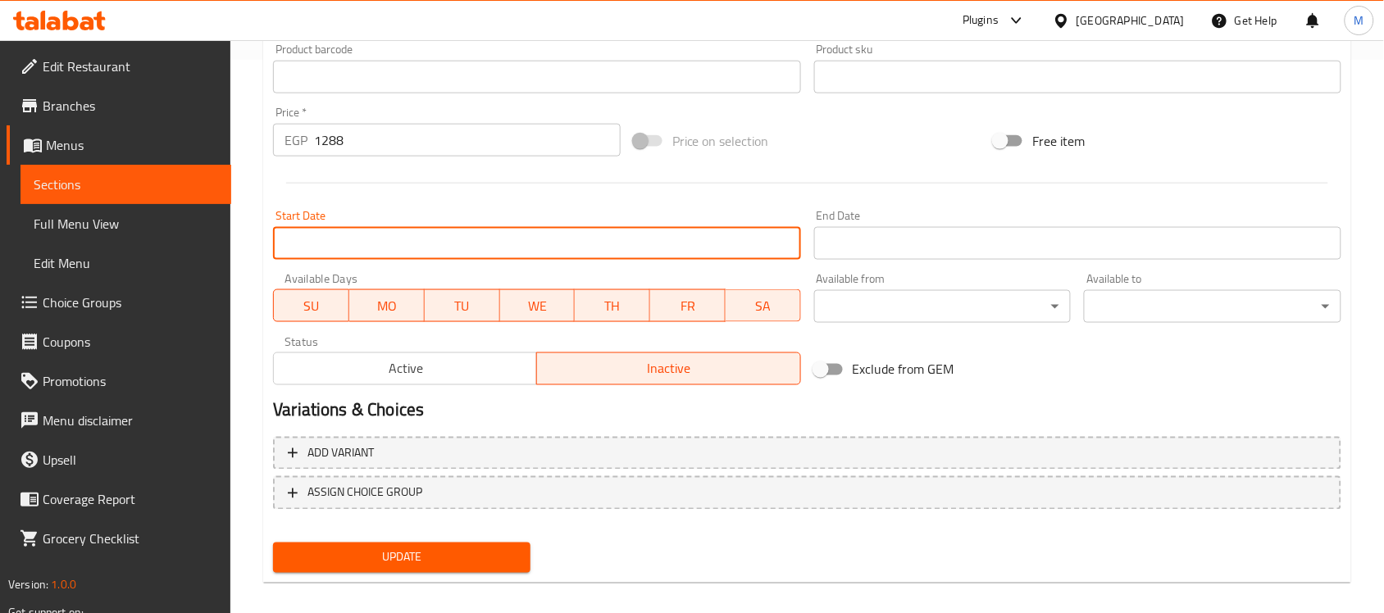
click at [396, 242] on input "Start Date" at bounding box center [536, 243] width 527 height 33
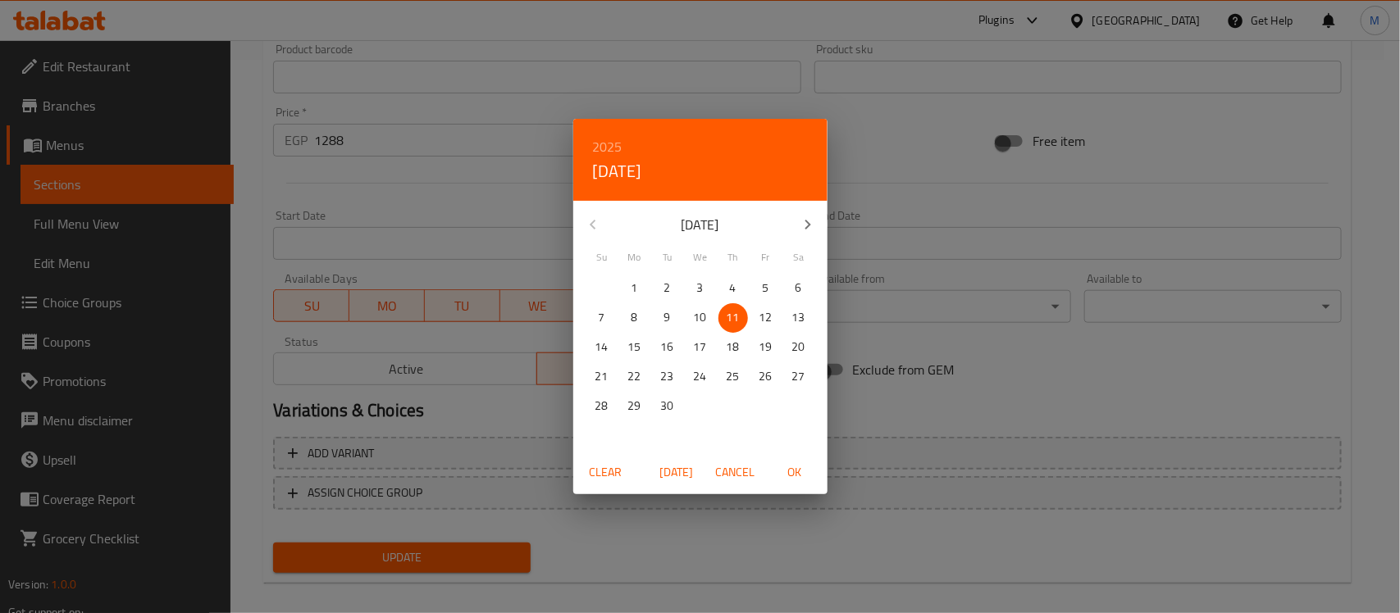
click at [794, 474] on span "OK" at bounding box center [794, 473] width 39 height 21
type input "[DATE]"
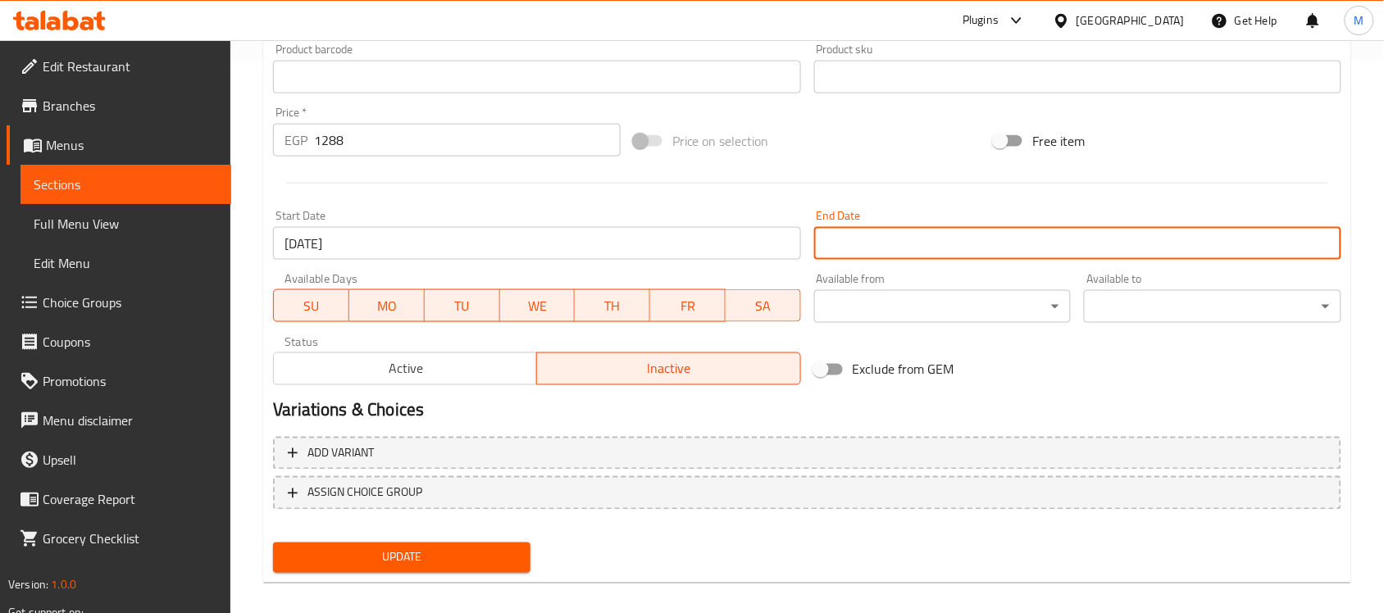
click at [842, 244] on input "Start Date" at bounding box center [1077, 243] width 527 height 33
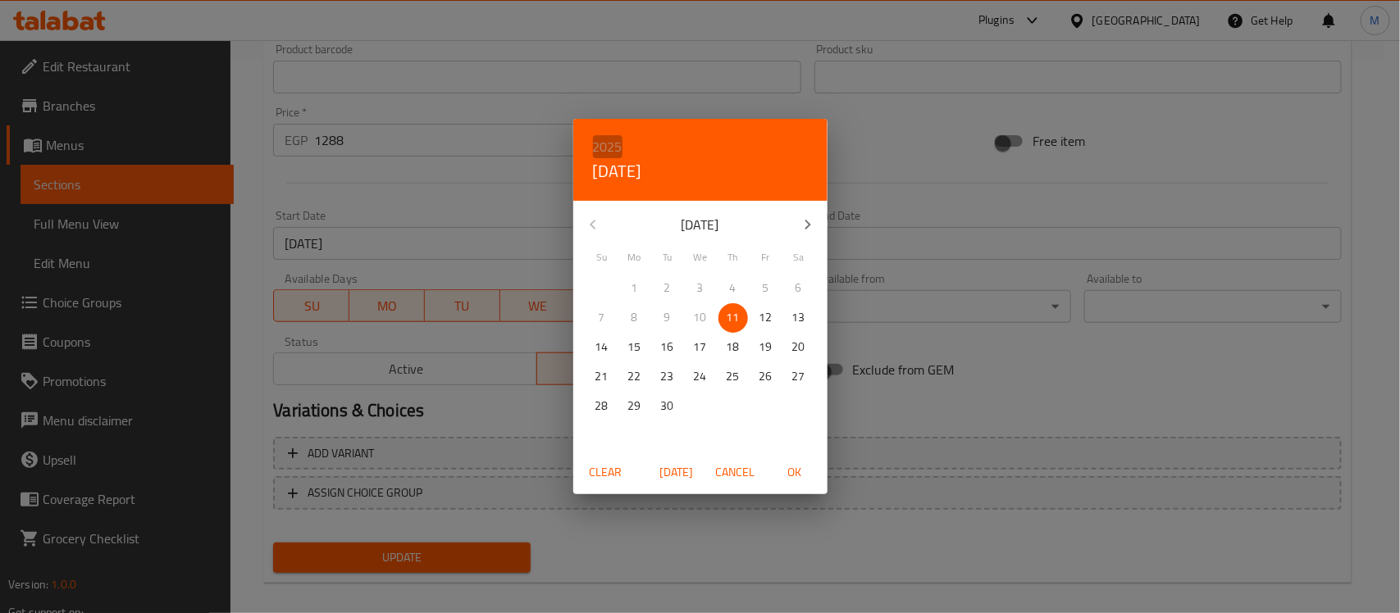
click at [616, 135] on h6 "2025" at bounding box center [608, 146] width 30 height 23
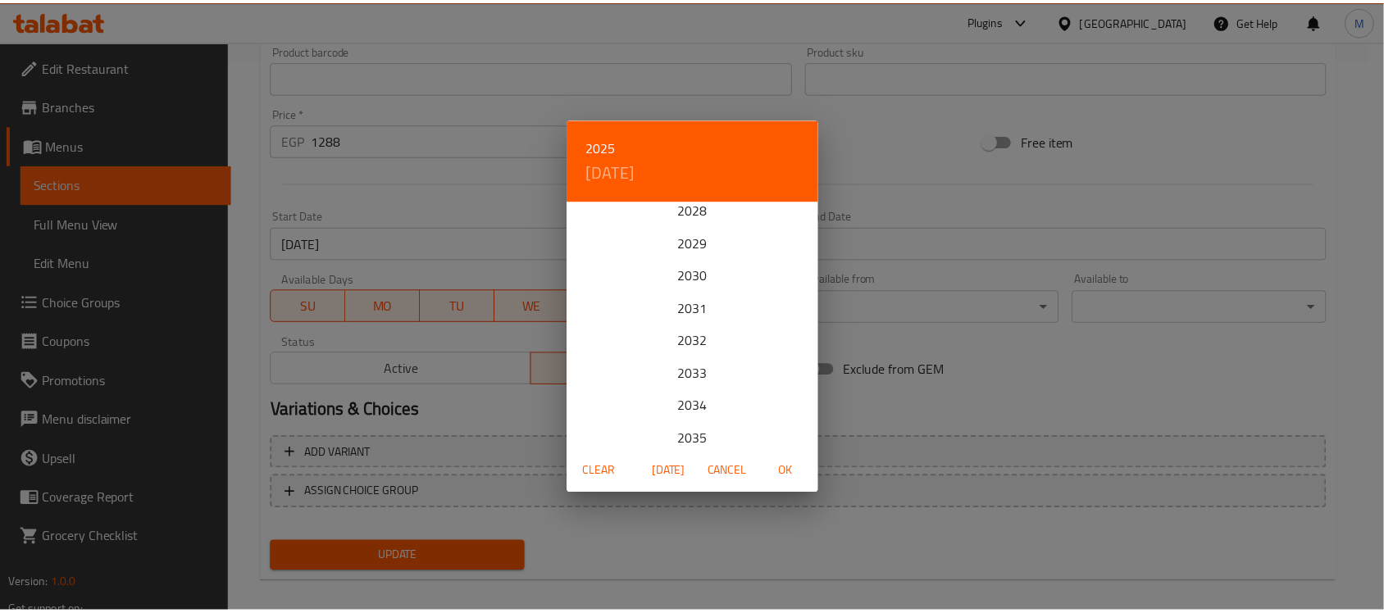
scroll to position [308, 0]
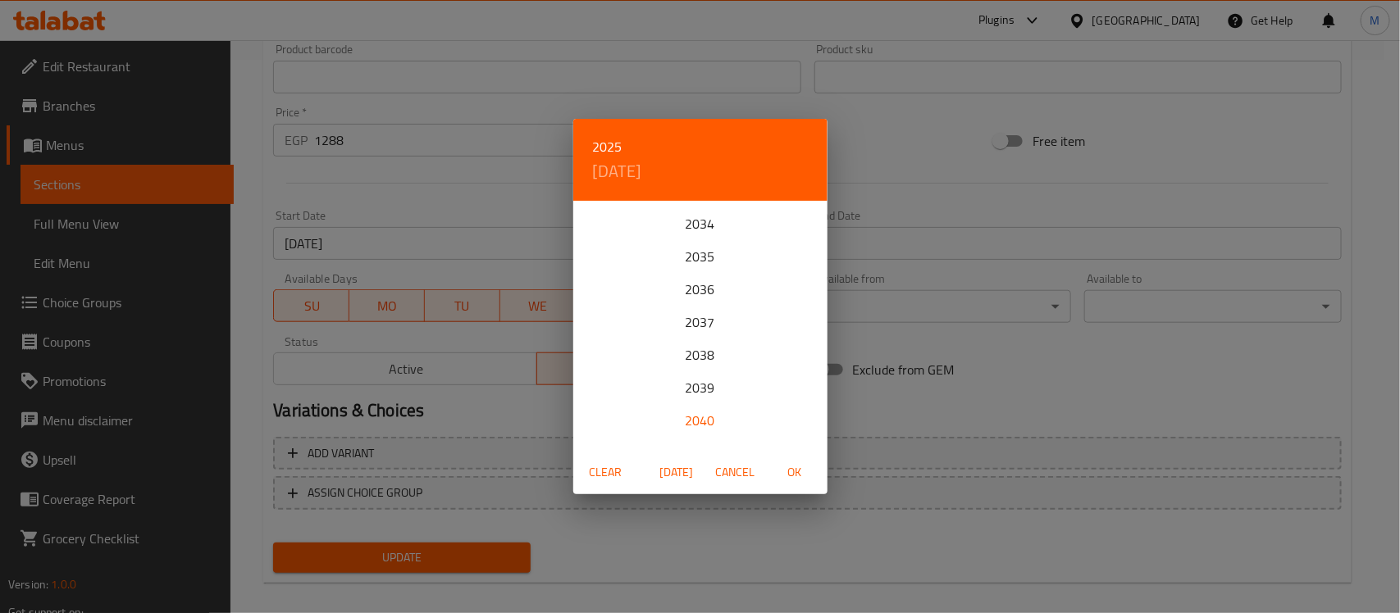
click at [695, 421] on div "2040" at bounding box center [700, 420] width 254 height 33
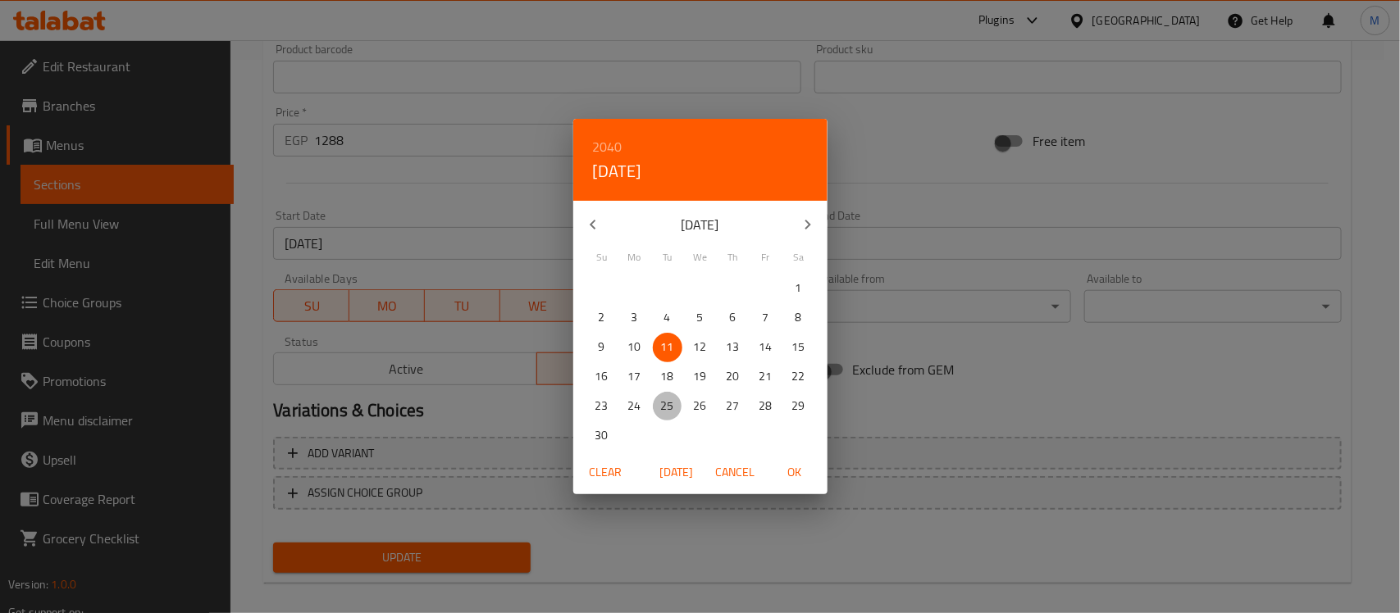
click at [669, 406] on p "25" at bounding box center [667, 406] width 13 height 21
click at [798, 484] on button "OK" at bounding box center [794, 473] width 52 height 30
type input "[DATE]"
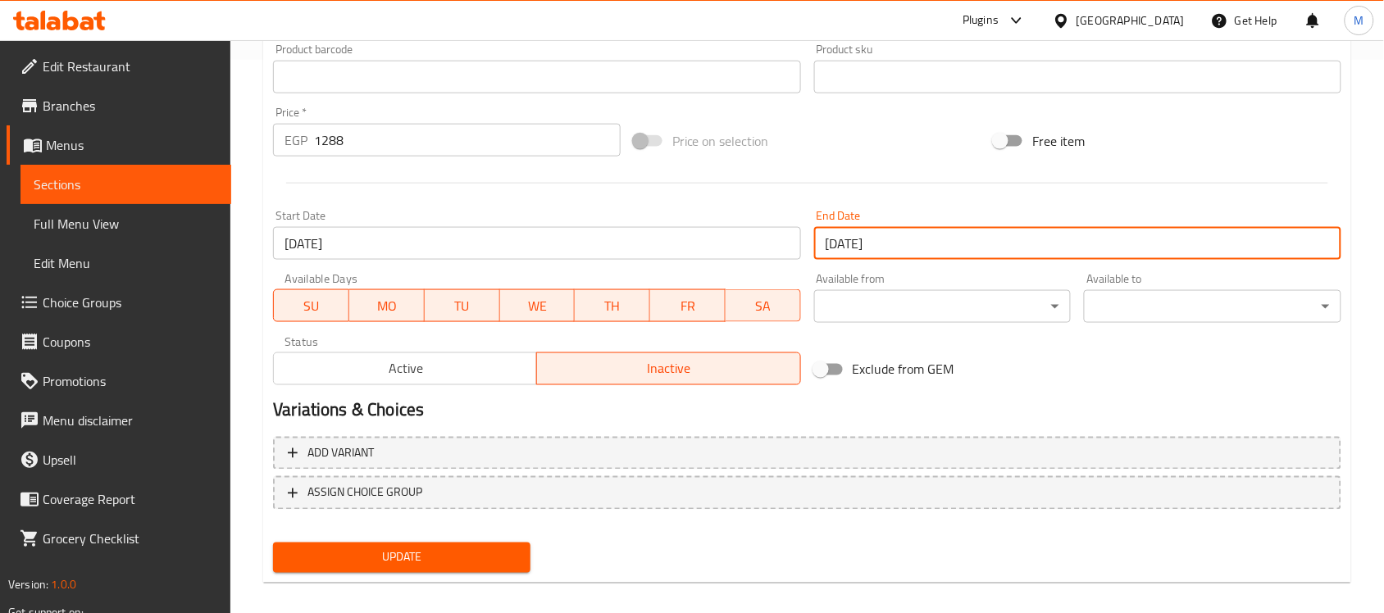
click at [497, 543] on button "Update" at bounding box center [401, 558] width 257 height 30
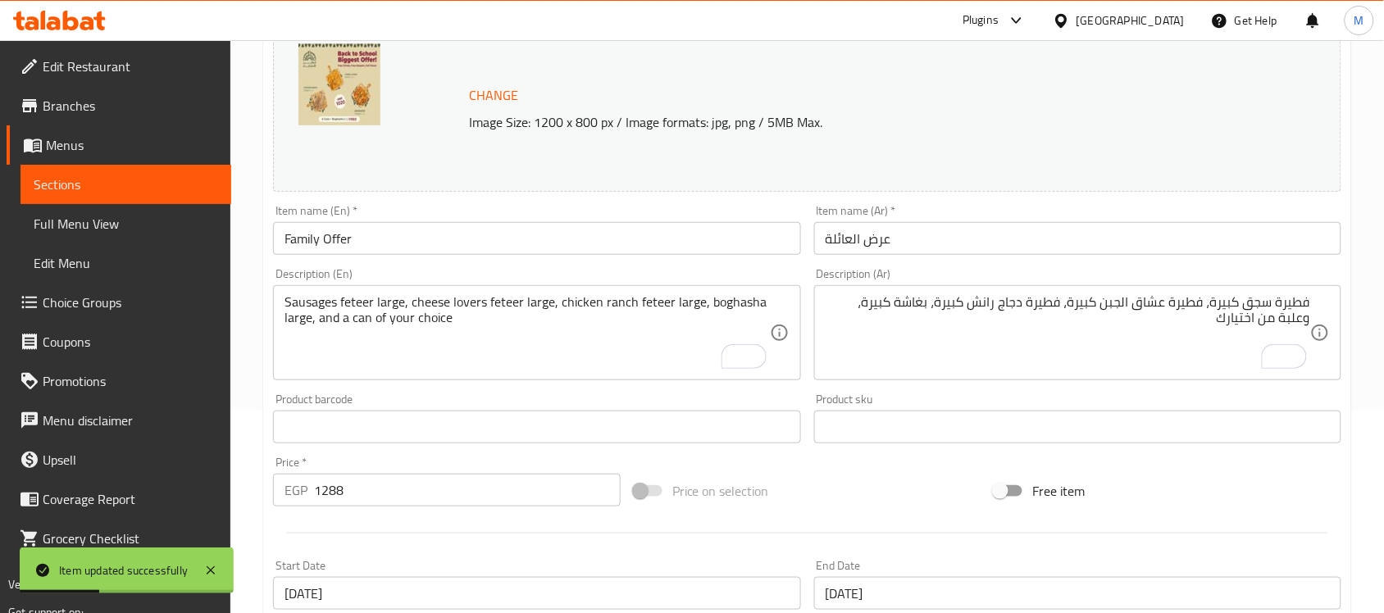
scroll to position [205, 0]
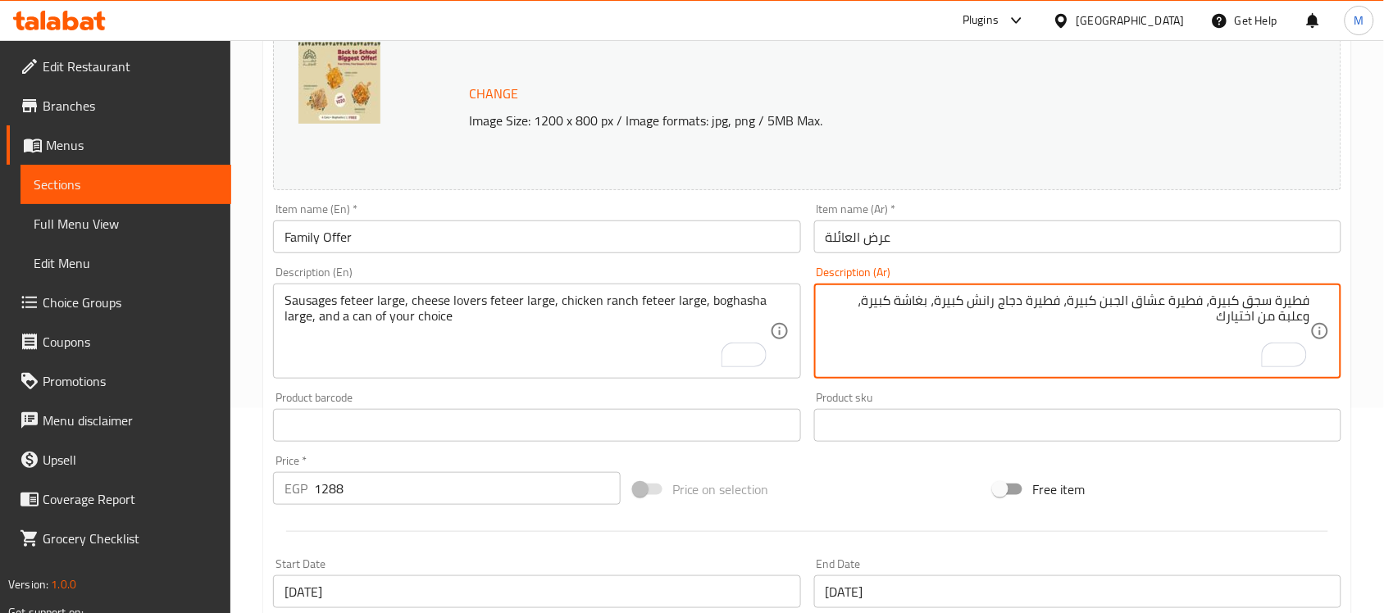
drag, startPoint x: 849, startPoint y: 305, endPoint x: 824, endPoint y: 303, distance: 24.7
click at [847, 303] on textarea "فطيرة سجق كبيرة، فطيرة عشاق الجبن كبيرة، فطيرة دجاج رانش كبيرة، بغاشة كبيرة، وك…" at bounding box center [1068, 332] width 485 height 78
type textarea "فطيرة سجق كبيرة، فطيرة عشاق الجبن كبيرة، فطيرة دجاج رانش كبيرة، بغاشة كبيرة، و4…"
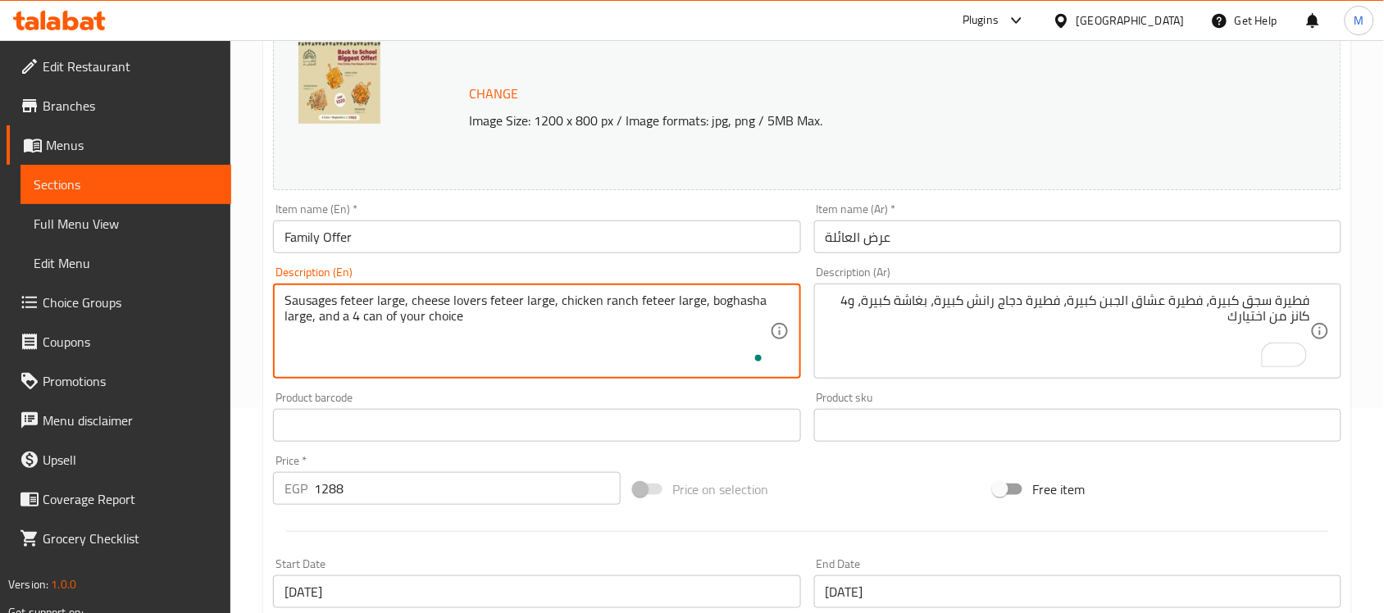
click at [380, 324] on textarea "Sausages feteer large, cheese lovers feteer large, chicken ranch feteer large, …" at bounding box center [527, 332] width 485 height 78
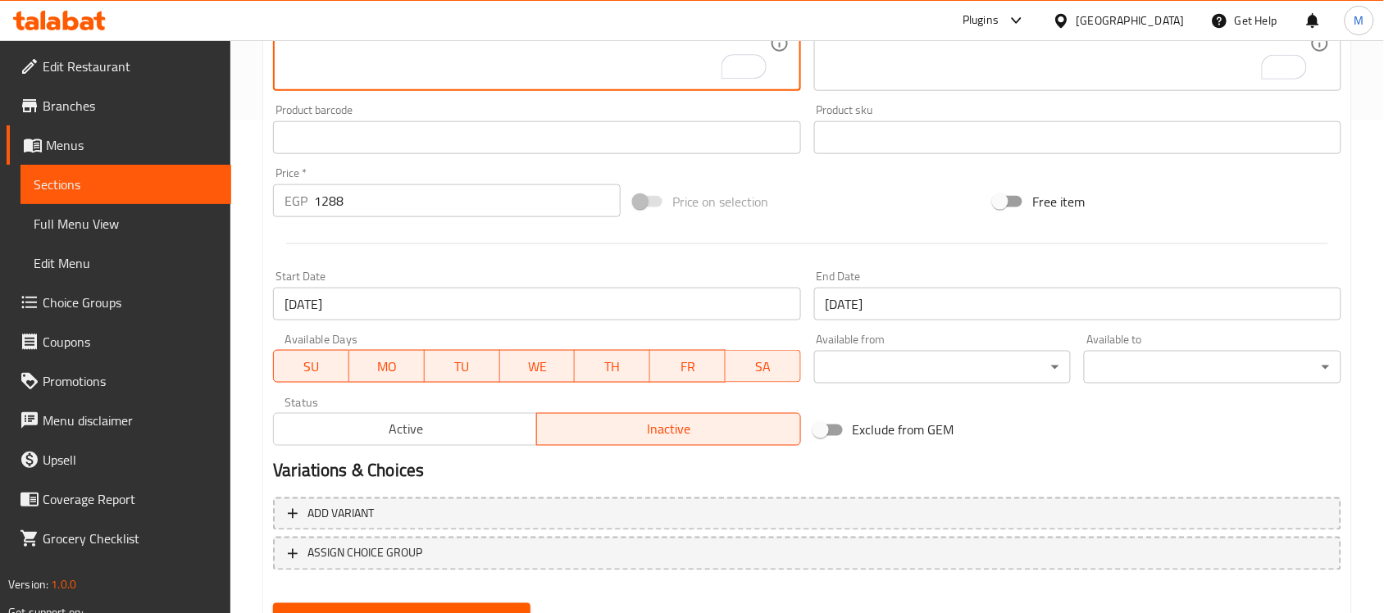
scroll to position [567, 0]
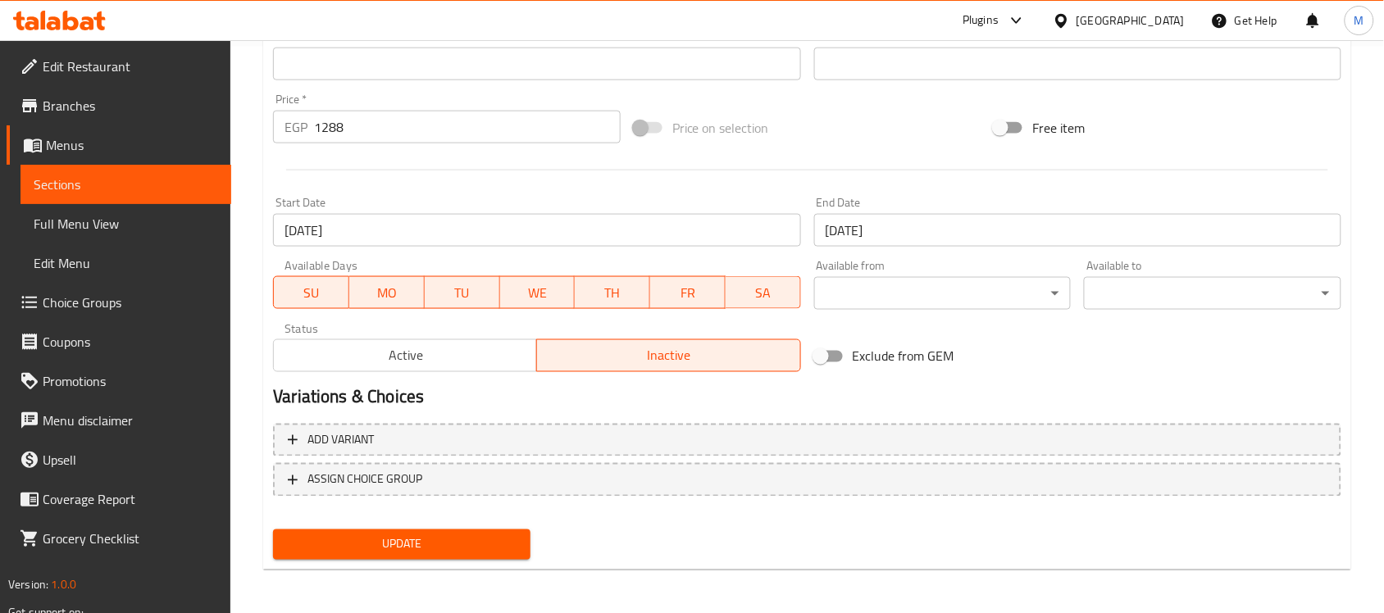
type textarea "Sausages feteer large, cheese lovers feteer large, chicken ranch feteer large, …"
click at [428, 549] on span "Update" at bounding box center [401, 545] width 231 height 21
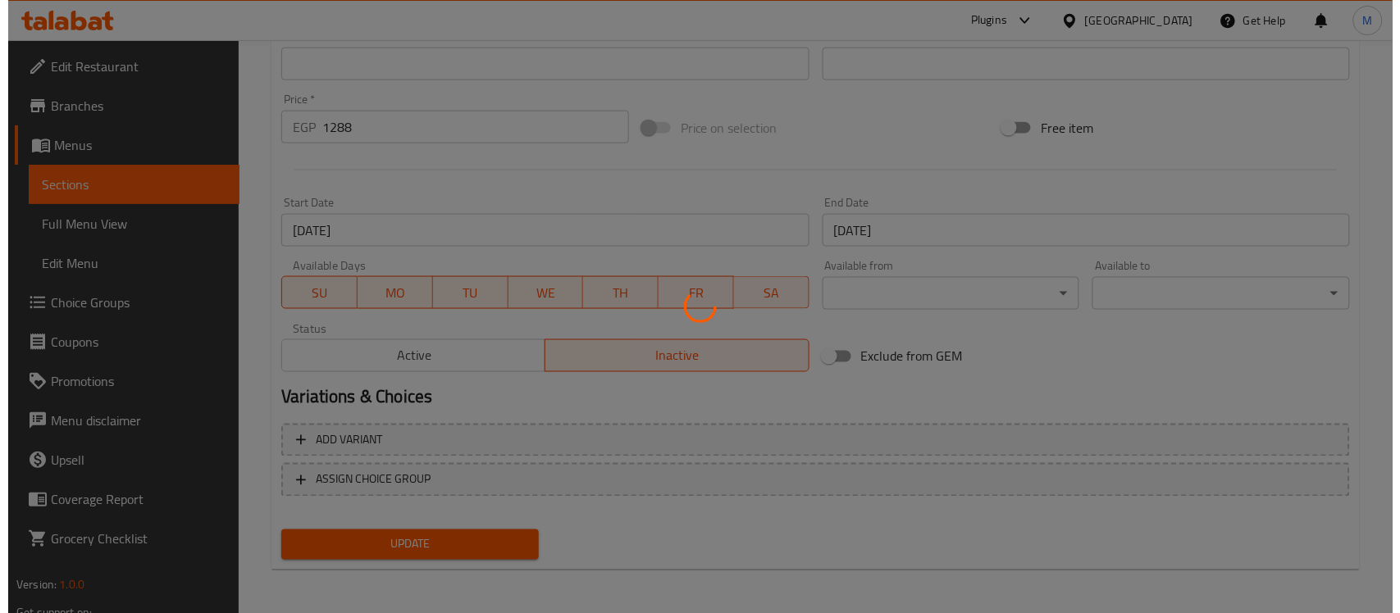
scroll to position [0, 0]
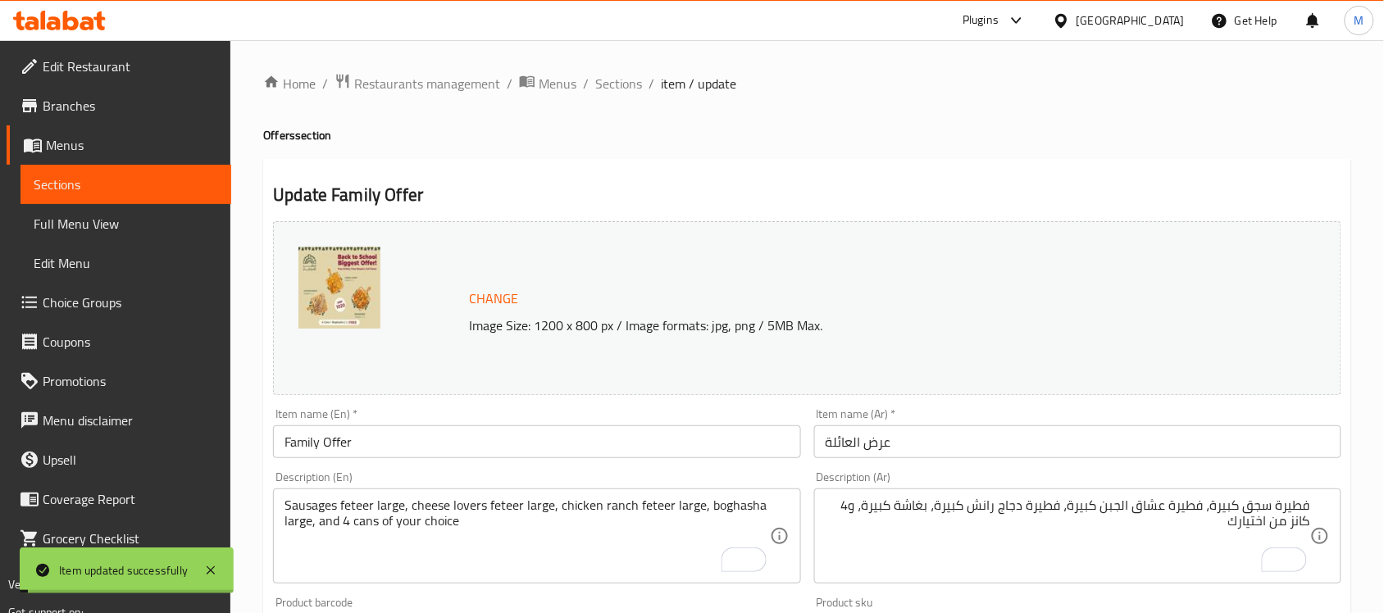
click at [320, 440] on input "Family Offer" at bounding box center [536, 442] width 527 height 33
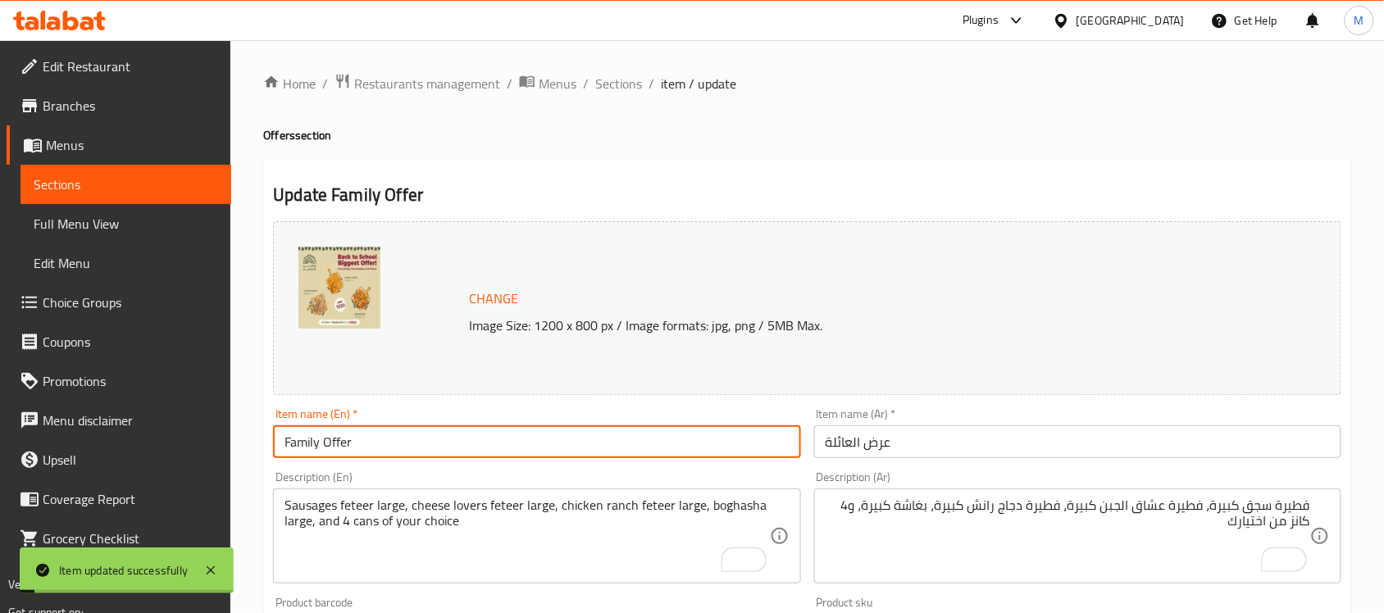
click at [320, 440] on input "Family Offer" at bounding box center [536, 442] width 527 height 33
click at [623, 87] on span "Sections" at bounding box center [618, 84] width 47 height 20
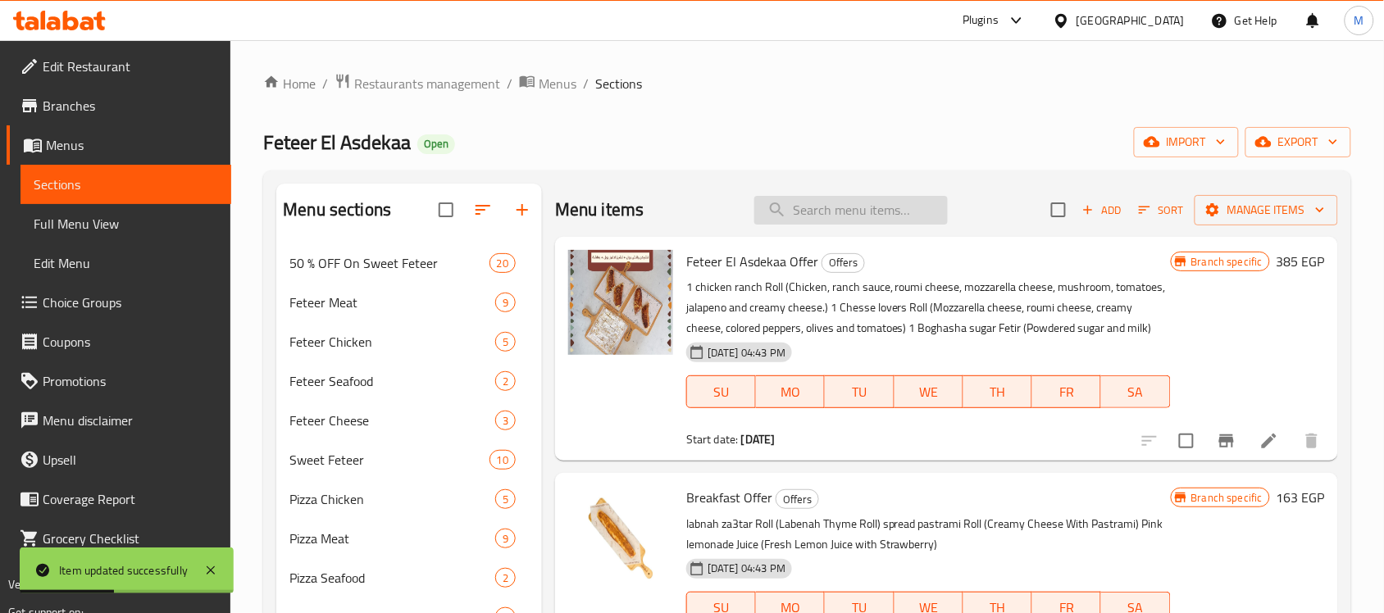
click at [827, 201] on input "search" at bounding box center [851, 210] width 194 height 29
paste input "Family Offer"
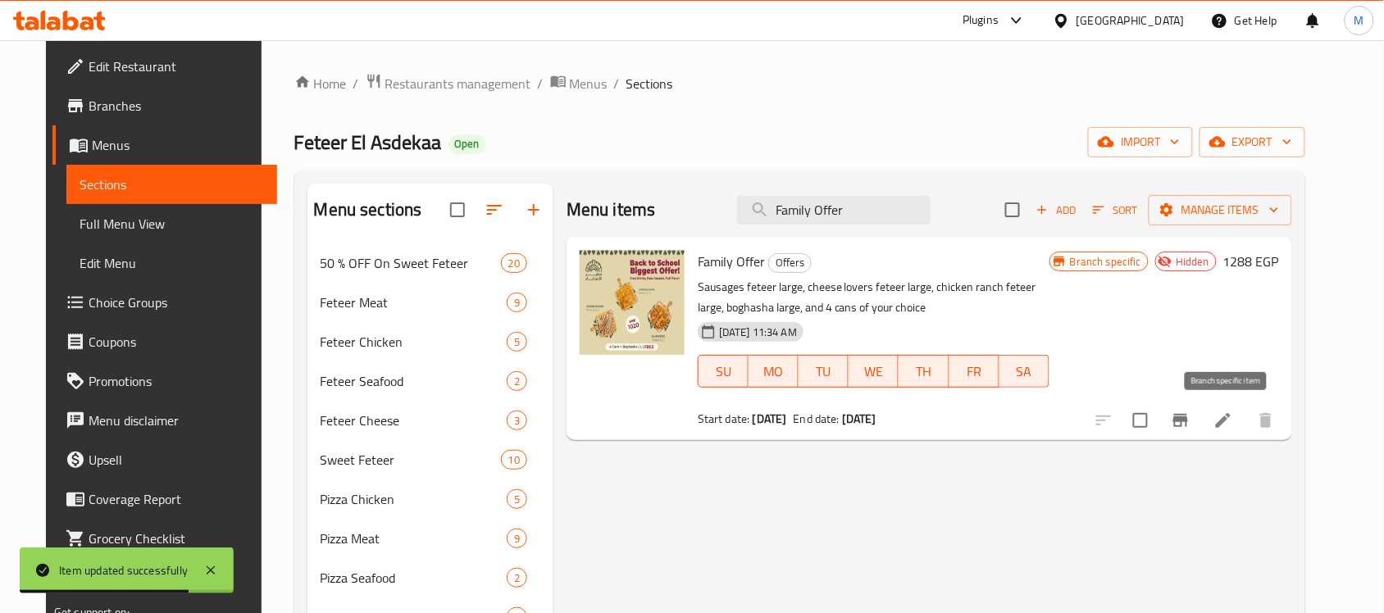
type input "Family Offer"
click at [1188, 416] on icon "Branch-specific-item" at bounding box center [1180, 420] width 15 height 13
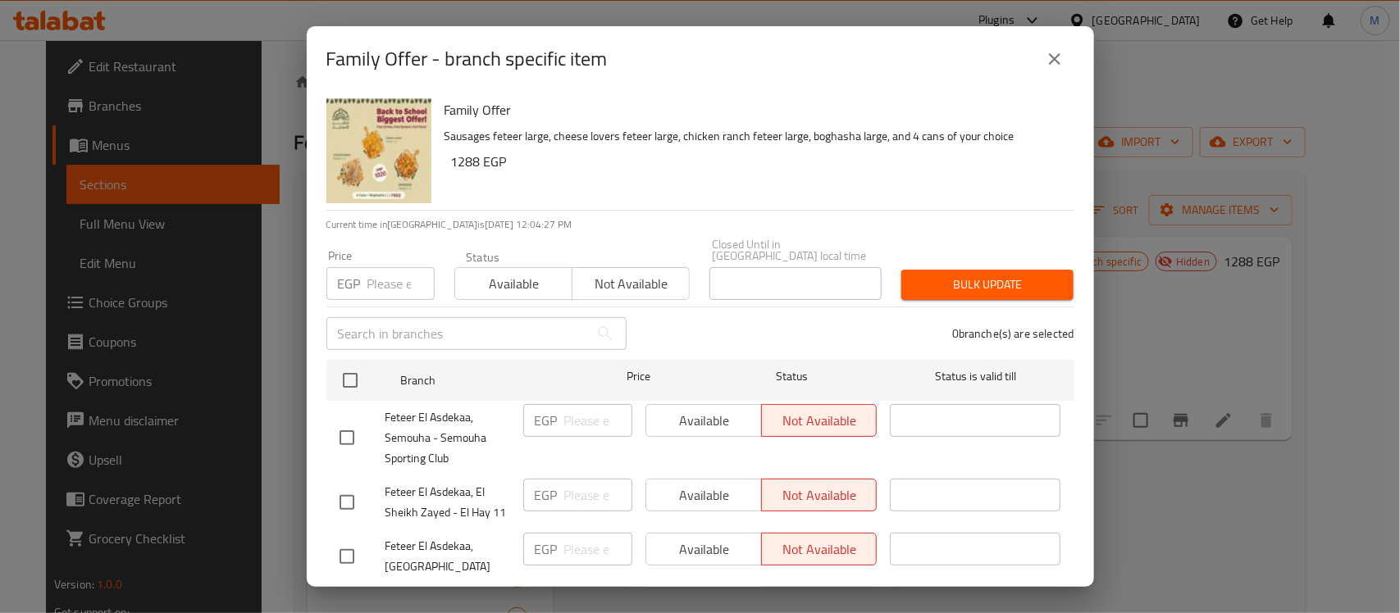
click at [1055, 67] on icon "close" at bounding box center [1055, 59] width 20 height 20
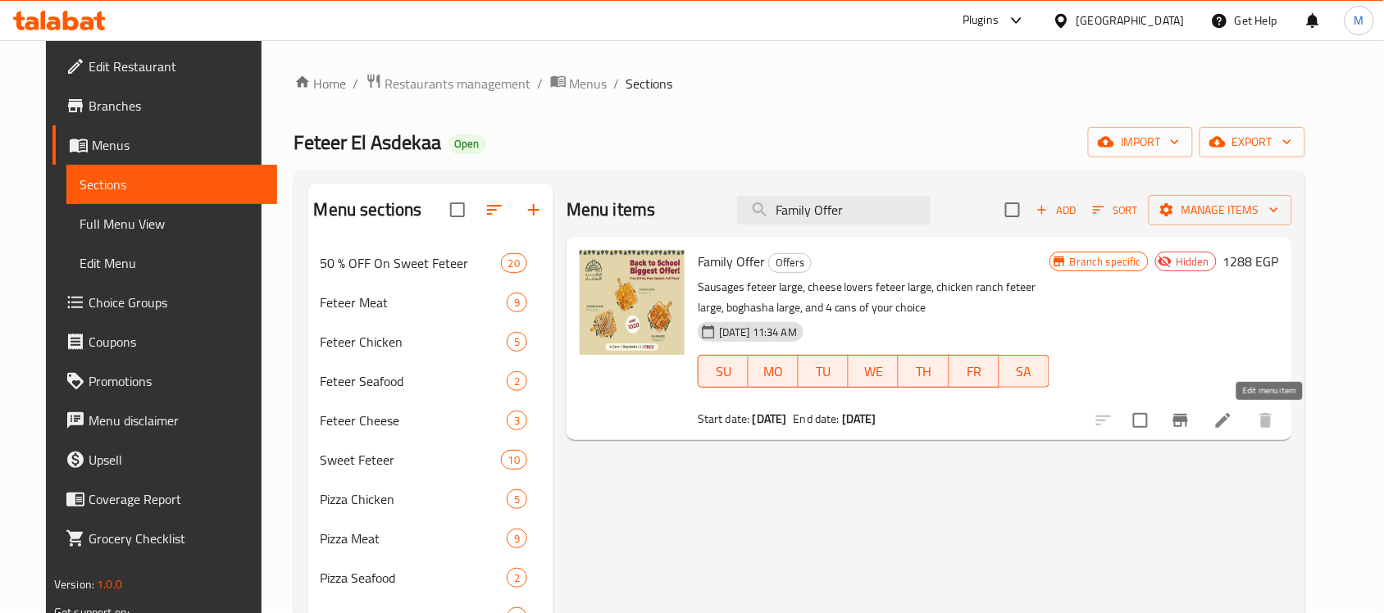
click at [1233, 425] on icon at bounding box center [1224, 421] width 20 height 20
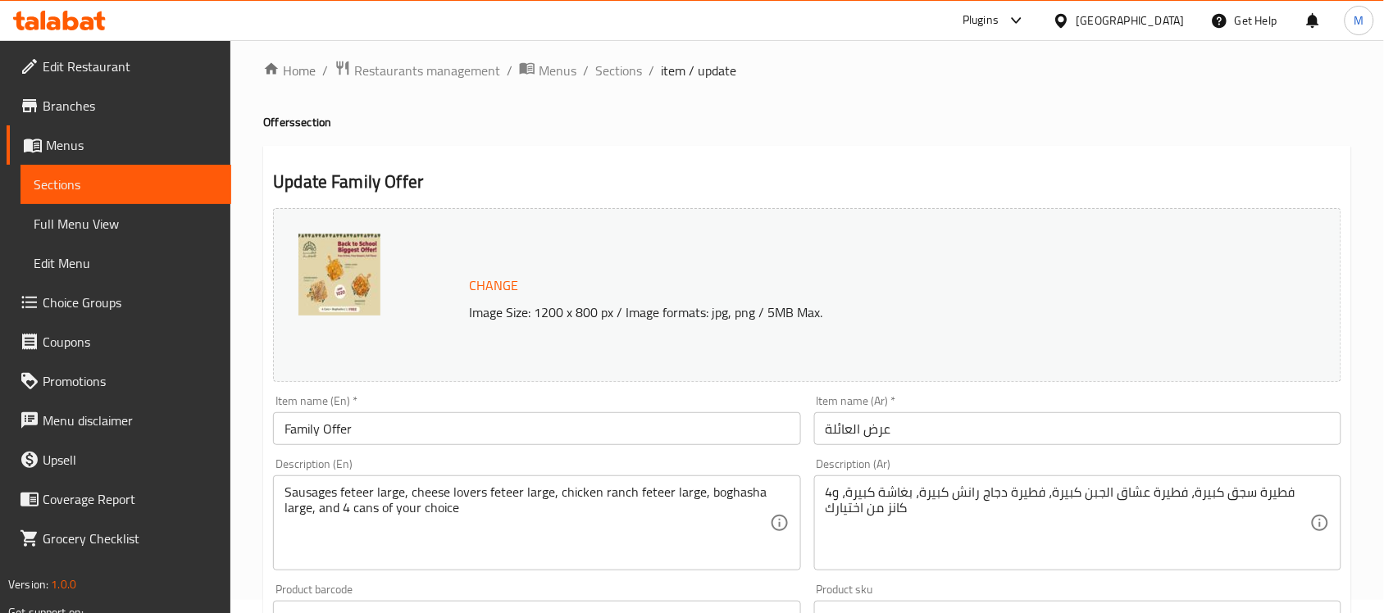
scroll to position [103, 0]
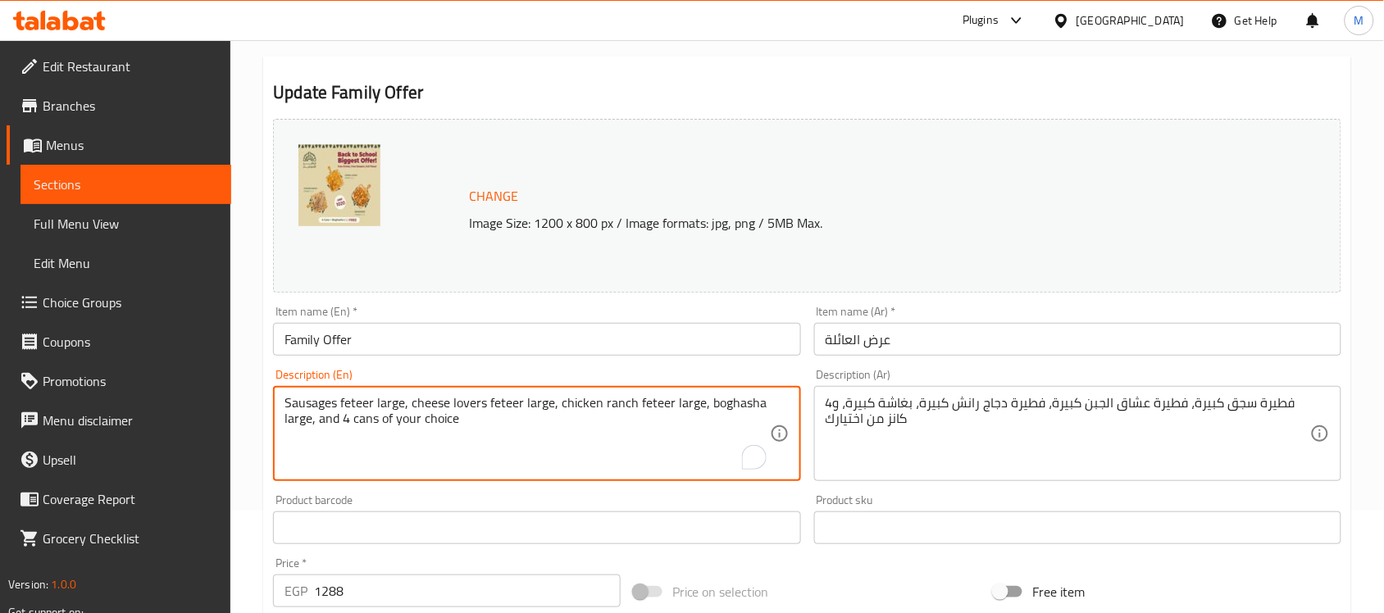
click at [358, 421] on textarea "Sausages feteer large, cheese lovers feteer large, chicken ranch feteer large, …" at bounding box center [527, 434] width 485 height 78
click at [353, 424] on textarea "Sausages feteer large, cheese lovers feteer large, chicken ranch feteer large, …" at bounding box center [527, 434] width 485 height 78
type textarea "Sausages feteer large, cheese lovers feteer large, chicken ranch feteer large, …"
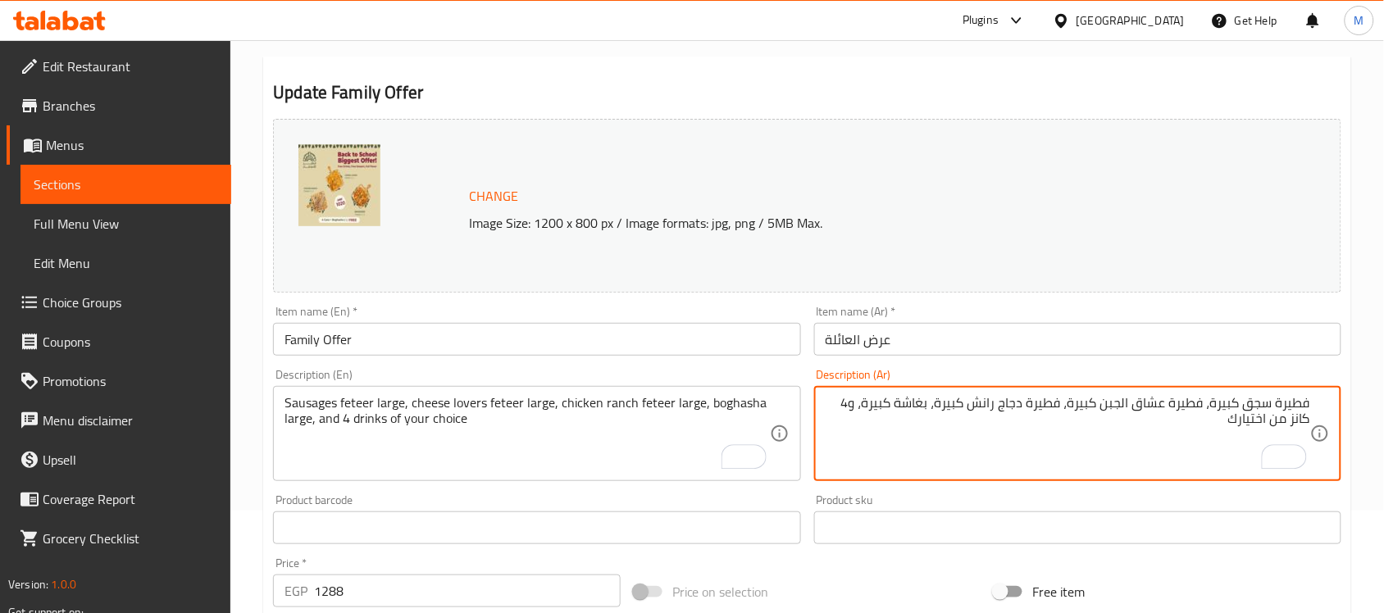
click at [1304, 426] on textarea "فطيرة سجق كبيرة، فطيرة عشاق الجبن كبيرة، فطيرة دجاج رانش كبيرة، بغاشة كبيرة، و4…" at bounding box center [1068, 434] width 485 height 78
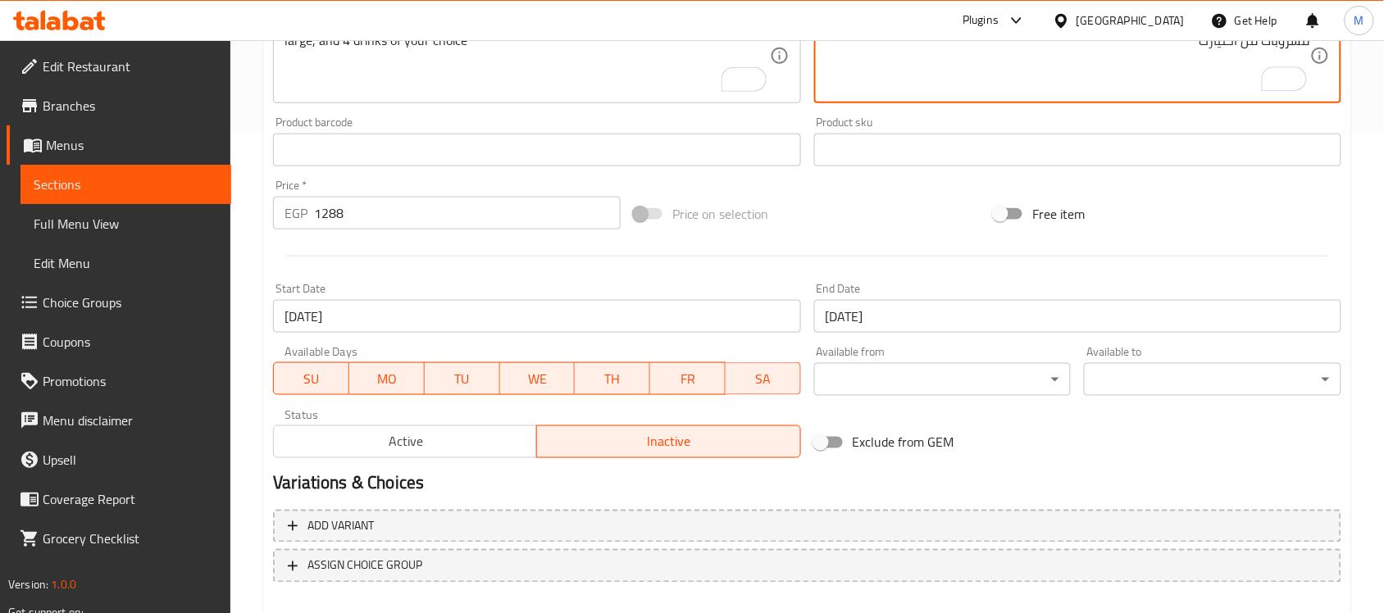
scroll to position [521, 0]
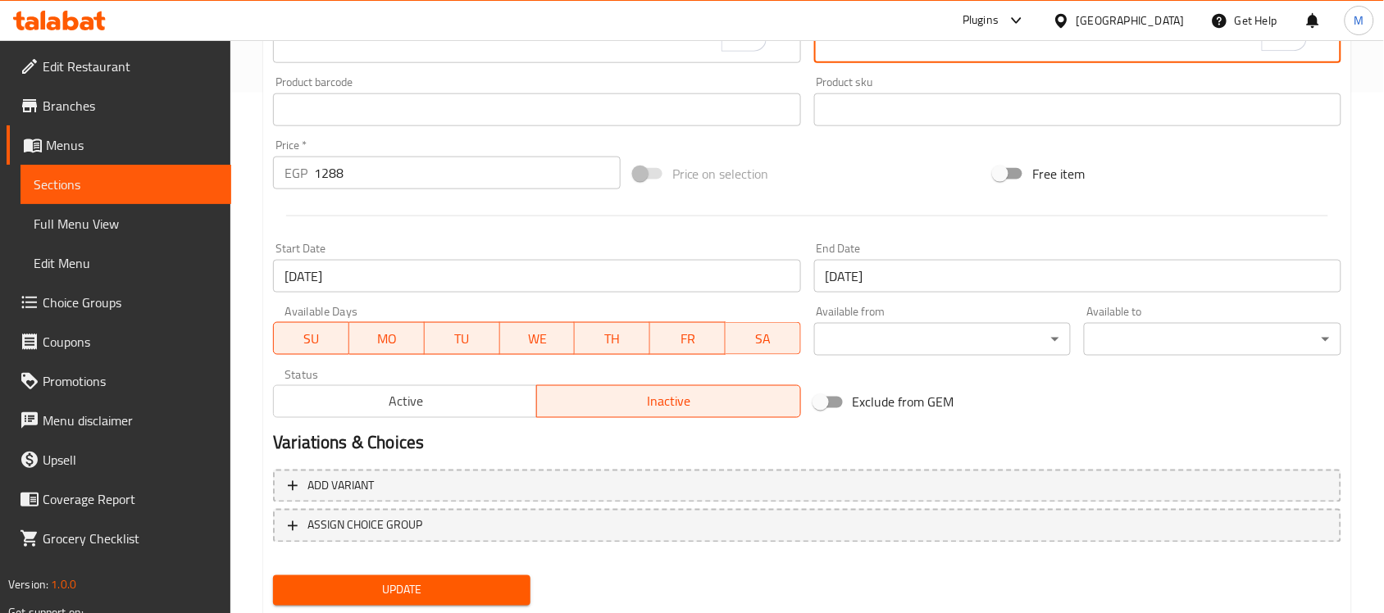
type textarea "فطيرة سجق كبيرة، فطيرة عشاق الجبن كبيرة، فطيرة دجاج رانش كبيرة، بغاشة كبيرة، و4…"
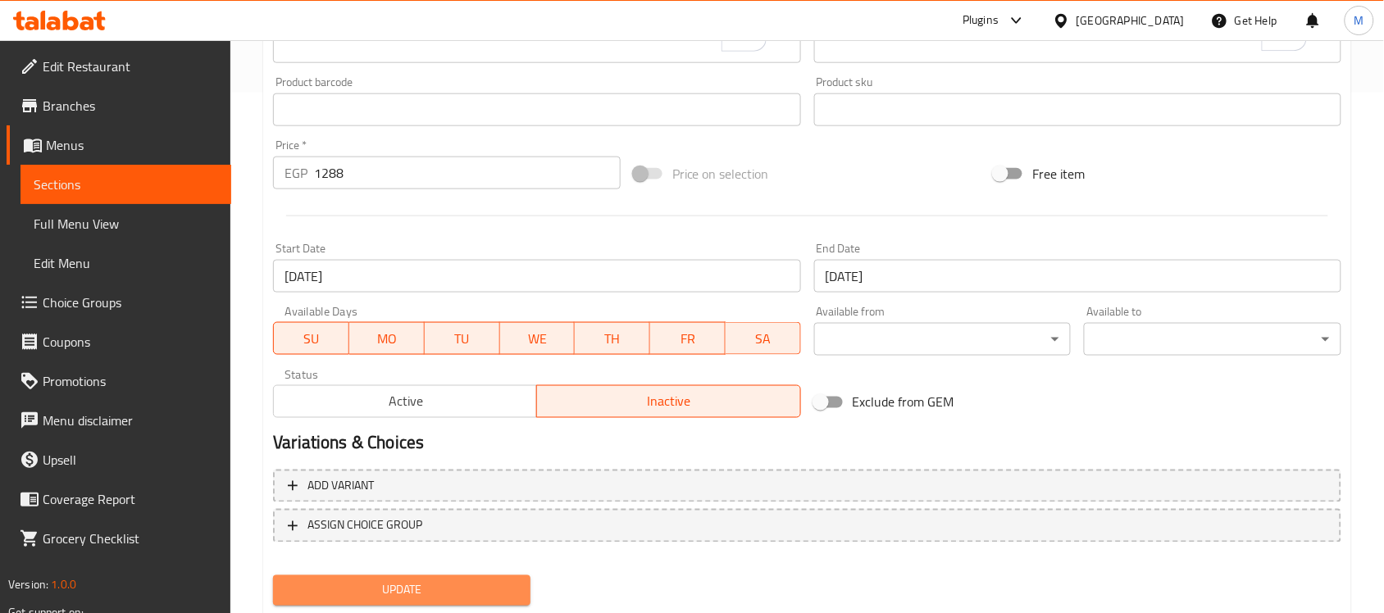
click at [488, 592] on span "Update" at bounding box center [401, 591] width 231 height 21
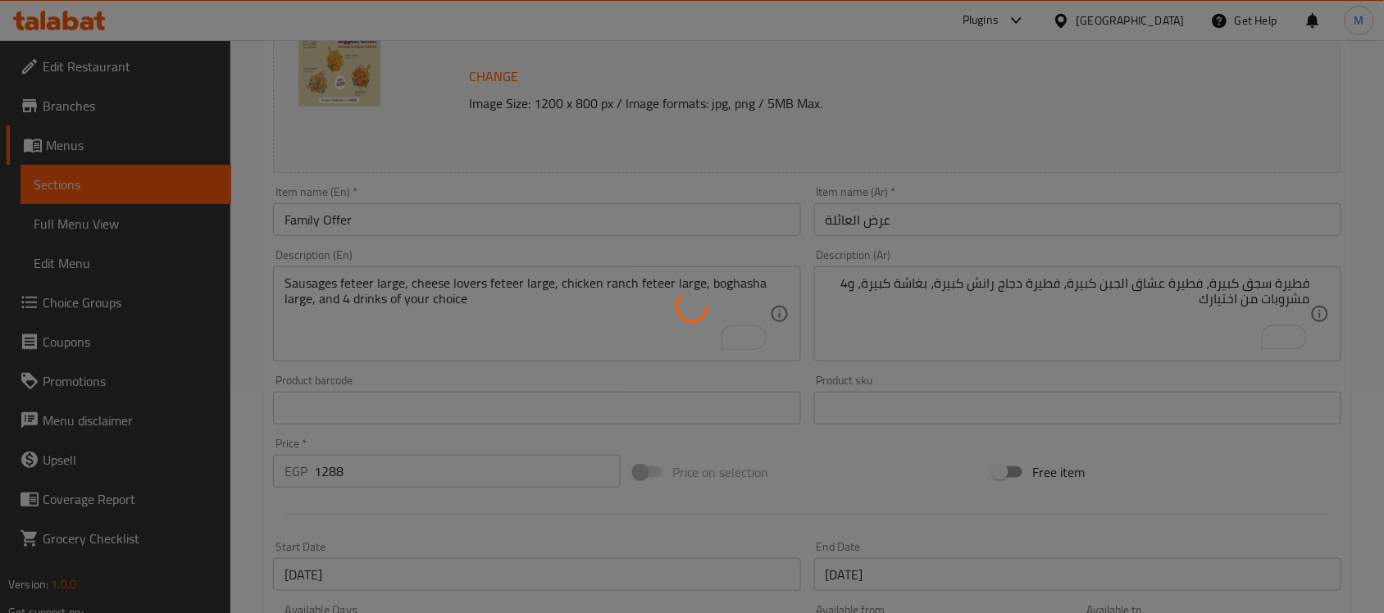
scroll to position [8, 0]
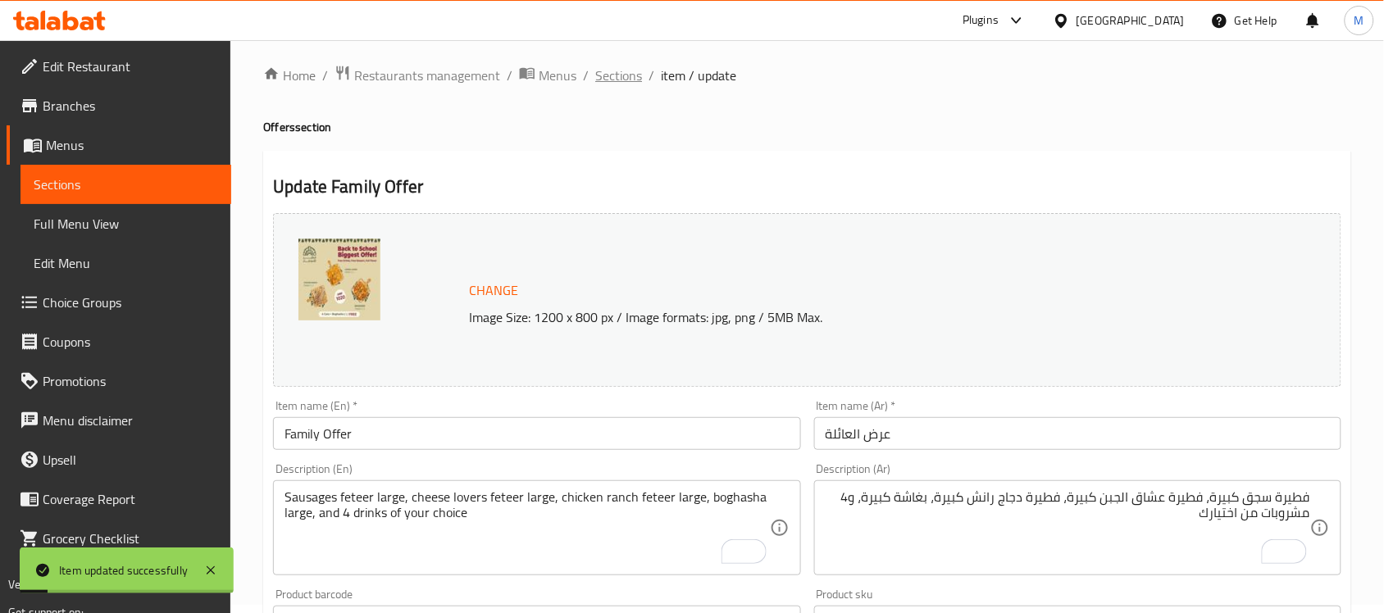
click at [616, 71] on span "Sections" at bounding box center [618, 76] width 47 height 20
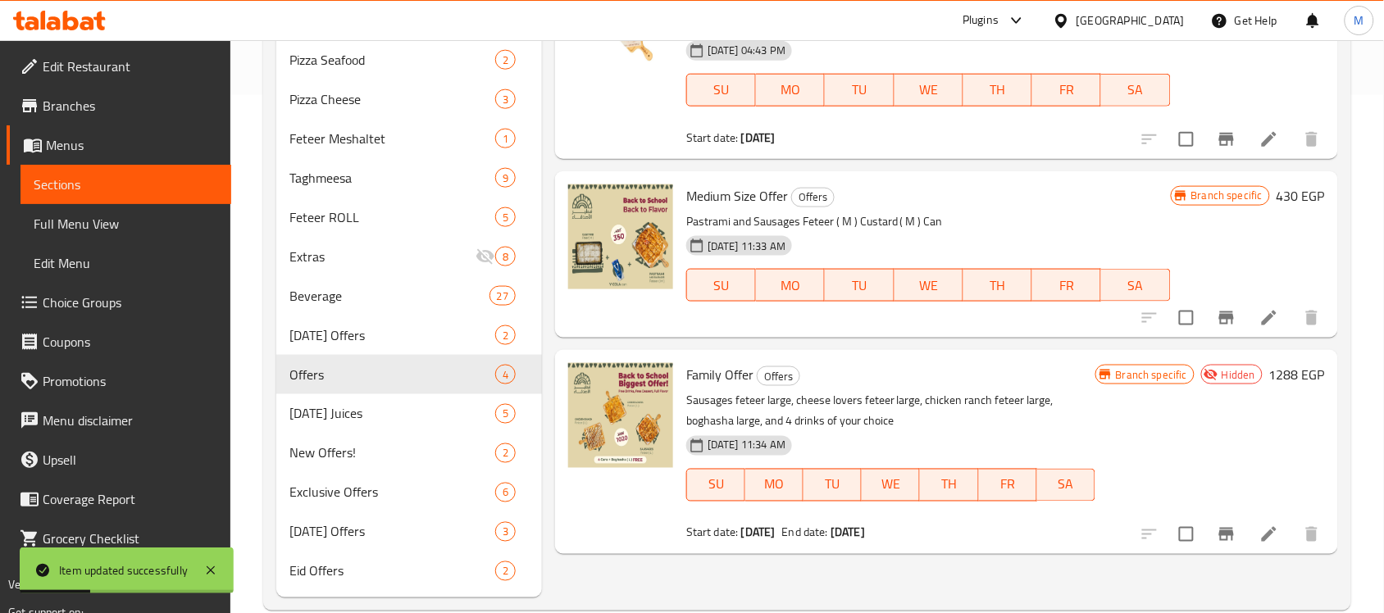
scroll to position [521, 0]
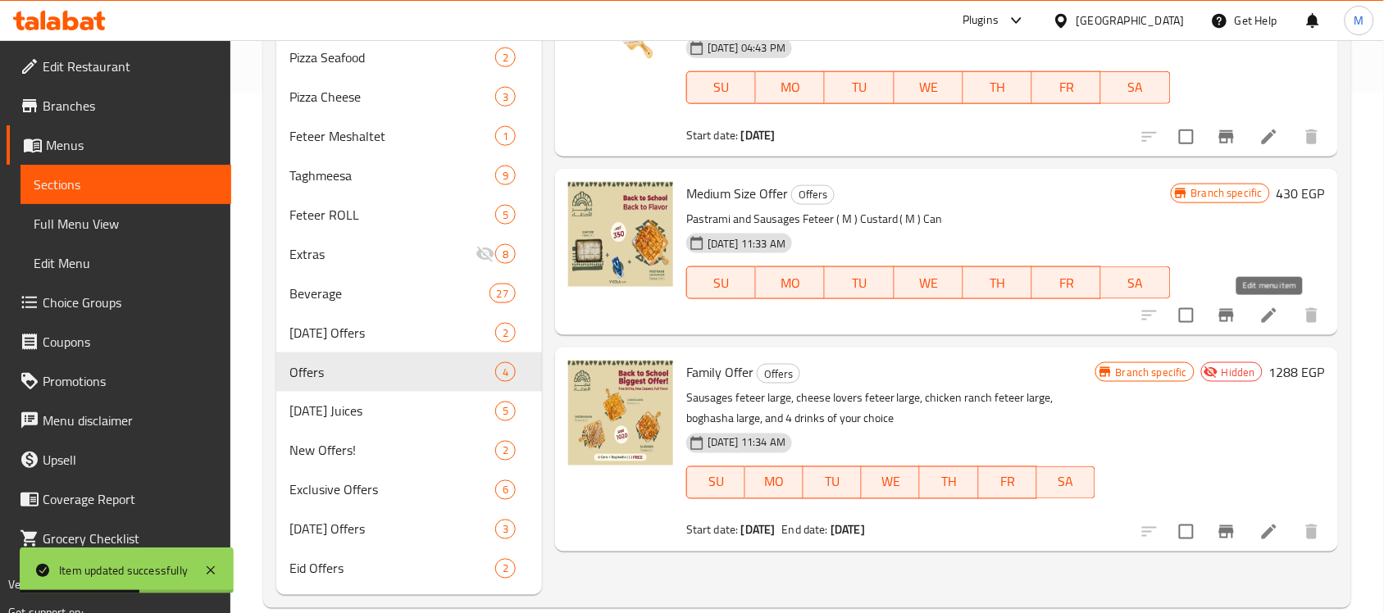
click at [1265, 321] on icon at bounding box center [1269, 315] width 15 height 15
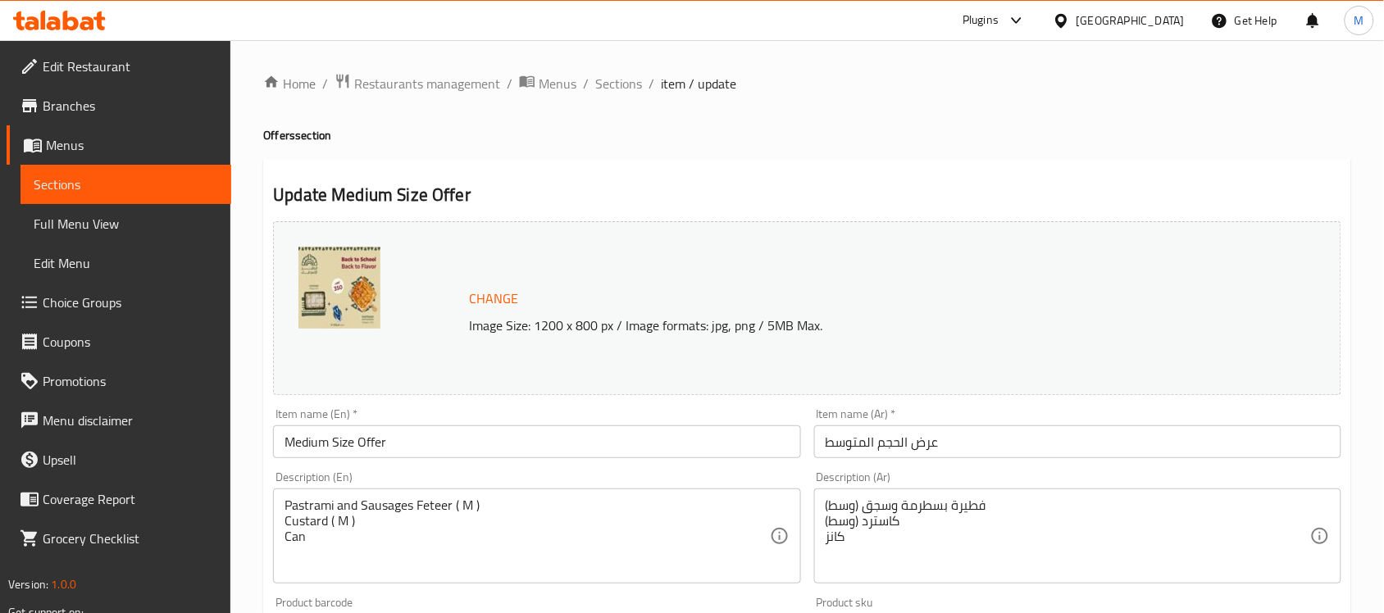
click at [378, 447] on input "Medium Size Offer" at bounding box center [536, 442] width 527 height 33
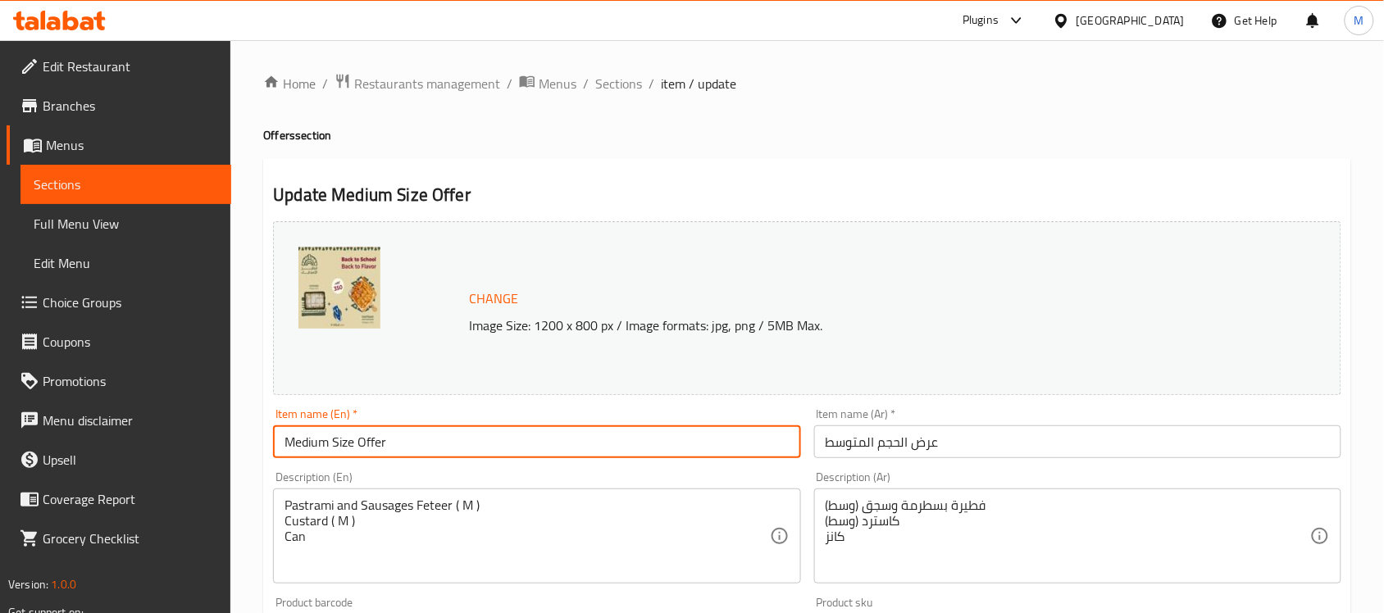
click at [378, 447] on input "Medium Size Offer" at bounding box center [536, 442] width 527 height 33
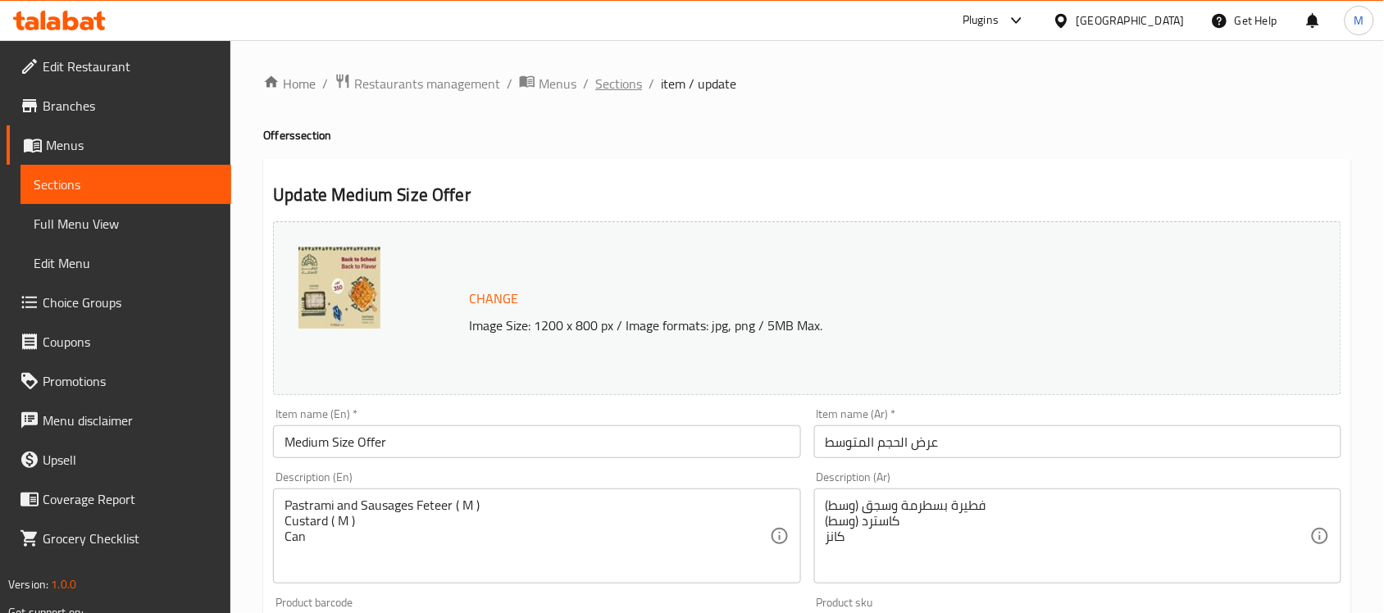
click at [620, 84] on span "Sections" at bounding box center [618, 84] width 47 height 20
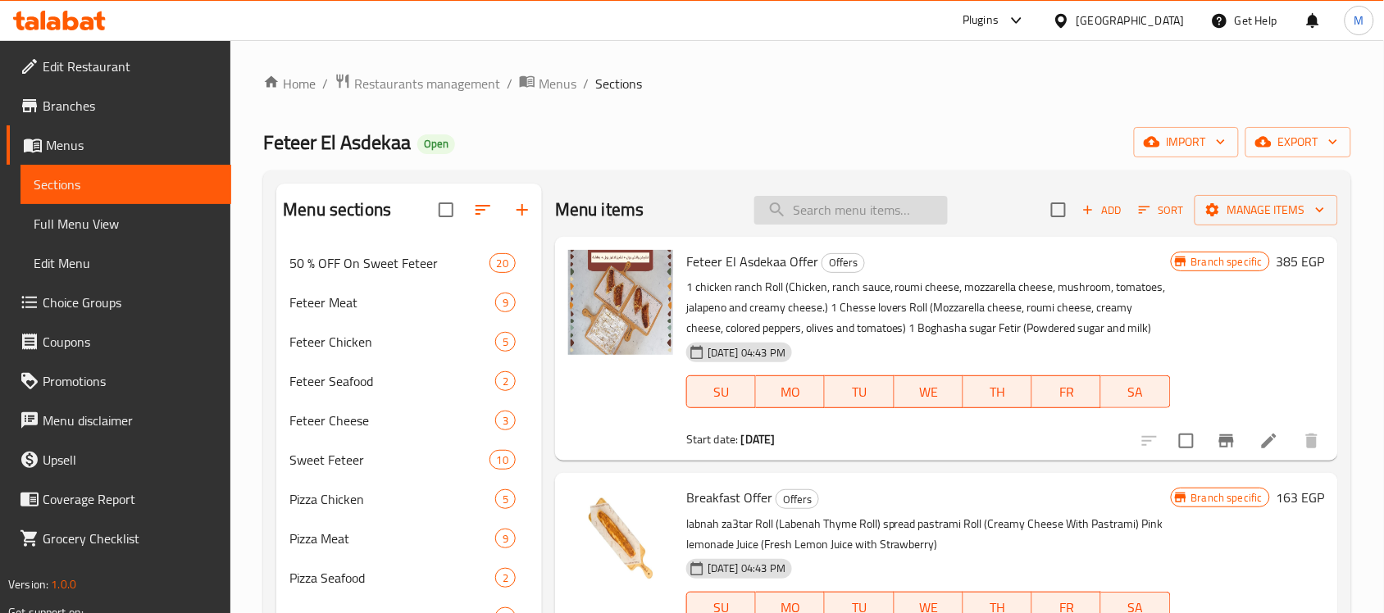
click at [845, 207] on input "search" at bounding box center [851, 210] width 194 height 29
paste input "Medium Size Offer"
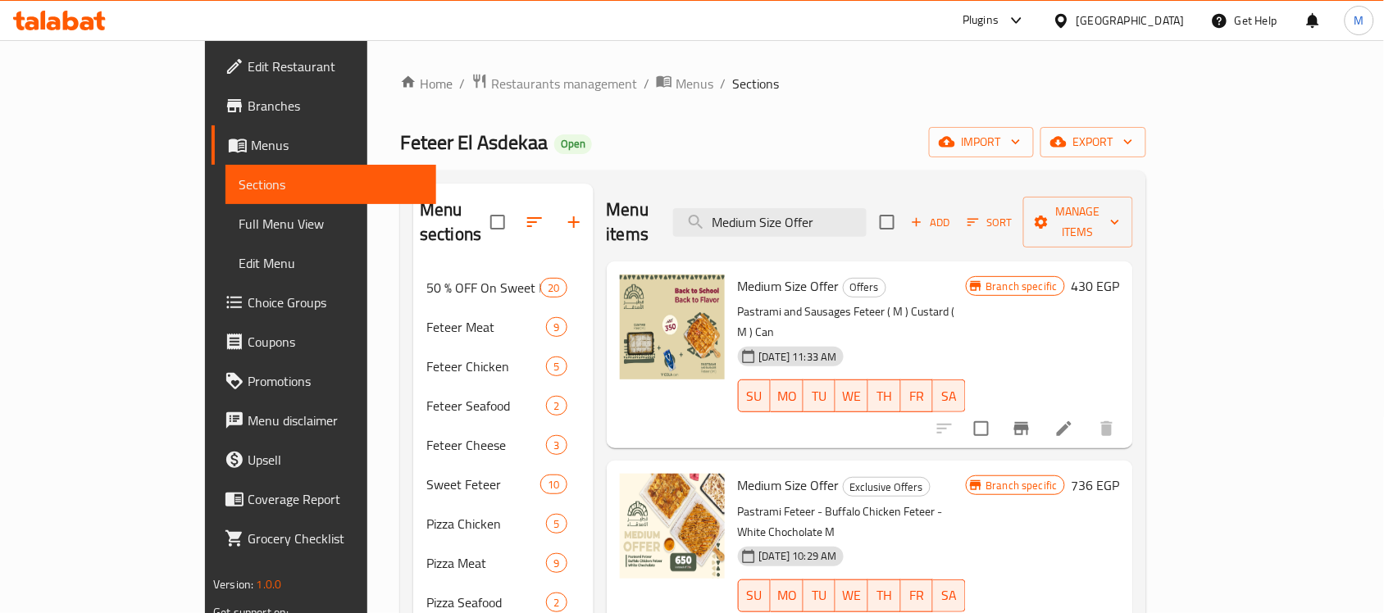
type input "Medium Size Offer"
click at [1087, 414] on li at bounding box center [1064, 429] width 46 height 30
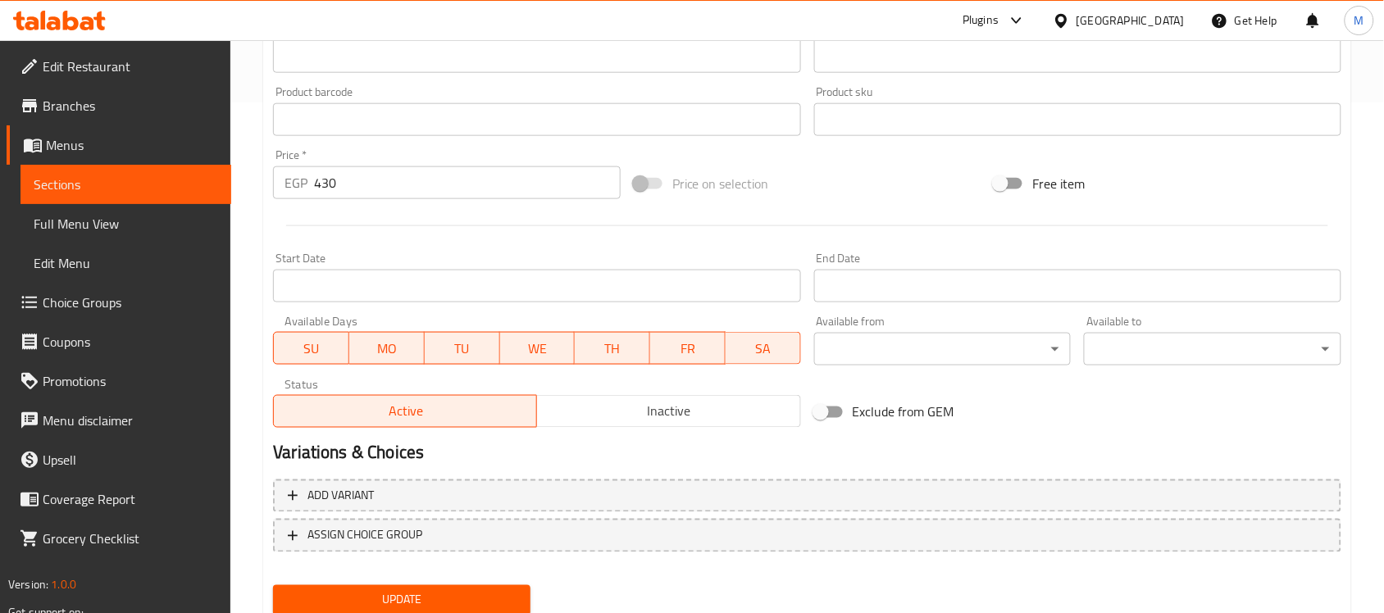
scroll to position [513, 0]
click at [694, 415] on span "Inactive" at bounding box center [669, 411] width 250 height 24
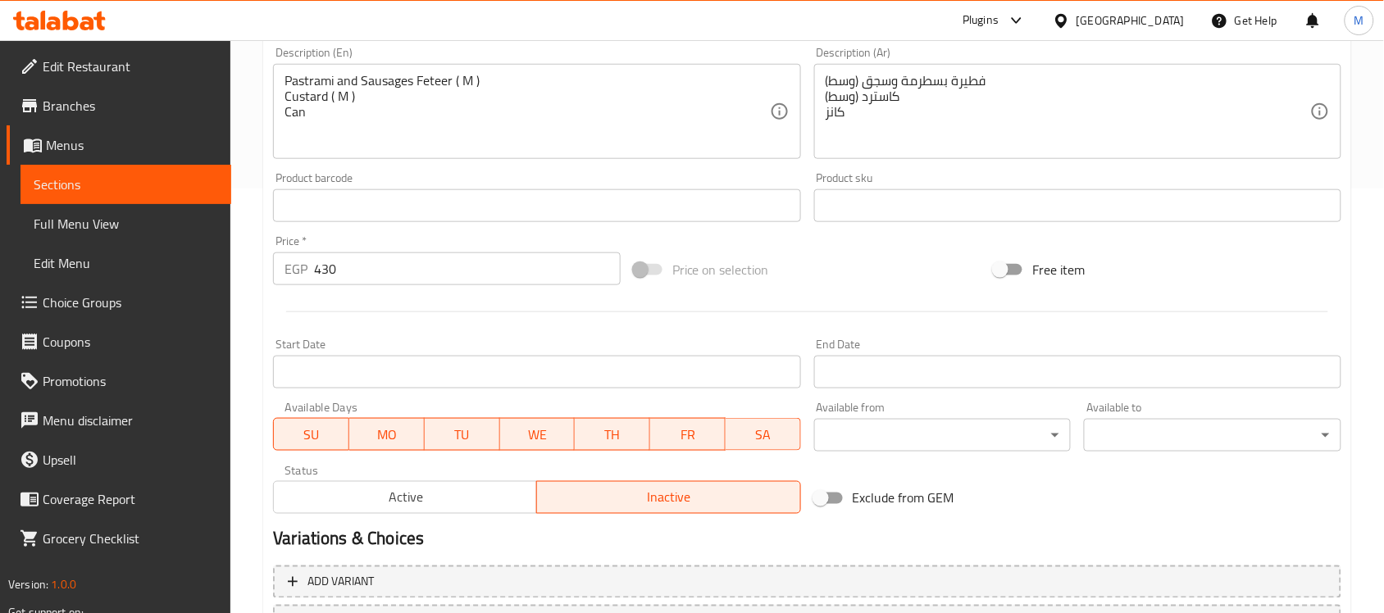
scroll to position [308, 0]
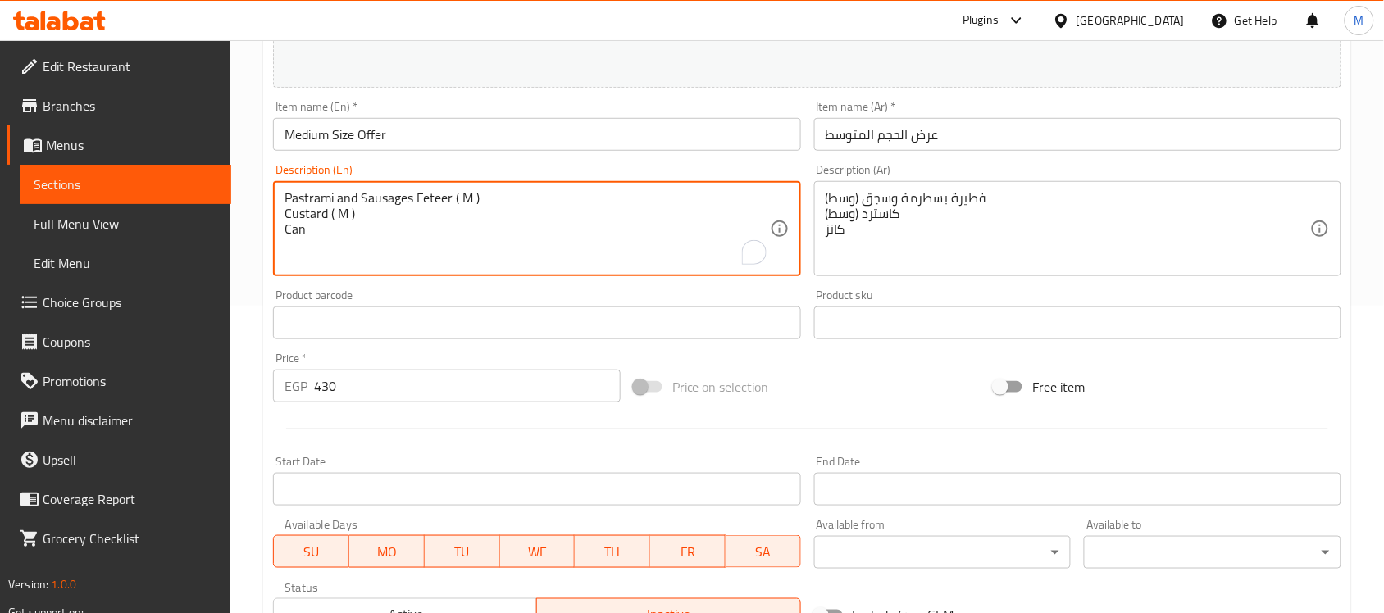
drag, startPoint x: 470, startPoint y: 197, endPoint x: 470, endPoint y: 226, distance: 28.7
click at [470, 197] on textarea "Pastrami and Sausages Feteer ( M ) Custard ( M ) Can" at bounding box center [527, 229] width 485 height 78
click at [467, 198] on textarea "Pastrami and Sausages Feteer ( M ) Custard ( M ) Can" at bounding box center [527, 229] width 485 height 78
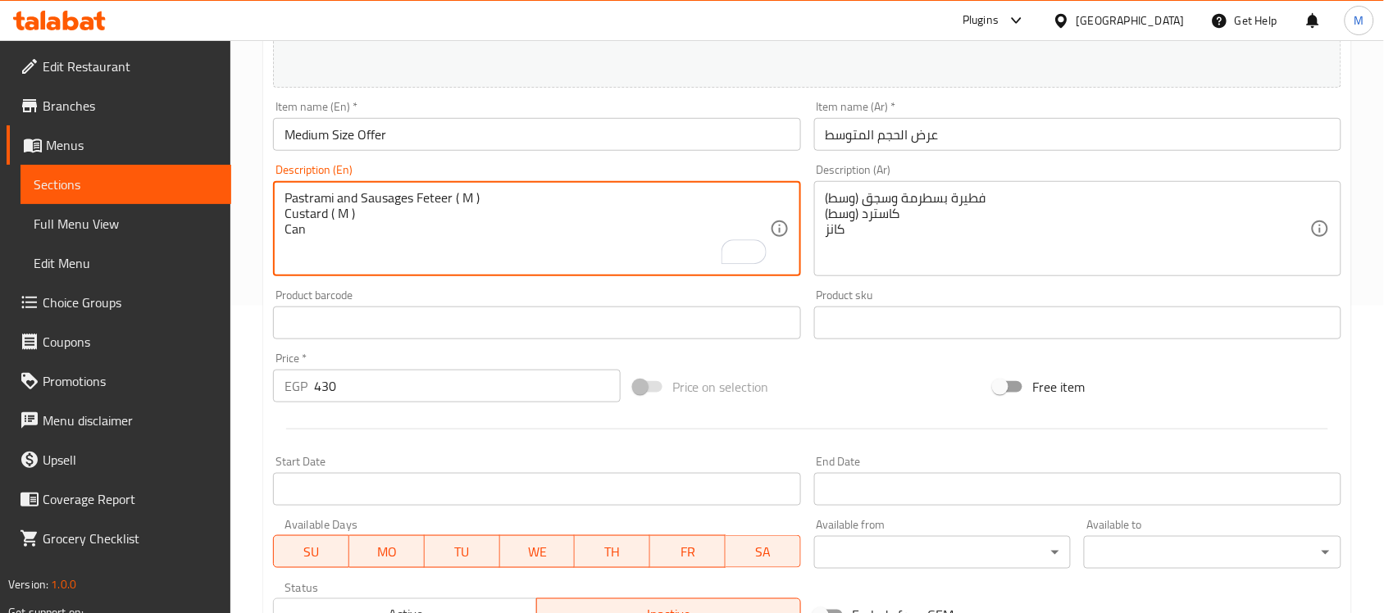
click at [467, 198] on textarea "Pastrami and Sausages Feteer ( M ) Custard ( M ) Can" at bounding box center [527, 229] width 485 height 78
drag, startPoint x: 452, startPoint y: 195, endPoint x: 500, endPoint y: 203, distance: 48.9
click at [500, 203] on textarea "Pastrami and Sausages Feteer ( M ) Custard ( M ) Can" at bounding box center [527, 229] width 485 height 78
drag, startPoint x: 287, startPoint y: 211, endPoint x: 358, endPoint y: 223, distance: 72.4
click at [358, 223] on textarea "Pastrami and Sausages Feteer medium, Custard ( M ) Can" at bounding box center [527, 229] width 485 height 78
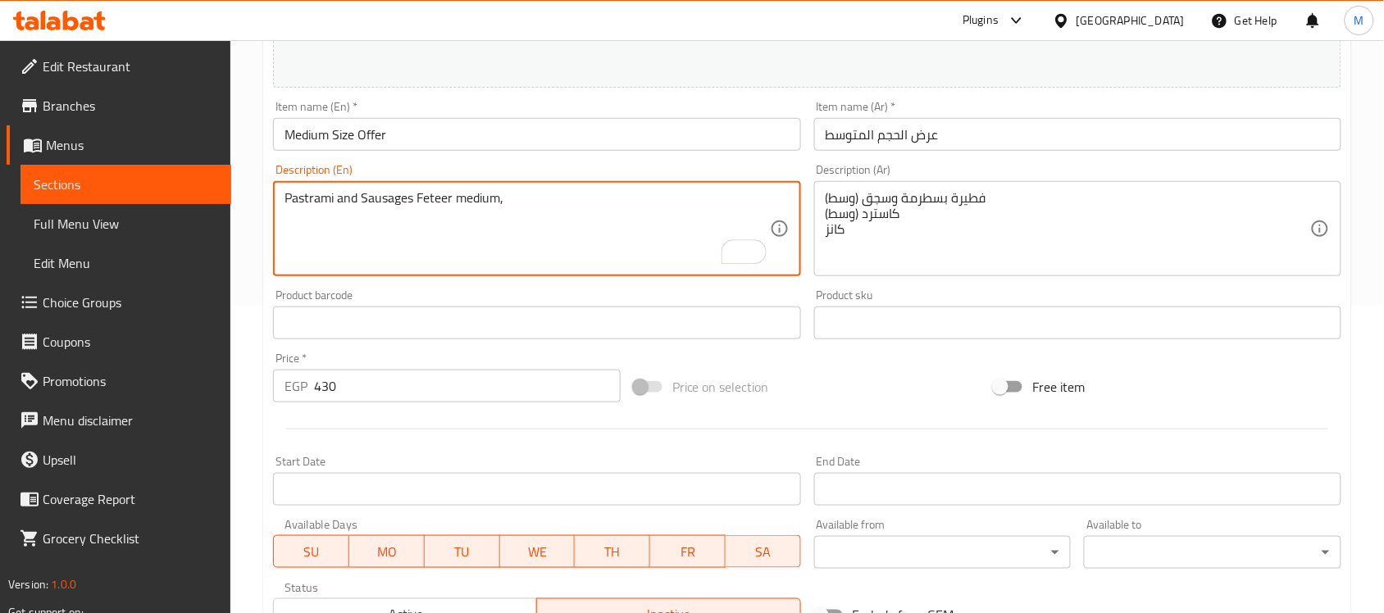
click at [623, 186] on div "Pastrami and Sausages Feteer medium, Description (En)" at bounding box center [536, 228] width 527 height 95
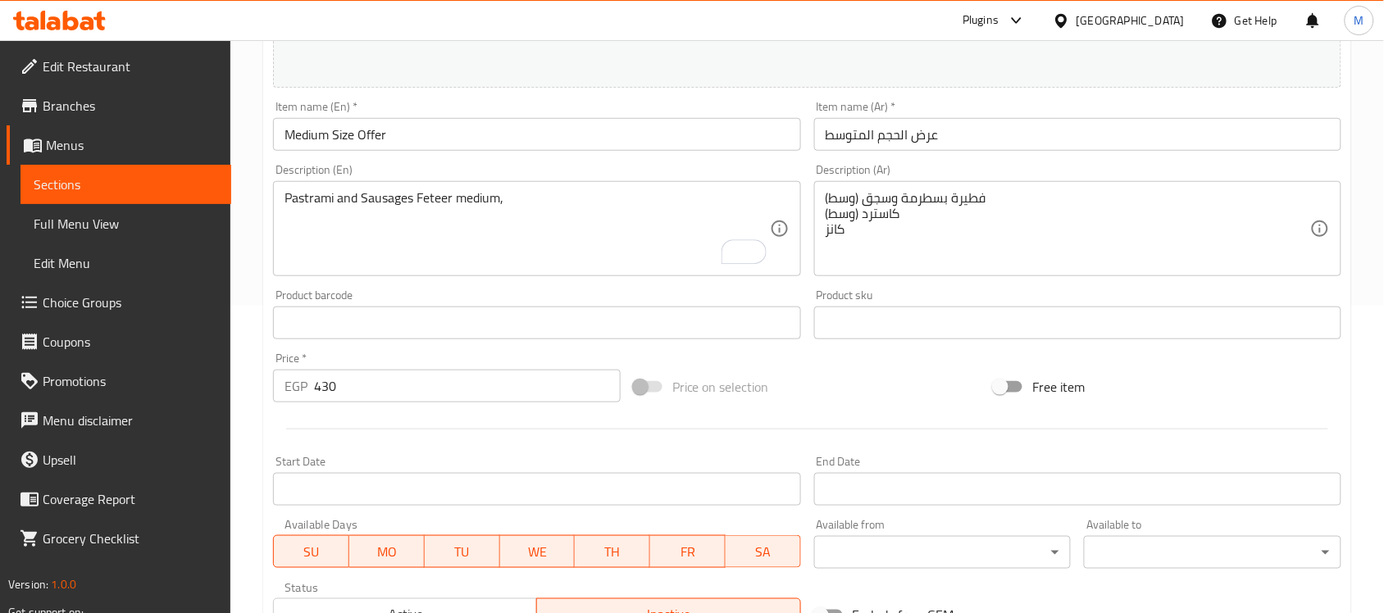
click at [578, 185] on div "Pastrami and Sausages Feteer medium, Description (En)" at bounding box center [536, 228] width 527 height 95
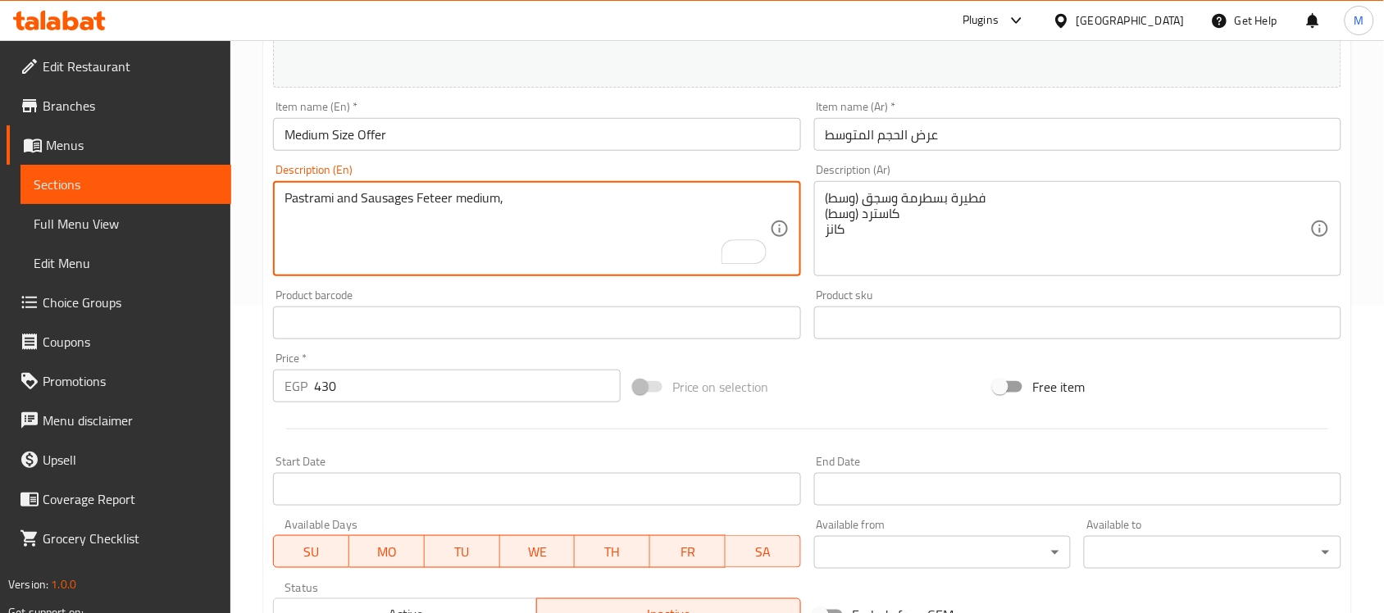
click at [563, 197] on textarea "Pastrami and Sausages Feteer medium," at bounding box center [527, 229] width 485 height 78
paste textarea "Custard ( M ) Can"
click at [566, 199] on textarea "Pastrami and Sausages Feteer medium, Custard ( M ) Can" at bounding box center [527, 229] width 485 height 78
click at [583, 198] on textarea "Pastrami and Sausages Feteer medium, Custard ( M ) Can" at bounding box center [527, 229] width 485 height 78
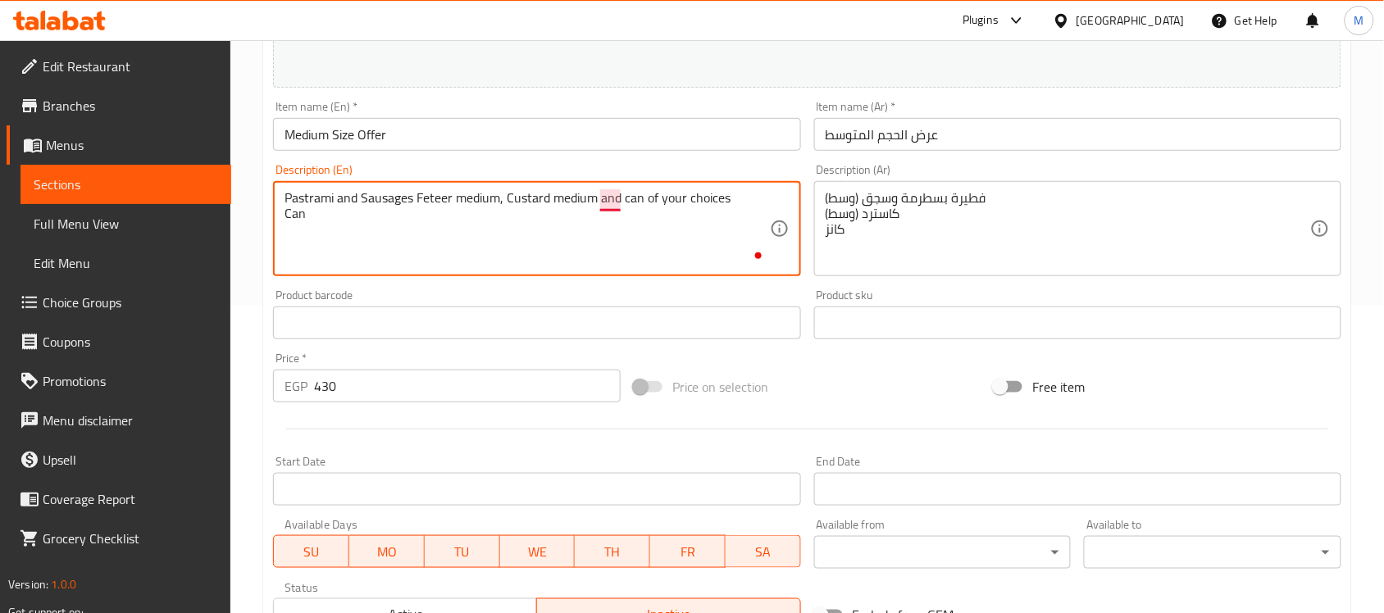
click at [605, 198] on textarea "Pastrami and Sausages Feteer medium, Custard medium and can of your choices Can" at bounding box center [527, 229] width 485 height 78
click at [604, 194] on textarea "Pastrami and Sausages Feteer medium, Custard medium can of your choices Can" at bounding box center [527, 229] width 485 height 78
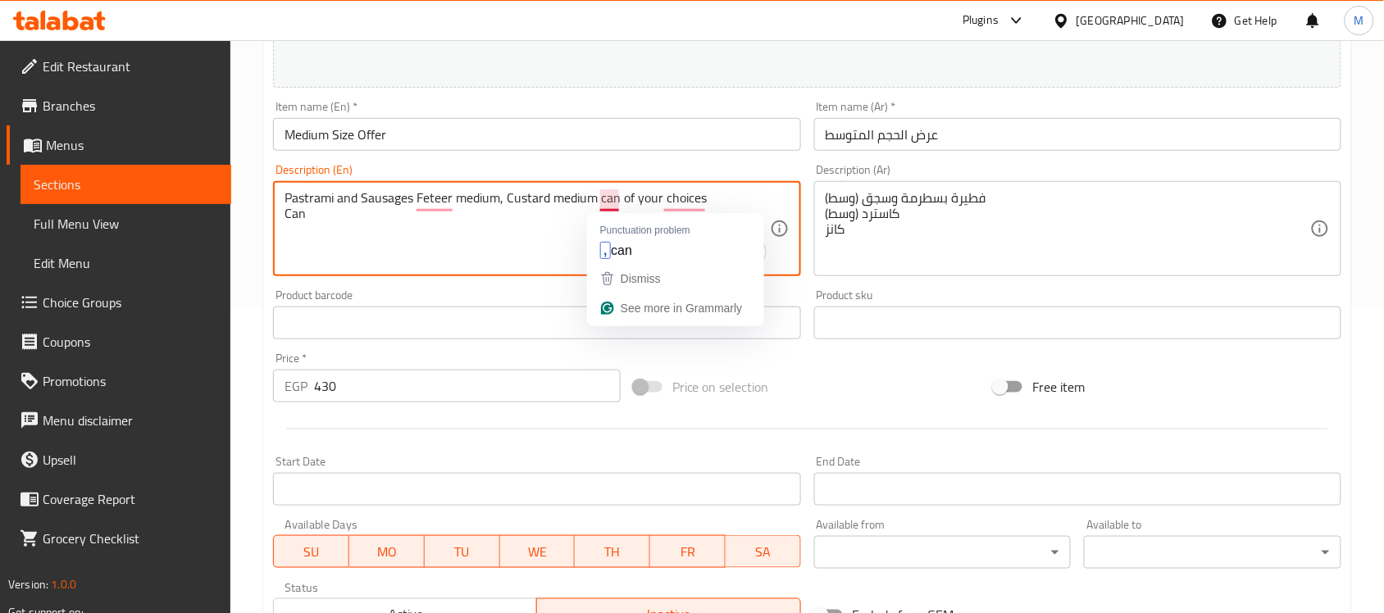
click at [604, 194] on textarea "Pastrami and Sausages Feteer medium, Custard medium can of your choices Can" at bounding box center [527, 229] width 485 height 78
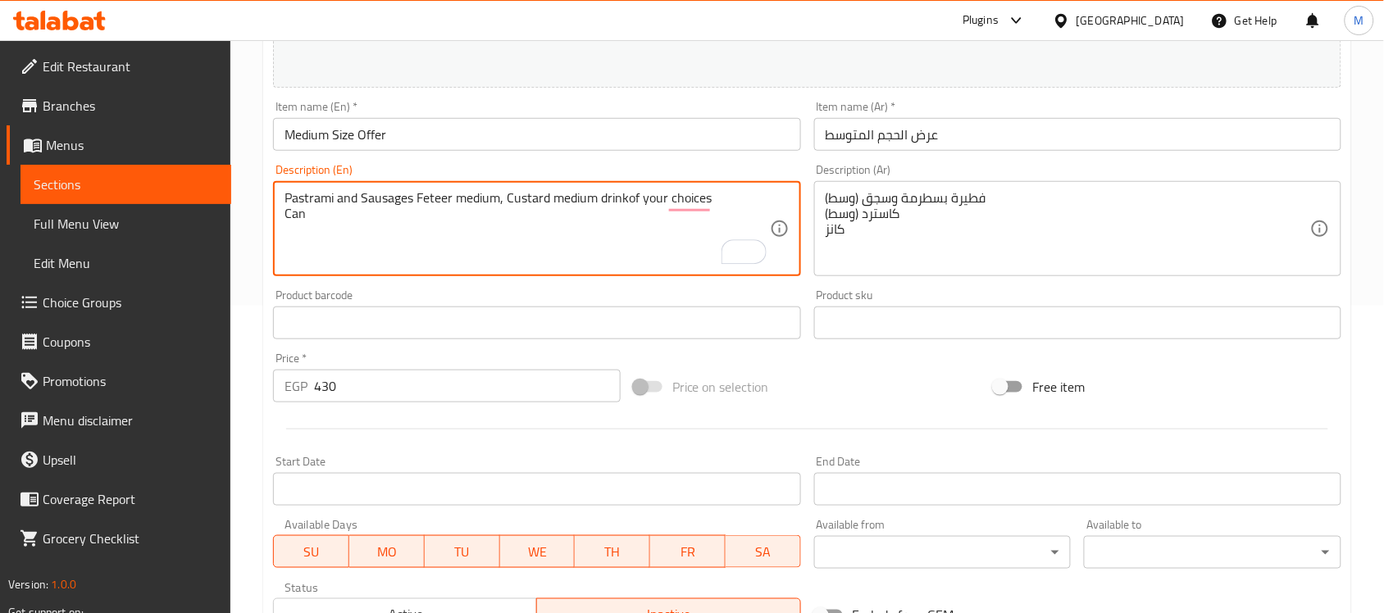
scroll to position [205, 0]
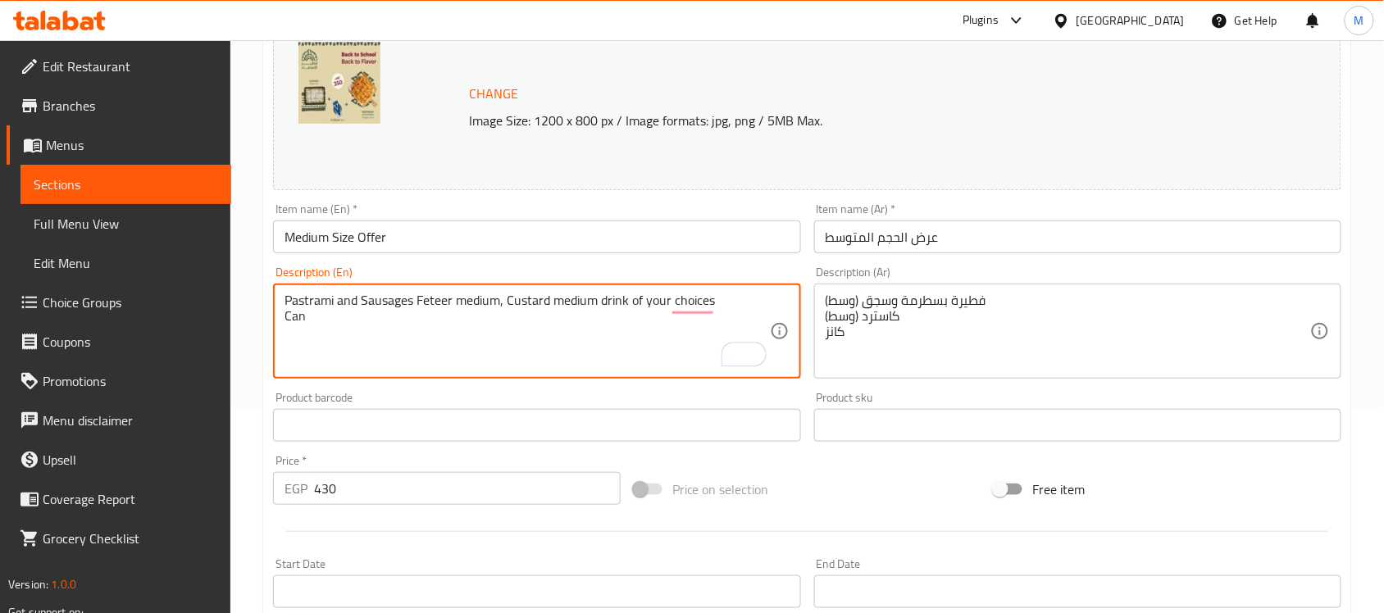
click at [597, 306] on textarea "Pastrami and Sausages Feteer medium, Custard medium drink of your choices Can" at bounding box center [527, 332] width 485 height 78
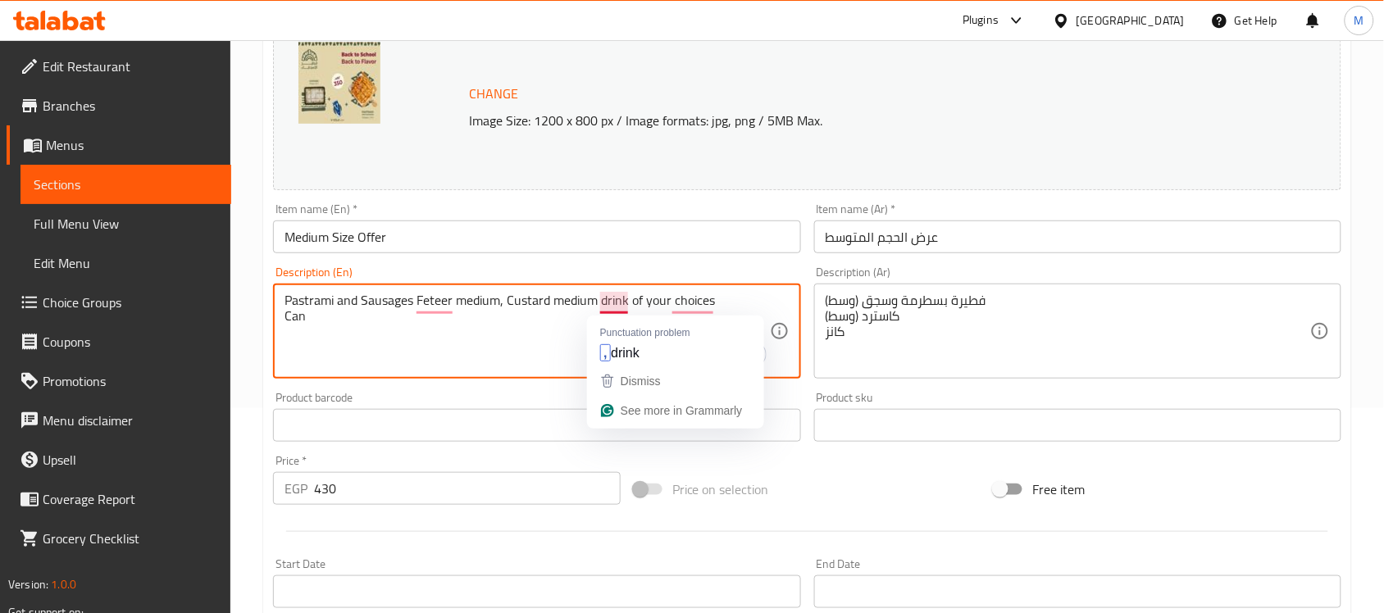
click at [600, 305] on textarea "Pastrami and Sausages Feteer medium, Custard medium drink of your choices Can" at bounding box center [527, 332] width 485 height 78
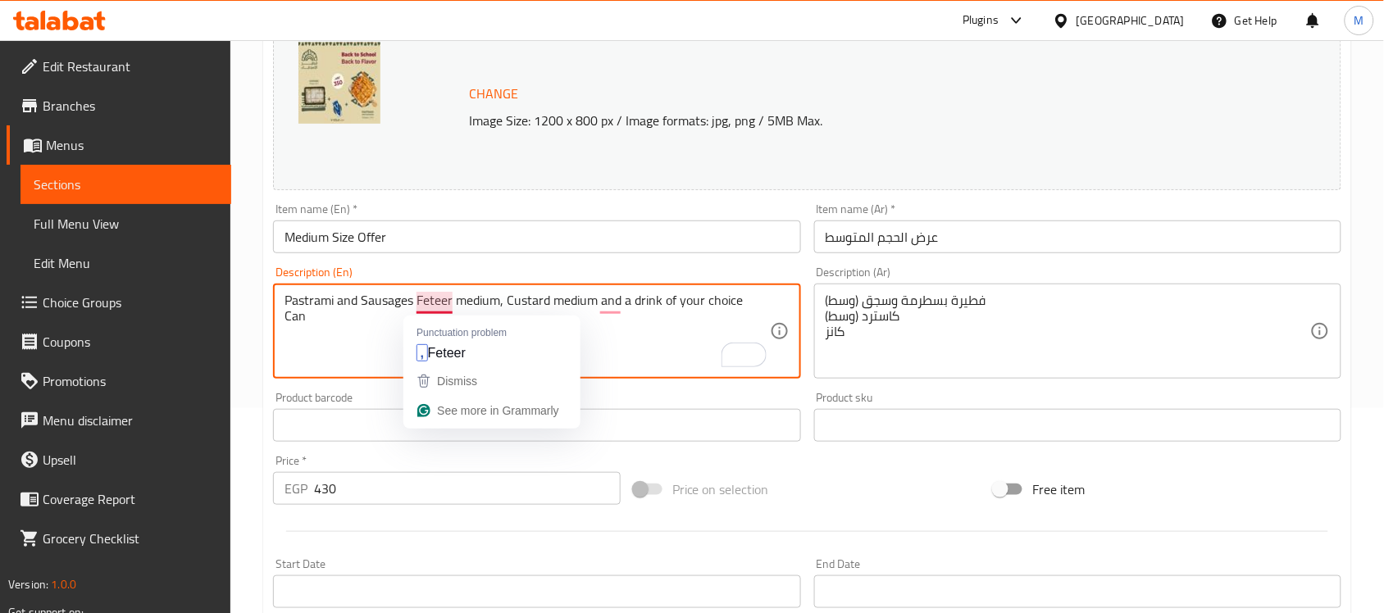
click at [426, 303] on textarea "Pastrami and Sausages Feteer medium, Custard medium and a drink of your choice …" at bounding box center [527, 332] width 485 height 78
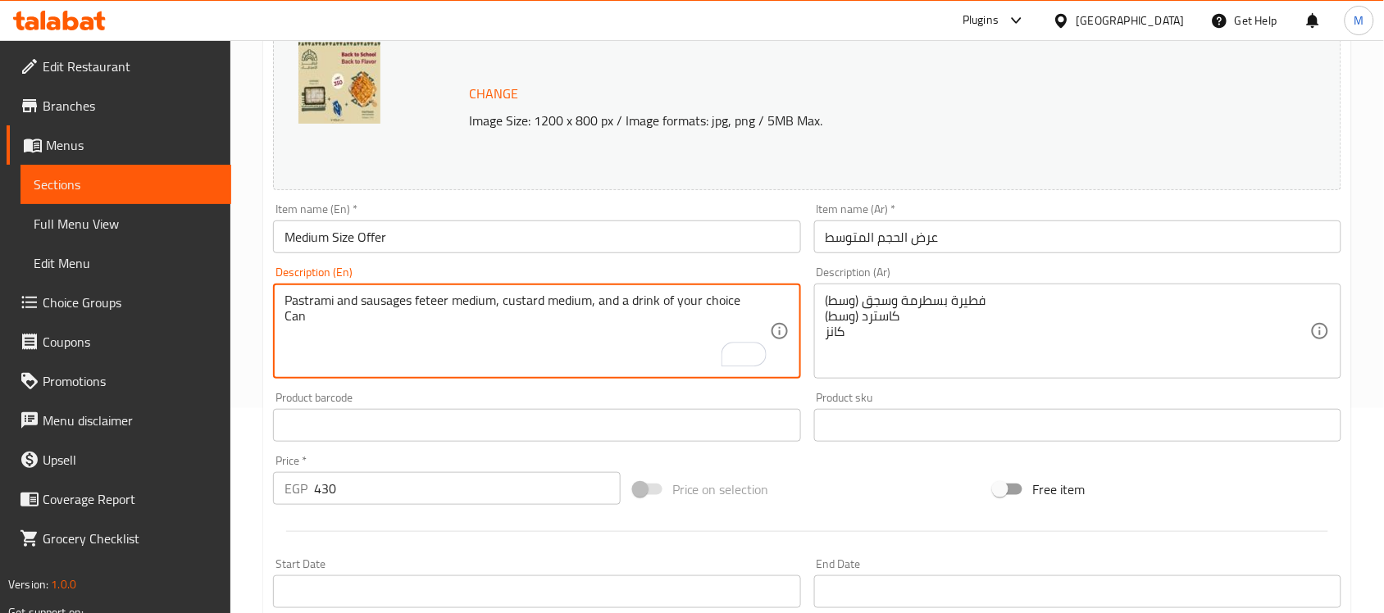
click at [295, 317] on textarea "Pastrami and sausages feteer medium, custard medium, and a drink of your choice…" at bounding box center [527, 332] width 485 height 78
click at [335, 310] on textarea "Pastrami and sausages feteer medium, custard medium, and a drink of your choice" at bounding box center [527, 332] width 485 height 78
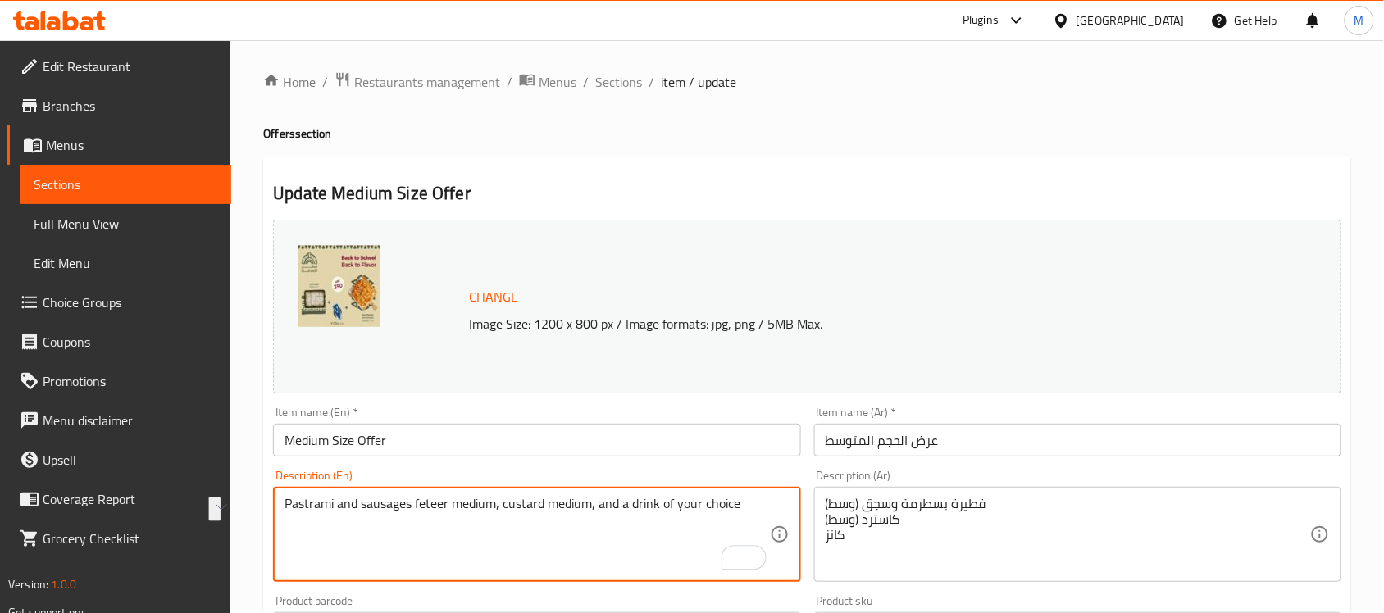
scroll to position [0, 0]
type textarea "Pastrami and sausages feteer medium, custard medium, and a drink of your choice"
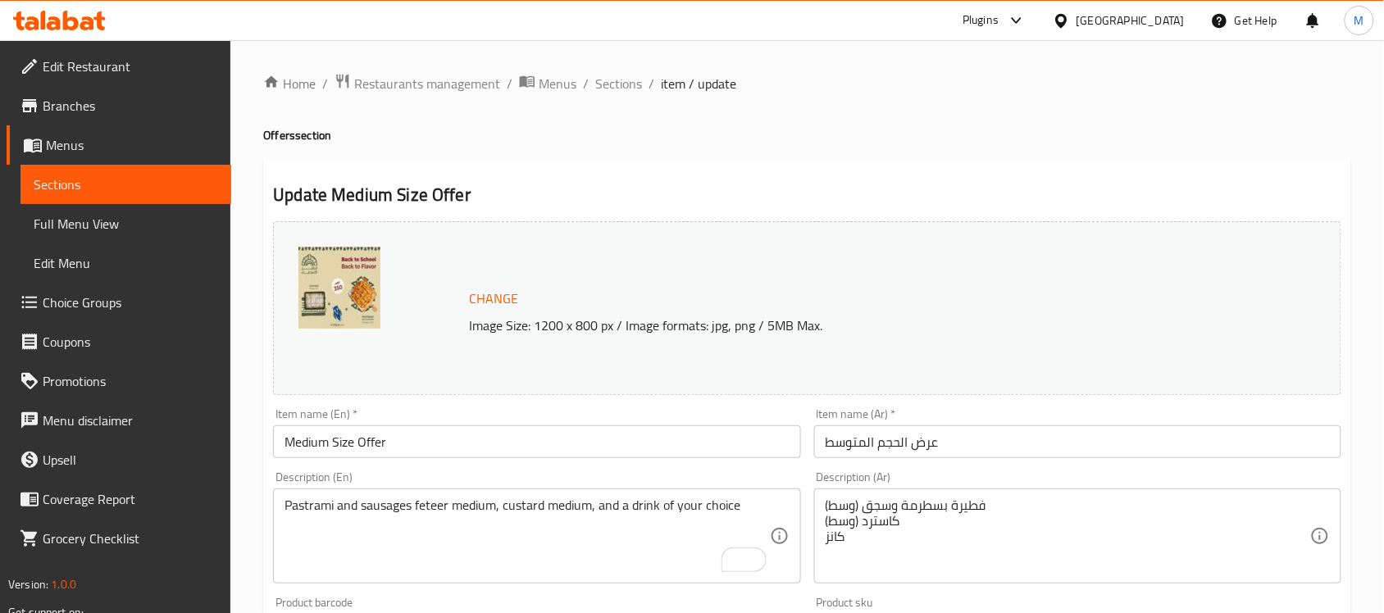
drag, startPoint x: 821, startPoint y: 497, endPoint x: 873, endPoint y: 545, distance: 71.4
click at [873, 545] on div "فطيرة بسطرمة وسجق (وسط) كاسترد (وسط) كانز Description (Ar)" at bounding box center [1077, 536] width 527 height 95
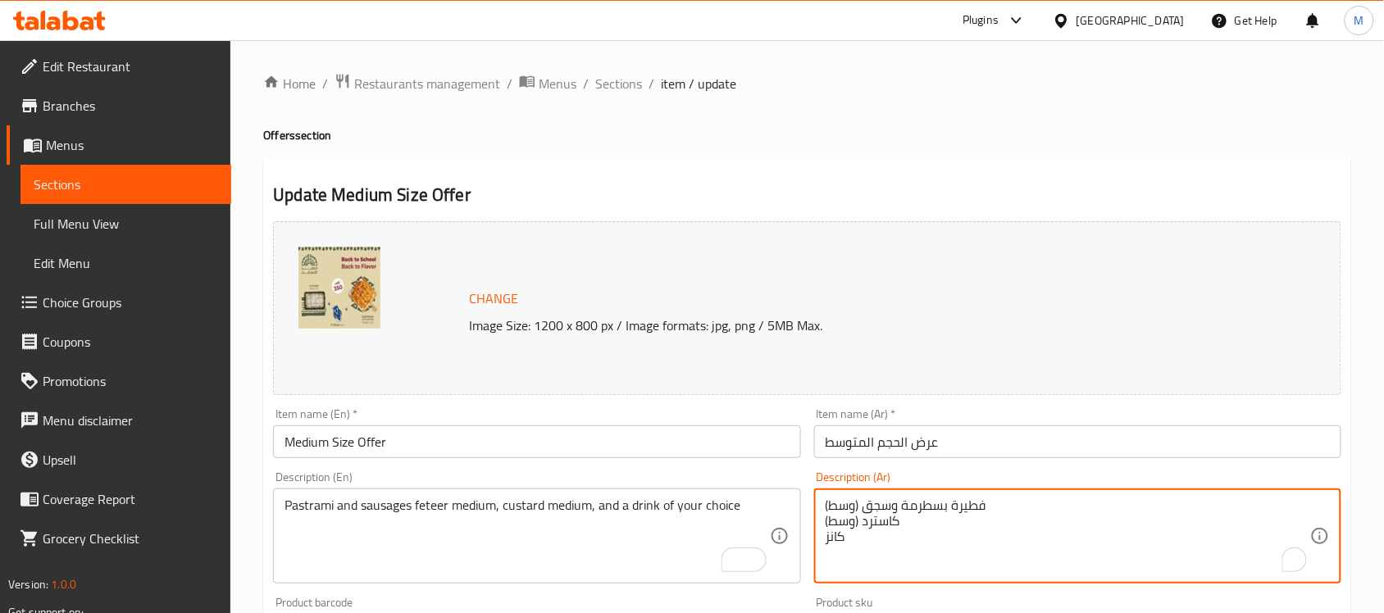
click at [835, 506] on textarea "فطيرة بسطرمة وسجق (وسط) كاسترد (وسط) كانز" at bounding box center [1068, 537] width 485 height 78
drag, startPoint x: 827, startPoint y: 506, endPoint x: 864, endPoint y: 551, distance: 58.3
click at [864, 551] on textarea "فطيرة بسطرمة وسجق (وسط) كاسترد (وسط) كانز" at bounding box center [1068, 537] width 485 height 78
paste textarea "فطيرة باسترامي وسجق متوسطة، وكاسترد متوسطة، ومشروب من اختيارك"
click at [1246, 506] on textarea "فطيرة باسترامي وسجق متوسطة، وكاسترد متوسطة، ومشروب من اختيارك" at bounding box center [1068, 537] width 485 height 78
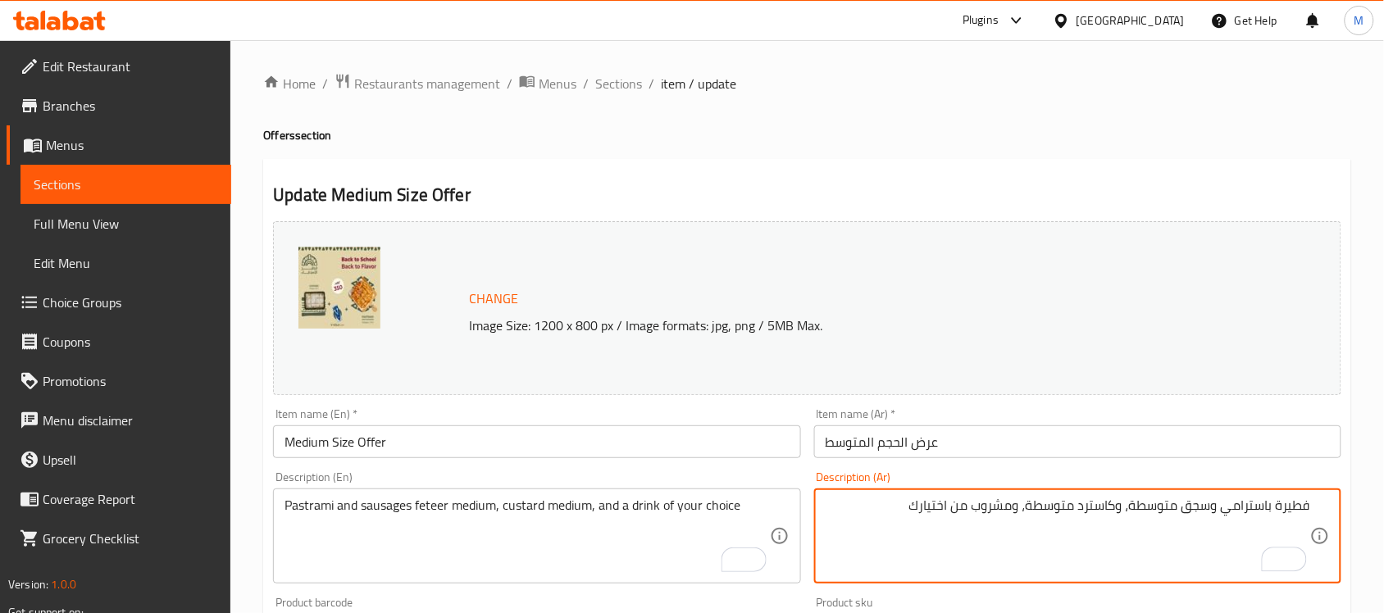
click at [1246, 506] on textarea "فطيرة باسترامي وسجق متوسطة، وكاسترد متوسطة، ومشروب من اختيارك" at bounding box center [1068, 537] width 485 height 78
click at [1150, 504] on textarea "فطيرة بسطرمة وسجق متوسطة، وكاسترد متوسطة، ومشروب من اختيارك" at bounding box center [1068, 537] width 485 height 78
click at [1142, 513] on textarea "فطيرة بسطرمة وسجق وسط، وكاسترد متوسطة، ومشروب من اختيارك" at bounding box center [1068, 537] width 485 height 78
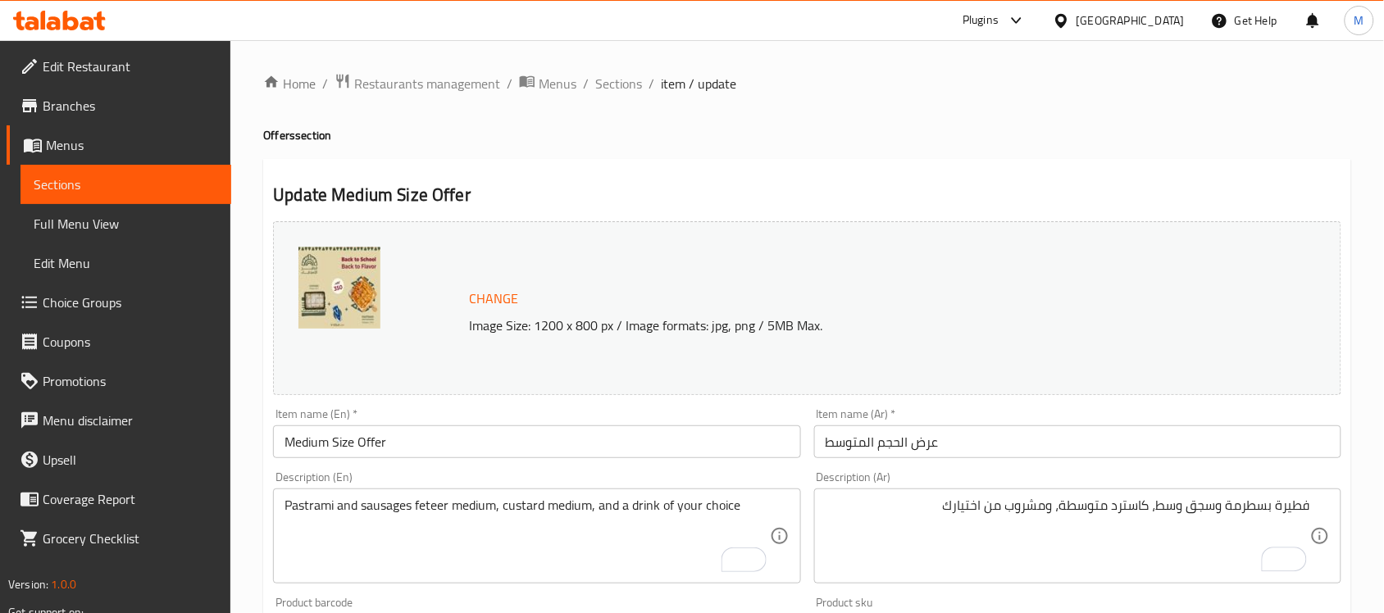
click at [1092, 492] on div "فطيرة بسطرمة وسجق وسط، كاسترد متوسطة، ومشروب من اختيارك Description (Ar)" at bounding box center [1077, 536] width 527 height 95
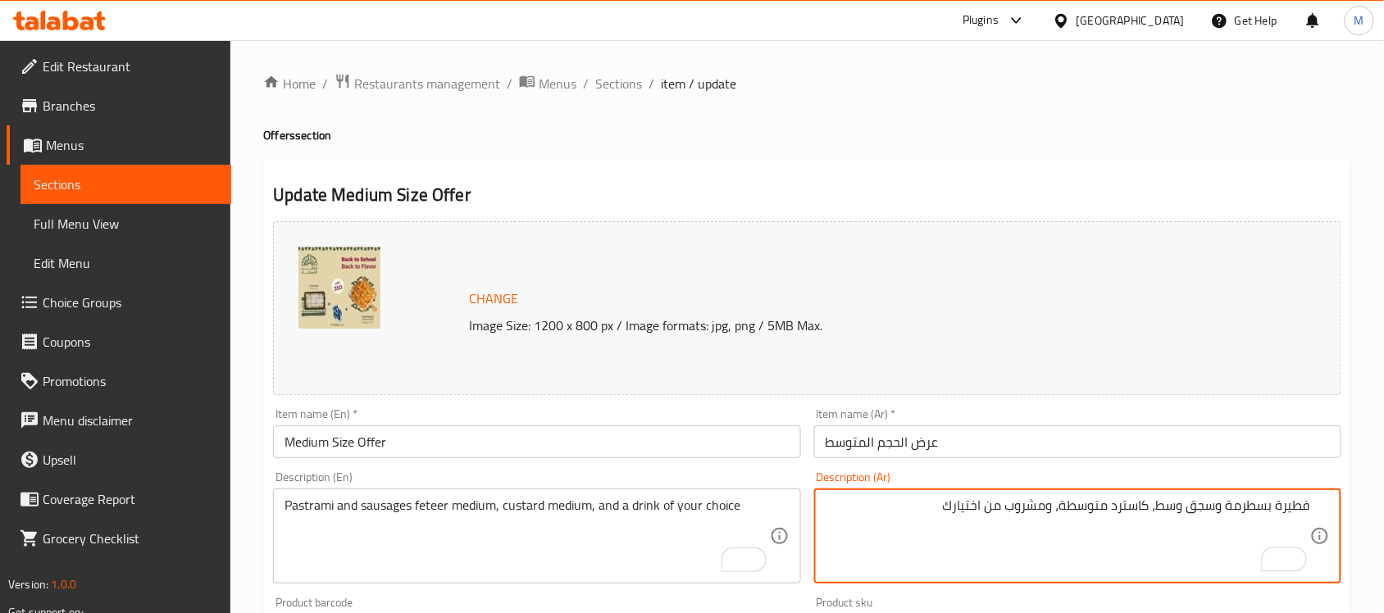
click at [1099, 505] on textarea "فطيرة بسطرمة وسجق وسط، كاسترد متوسطة، ومشروب من اختيارك" at bounding box center [1068, 537] width 485 height 78
type textarea "فطيرة بسطرمة وسجق وسط، كاسترد وسط، ومشروب من اختيارك"
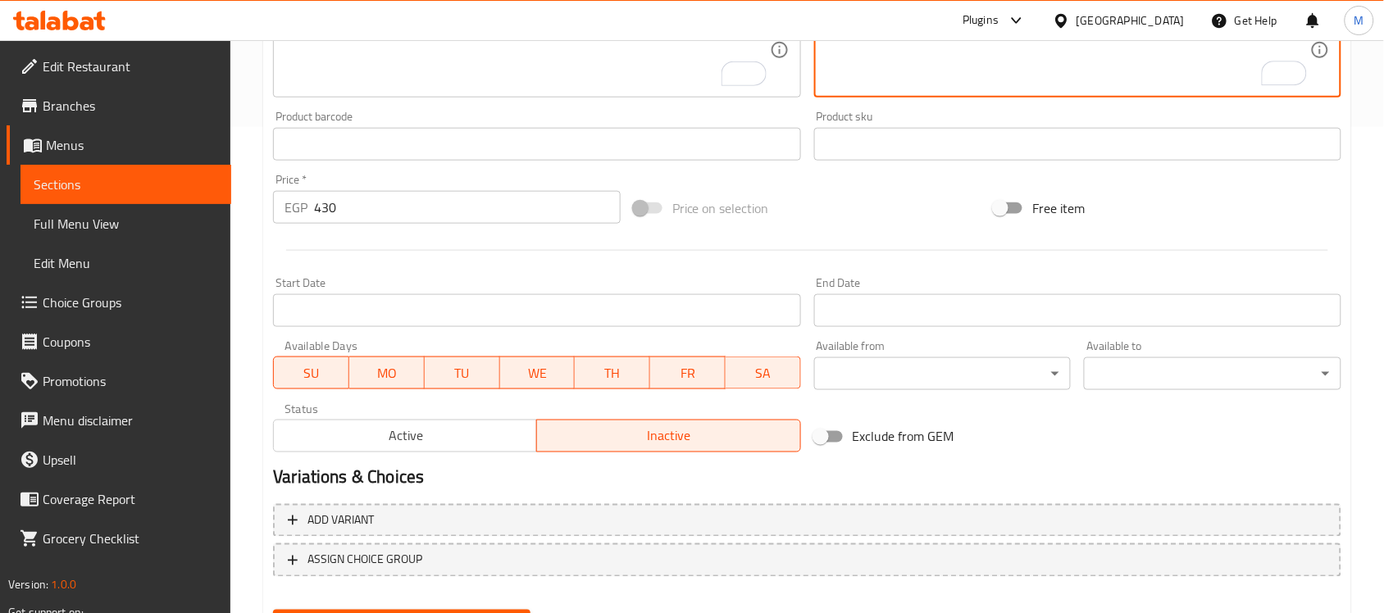
scroll to position [499, 0]
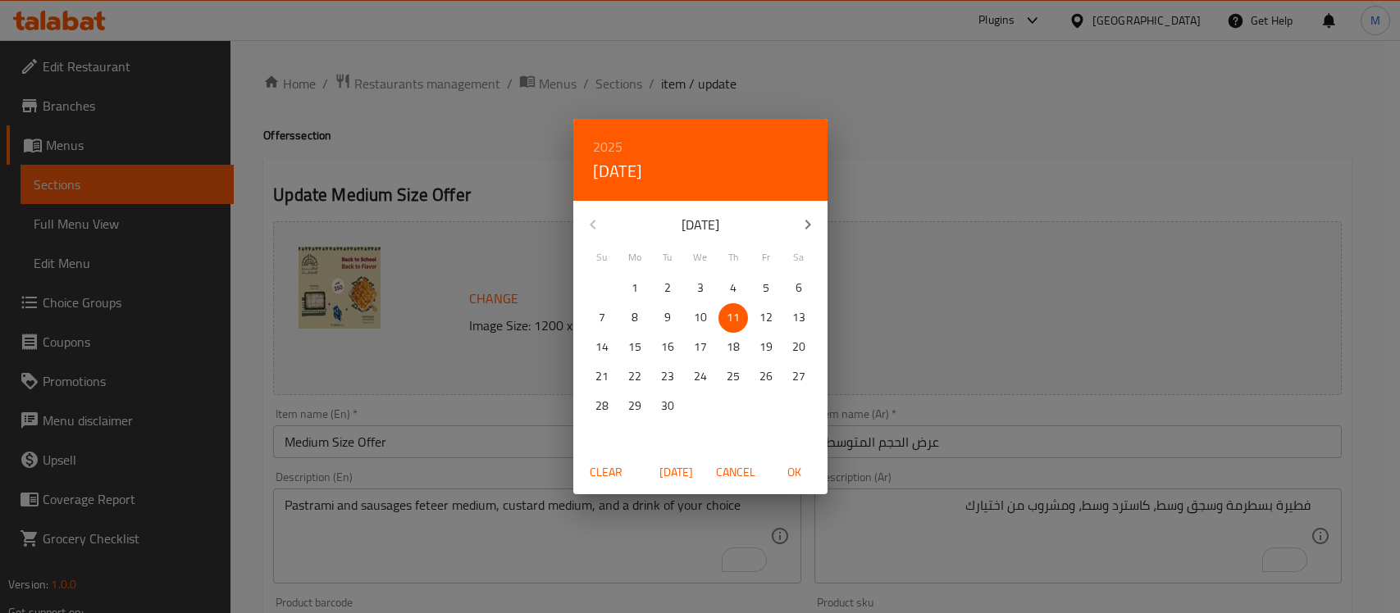
scroll to position [499, 0]
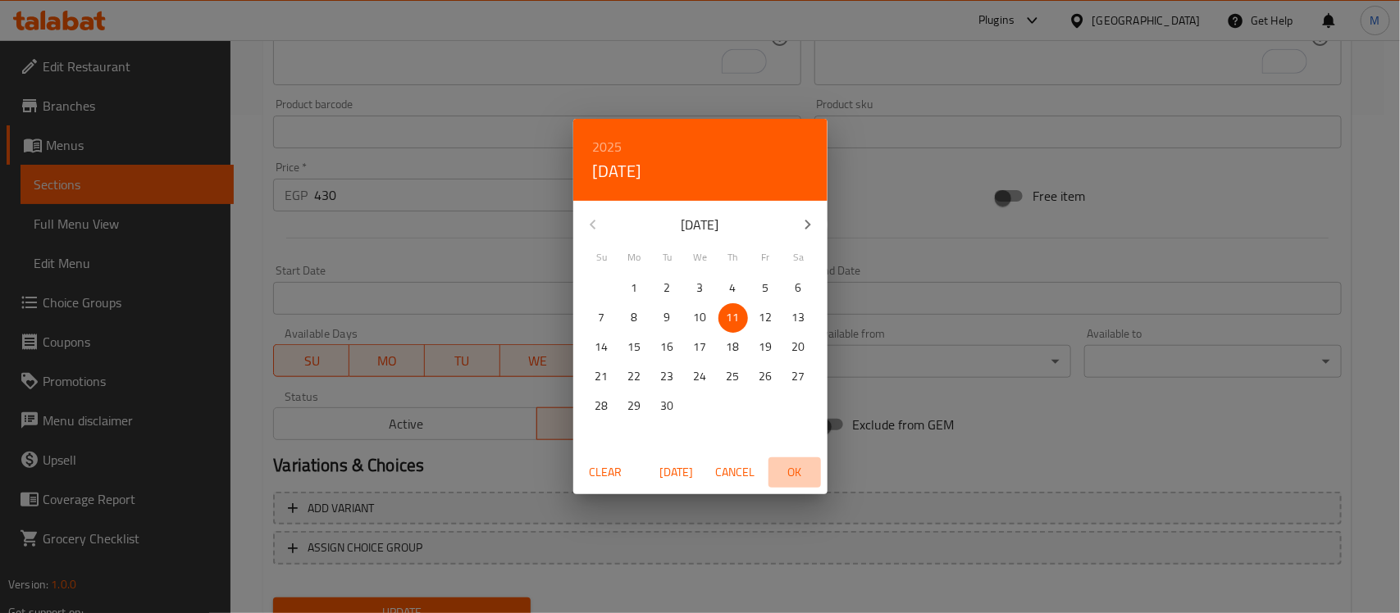
click at [787, 472] on span "OK" at bounding box center [794, 473] width 39 height 21
type input "[DATE]"
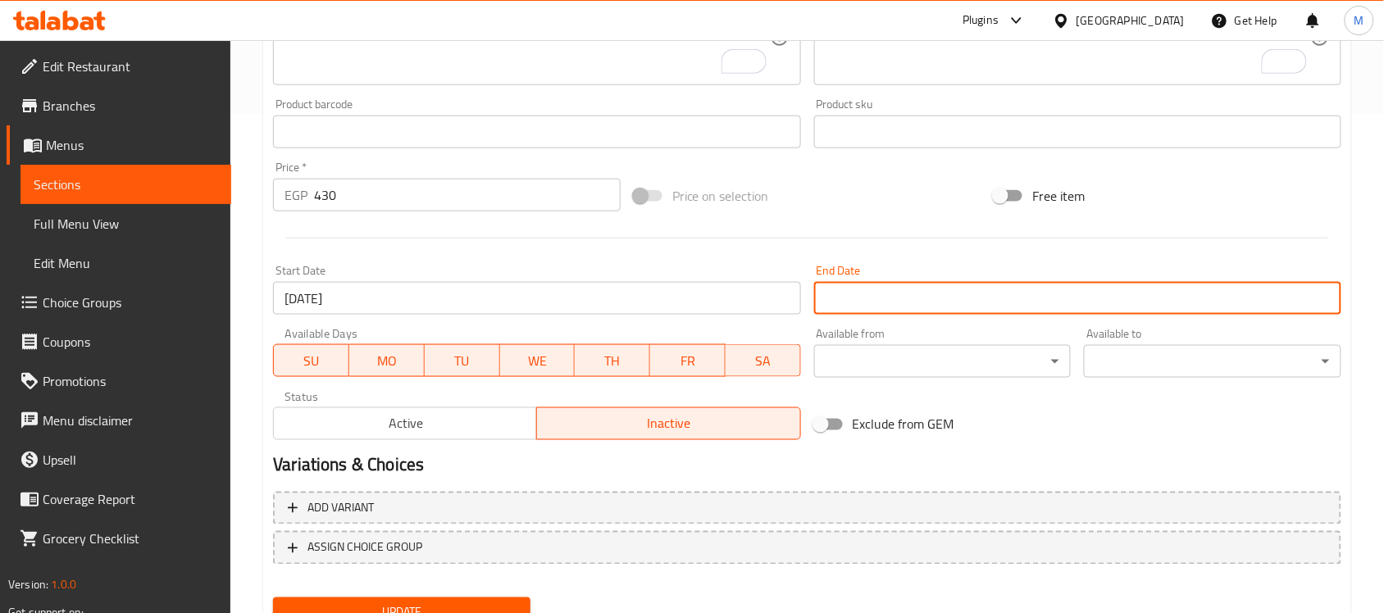
click at [899, 298] on input "Start Date" at bounding box center [1077, 298] width 527 height 33
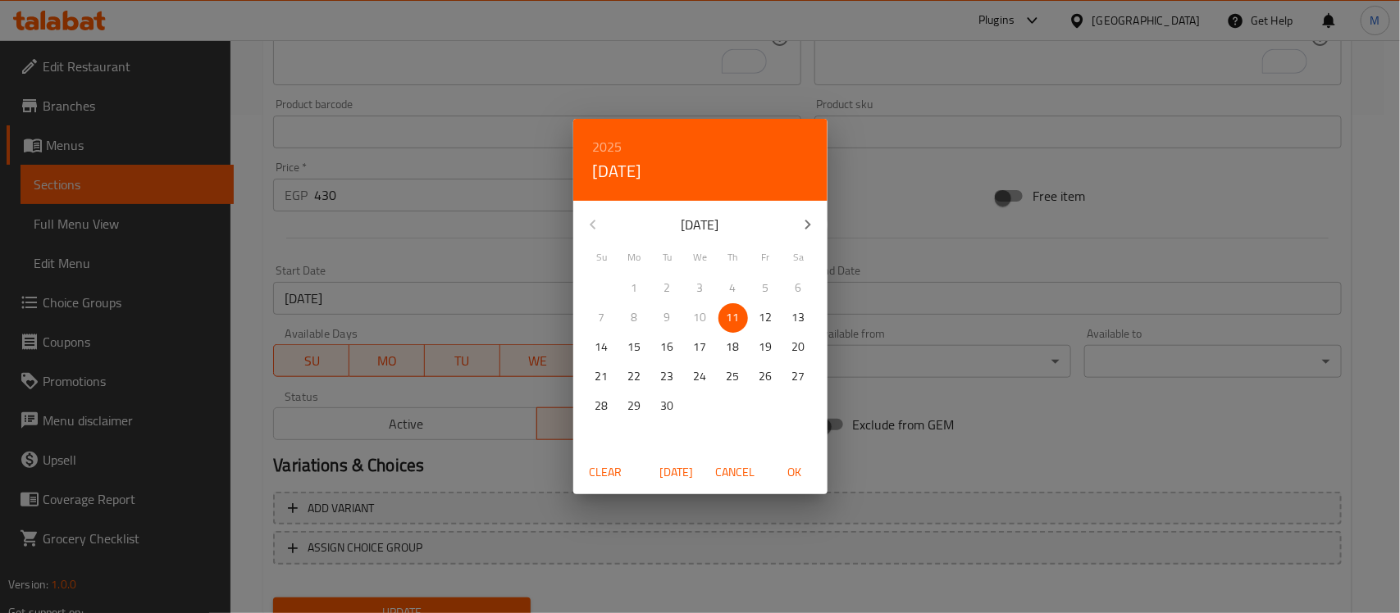
click at [599, 140] on h6 "2025" at bounding box center [608, 146] width 30 height 23
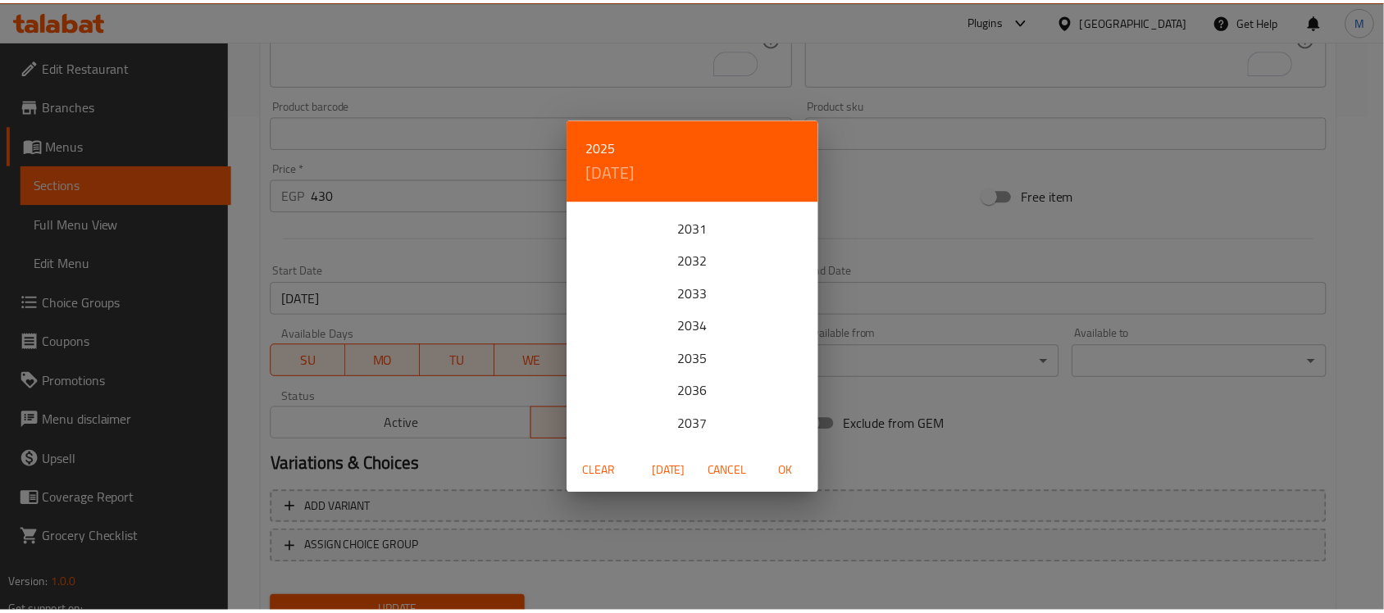
scroll to position [308, 0]
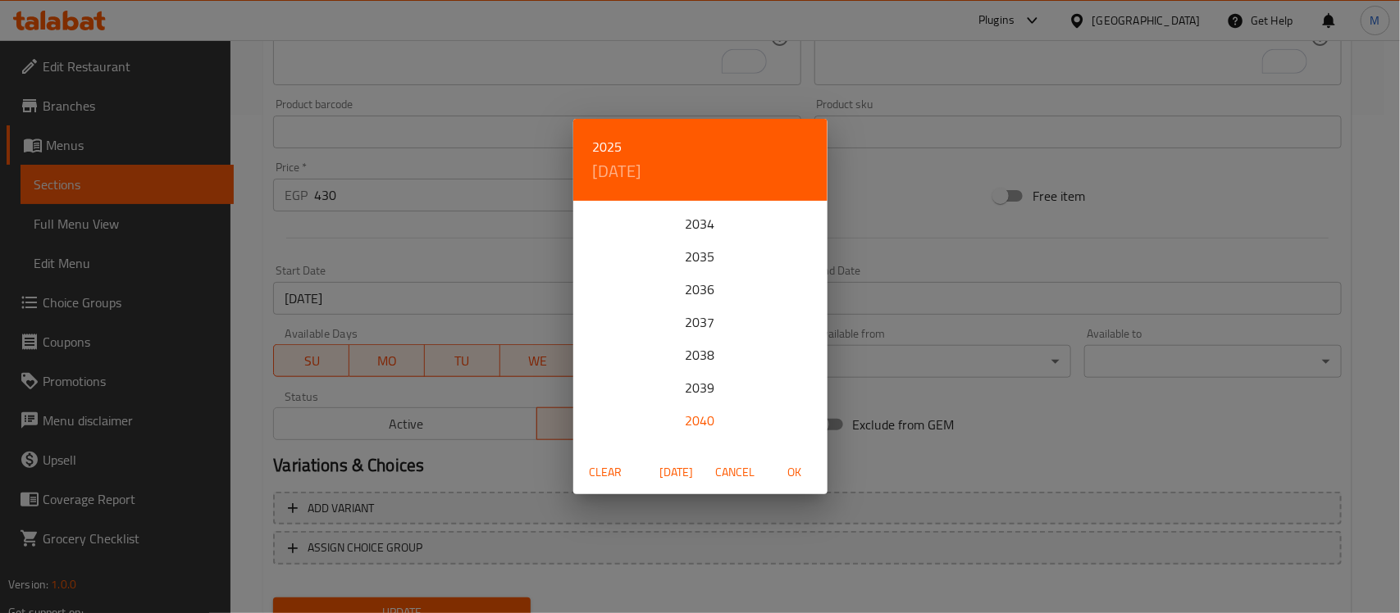
click at [707, 418] on div "2040" at bounding box center [700, 420] width 254 height 33
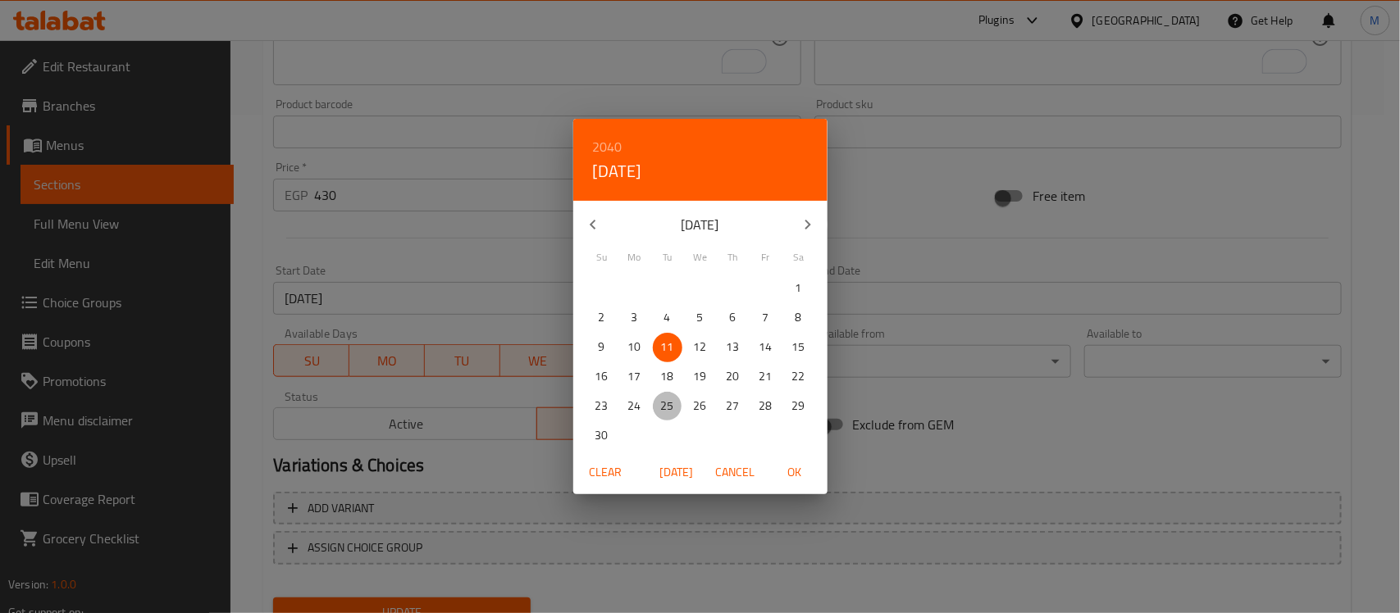
click at [677, 400] on span "25" at bounding box center [668, 406] width 30 height 21
drag, startPoint x: 800, startPoint y: 465, endPoint x: 783, endPoint y: 477, distance: 21.2
click at [798, 466] on span "OK" at bounding box center [794, 473] width 39 height 21
type input "[DATE]"
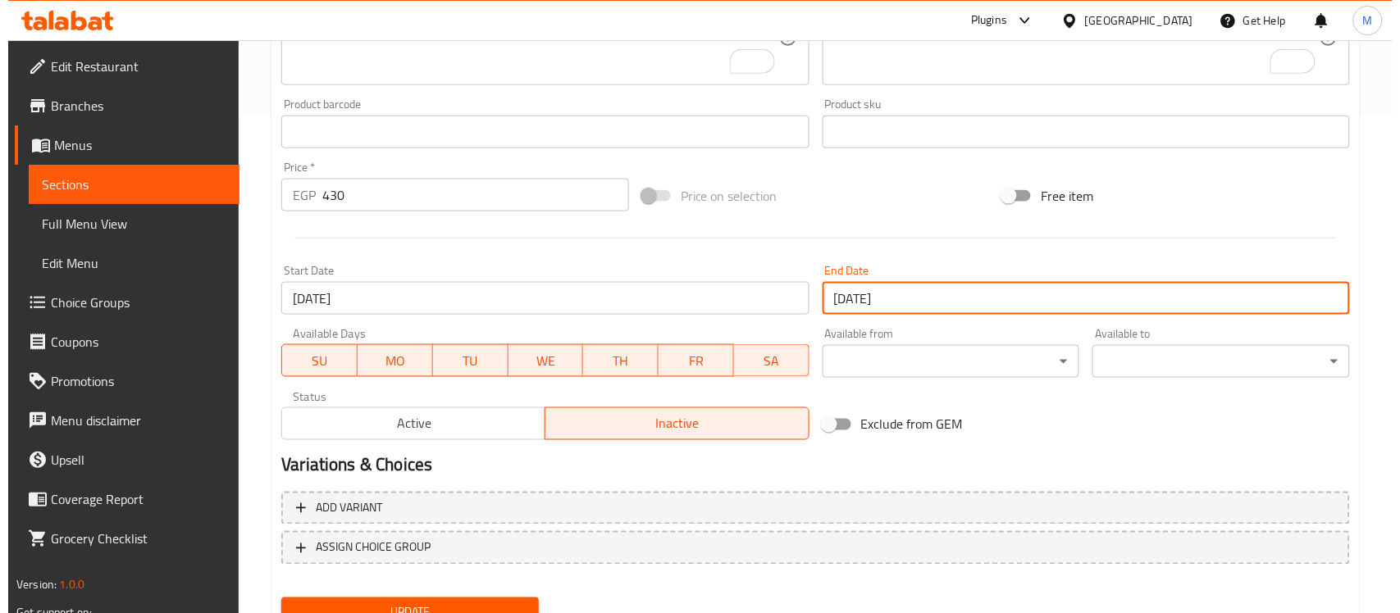
scroll to position [567, 0]
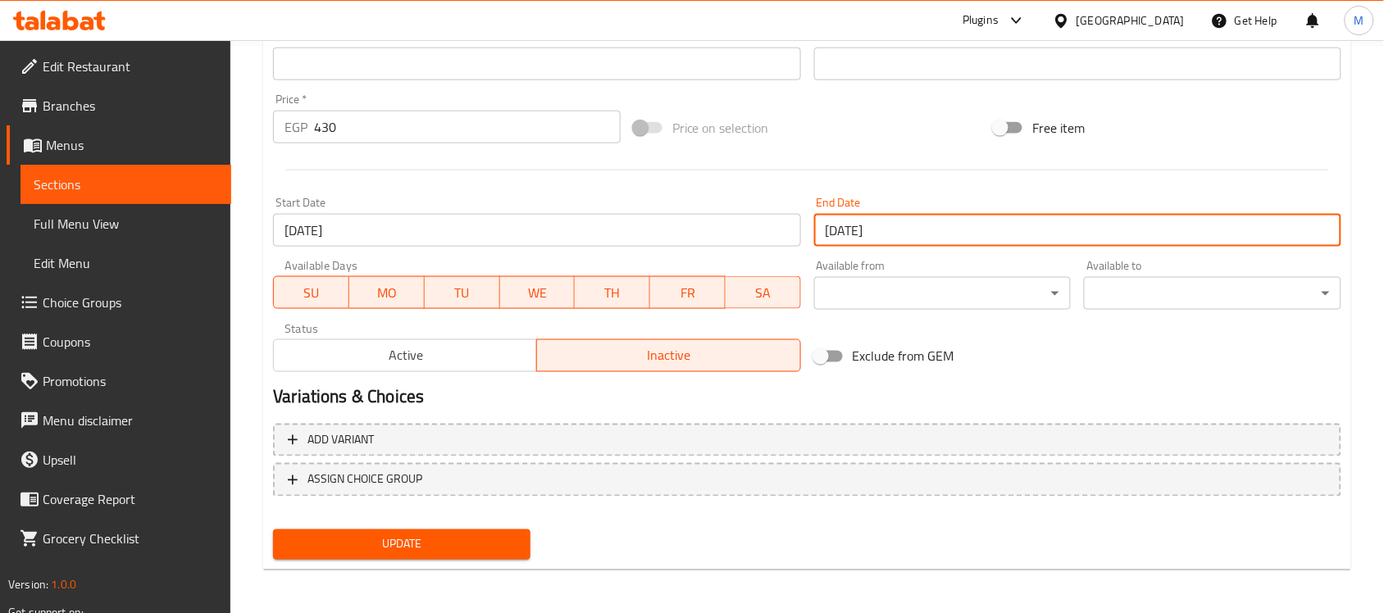
click at [507, 539] on span "Update" at bounding box center [401, 545] width 231 height 21
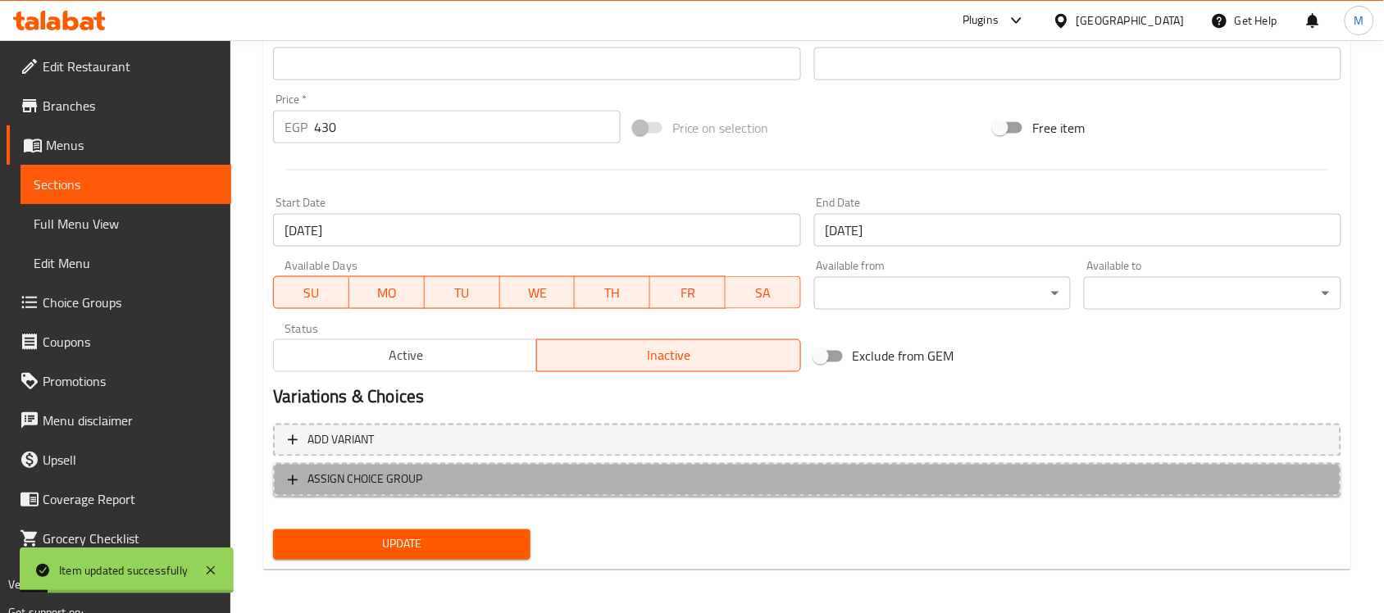
click at [611, 484] on span "ASSIGN CHOICE GROUP" at bounding box center [807, 480] width 1039 height 21
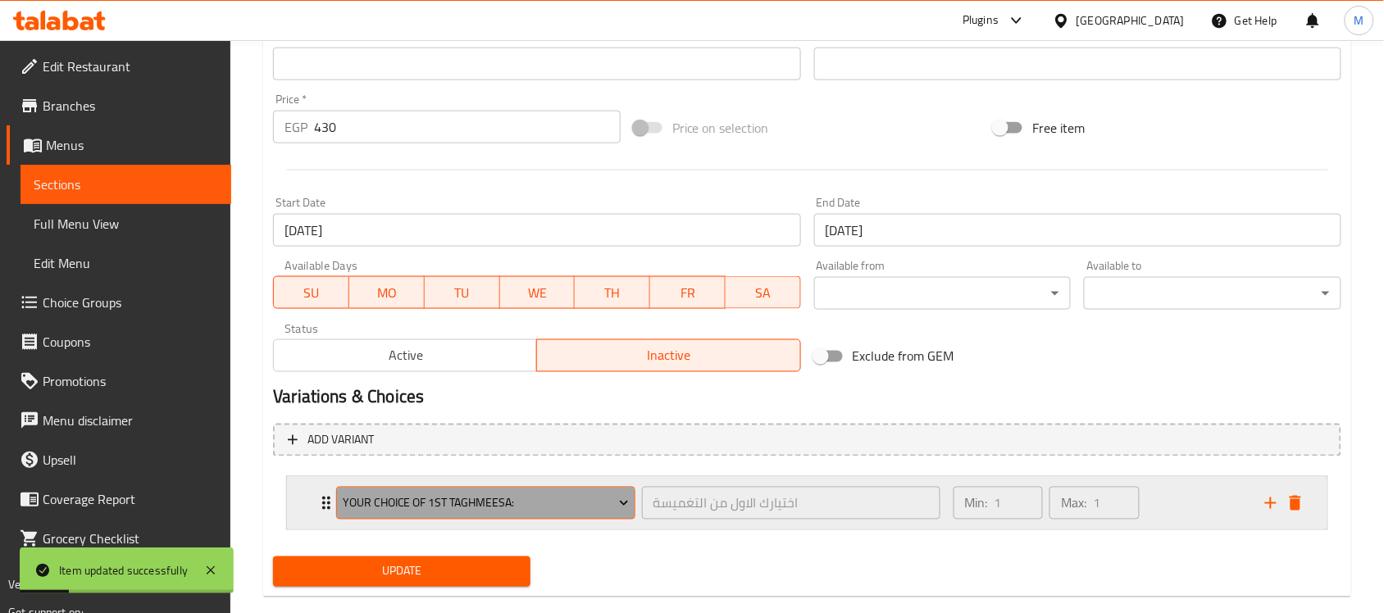
click at [410, 505] on span "Your choice of 1st taghmeesa:" at bounding box center [486, 504] width 286 height 21
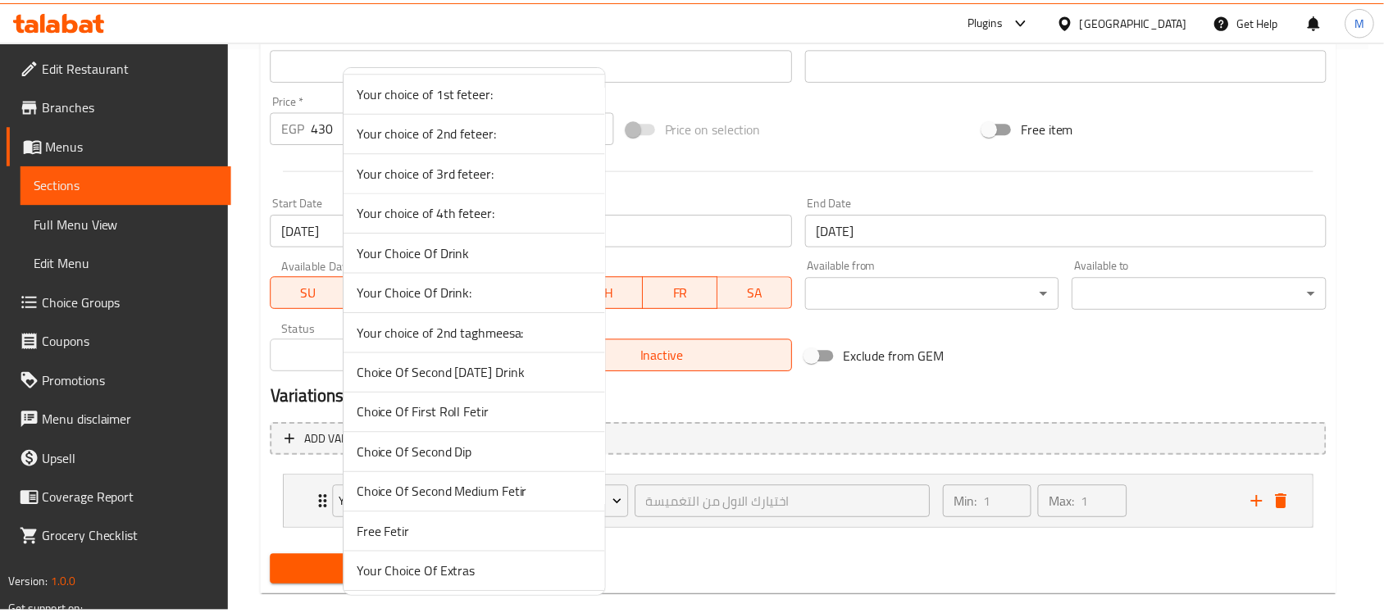
scroll to position [353, 0]
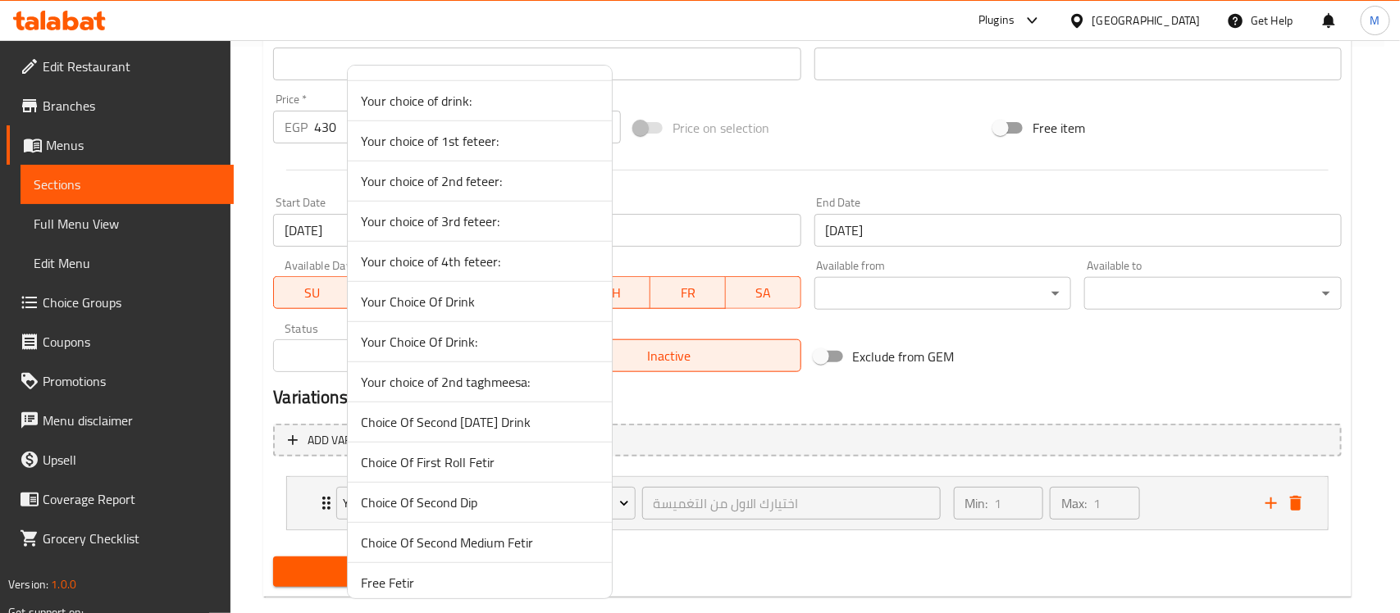
click at [461, 349] on span "Your Choice Of Drink:" at bounding box center [480, 342] width 238 height 20
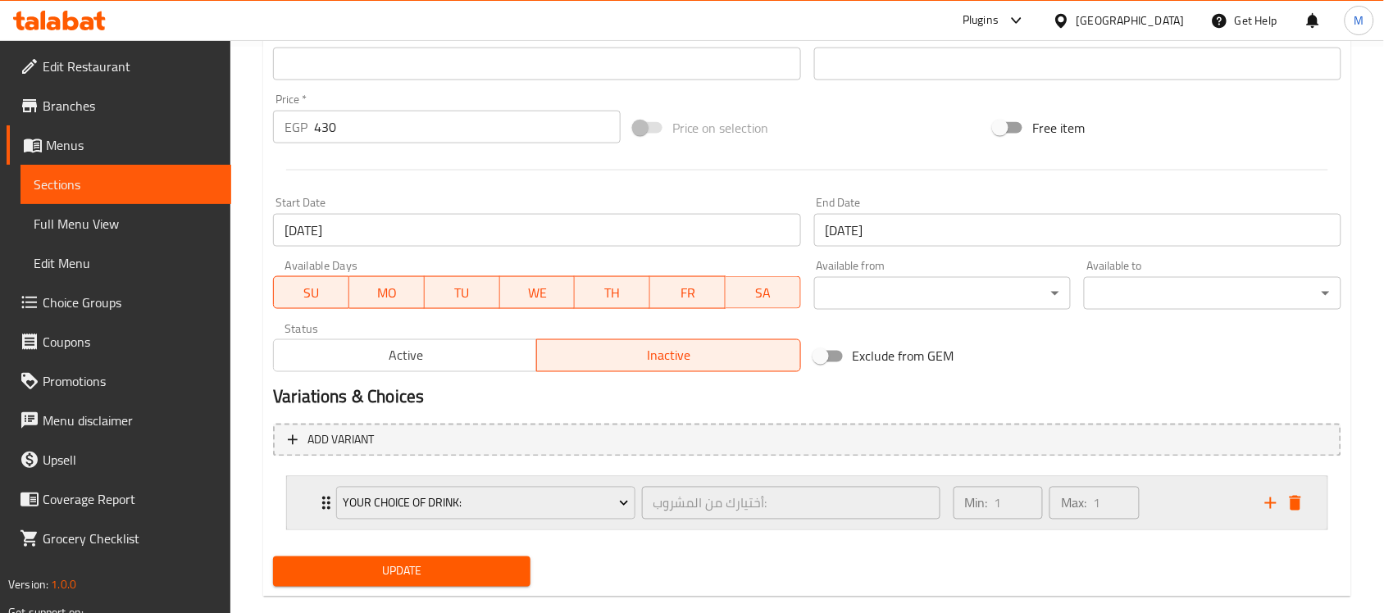
click at [310, 510] on div "Your Choice Of Drink: أختيارك من المشروب: ​ Min: 1 ​ Max: 1 ​" at bounding box center [807, 503] width 1041 height 52
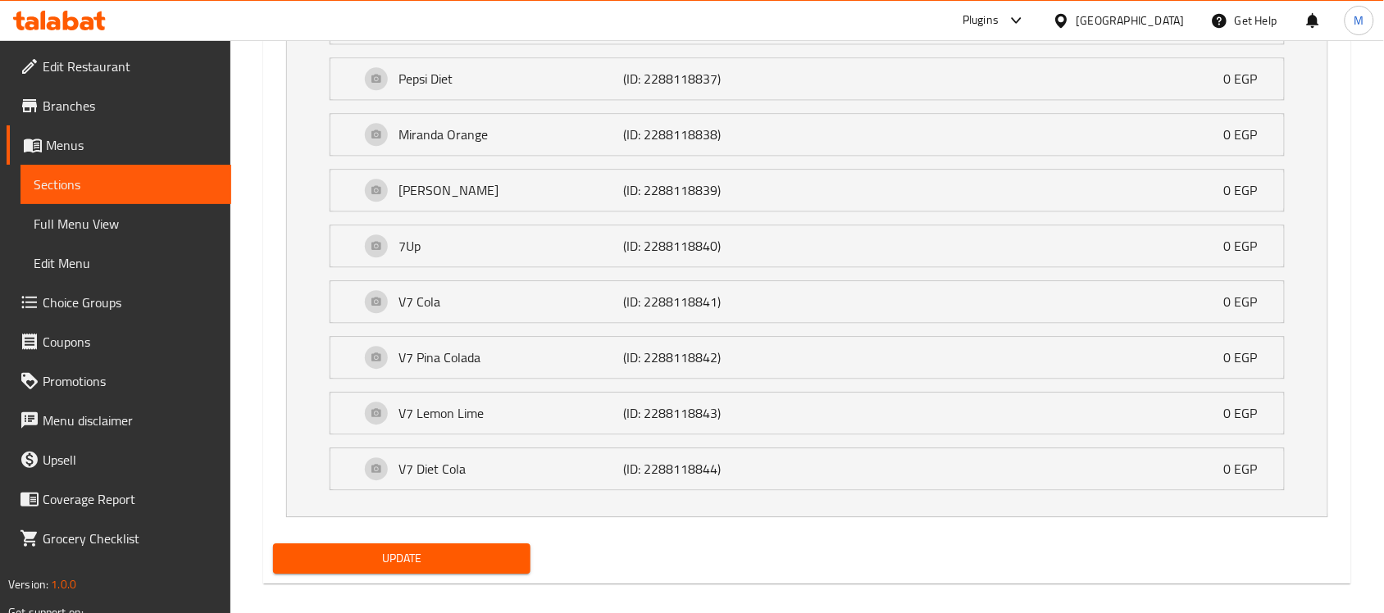
scroll to position [1134, 0]
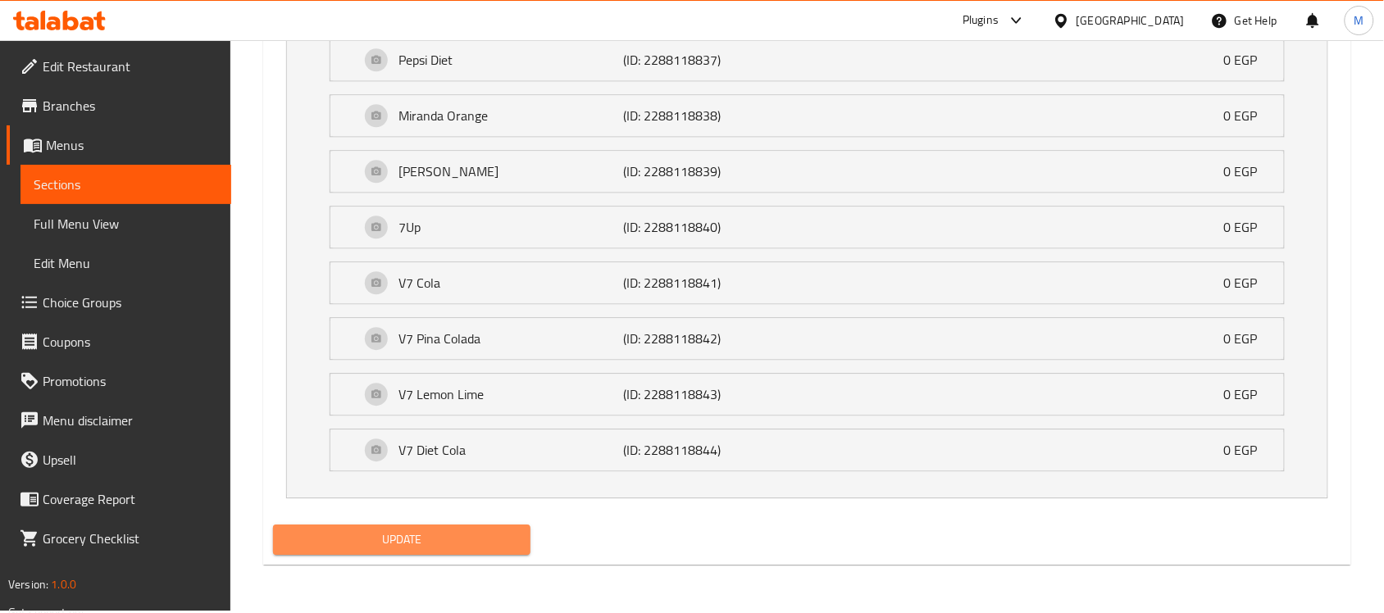
click at [494, 547] on span "Update" at bounding box center [401, 540] width 231 height 21
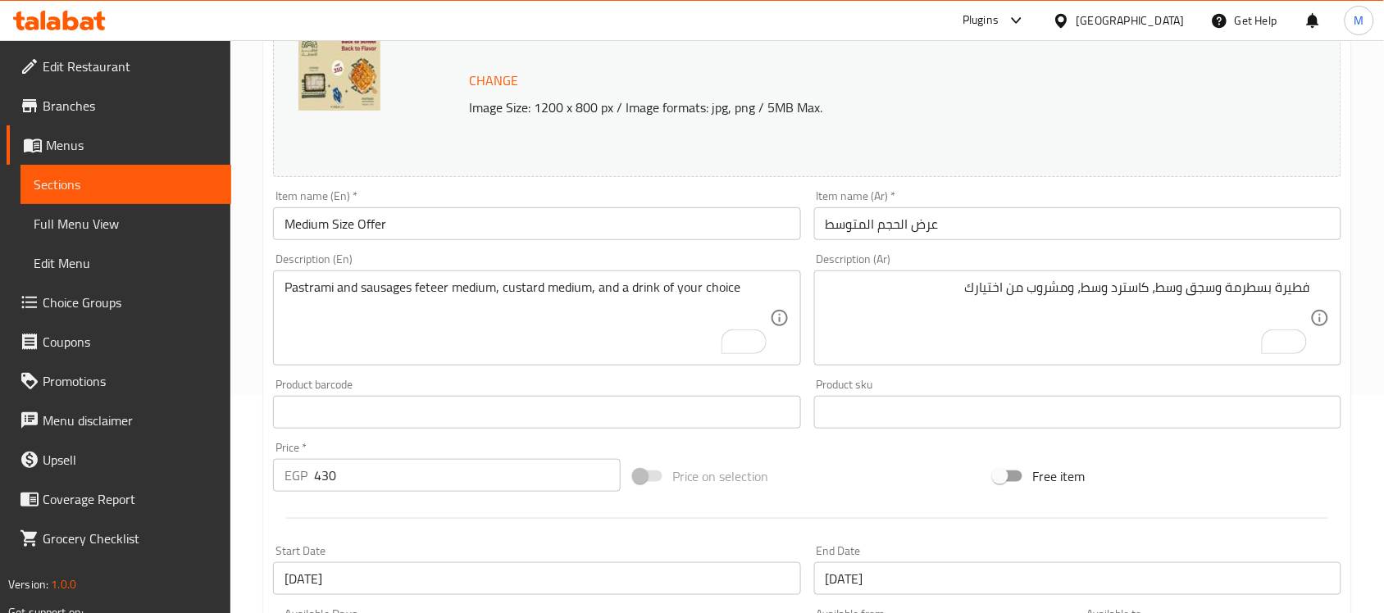
scroll to position [7, 0]
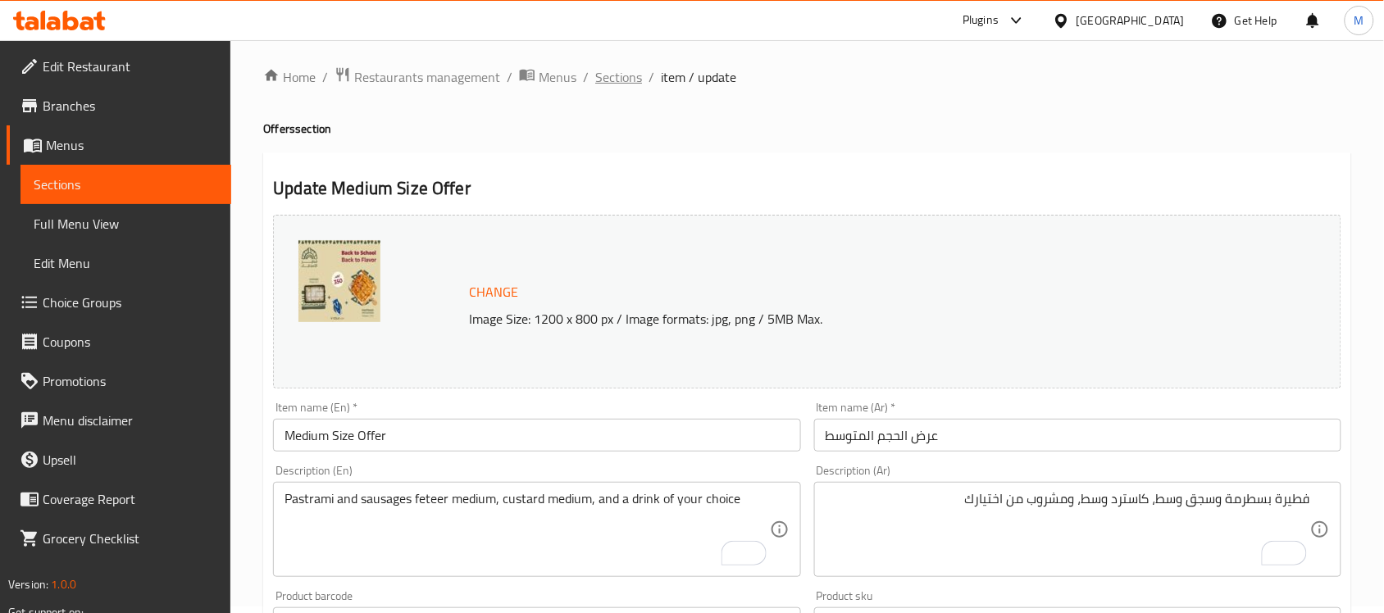
click at [608, 75] on span "Sections" at bounding box center [618, 77] width 47 height 20
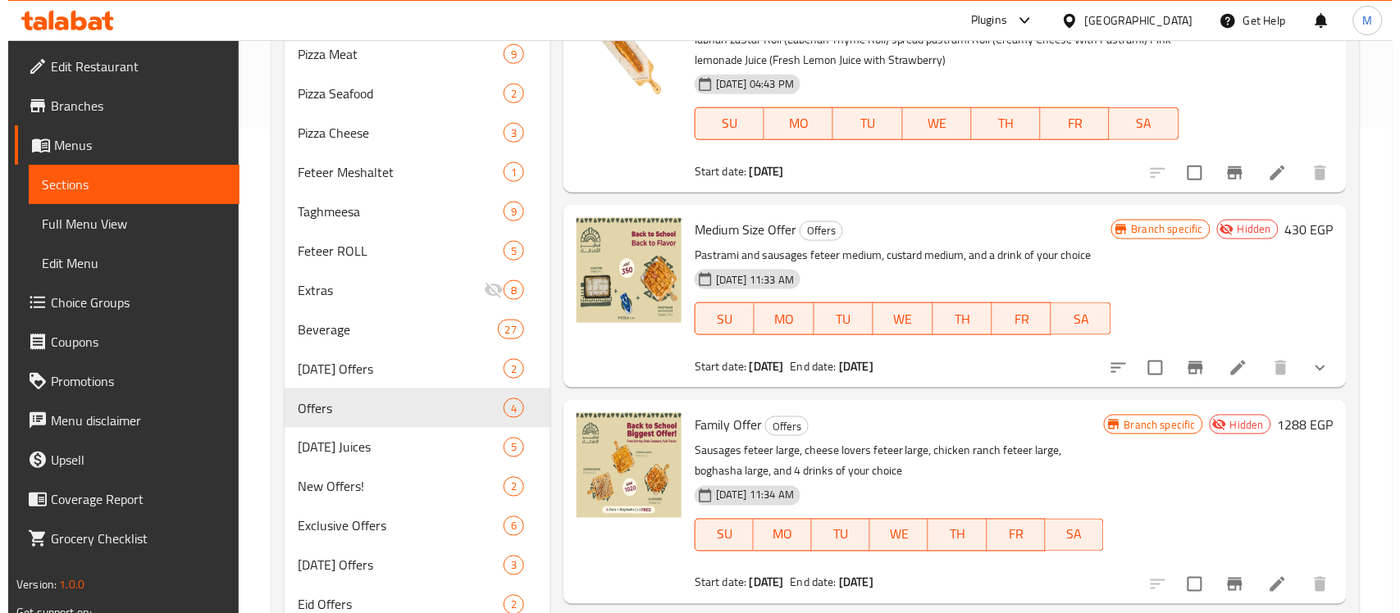
scroll to position [547, 0]
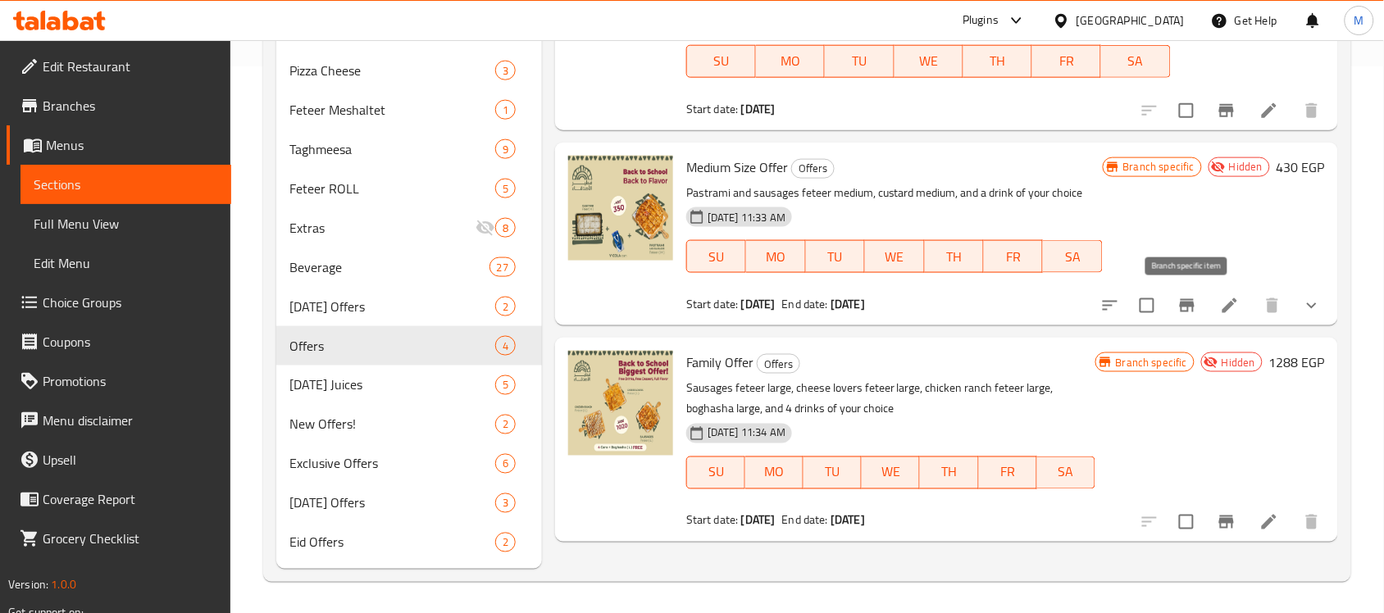
click at [1178, 309] on icon "Branch-specific-item" at bounding box center [1188, 306] width 20 height 20
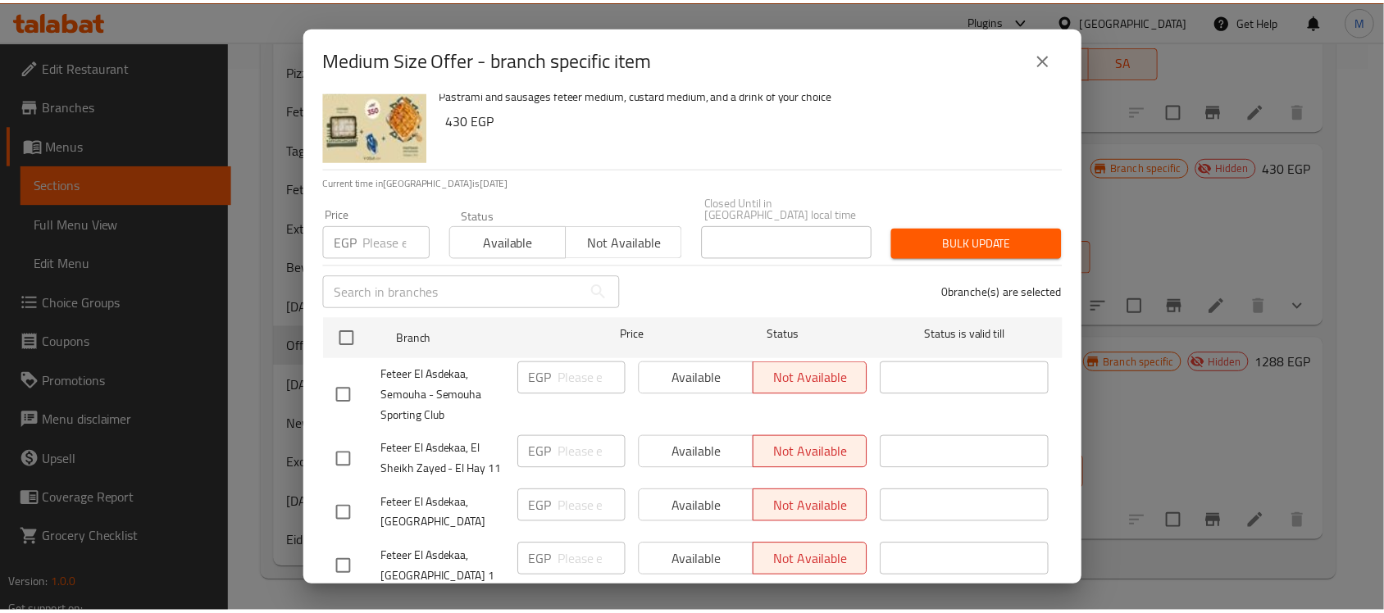
scroll to position [80, 0]
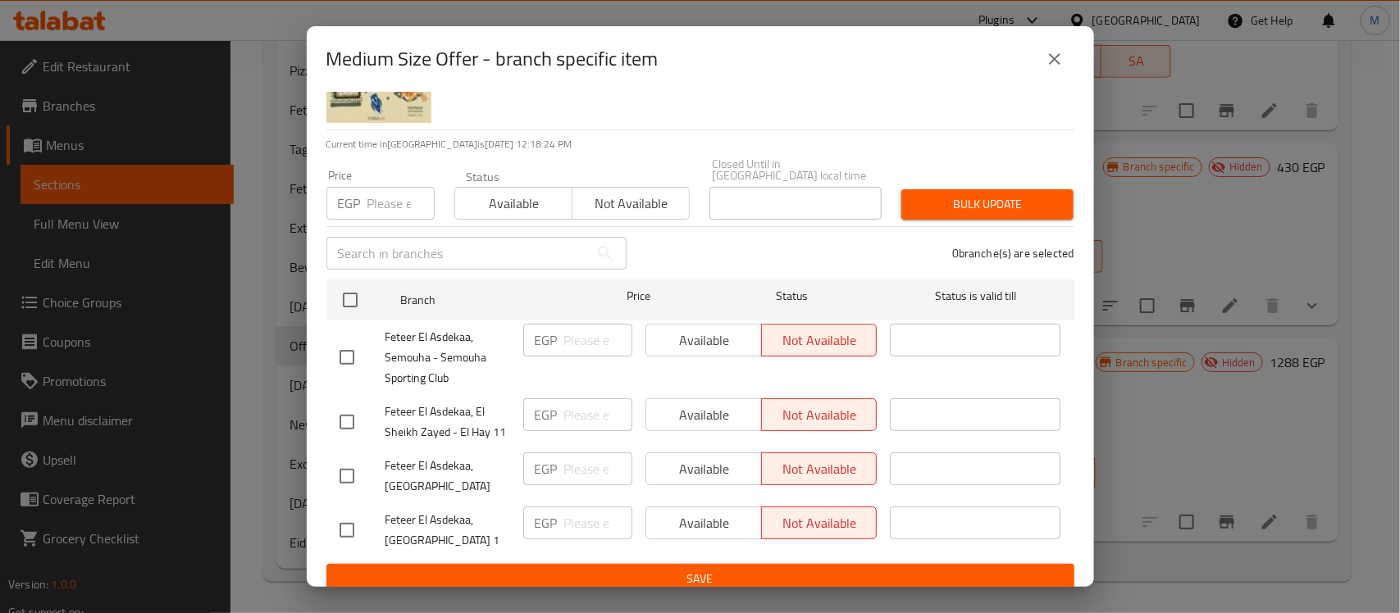
click at [1046, 66] on icon "close" at bounding box center [1055, 59] width 20 height 20
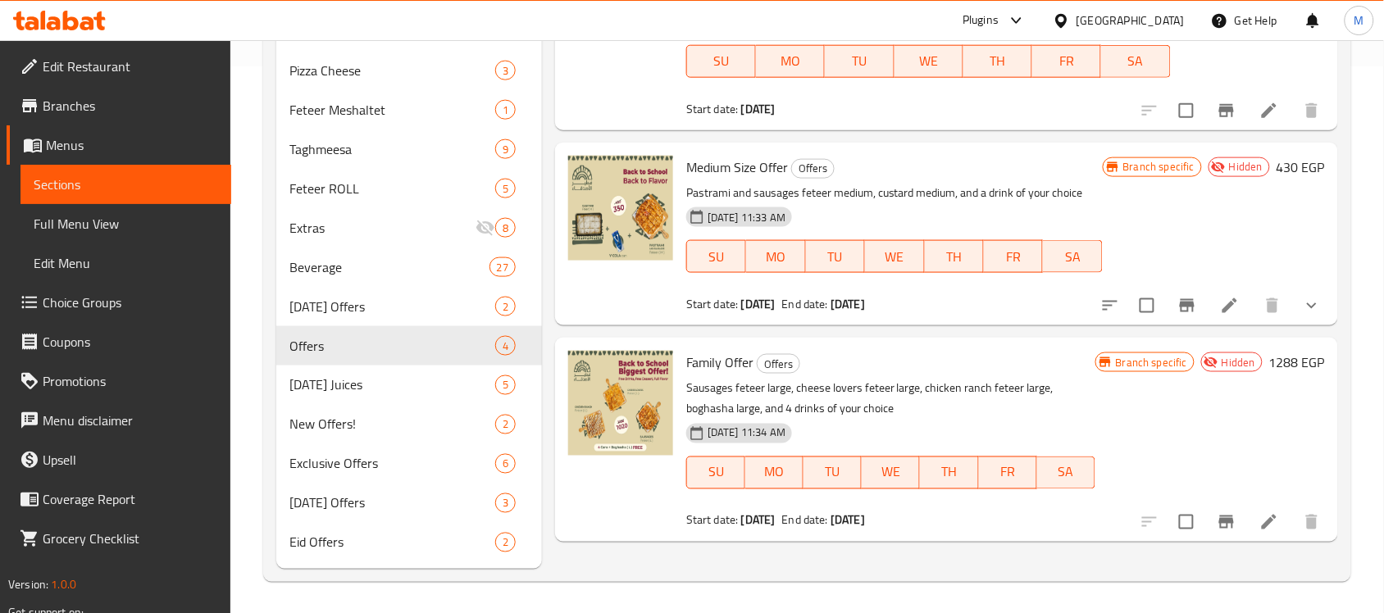
click at [1185, 301] on icon "Branch-specific-item" at bounding box center [1188, 306] width 20 height 20
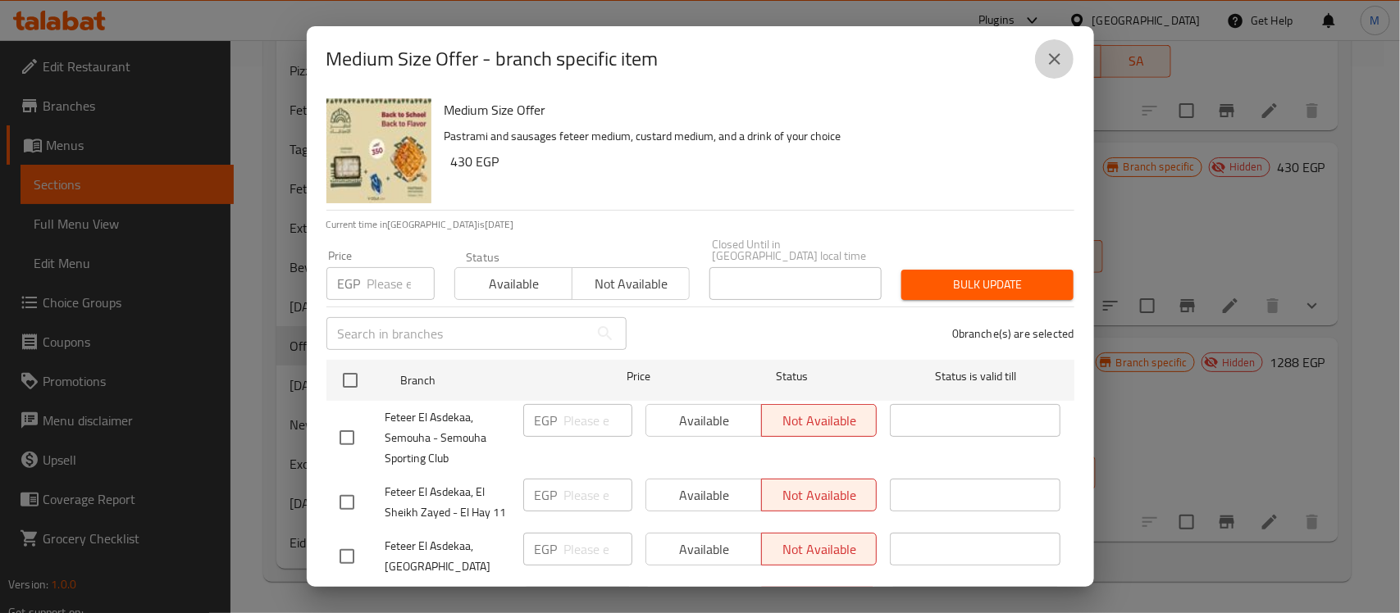
click at [1060, 62] on icon "close" at bounding box center [1055, 59] width 20 height 20
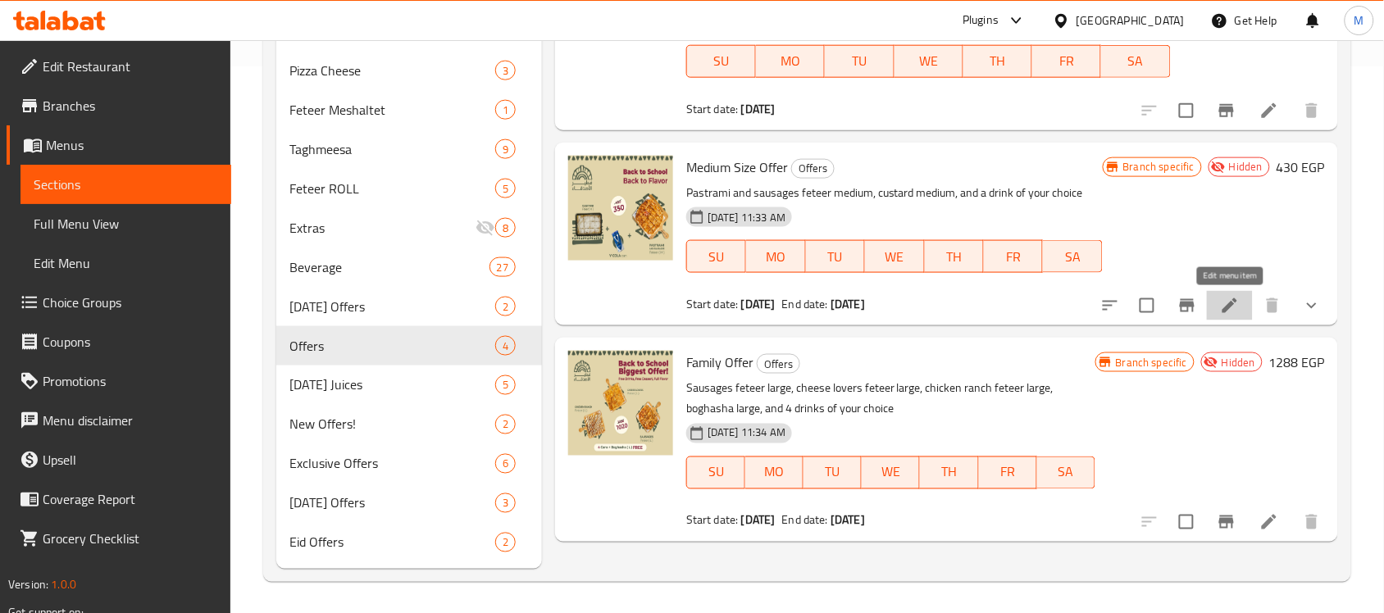
click at [1223, 308] on icon at bounding box center [1230, 306] width 20 height 20
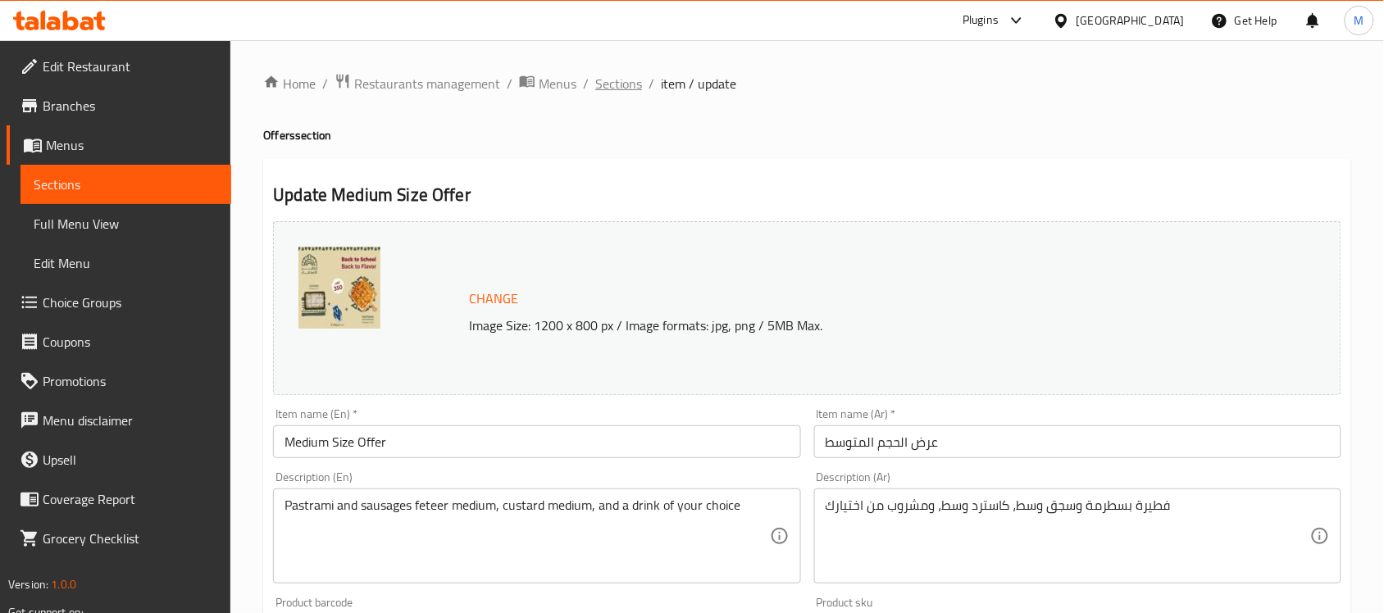
click at [622, 78] on span "Sections" at bounding box center [618, 84] width 47 height 20
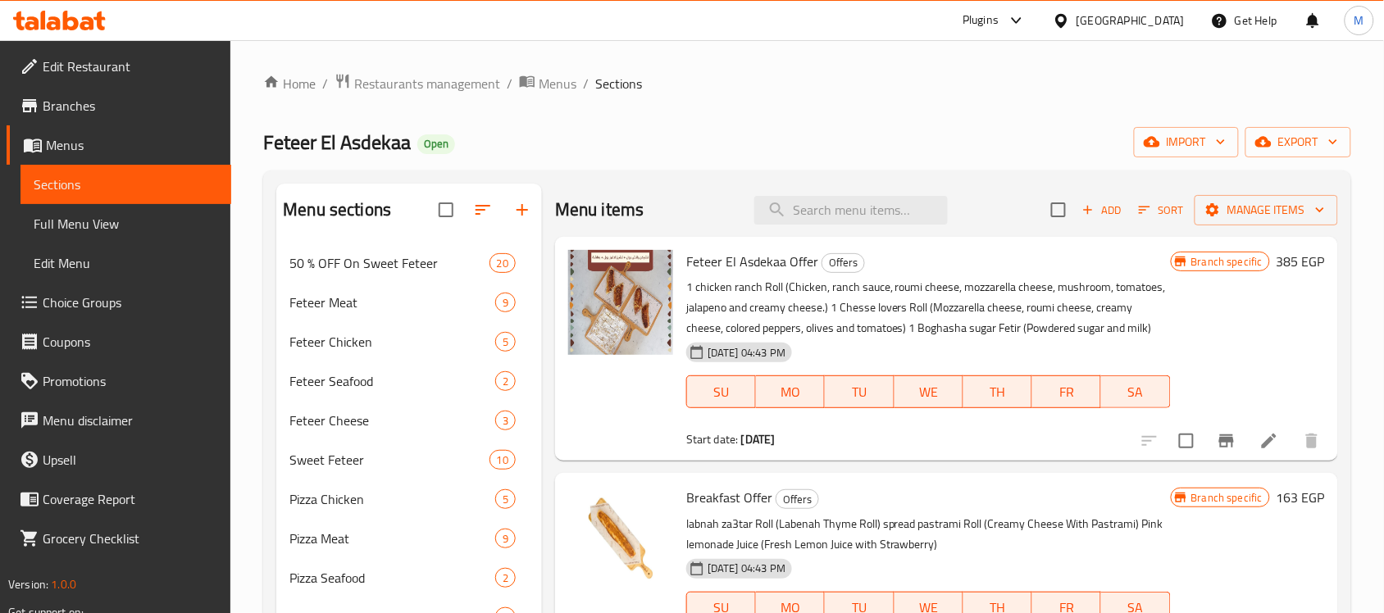
click at [97, 98] on span "Branches" at bounding box center [130, 106] width 175 height 20
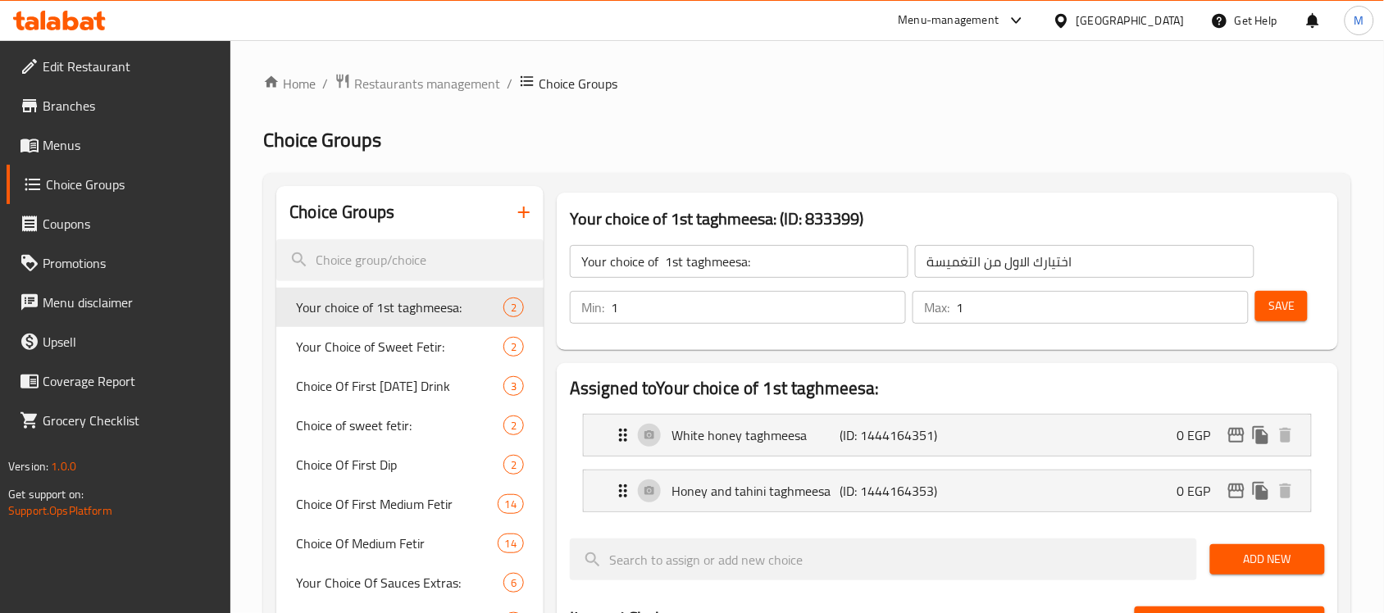
click at [991, 22] on div "Menu-management" at bounding box center [949, 21] width 101 height 20
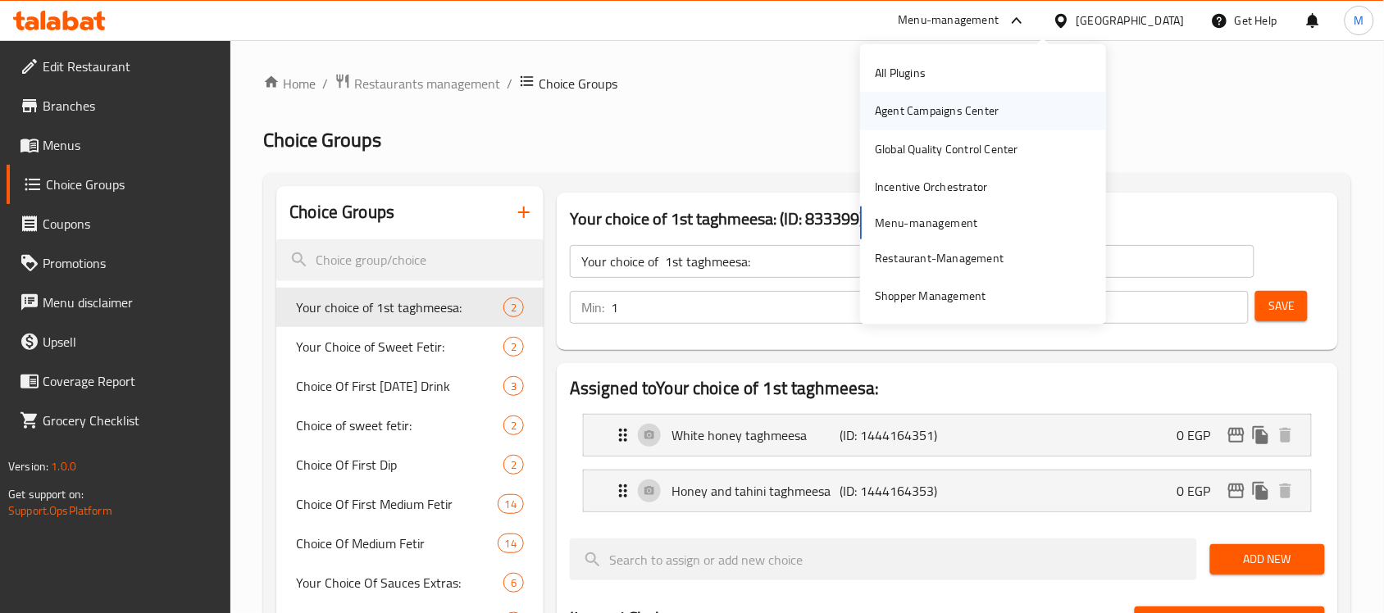
click at [961, 105] on div "Agent Campaigns Center" at bounding box center [937, 111] width 124 height 18
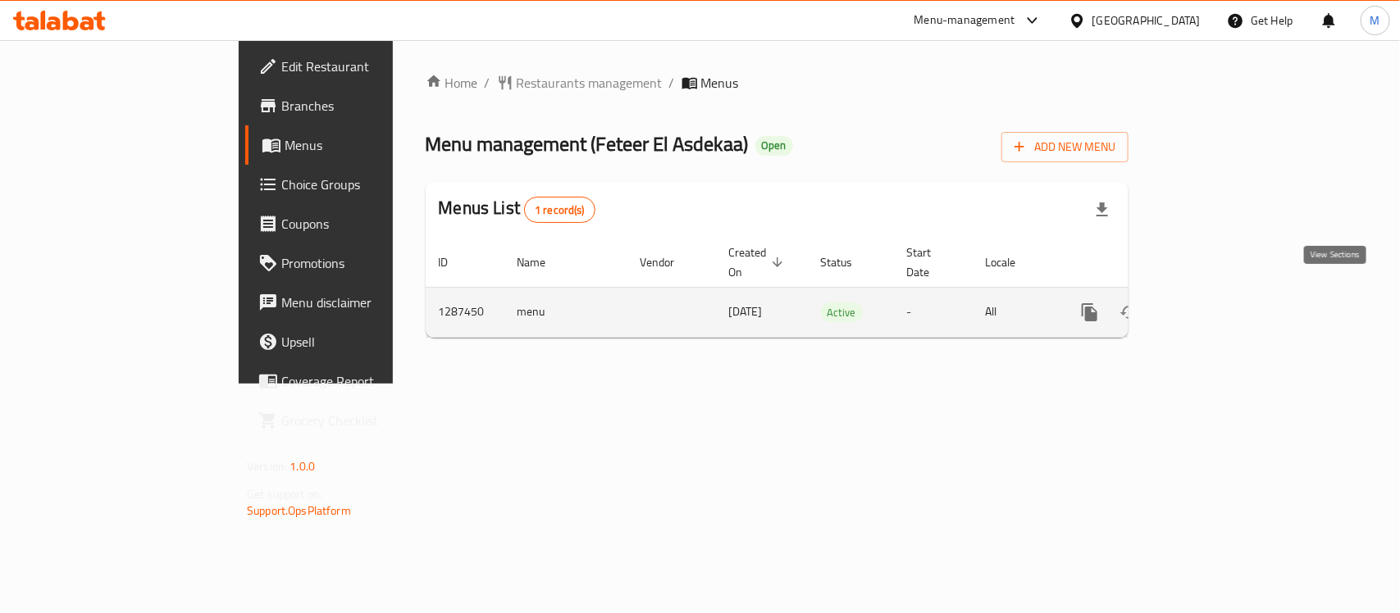
click at [1218, 303] on icon "enhanced table" at bounding box center [1208, 313] width 20 height 20
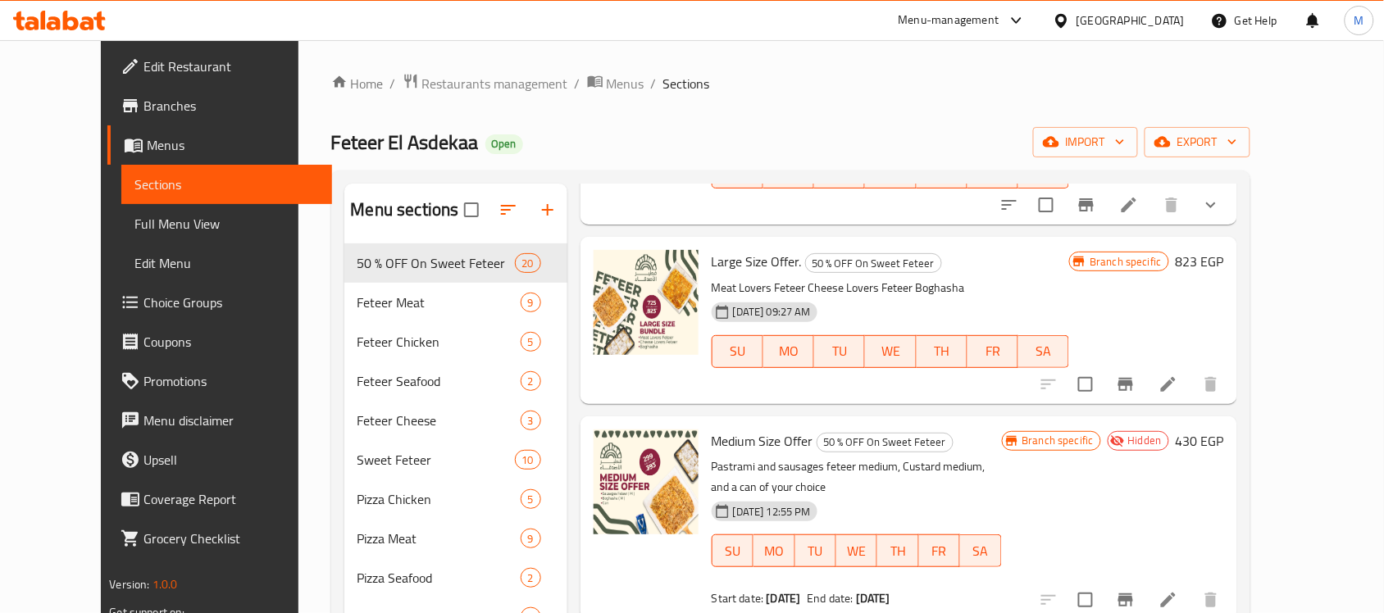
scroll to position [205, 0]
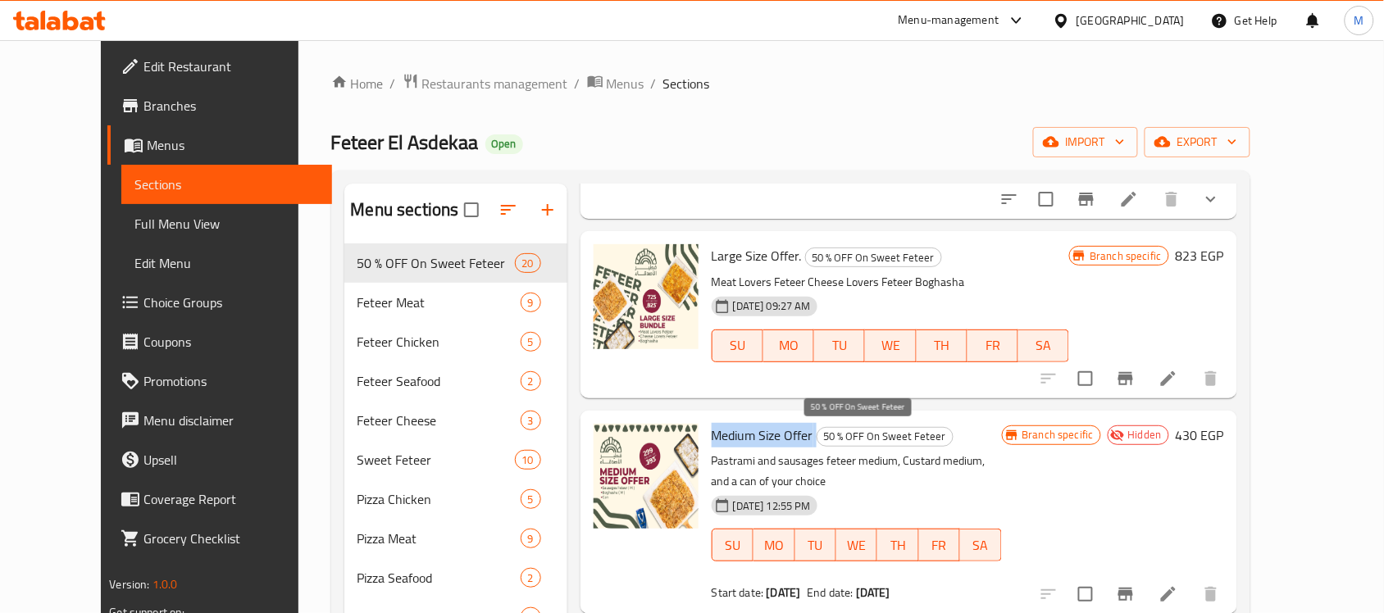
drag, startPoint x: 686, startPoint y: 435, endPoint x: 791, endPoint y: 439, distance: 105.9
click at [791, 439] on h6 "Medium Size Offer 50 % OFF On Sweet Feteer" at bounding box center [857, 435] width 290 height 23
copy h6 "Medium Size Offer"
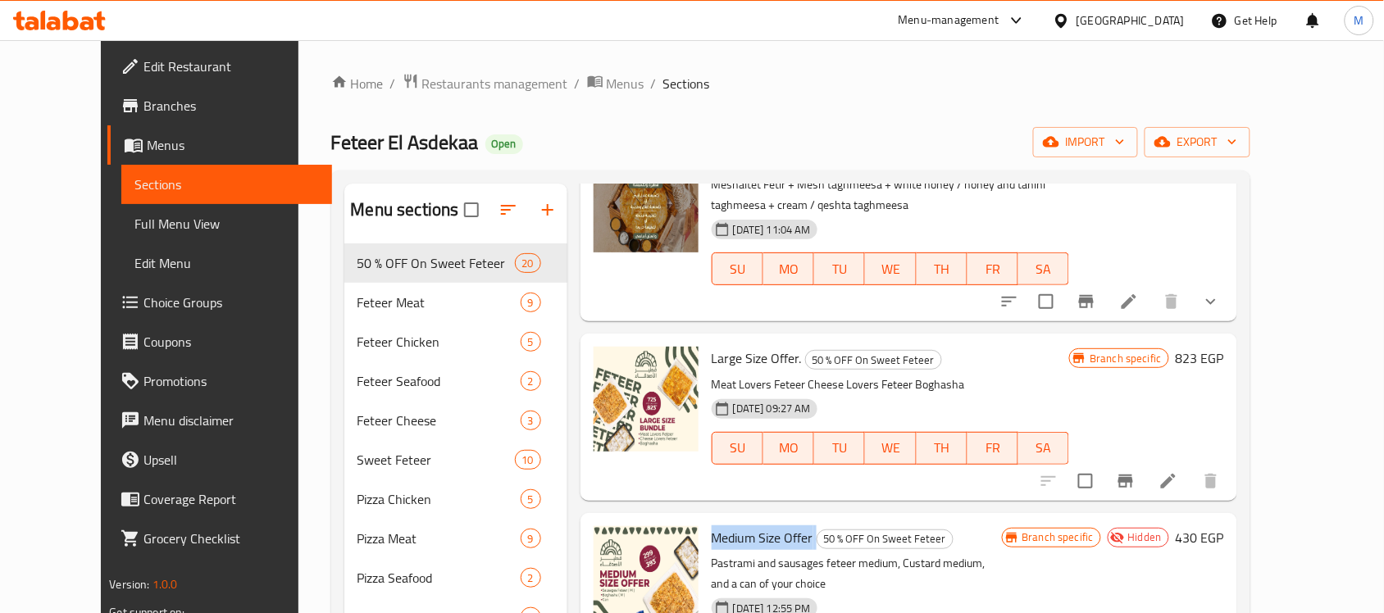
scroll to position [0, 0]
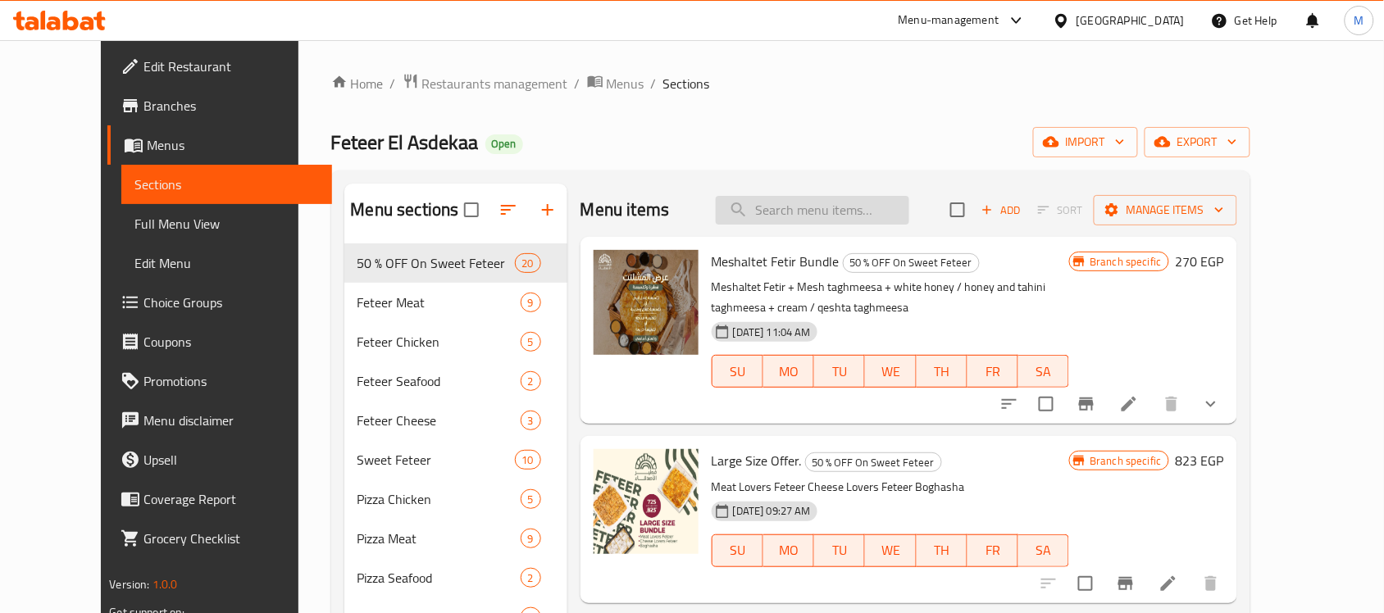
click at [879, 219] on input "search" at bounding box center [813, 210] width 194 height 29
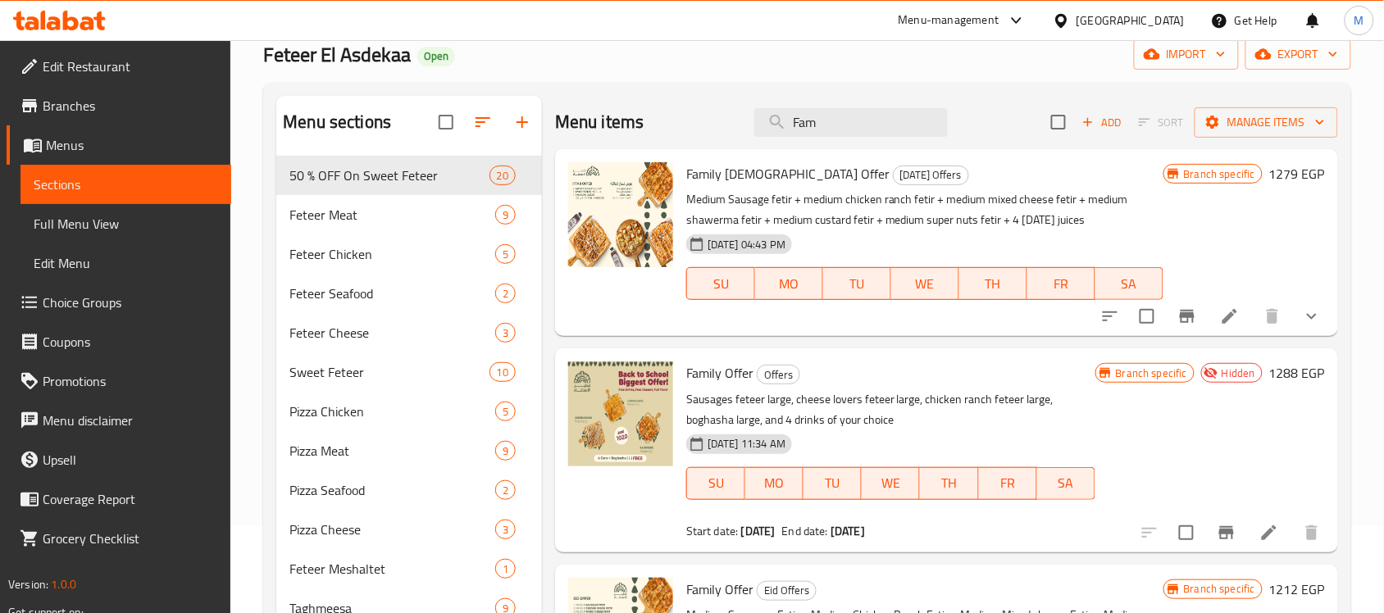
scroll to position [205, 0]
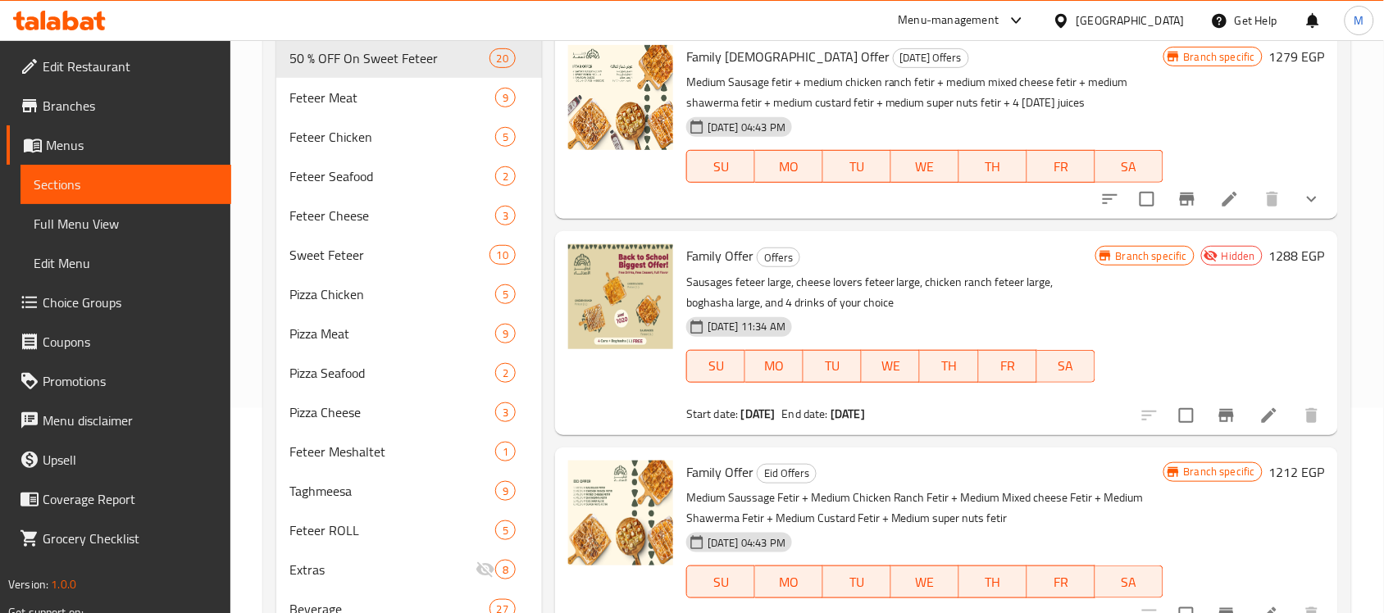
type input "Fam"
click at [1265, 408] on icon at bounding box center [1270, 416] width 20 height 20
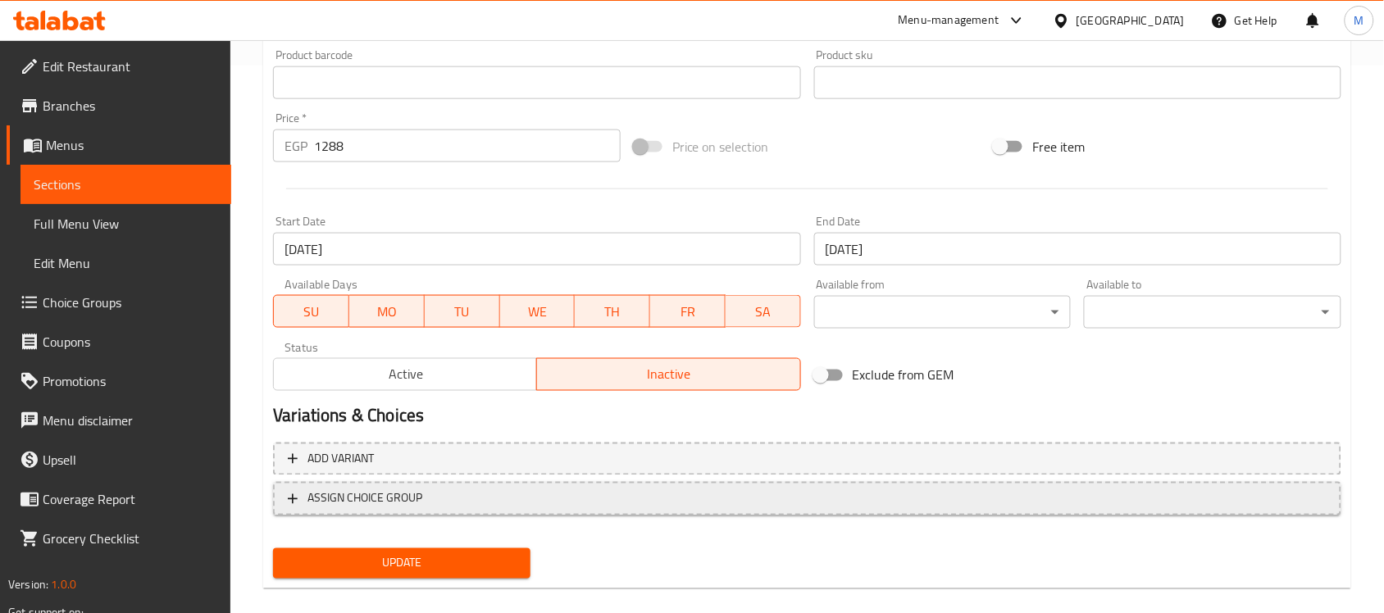
scroll to position [567, 0]
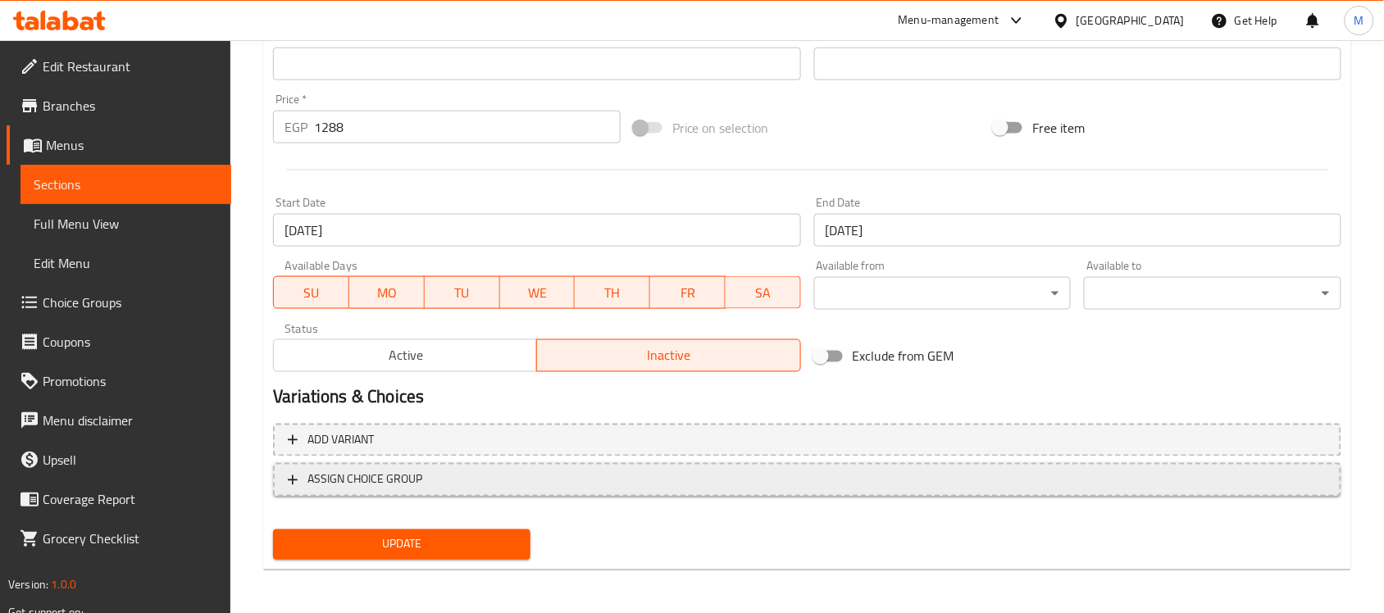
click at [613, 477] on span "ASSIGN CHOICE GROUP" at bounding box center [807, 480] width 1039 height 21
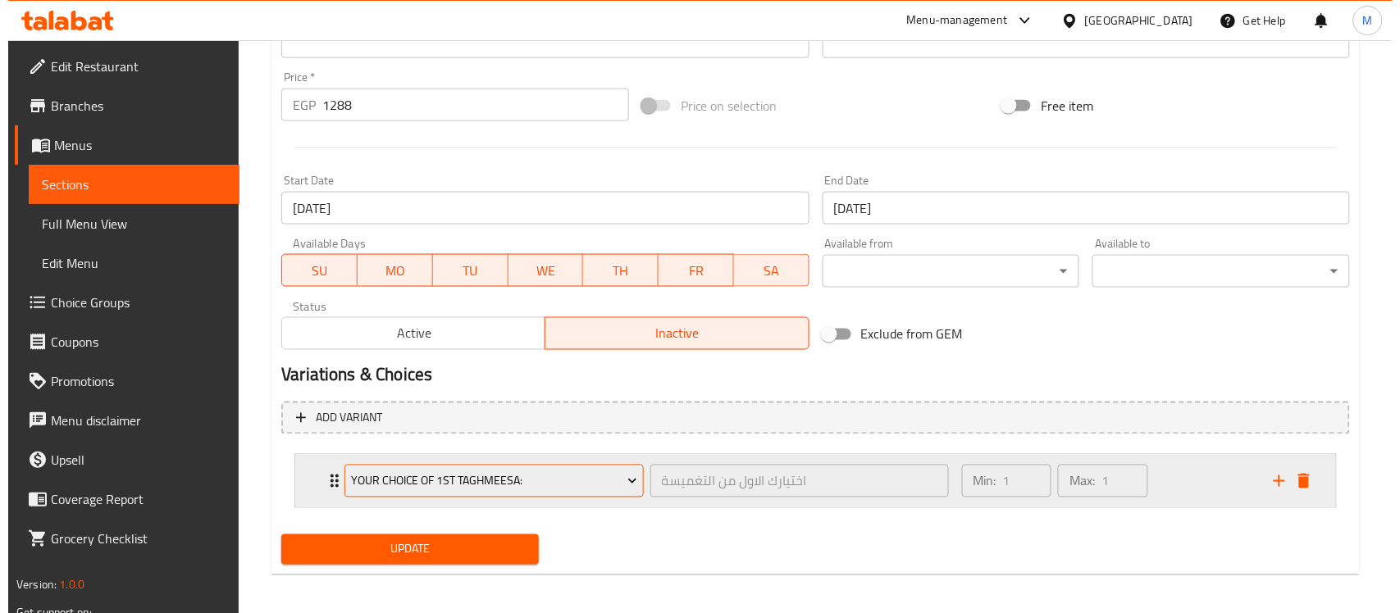
scroll to position [595, 0]
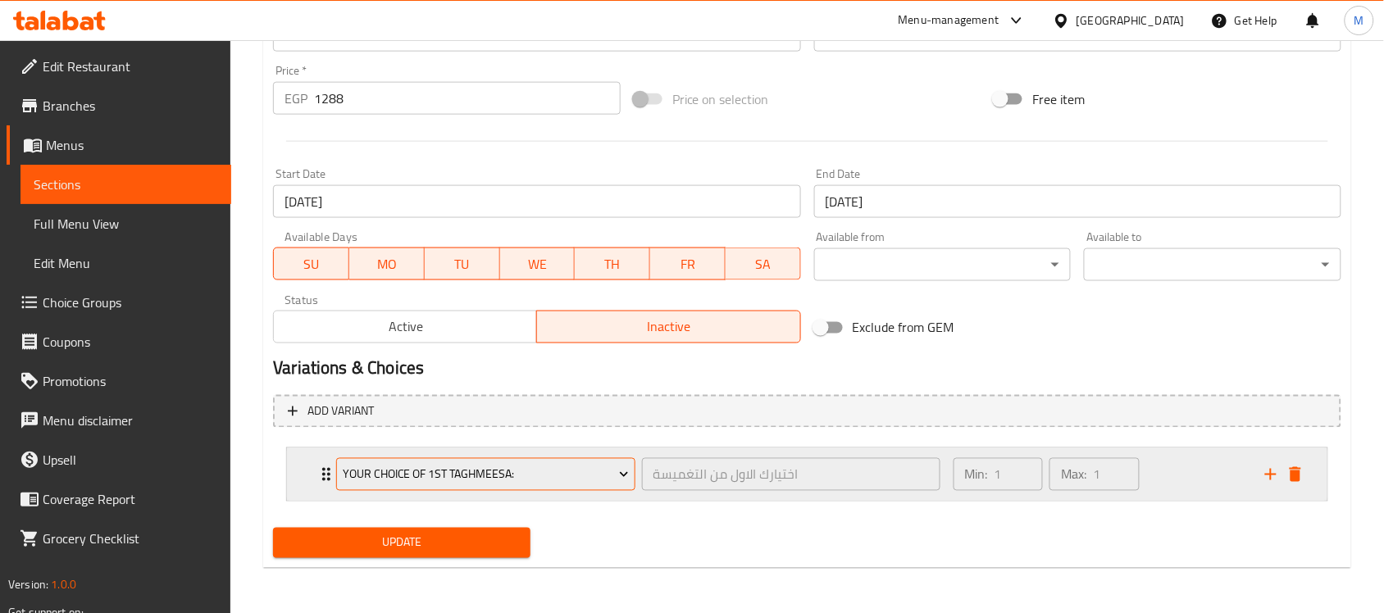
click at [604, 465] on span "Your choice of 1st taghmeesa:" at bounding box center [486, 475] width 286 height 21
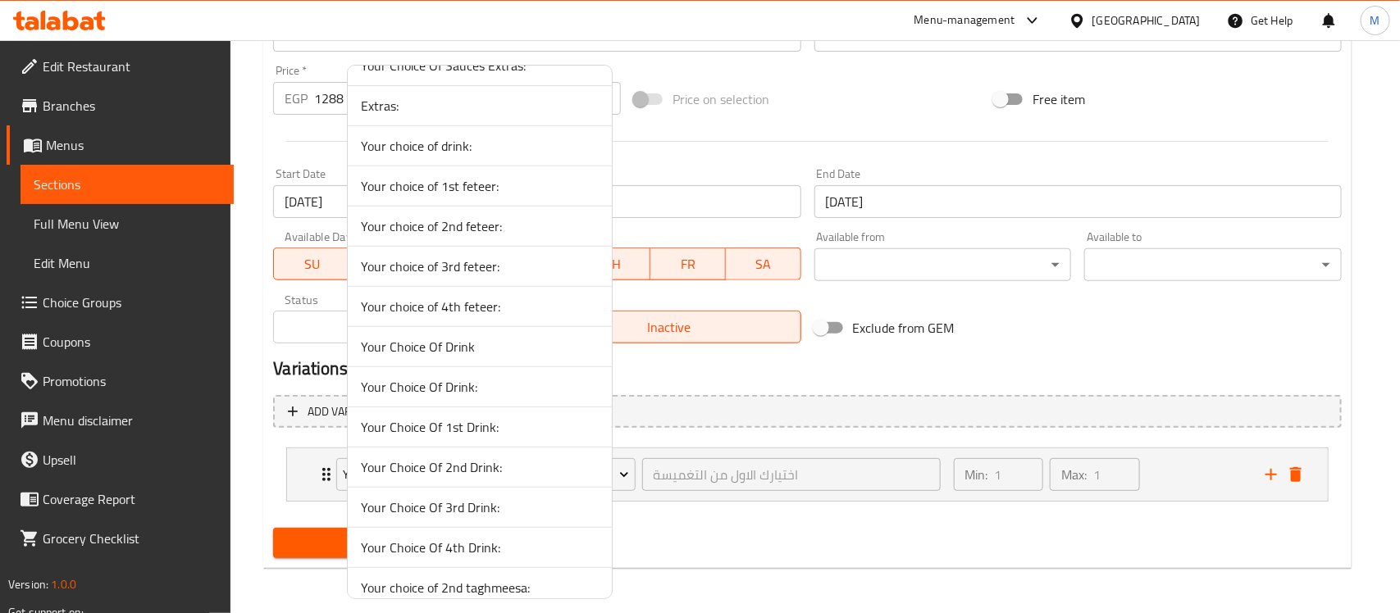
scroll to position [410, 0]
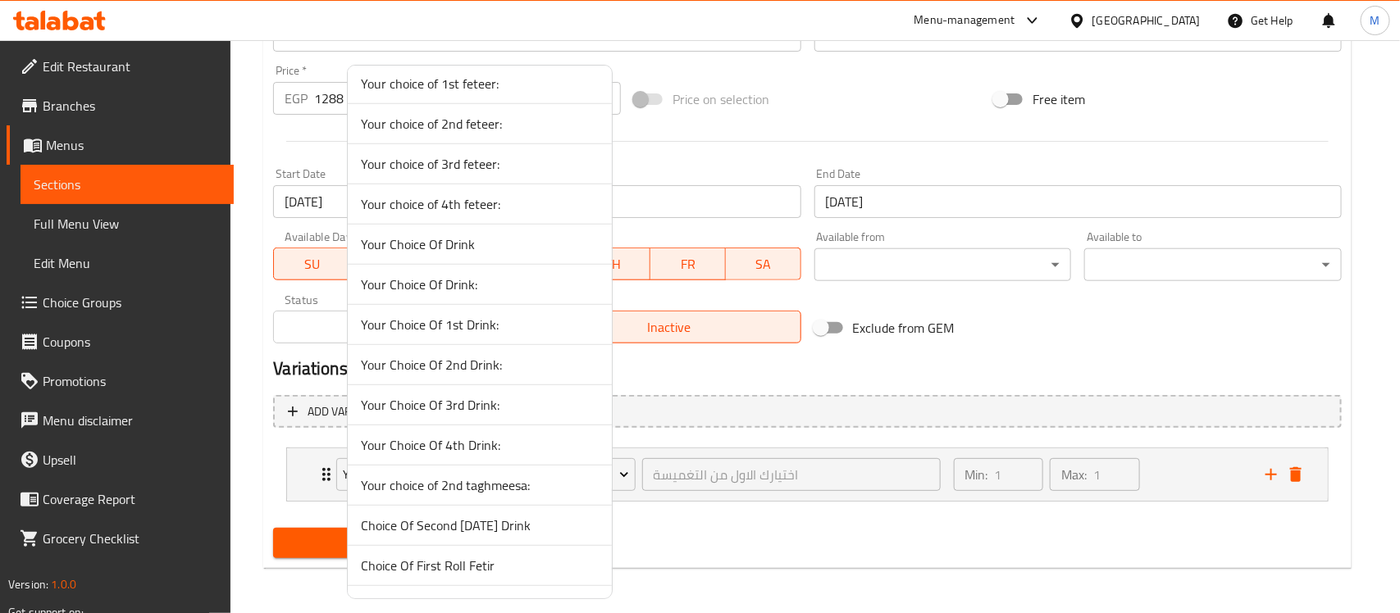
click at [485, 330] on span "Your Choice Of 1st Drink:" at bounding box center [480, 325] width 238 height 20
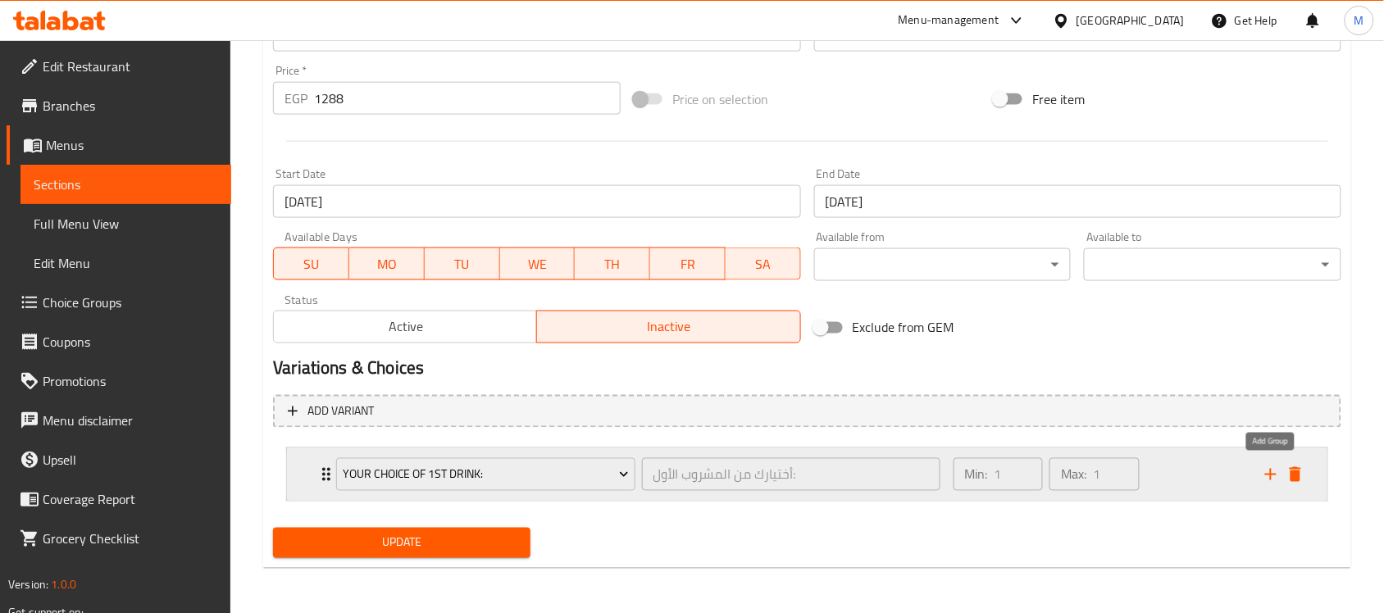
click at [1271, 473] on icon "add" at bounding box center [1270, 474] width 11 height 11
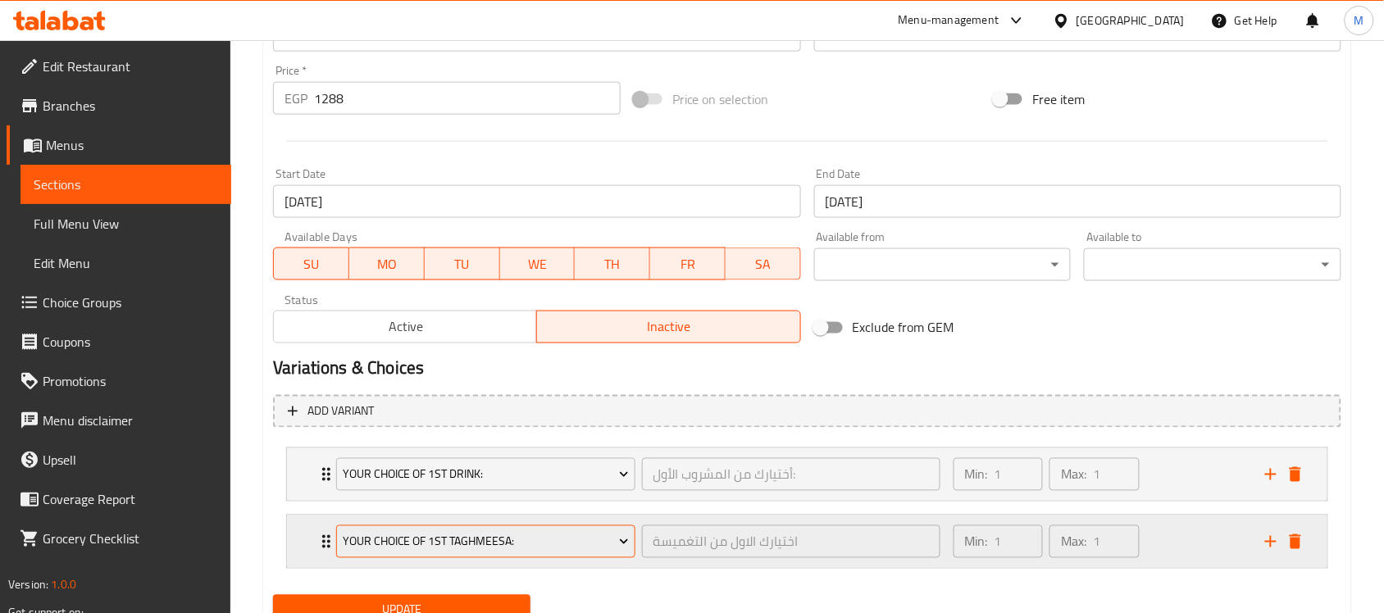
click at [485, 539] on span "Your choice of 1st taghmeesa:" at bounding box center [486, 542] width 286 height 21
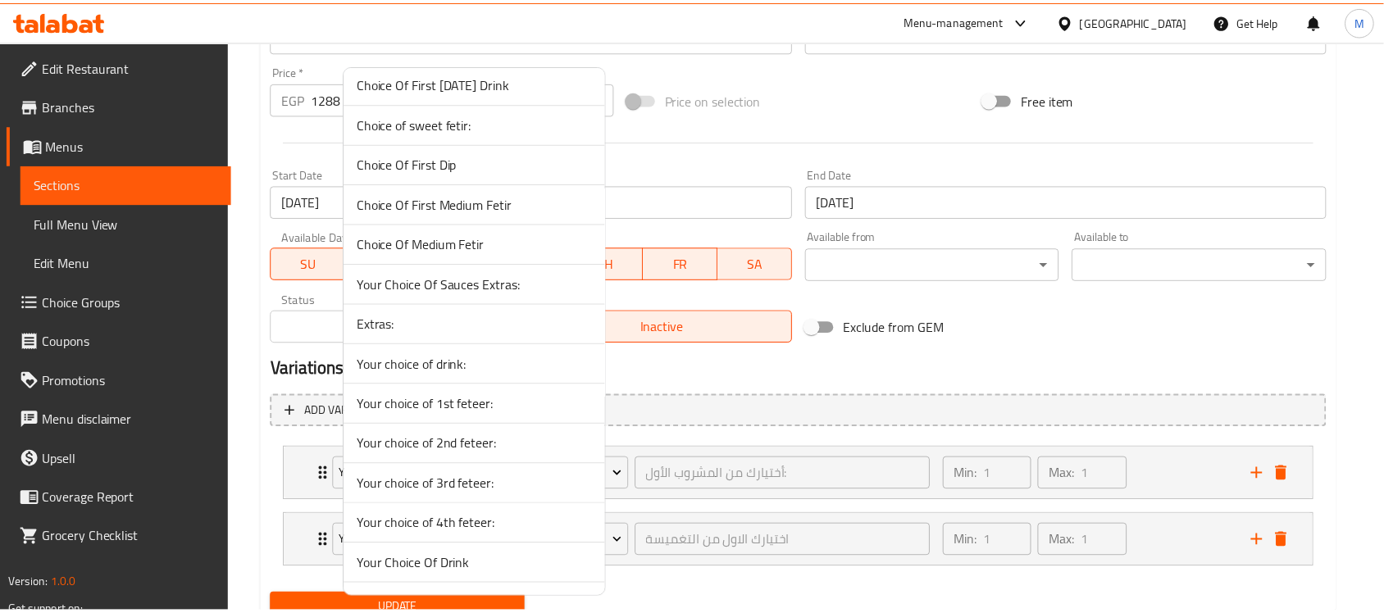
scroll to position [308, 0]
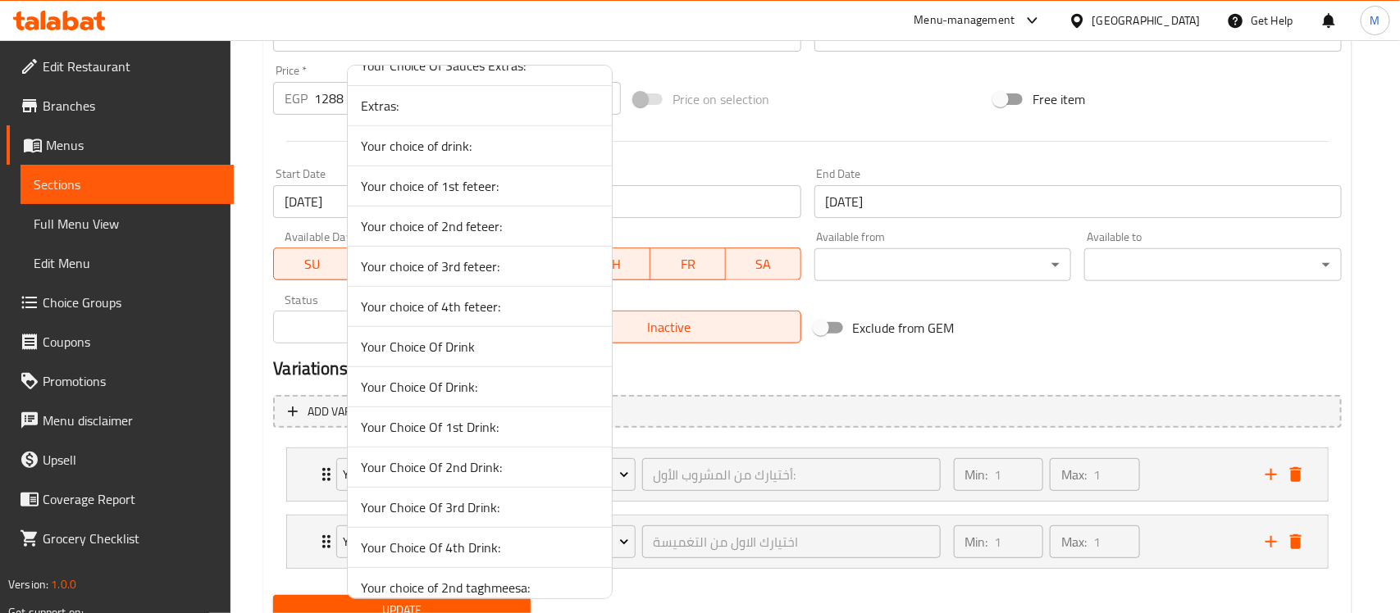
click at [482, 472] on span "Your Choice Of 2nd Drink:" at bounding box center [480, 468] width 238 height 20
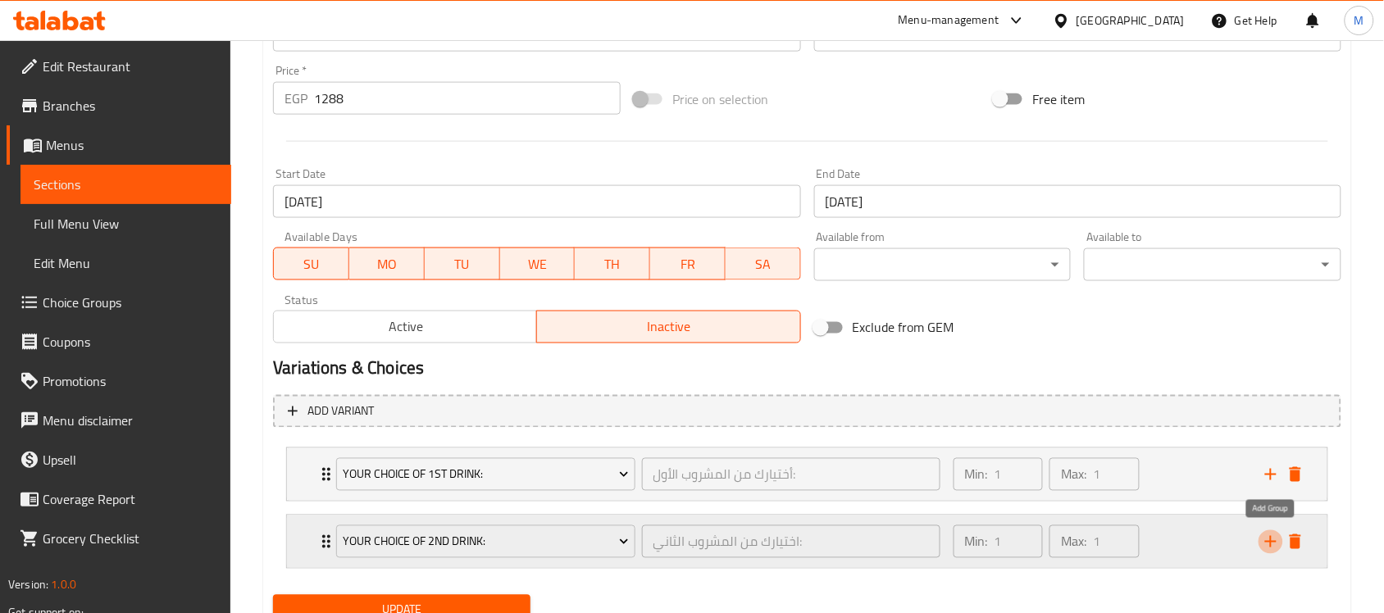
click at [1271, 539] on icon "add" at bounding box center [1270, 541] width 11 height 11
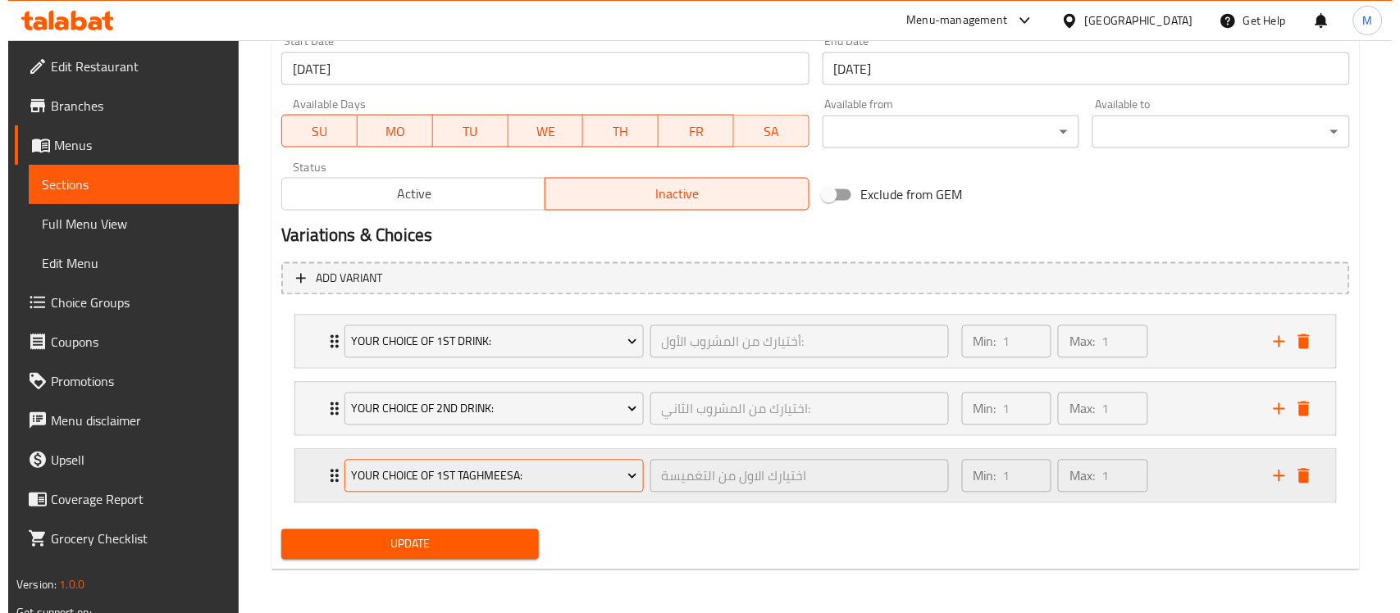
scroll to position [731, 0]
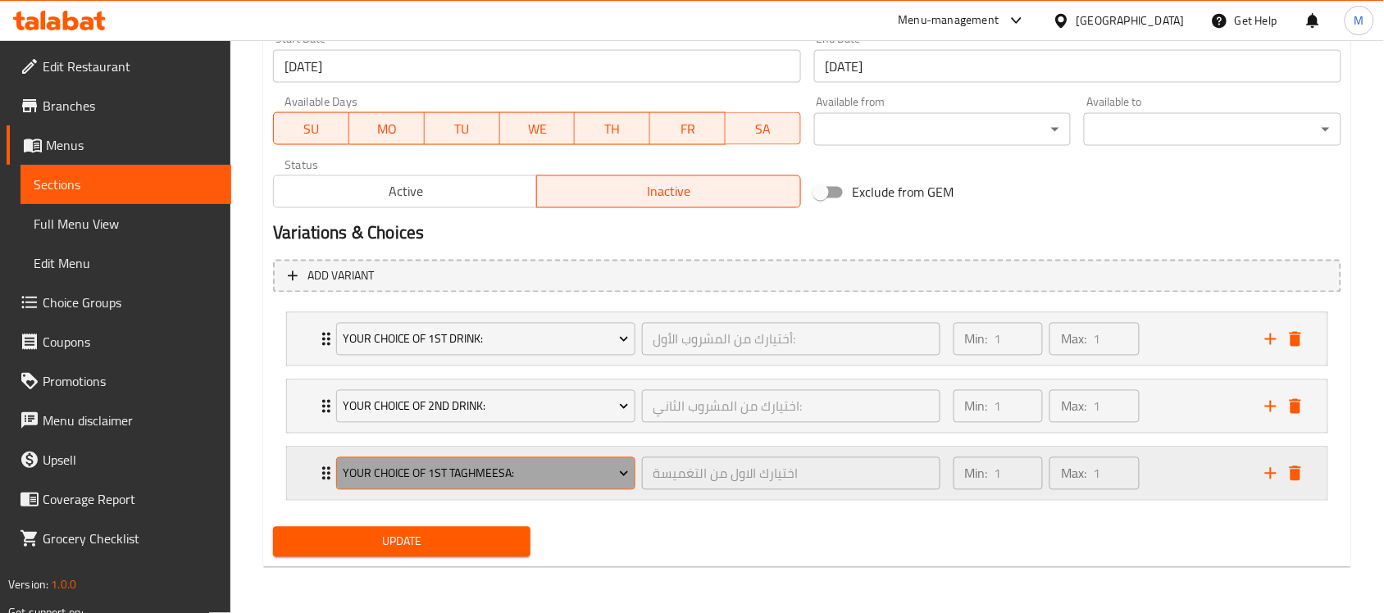
click at [517, 472] on span "Your choice of 1st taghmeesa:" at bounding box center [486, 474] width 286 height 21
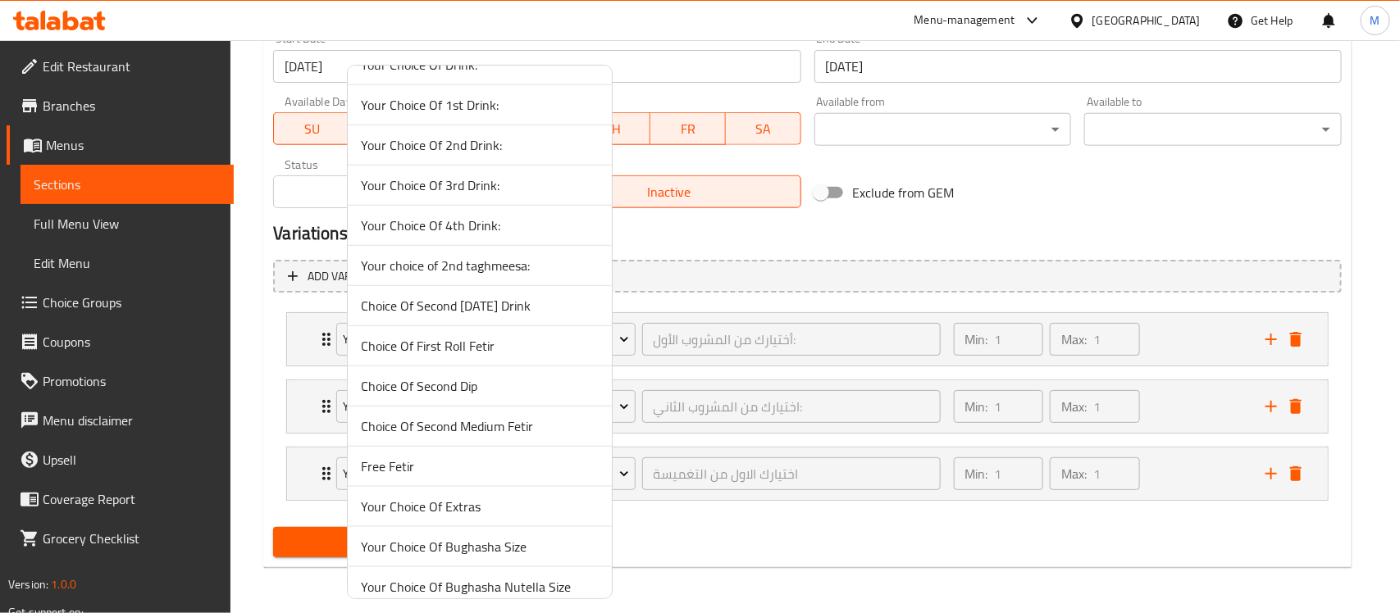
scroll to position [615, 0]
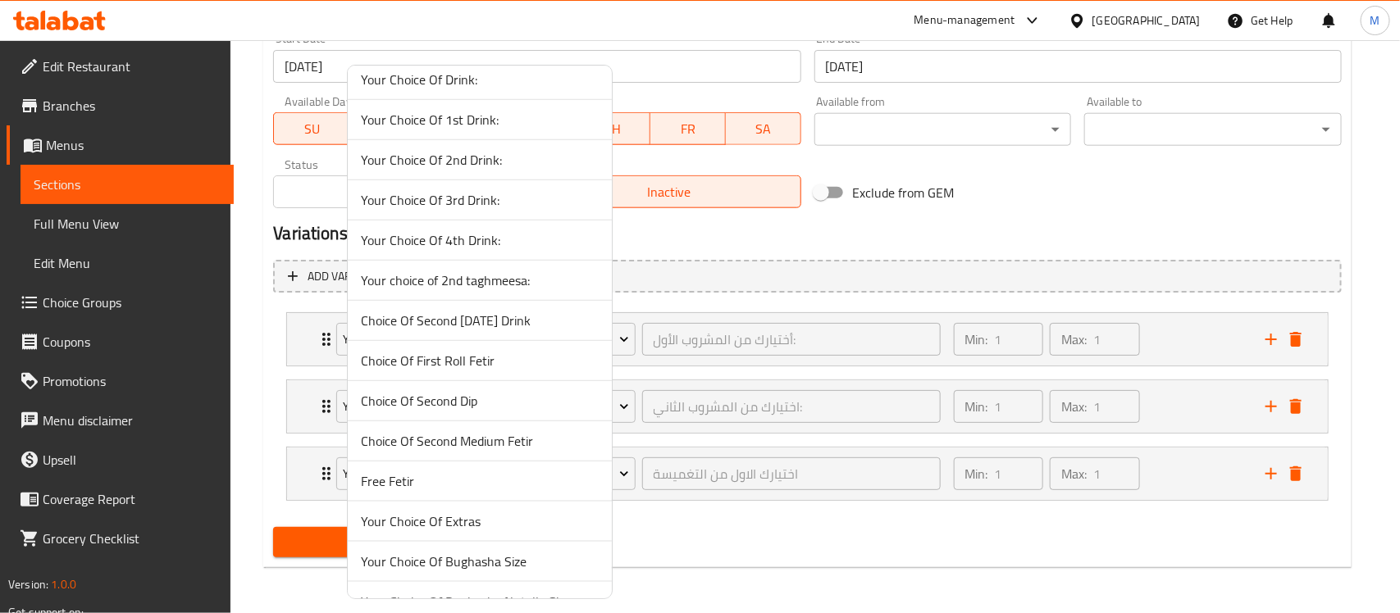
click at [462, 203] on span "Your Choice Of 3rd Drink:" at bounding box center [480, 200] width 238 height 20
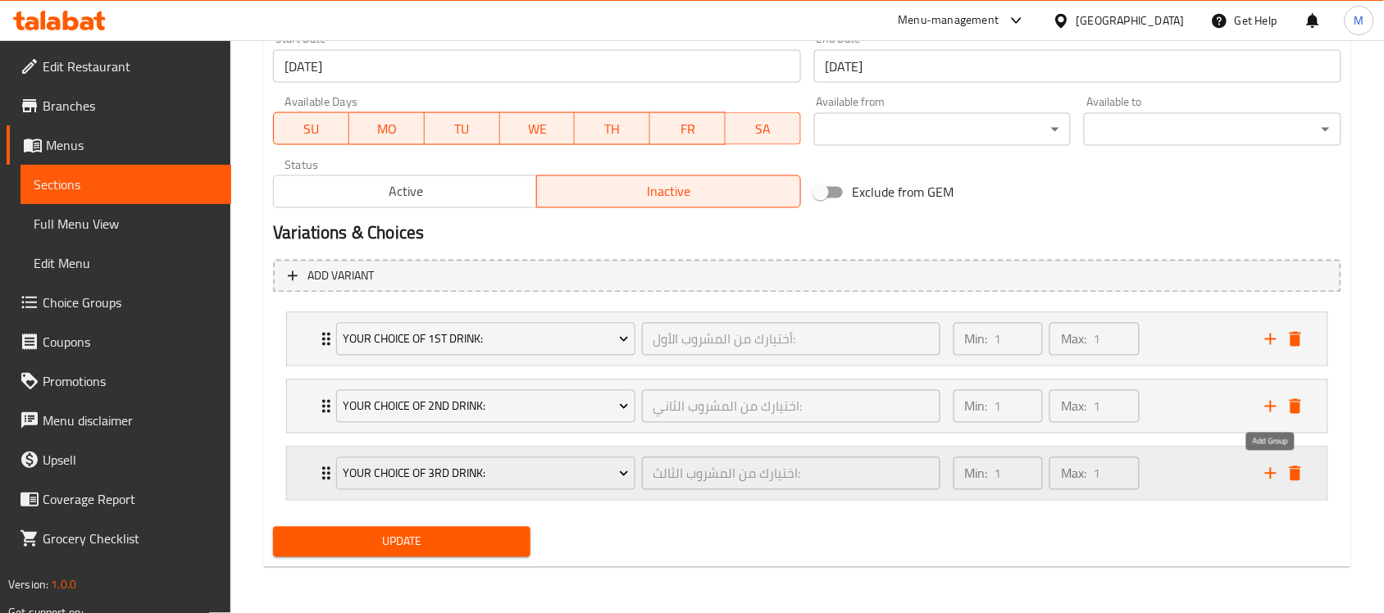
click at [1265, 468] on icon "add" at bounding box center [1271, 474] width 20 height 20
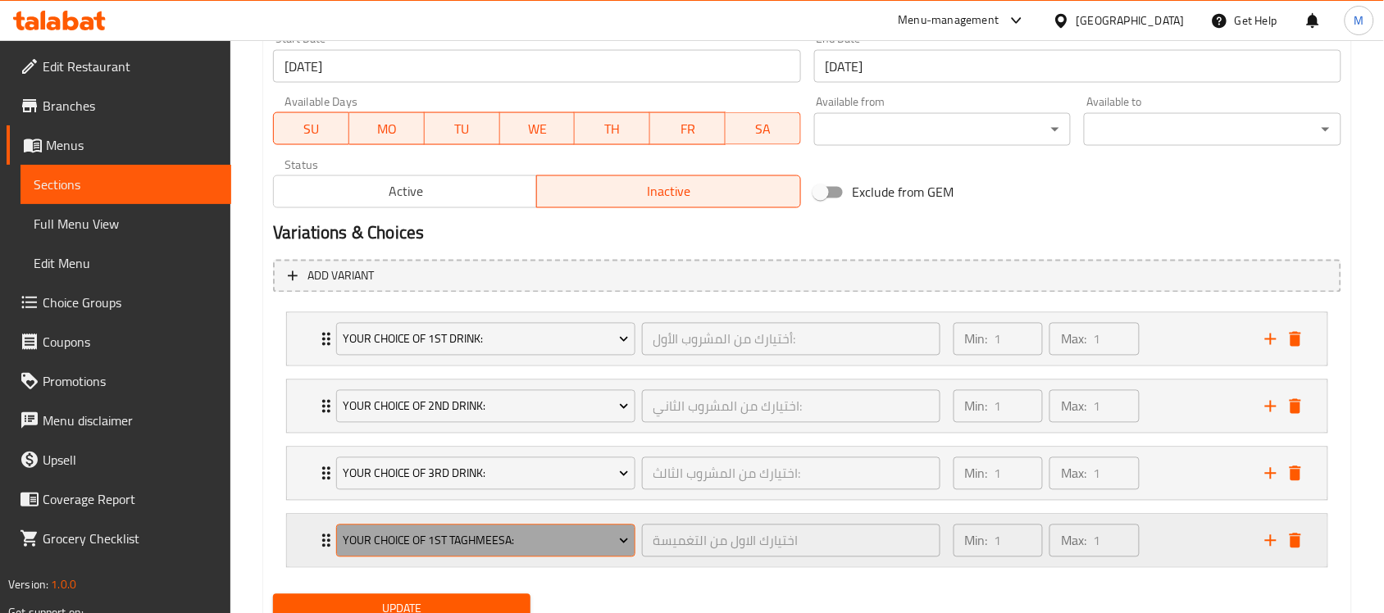
click at [521, 547] on span "Your choice of 1st taghmeesa:" at bounding box center [486, 541] width 286 height 21
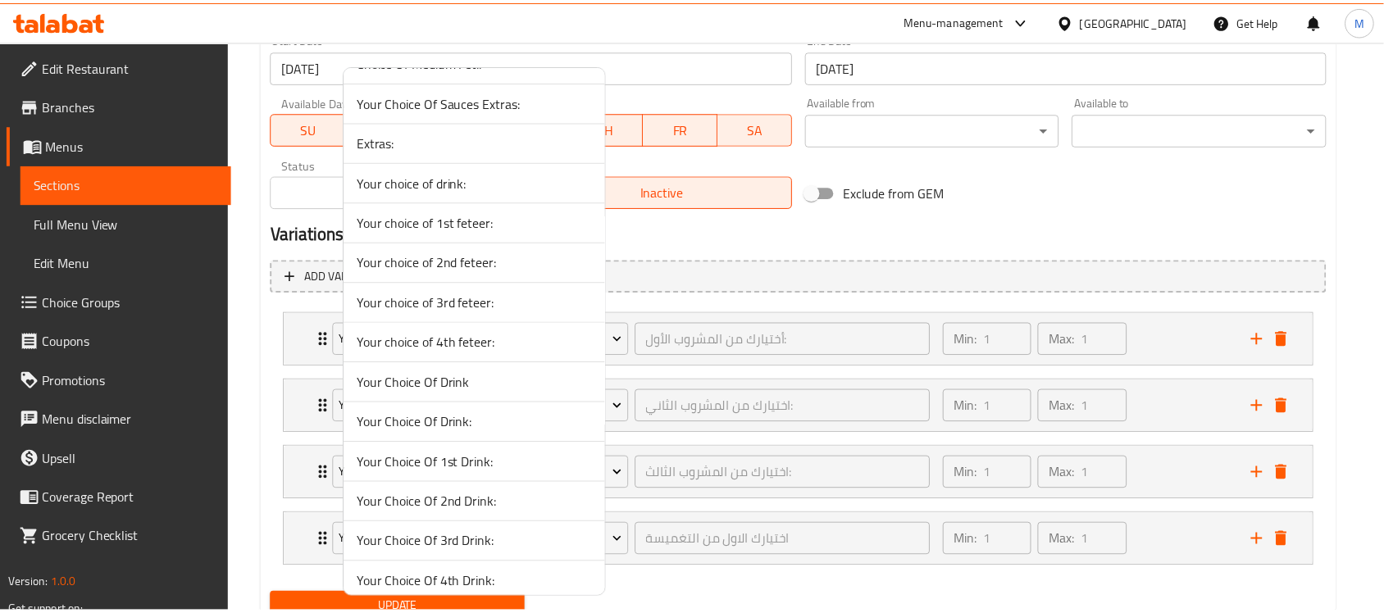
scroll to position [308, 0]
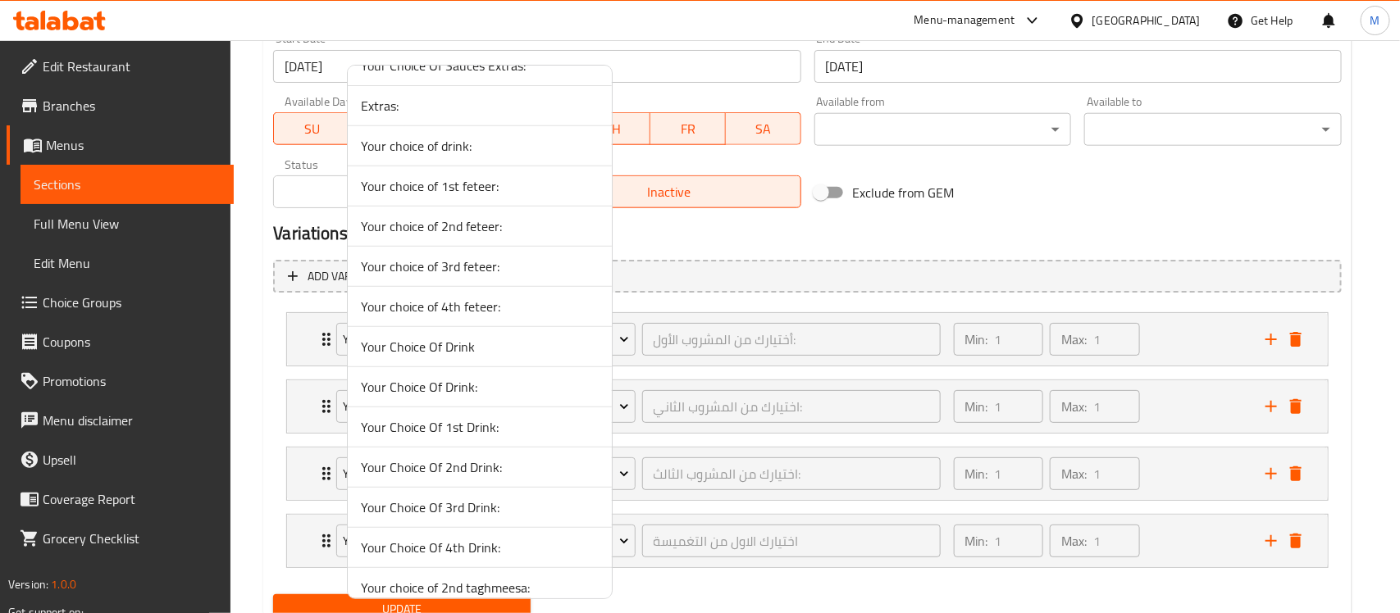
click at [476, 554] on span "Your Choice Of 4th Drink:" at bounding box center [480, 548] width 238 height 20
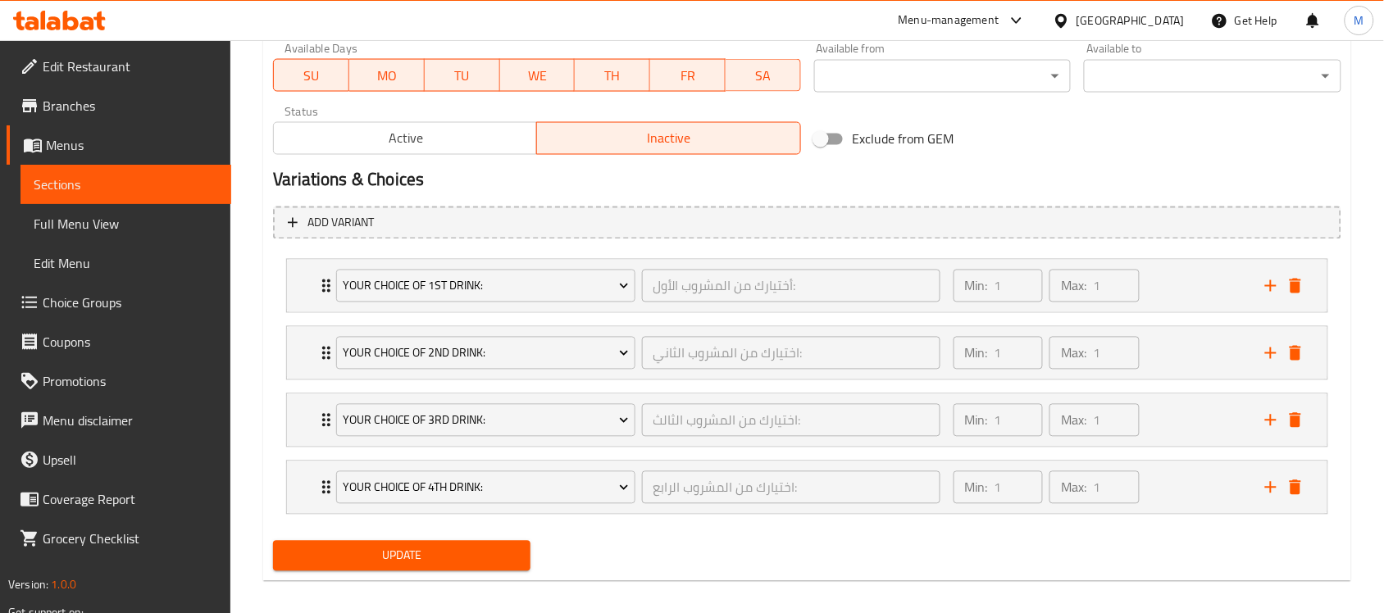
scroll to position [800, 0]
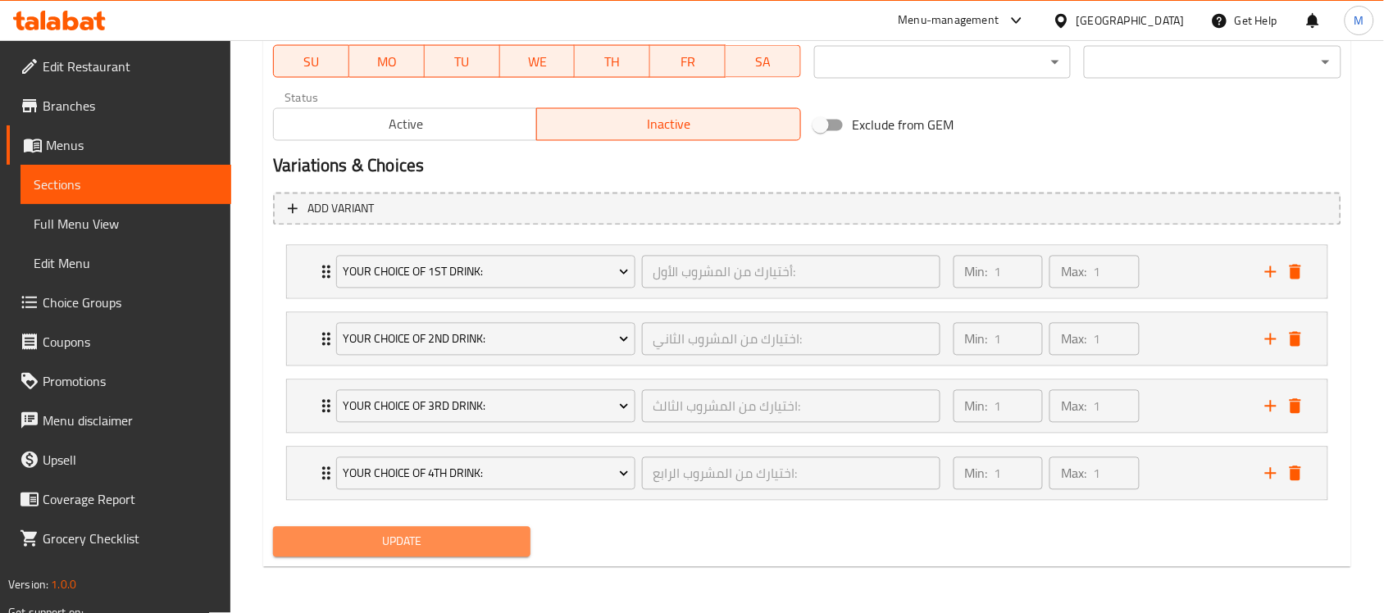
click at [470, 541] on span "Update" at bounding box center [401, 542] width 231 height 21
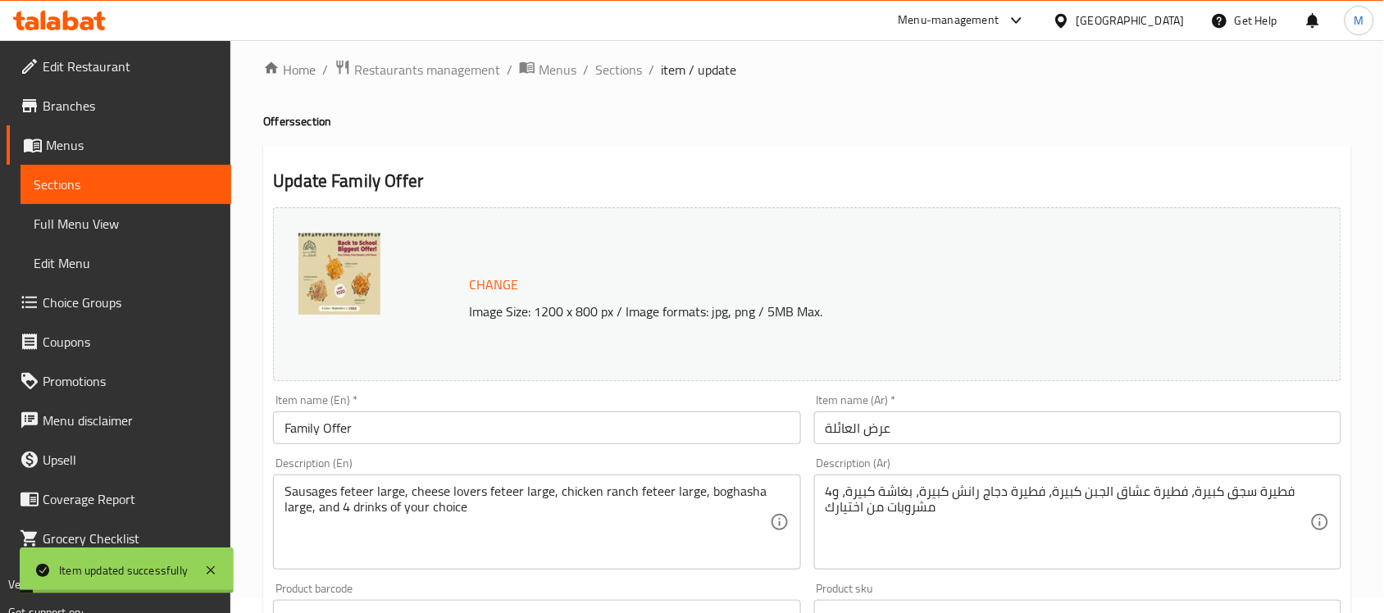
scroll to position [0, 0]
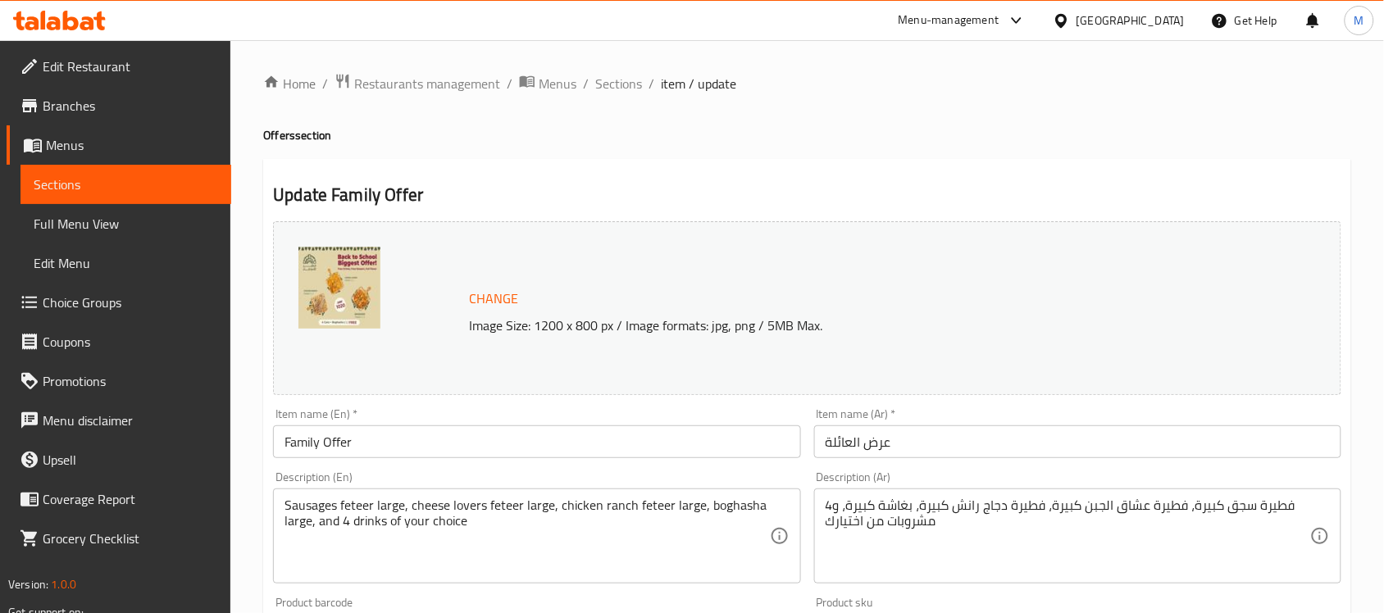
click at [506, 444] on input "Family Offer" at bounding box center [536, 442] width 527 height 33
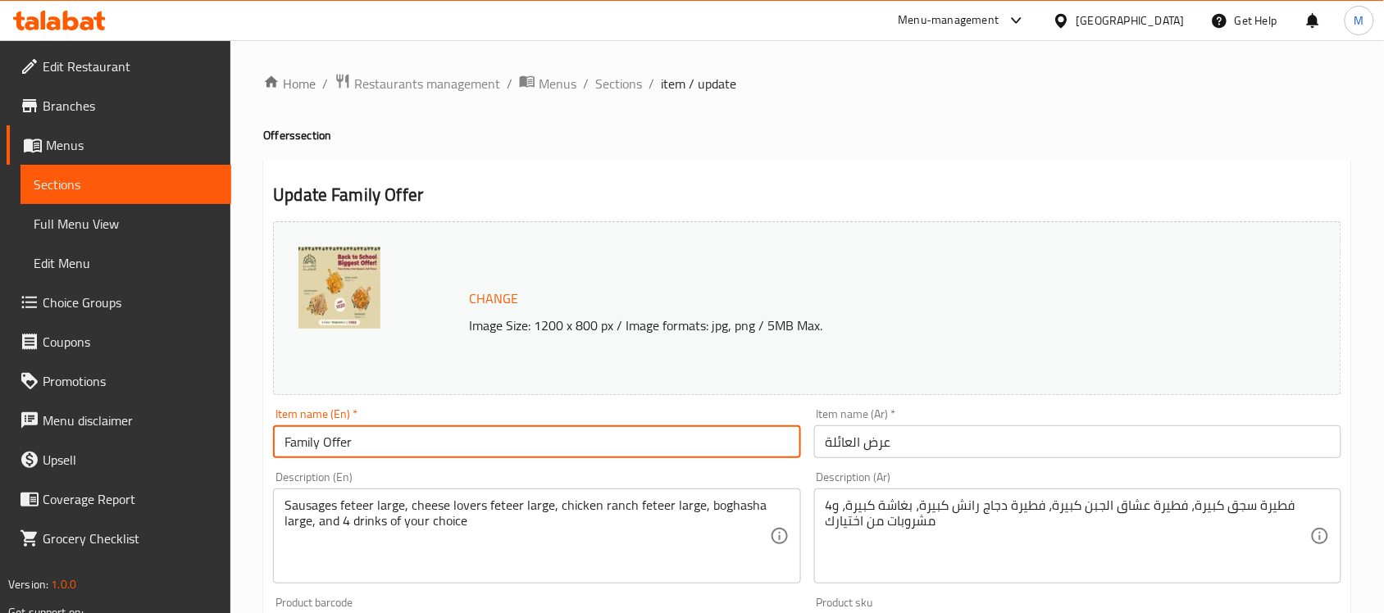
click at [506, 444] on input "Family Offer" at bounding box center [536, 442] width 527 height 33
click at [638, 87] on span "Sections" at bounding box center [618, 84] width 47 height 20
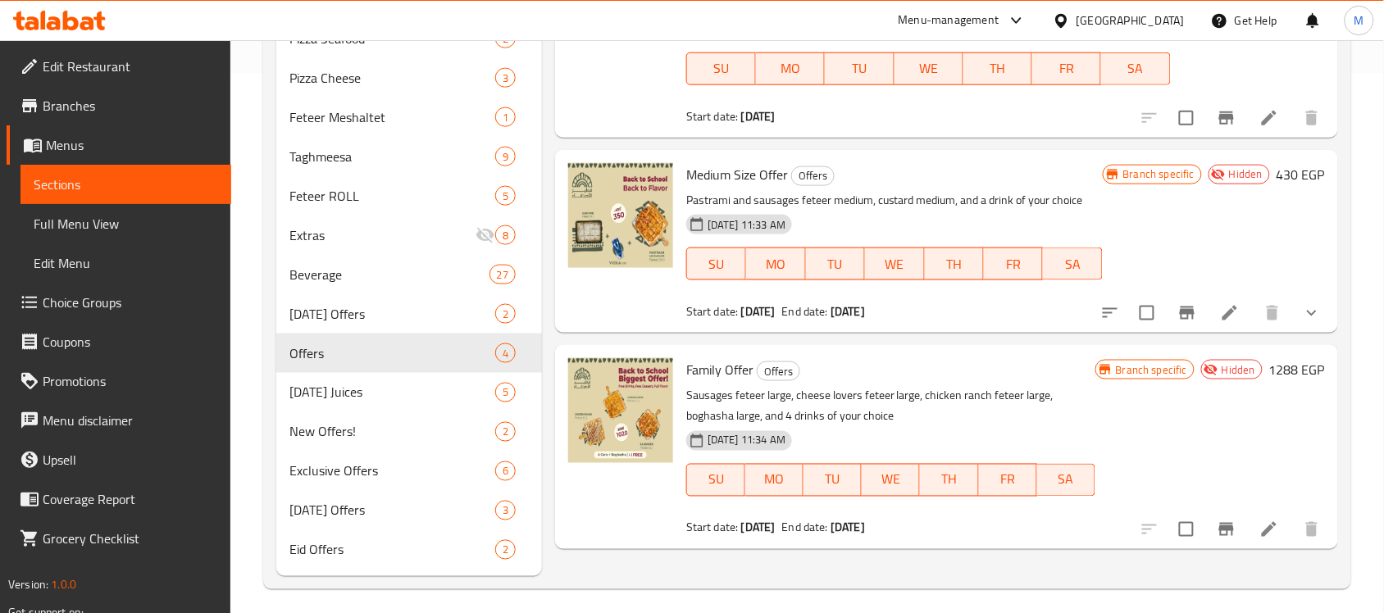
scroll to position [547, 0]
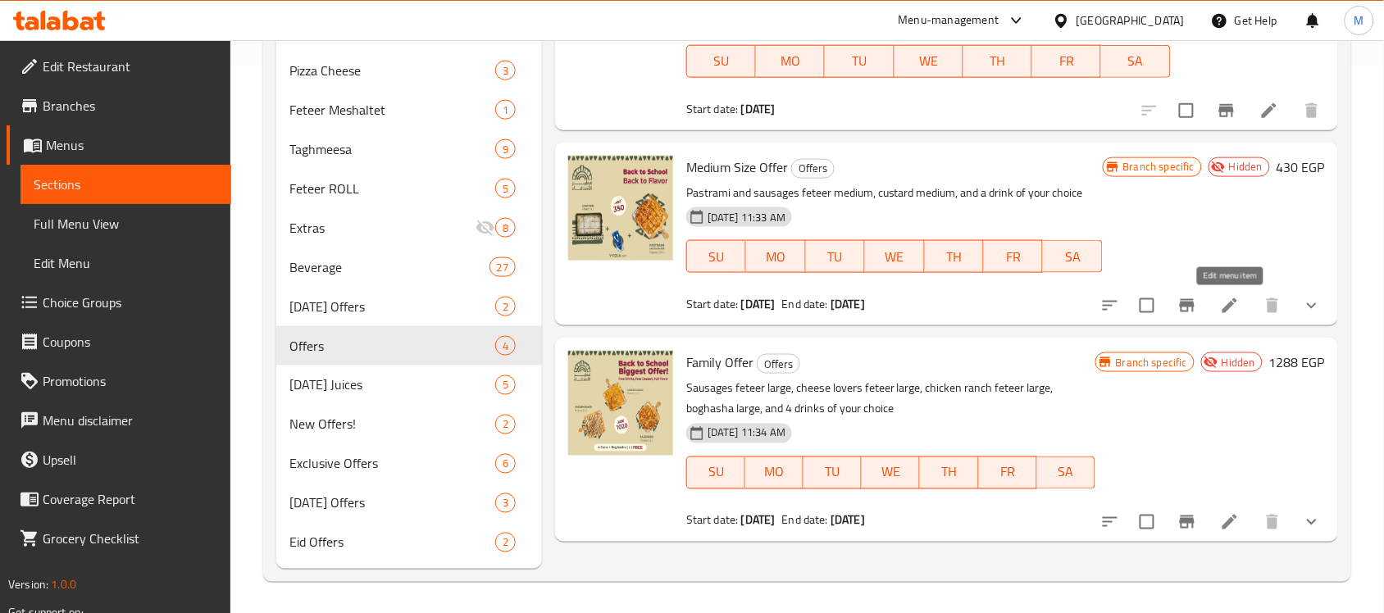
click at [1233, 300] on icon at bounding box center [1230, 306] width 20 height 20
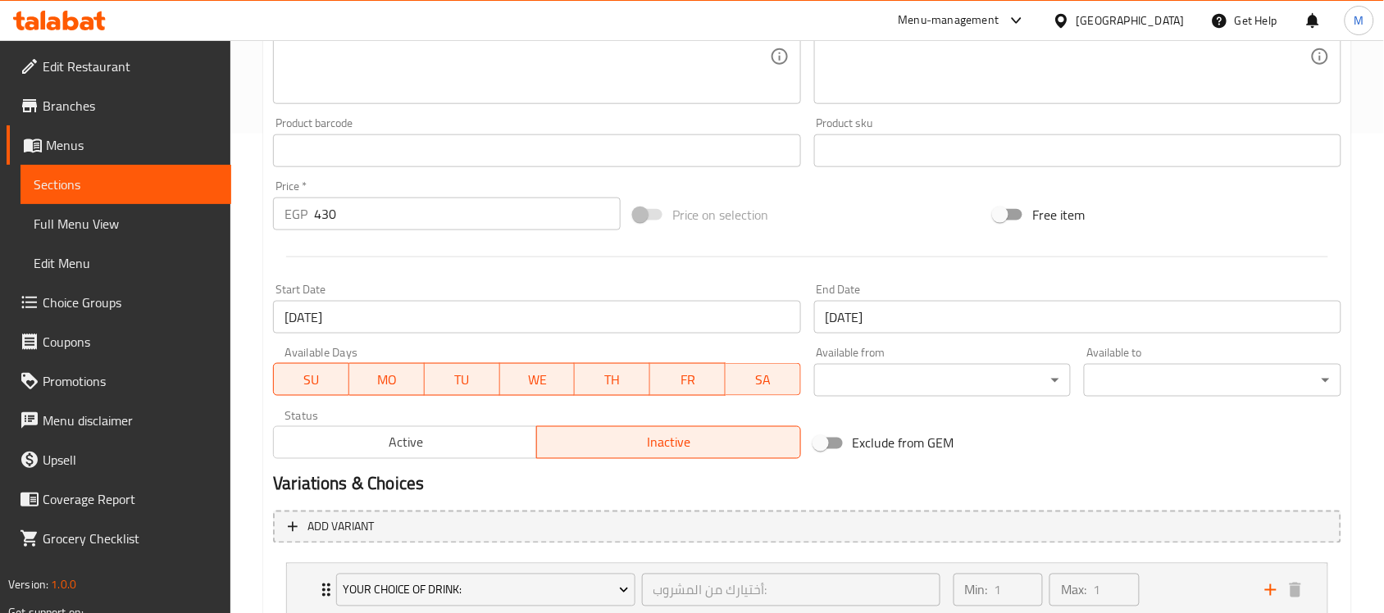
scroll to position [595, 0]
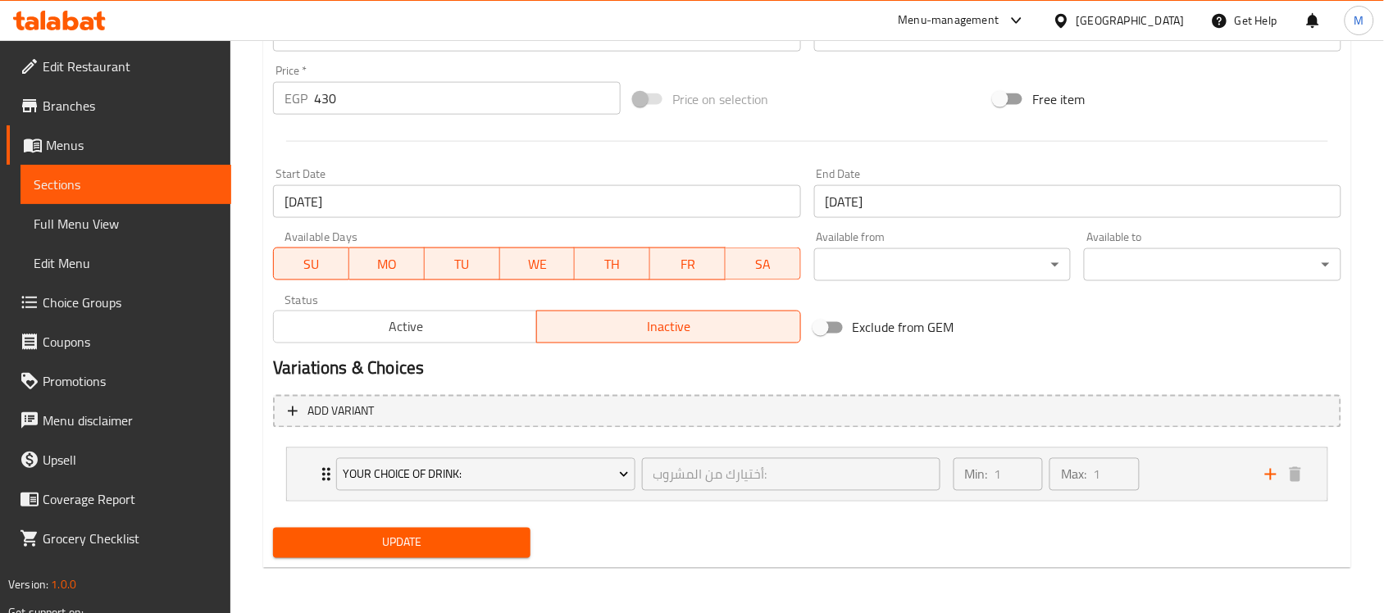
click at [494, 335] on span "Active" at bounding box center [405, 328] width 250 height 24
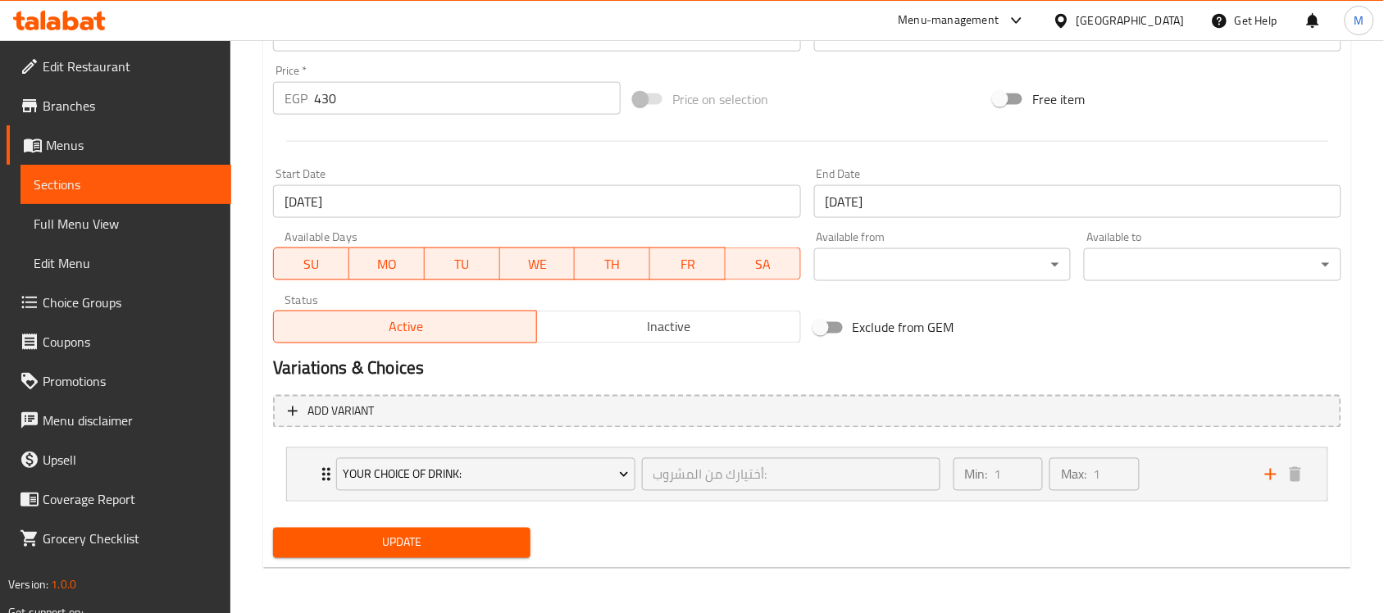
click at [436, 547] on span "Update" at bounding box center [401, 543] width 231 height 21
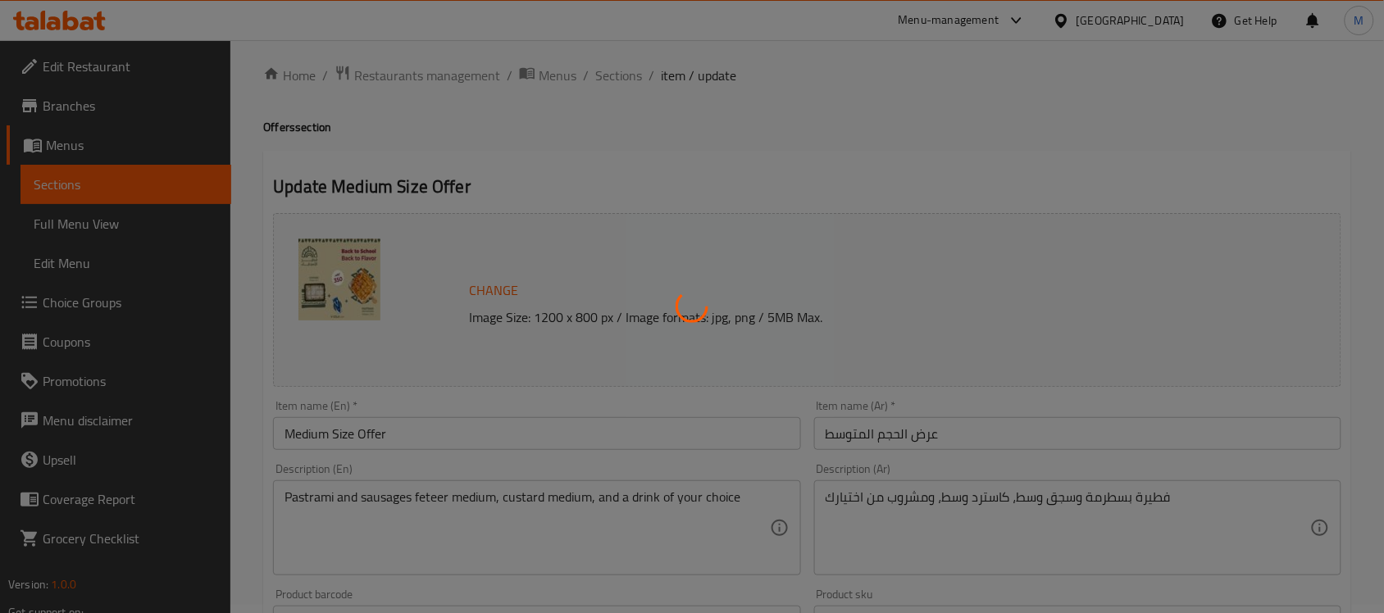
scroll to position [0, 0]
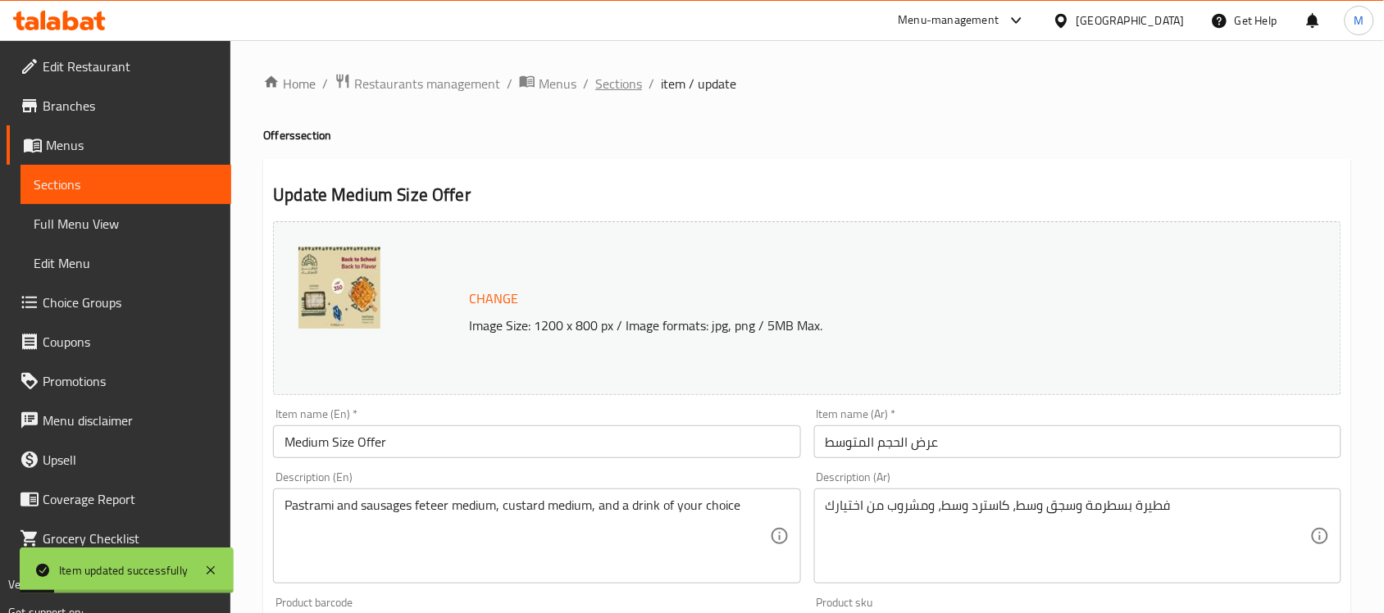
click at [625, 75] on span "Sections" at bounding box center [618, 84] width 47 height 20
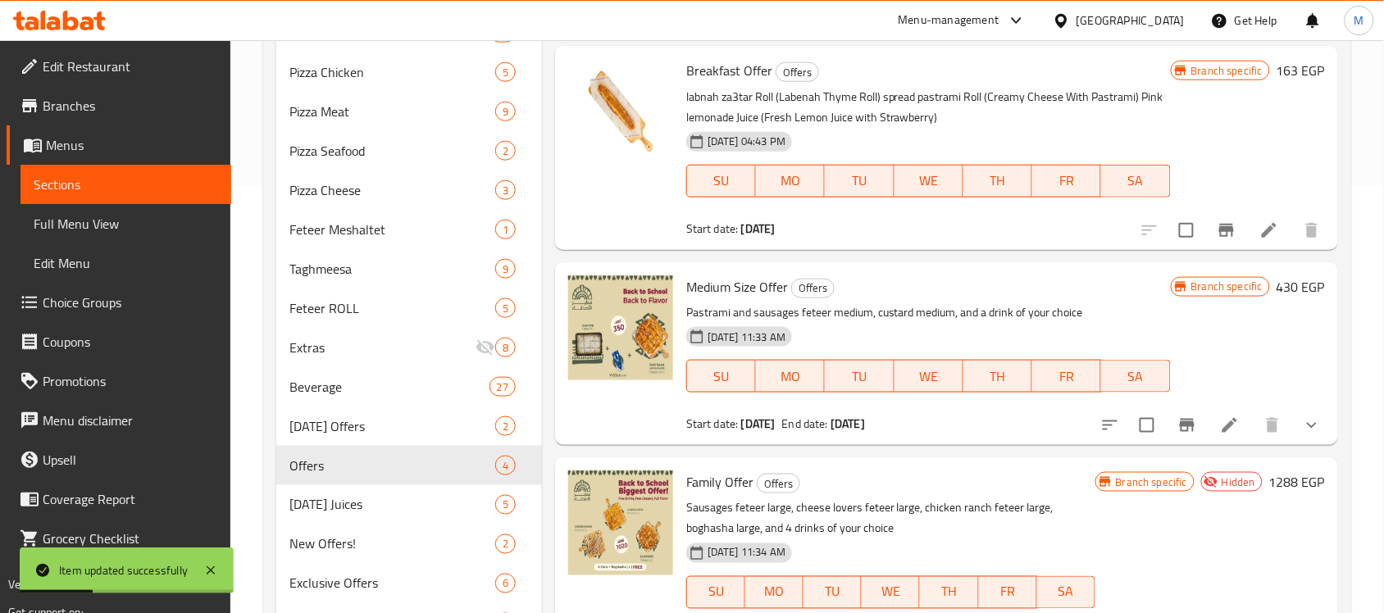
scroll to position [547, 0]
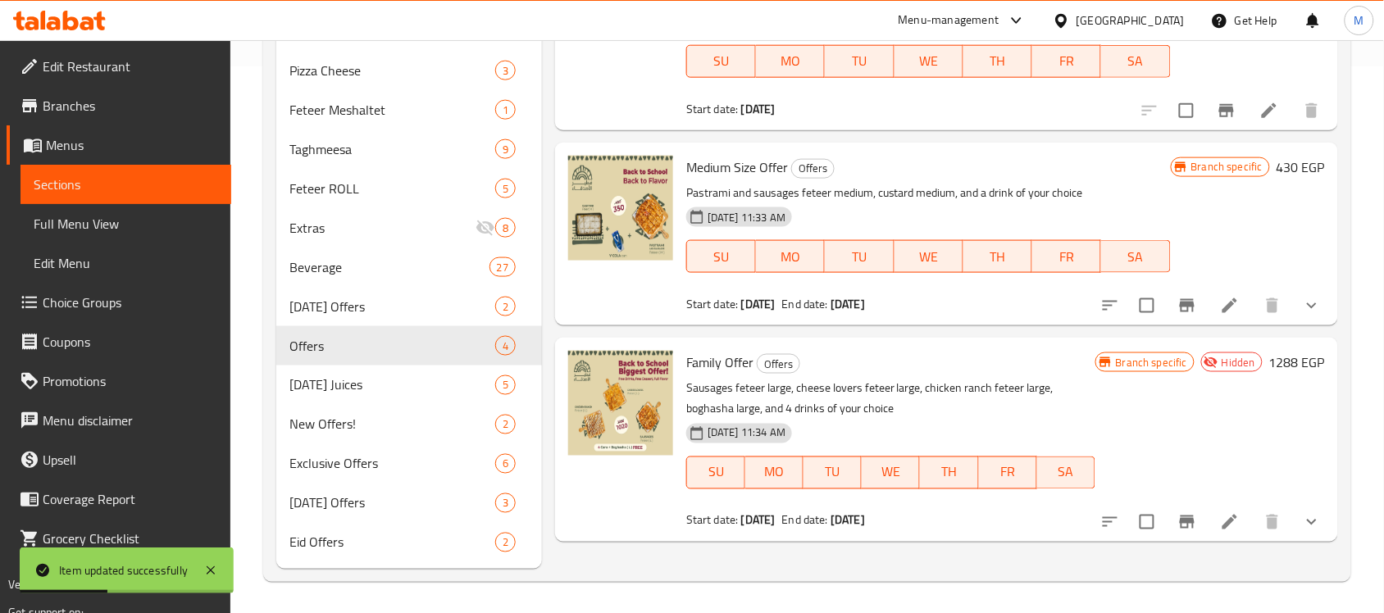
click at [1230, 508] on li at bounding box center [1230, 523] width 46 height 30
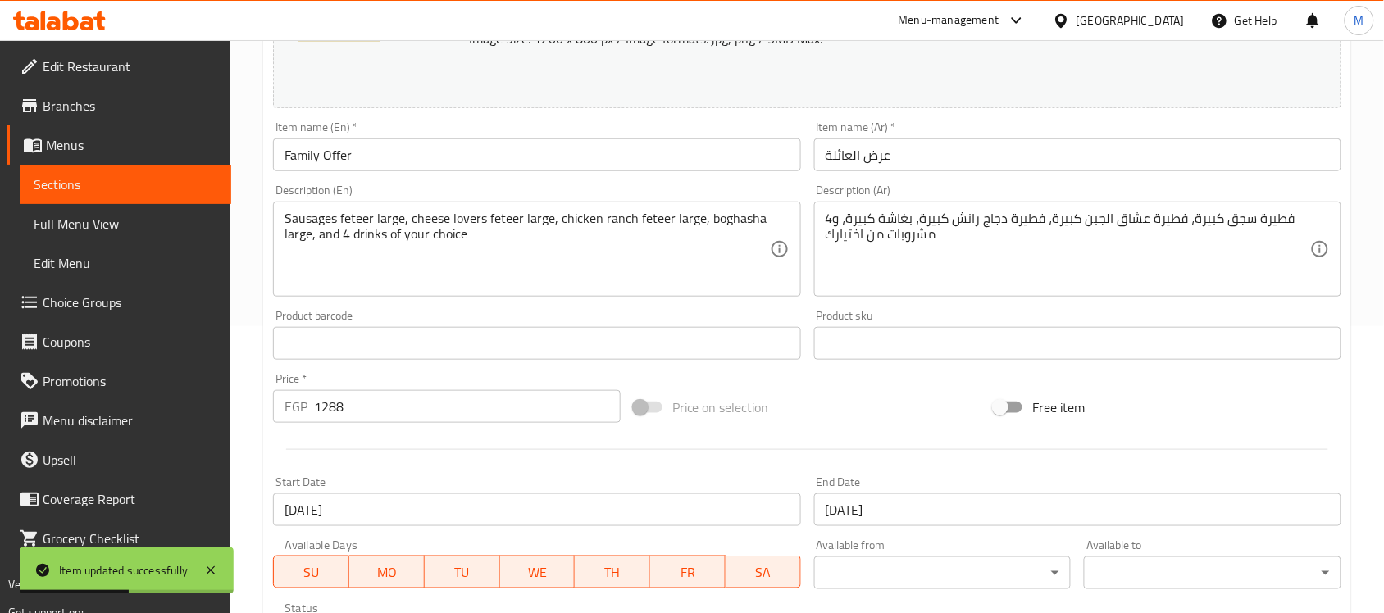
scroll to position [615, 0]
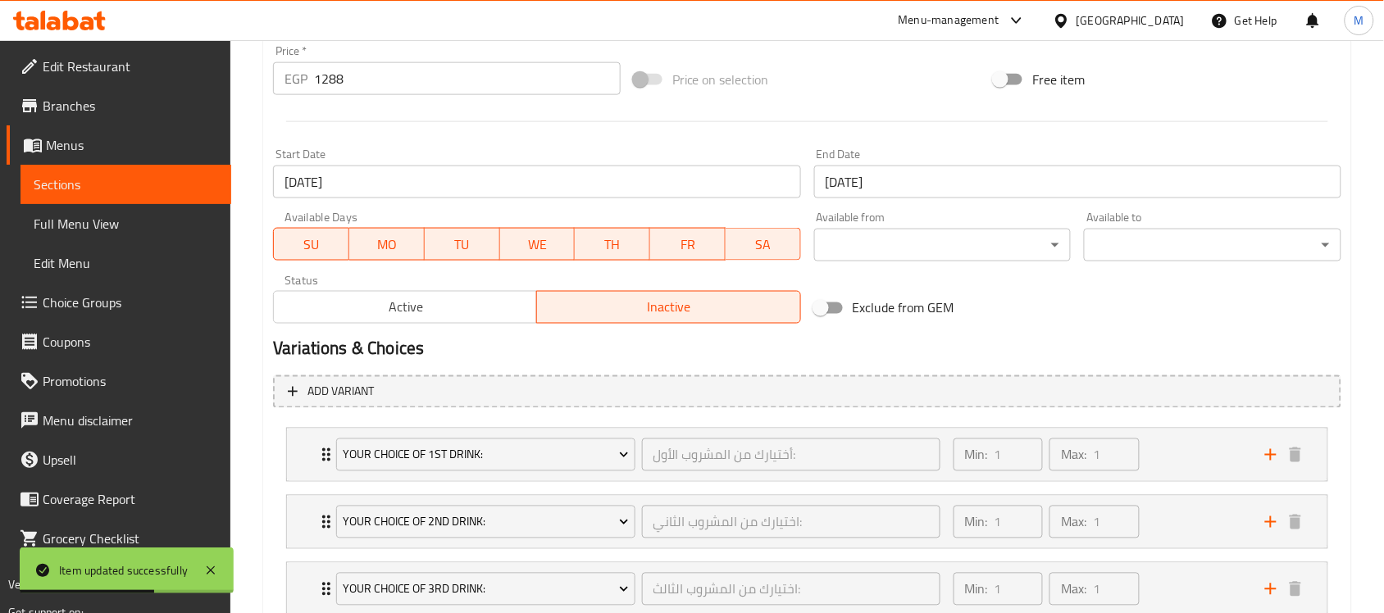
click at [444, 300] on span "Active" at bounding box center [405, 308] width 250 height 24
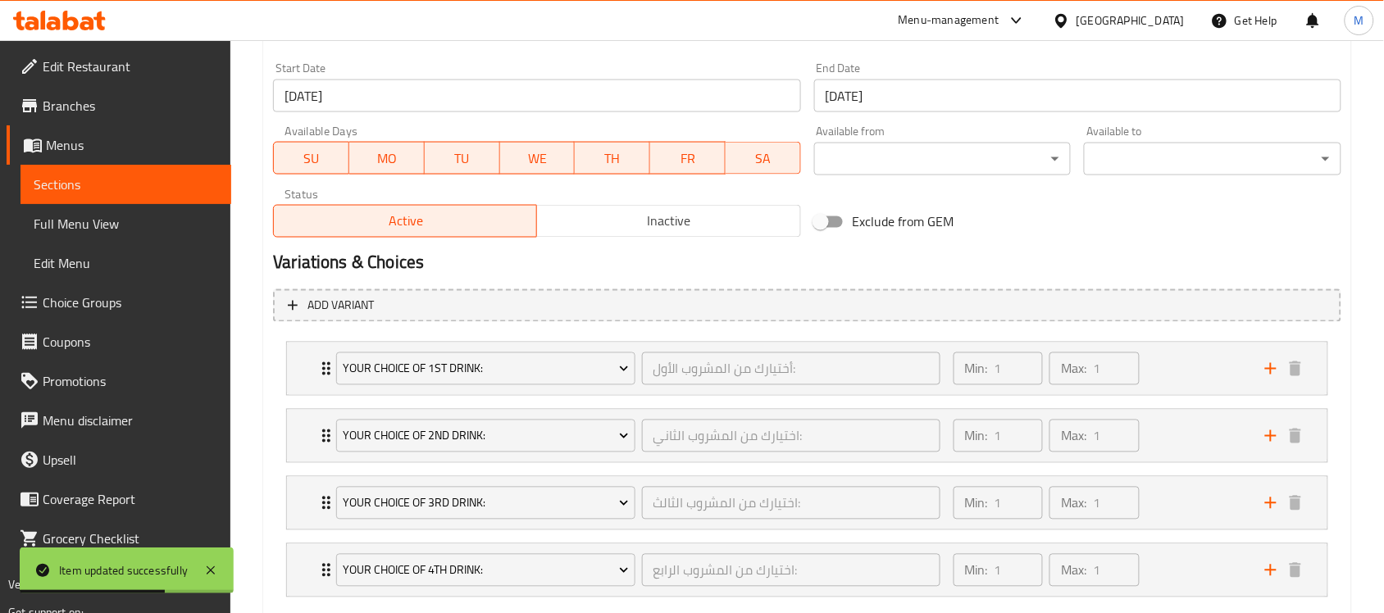
scroll to position [800, 0]
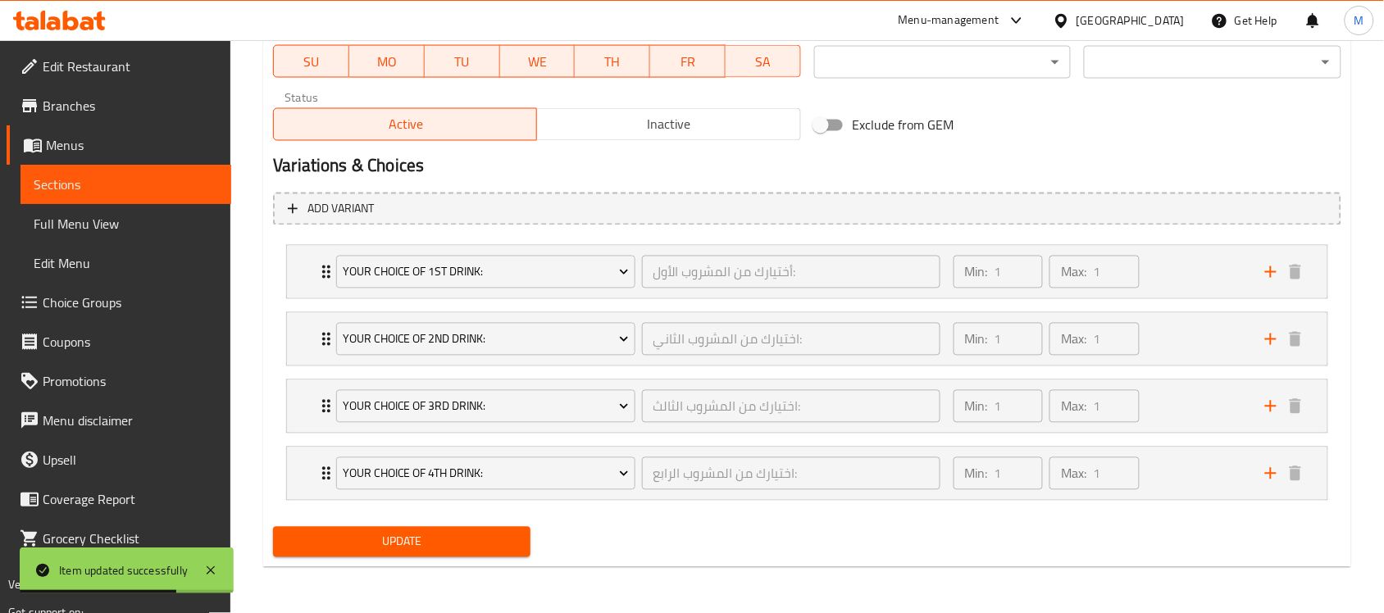
click at [477, 540] on span "Update" at bounding box center [401, 542] width 231 height 21
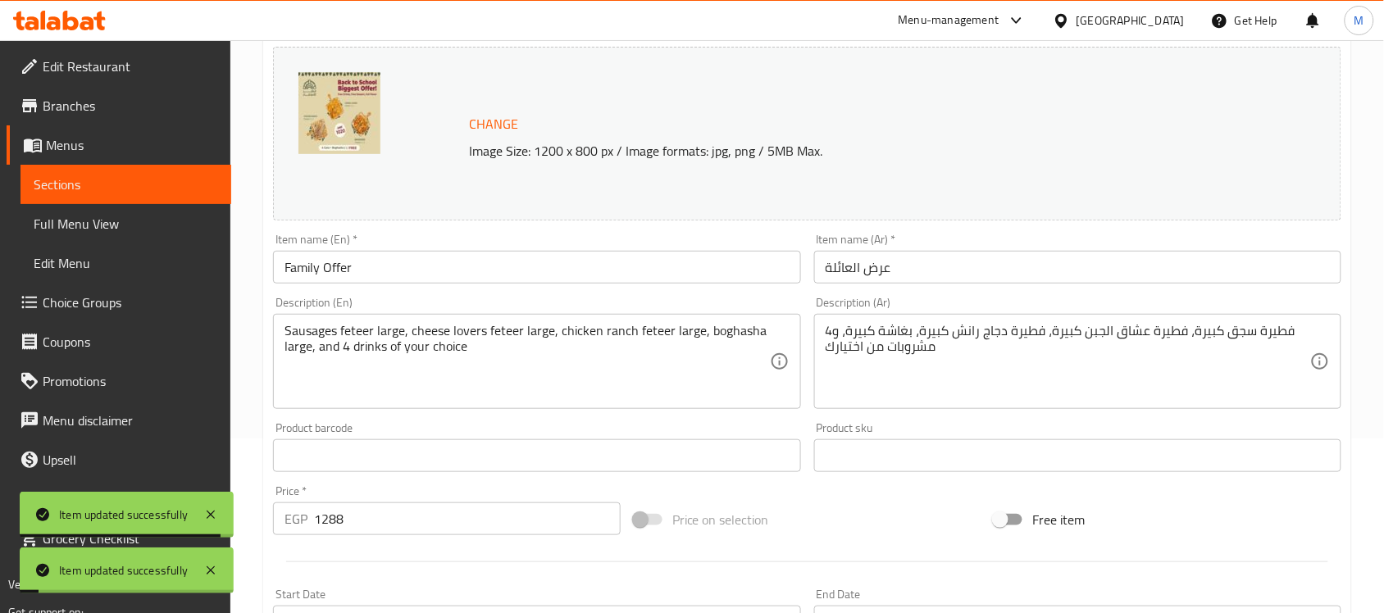
scroll to position [0, 0]
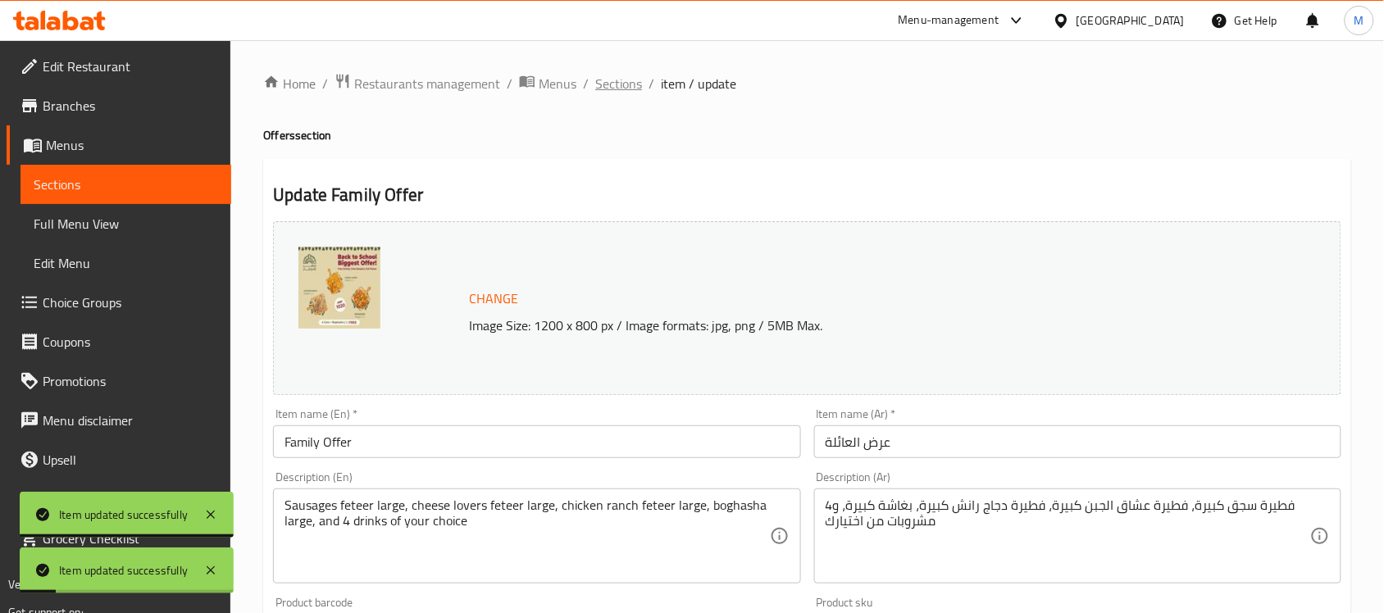
click at [616, 88] on span "Sections" at bounding box center [618, 84] width 47 height 20
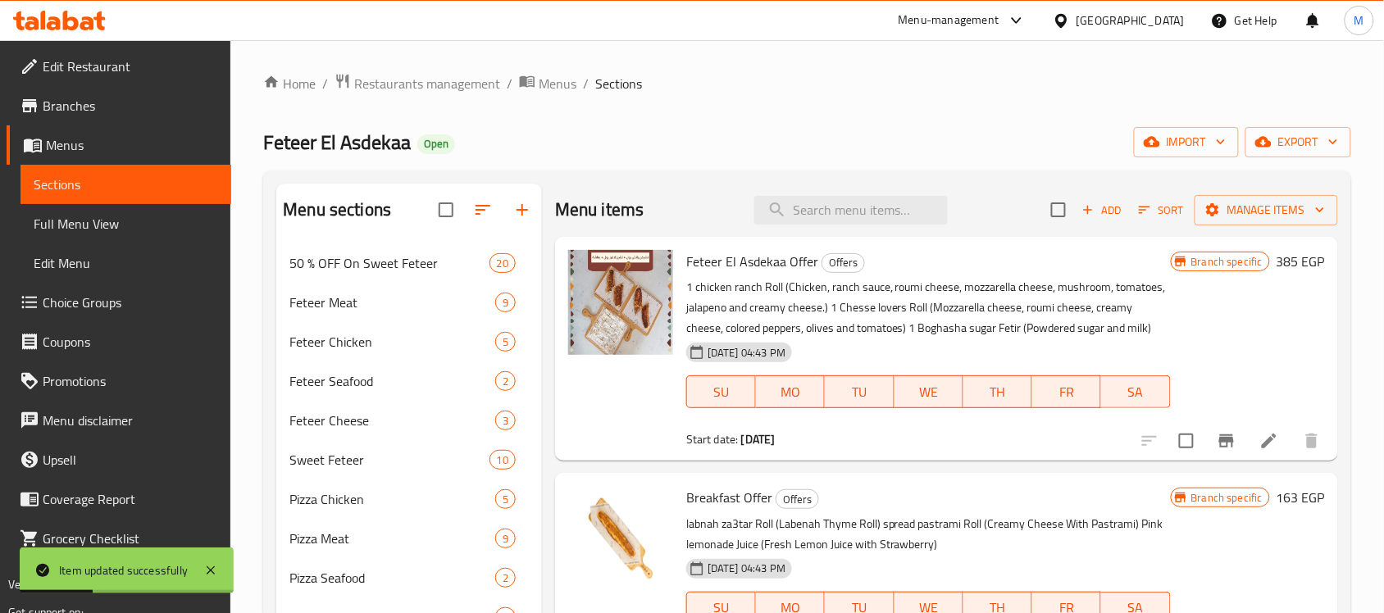
click at [87, 220] on span "Full Menu View" at bounding box center [126, 224] width 185 height 20
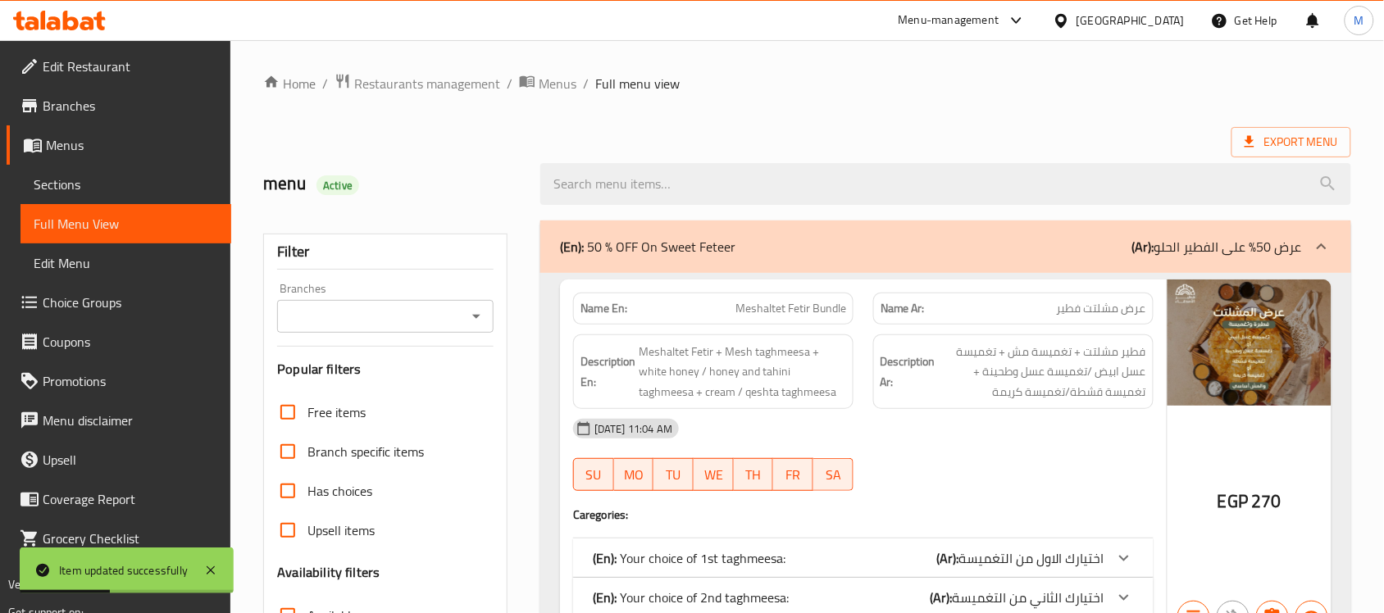
scroll to position [308, 0]
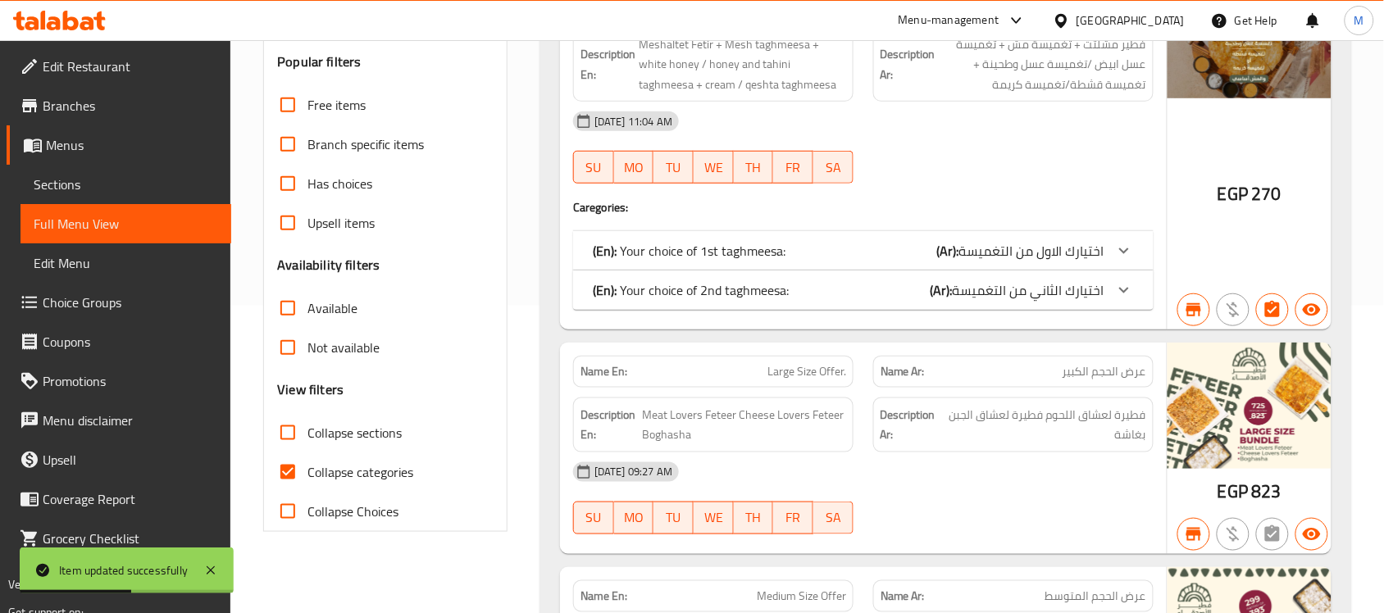
click at [292, 431] on input "Collapse sections" at bounding box center [287, 432] width 39 height 39
checkbox input "true"
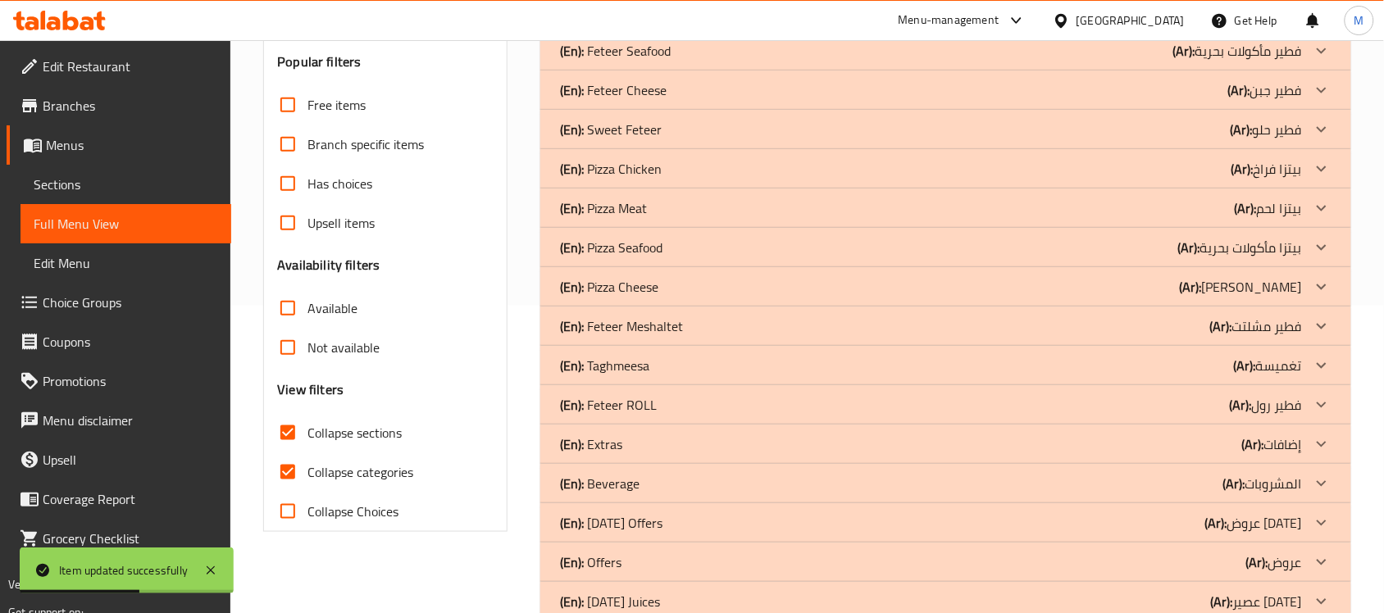
click at [289, 470] on input "Collapse categories" at bounding box center [287, 472] width 39 height 39
checkbox input "false"
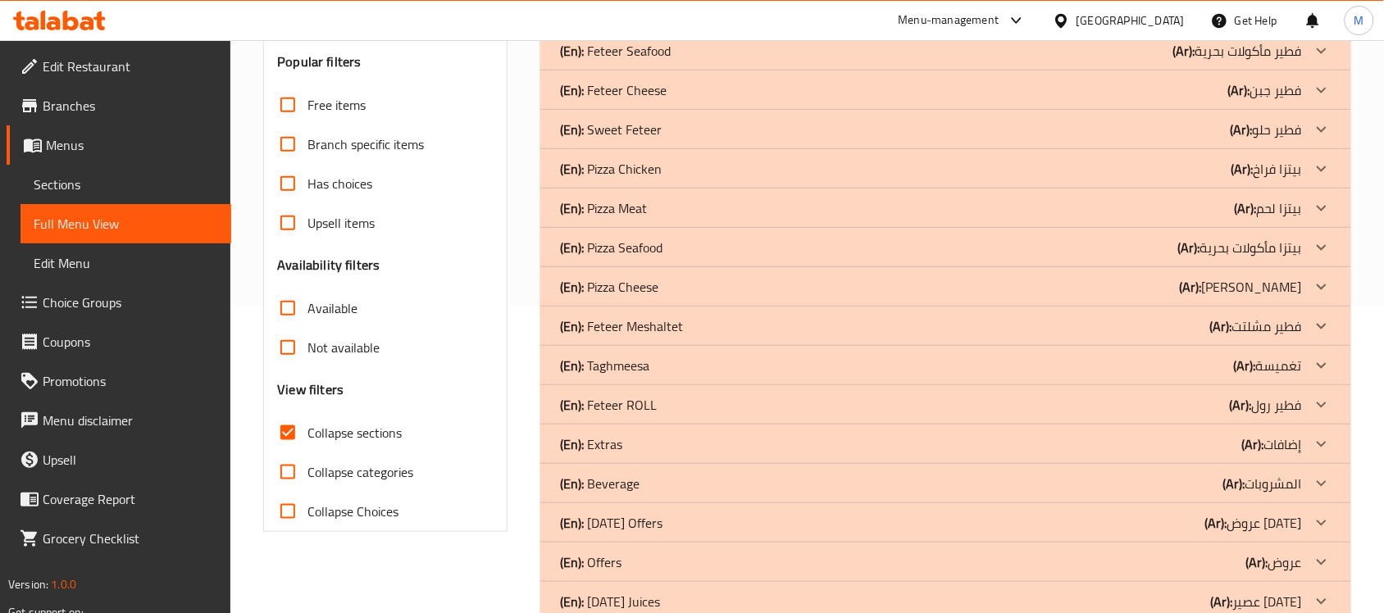
click at [1324, 558] on icon at bounding box center [1322, 563] width 20 height 20
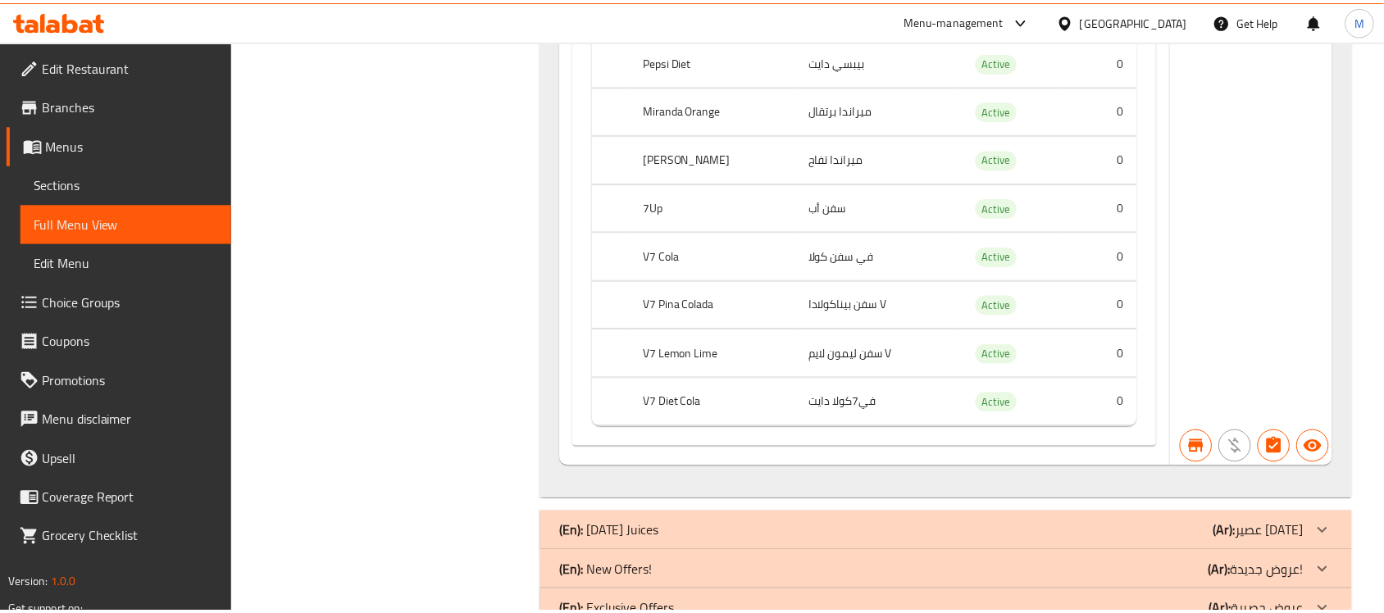
scroll to position [4647, 0]
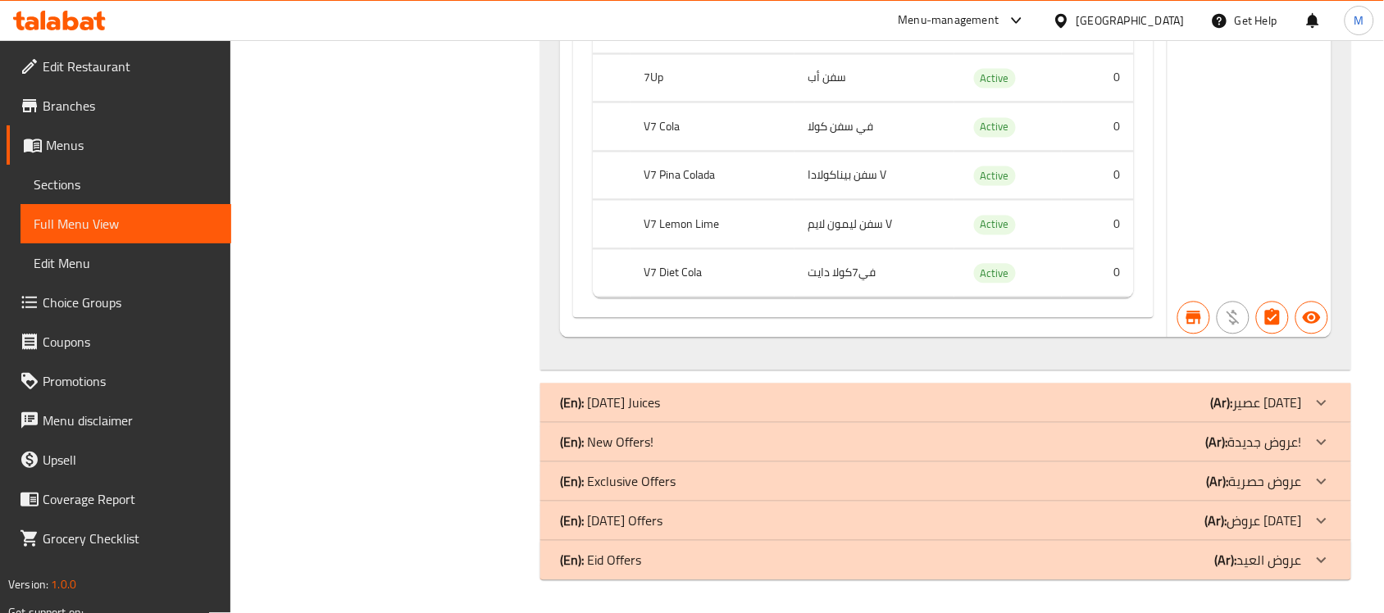
click at [86, 138] on span "Menus" at bounding box center [132, 145] width 172 height 20
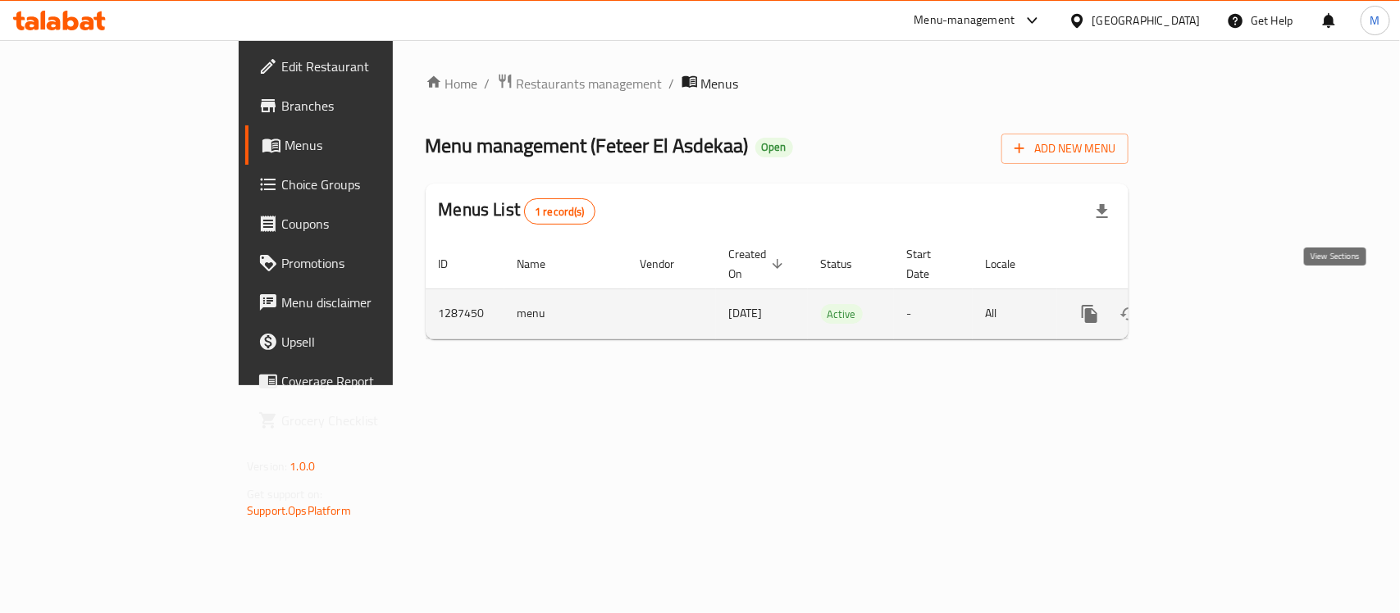
click at [1228, 302] on link "enhanced table" at bounding box center [1207, 313] width 39 height 39
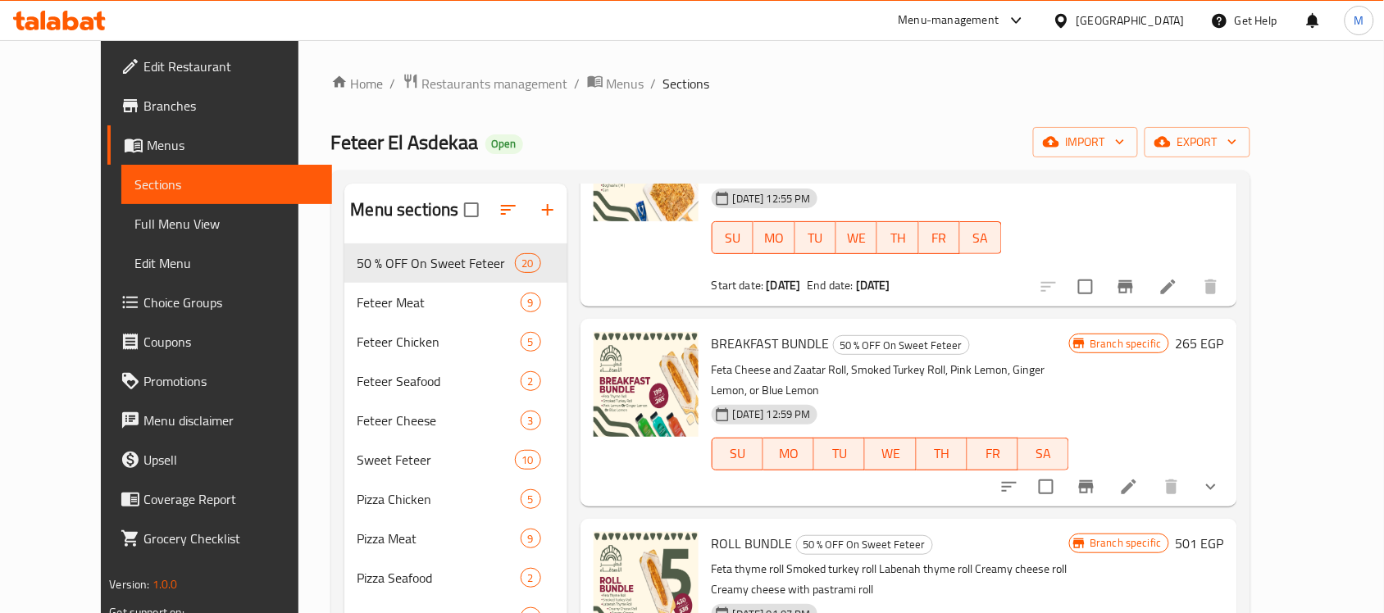
scroll to position [308, 0]
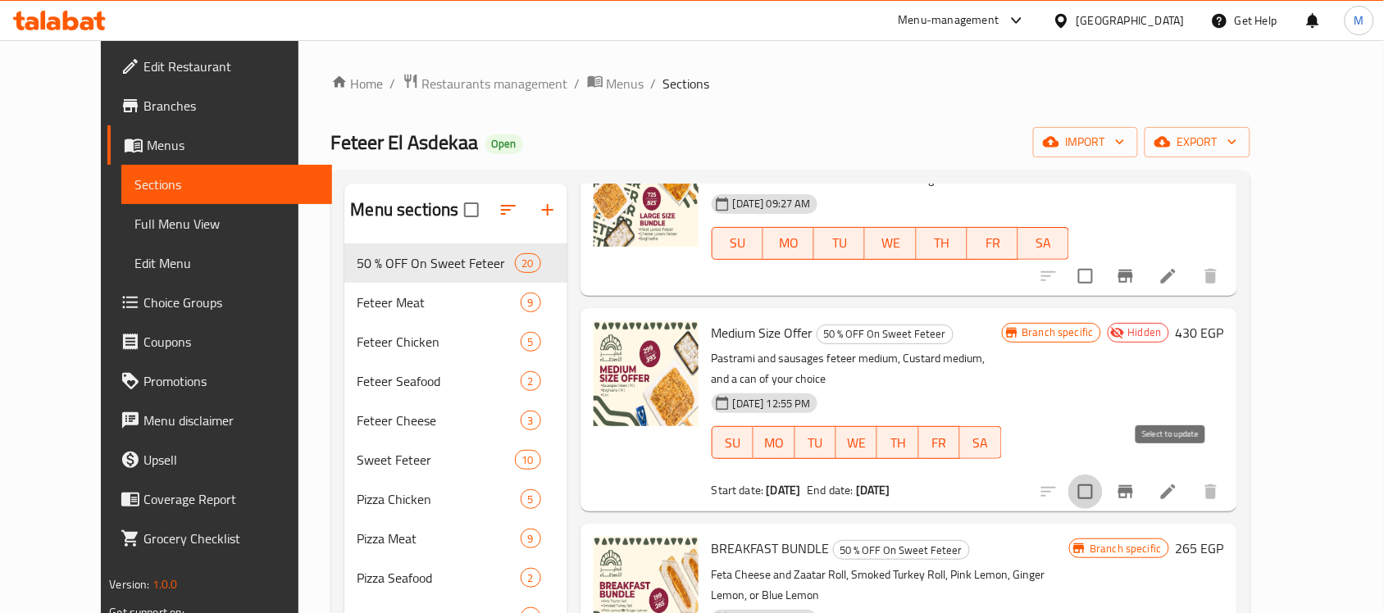
click at [1103, 475] on input "checkbox" at bounding box center [1086, 492] width 34 height 34
checkbox input "true"
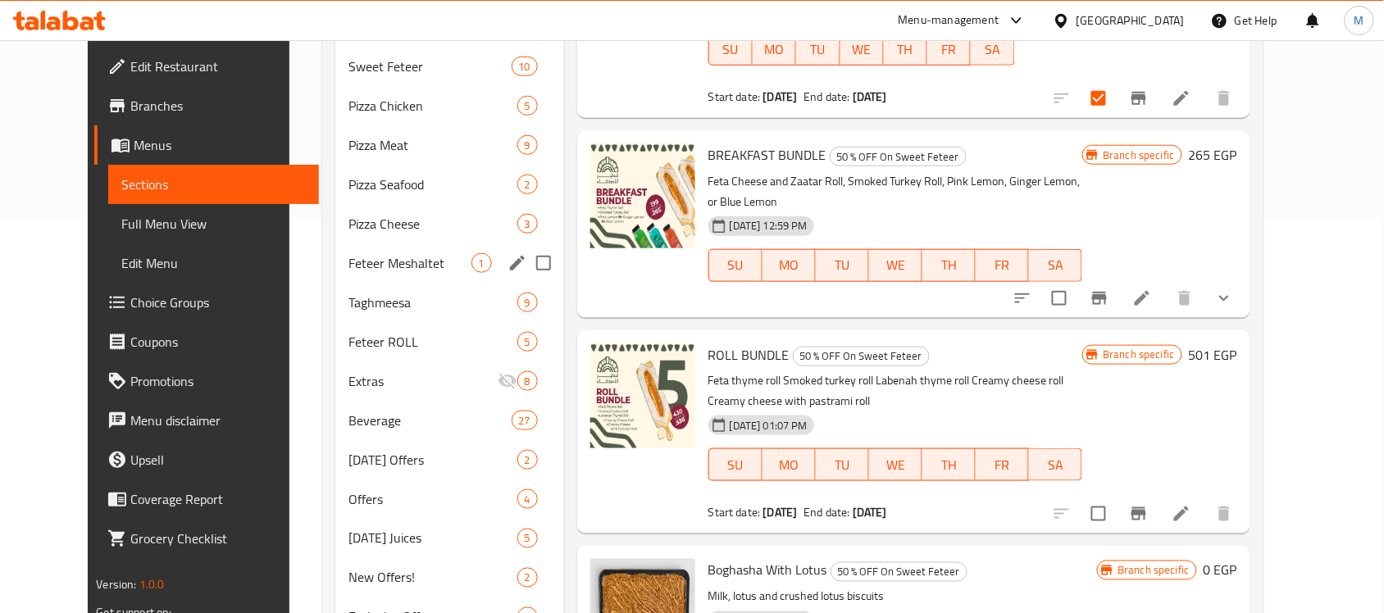
scroll to position [513, 0]
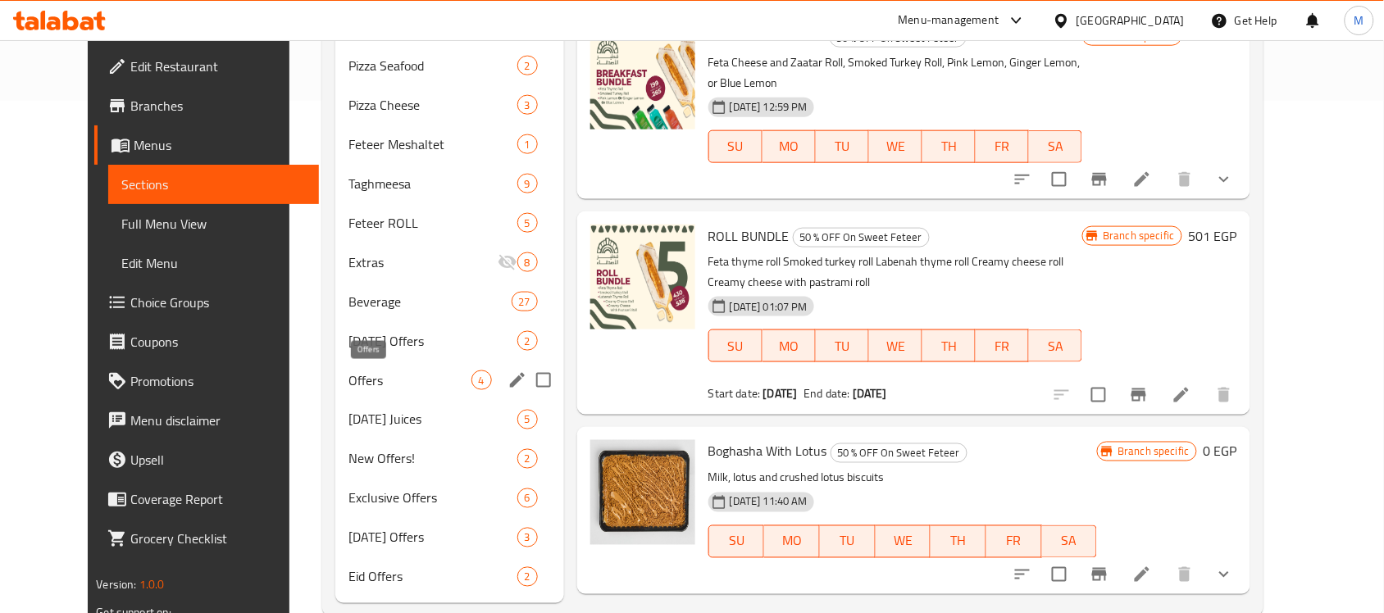
click at [355, 373] on span "Offers" at bounding box center [410, 381] width 123 height 20
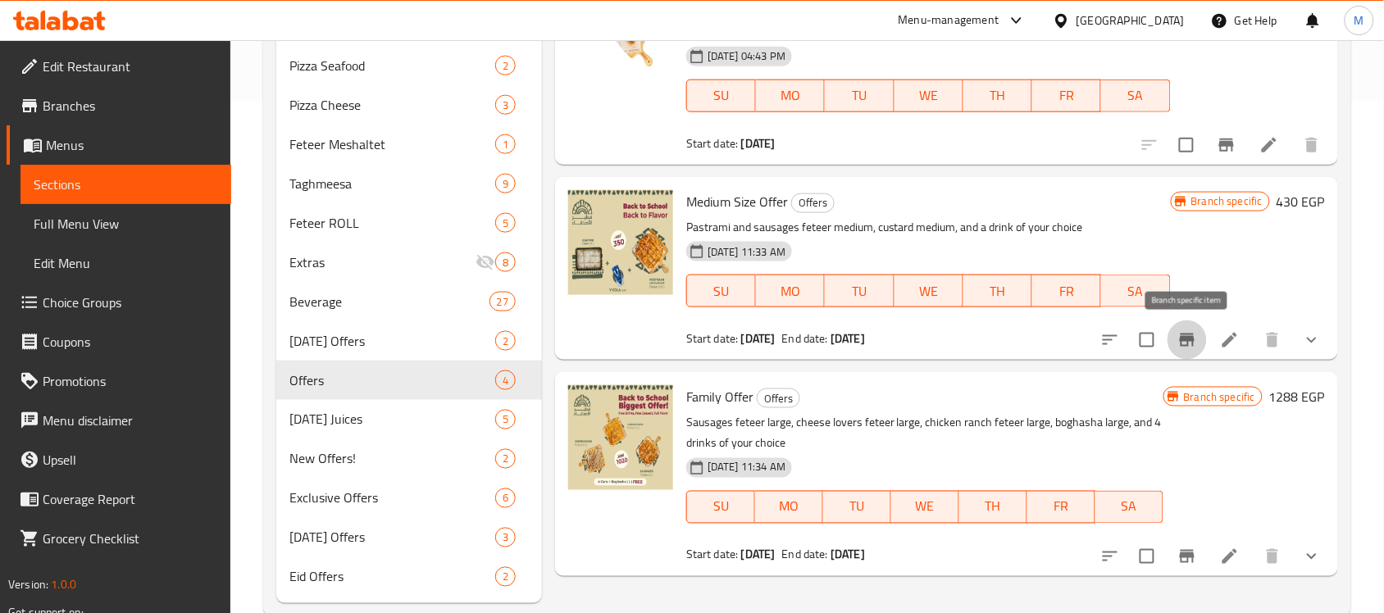
click at [1193, 334] on icon "Branch-specific-item" at bounding box center [1188, 340] width 20 height 20
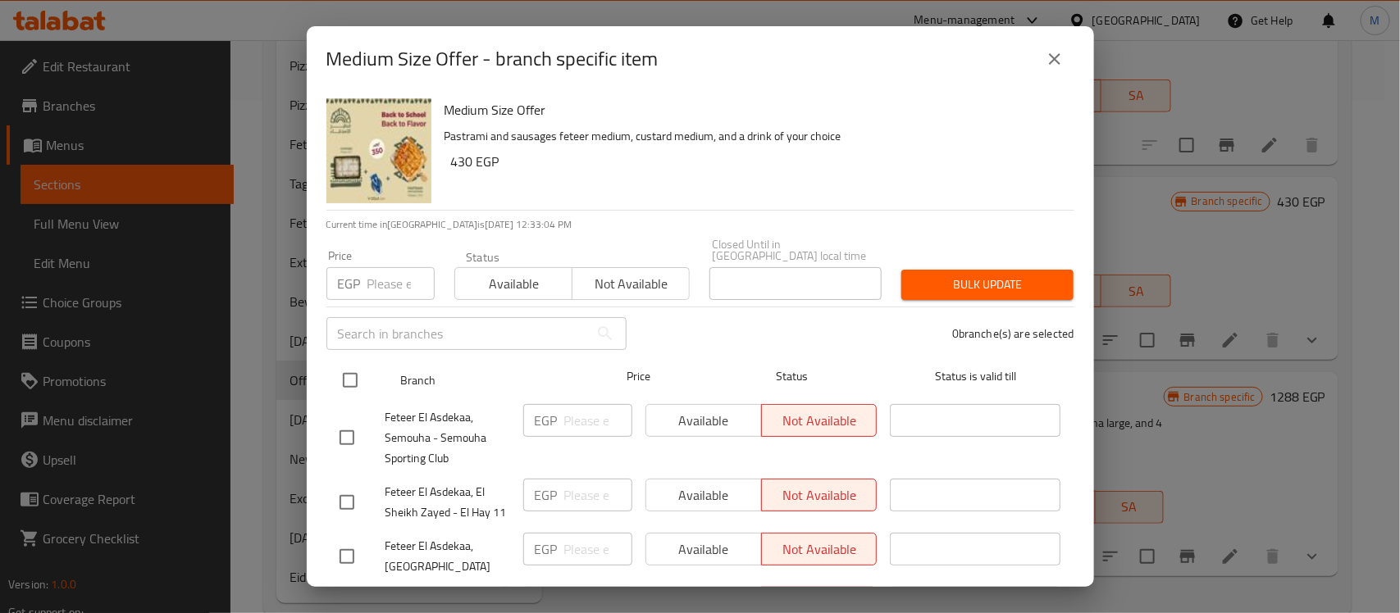
click at [346, 370] on input "checkbox" at bounding box center [350, 380] width 34 height 34
checkbox input "true"
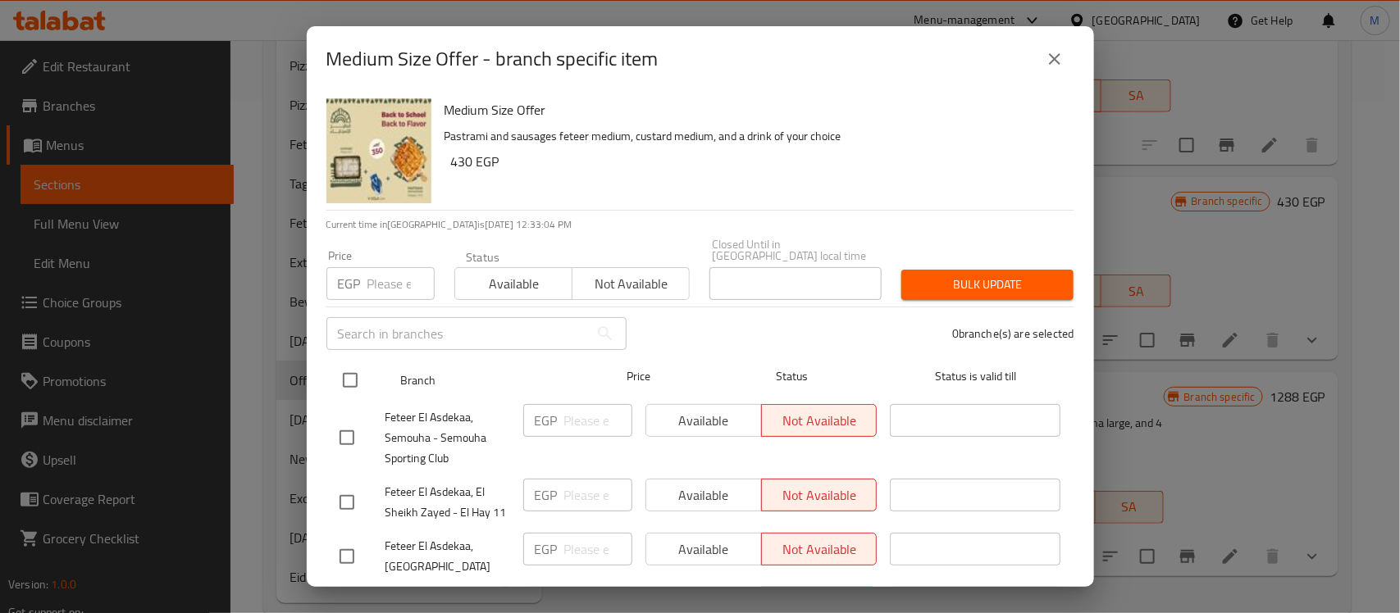
checkbox input "true"
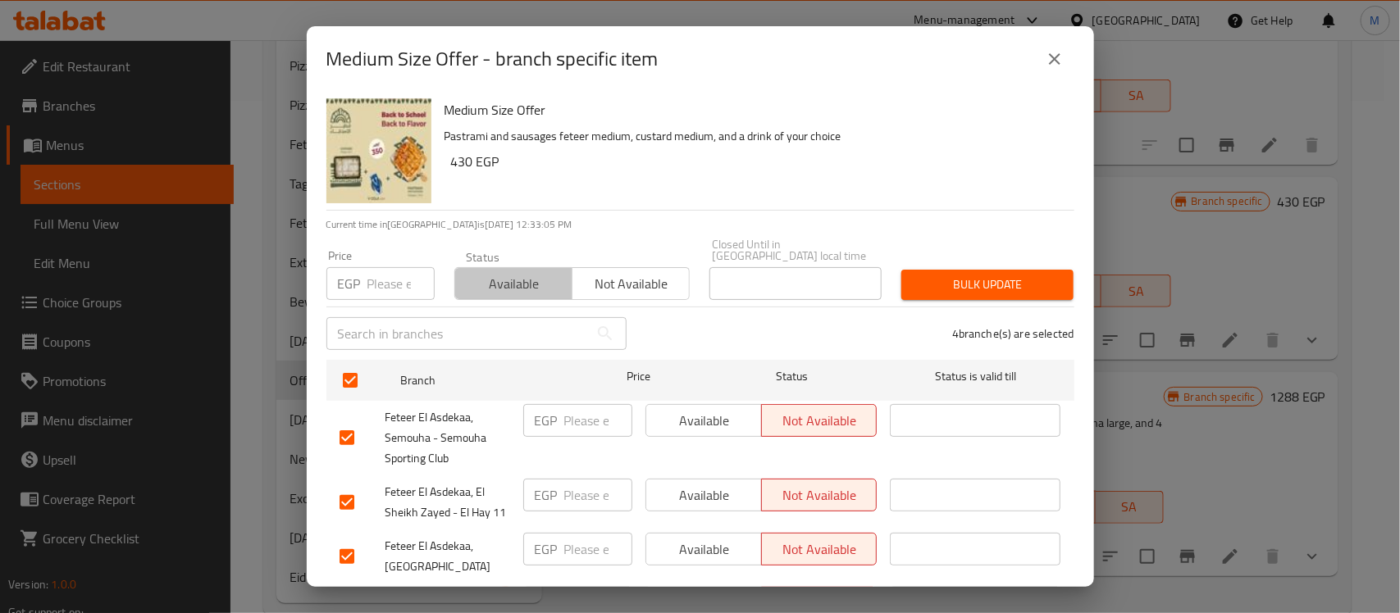
click at [522, 279] on span "Available" at bounding box center [514, 284] width 104 height 24
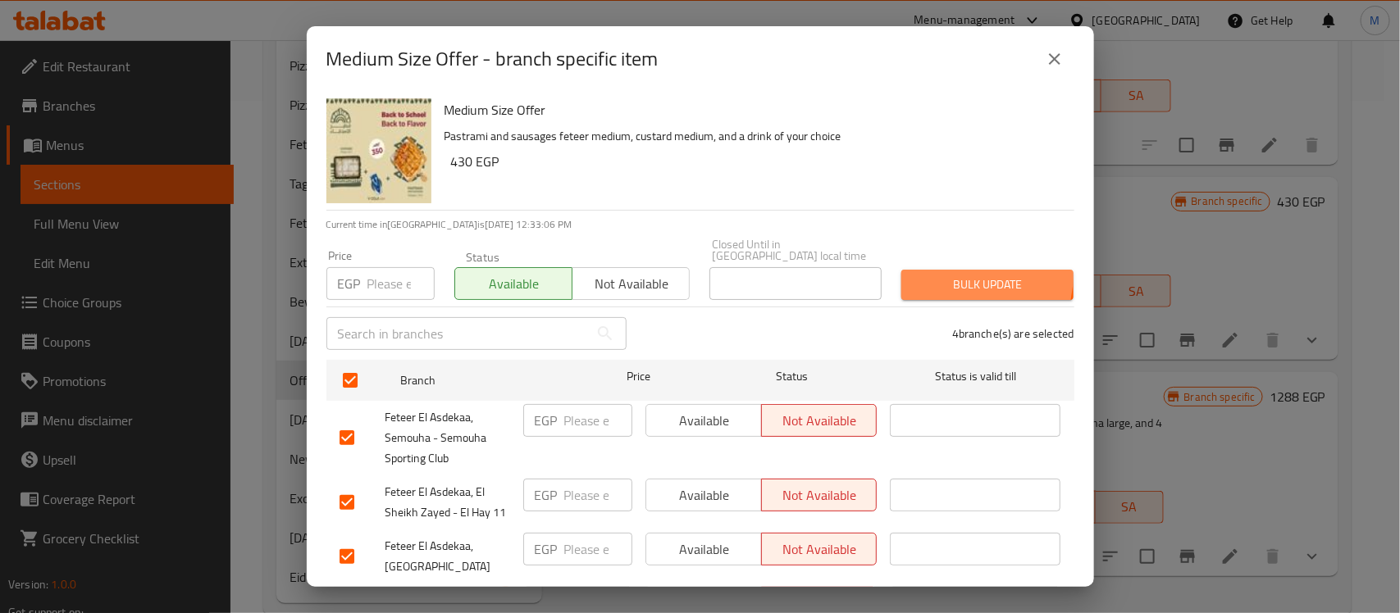
click at [947, 275] on span "Bulk update" at bounding box center [987, 285] width 146 height 21
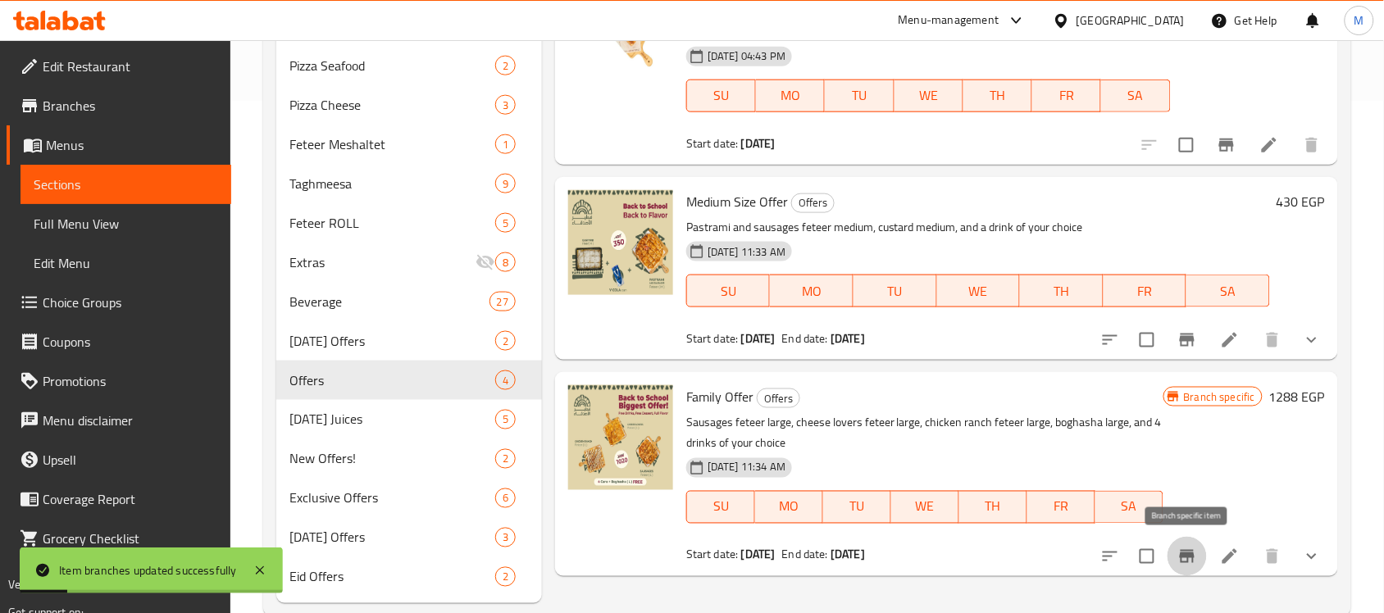
click at [1187, 551] on icon "Branch-specific-item" at bounding box center [1187, 556] width 15 height 13
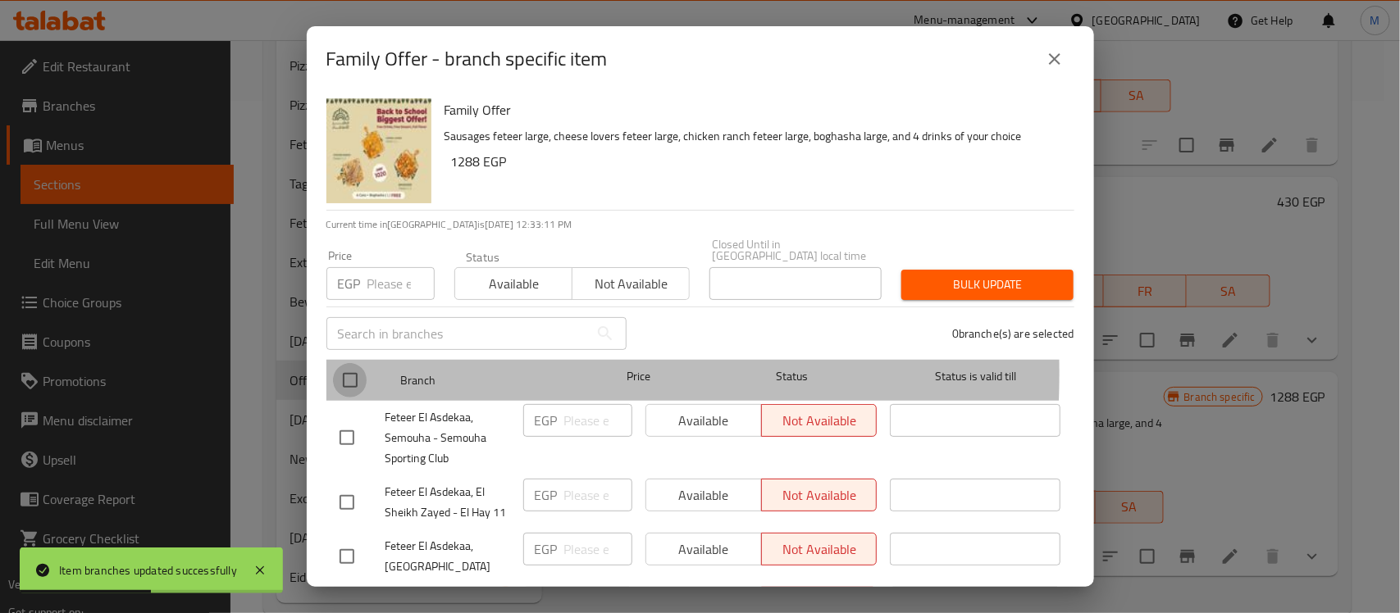
click at [341, 363] on input "checkbox" at bounding box center [350, 380] width 34 height 34
checkbox input "true"
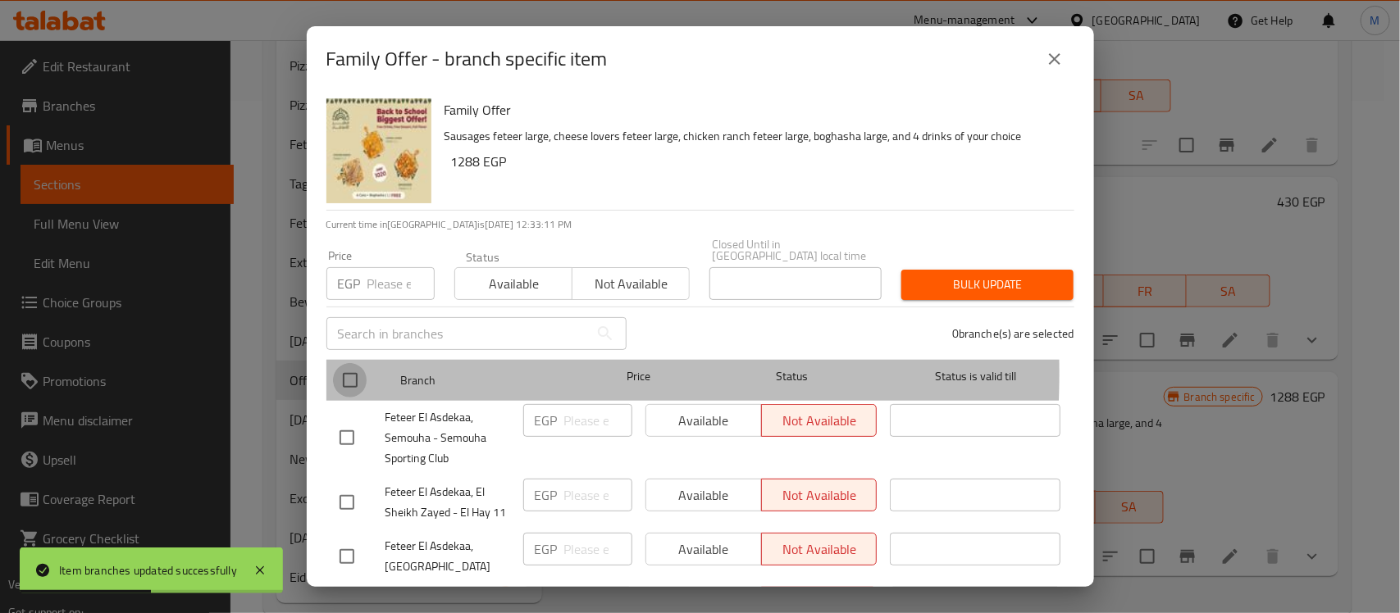
checkbox input "true"
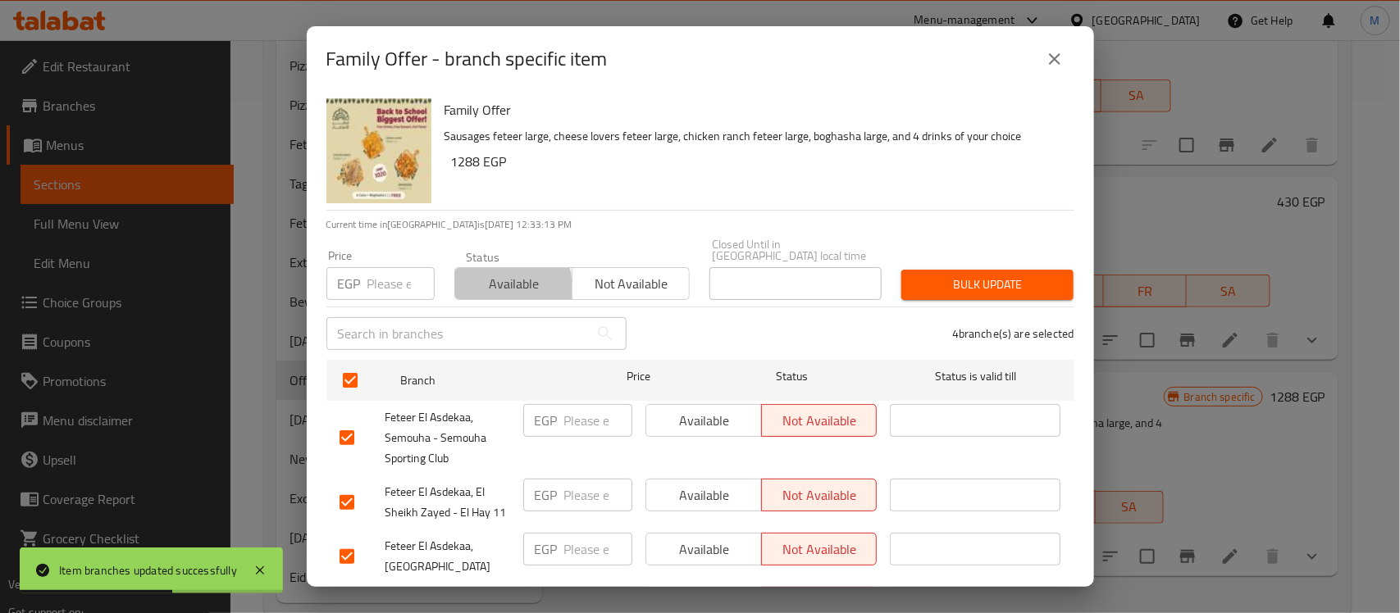
click at [484, 276] on span "Available" at bounding box center [514, 284] width 104 height 24
click at [949, 304] on div "4 branche(s) are selected" at bounding box center [860, 333] width 448 height 59
click at [949, 276] on span "Bulk update" at bounding box center [987, 285] width 146 height 21
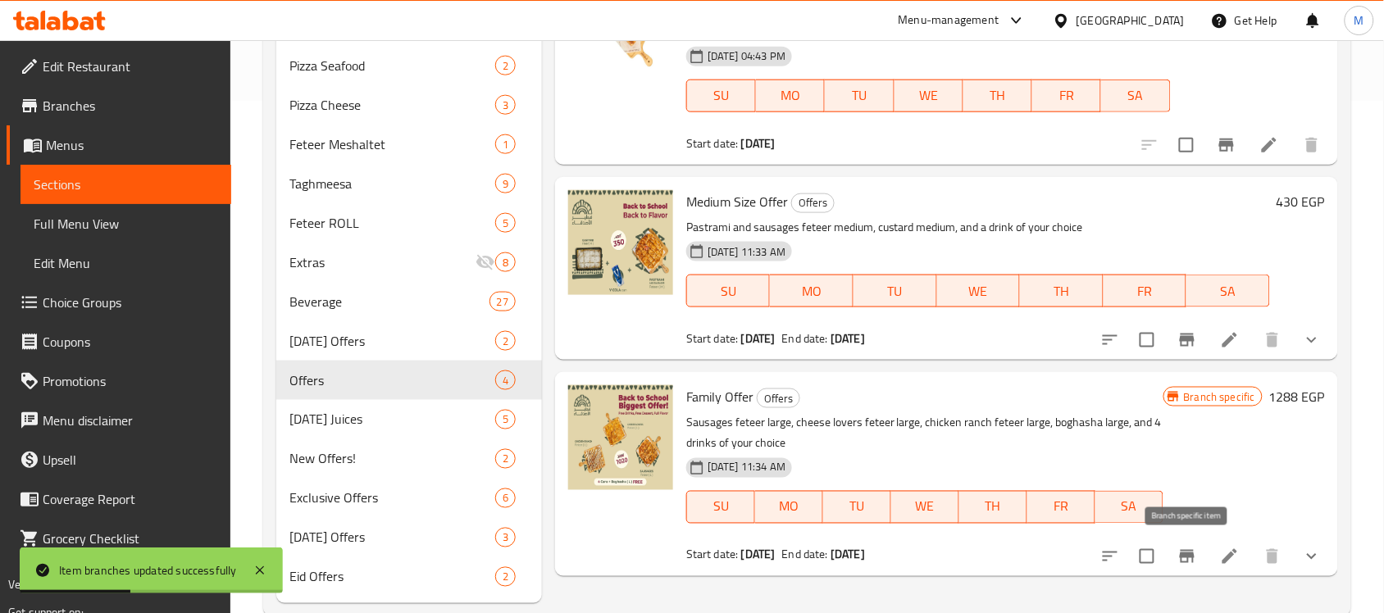
click at [1183, 554] on icon "Branch-specific-item" at bounding box center [1187, 556] width 15 height 13
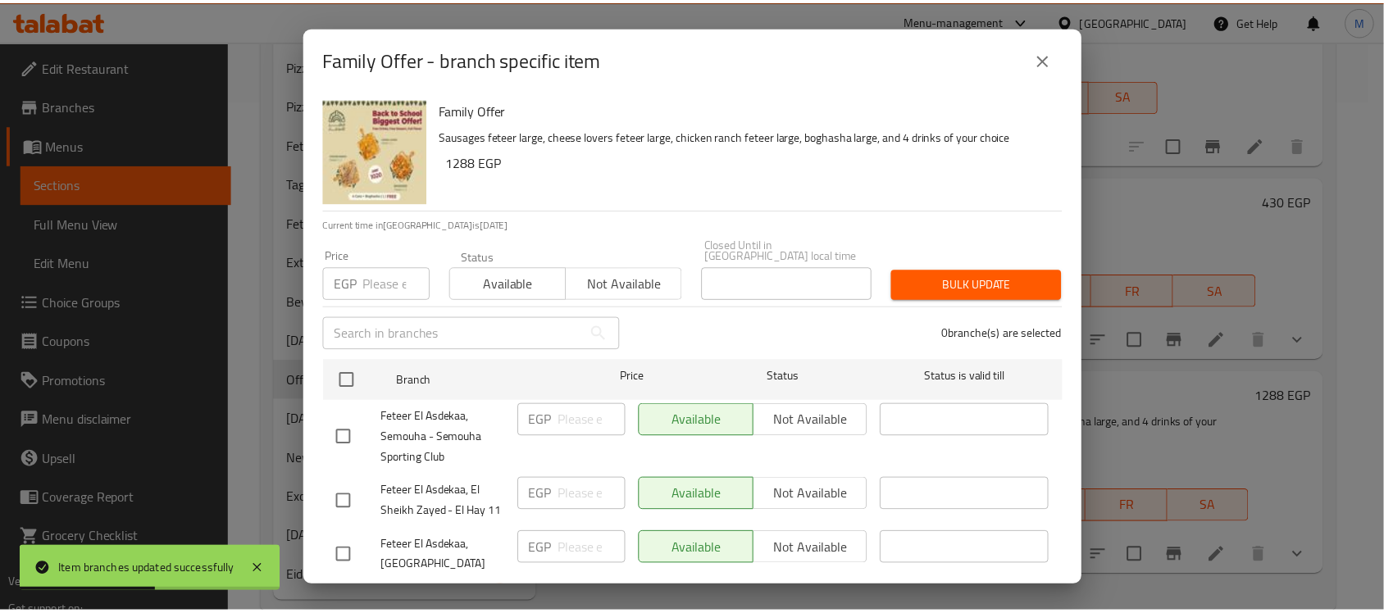
scroll to position [80, 0]
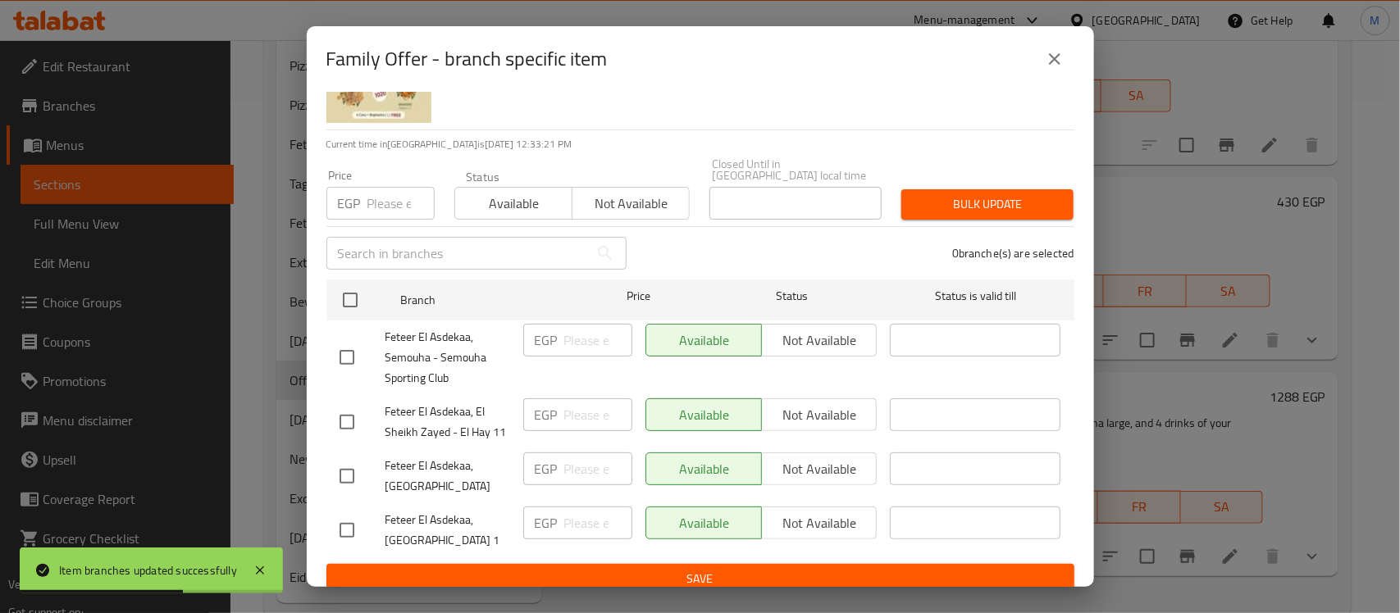
click at [1043, 55] on button "close" at bounding box center [1054, 58] width 39 height 39
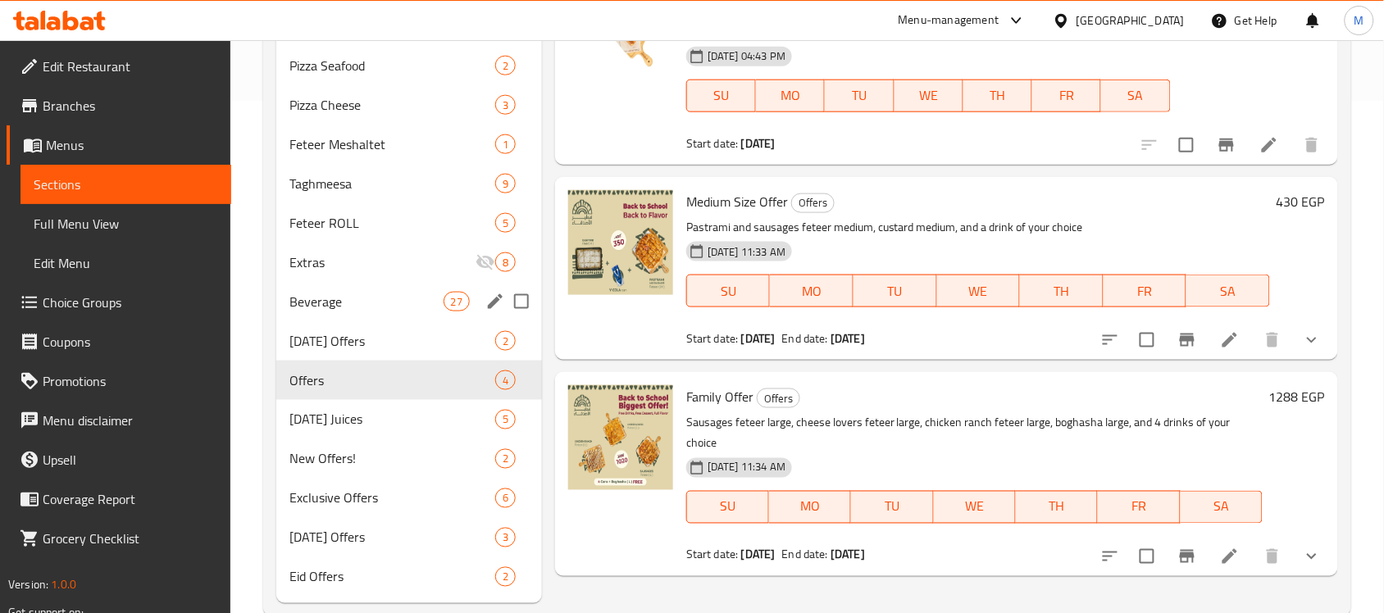
scroll to position [0, 0]
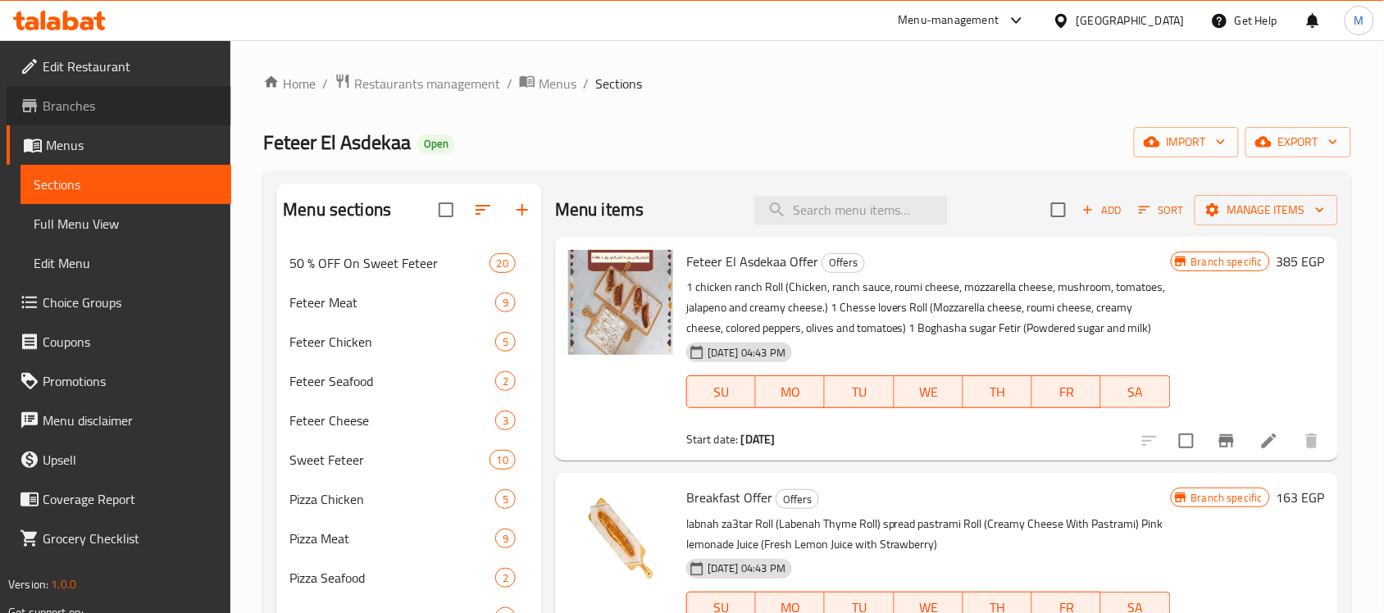
click at [84, 104] on span "Branches" at bounding box center [130, 106] width 175 height 20
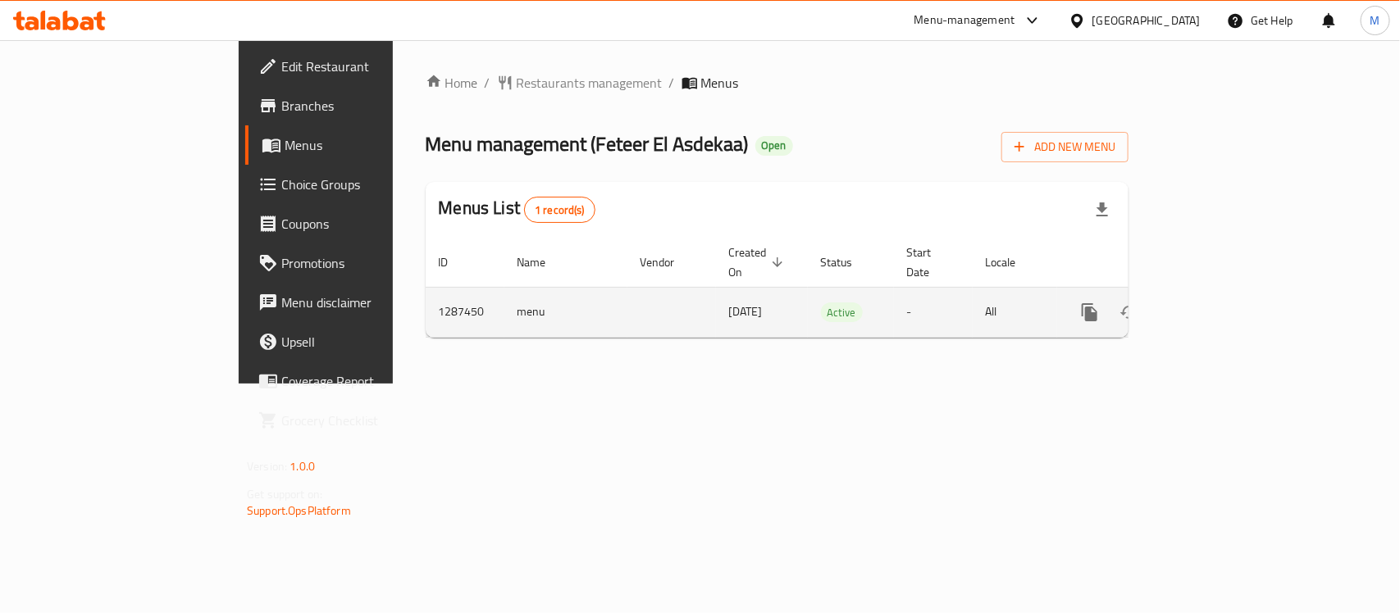
click at [1218, 303] on icon "enhanced table" at bounding box center [1208, 313] width 20 height 20
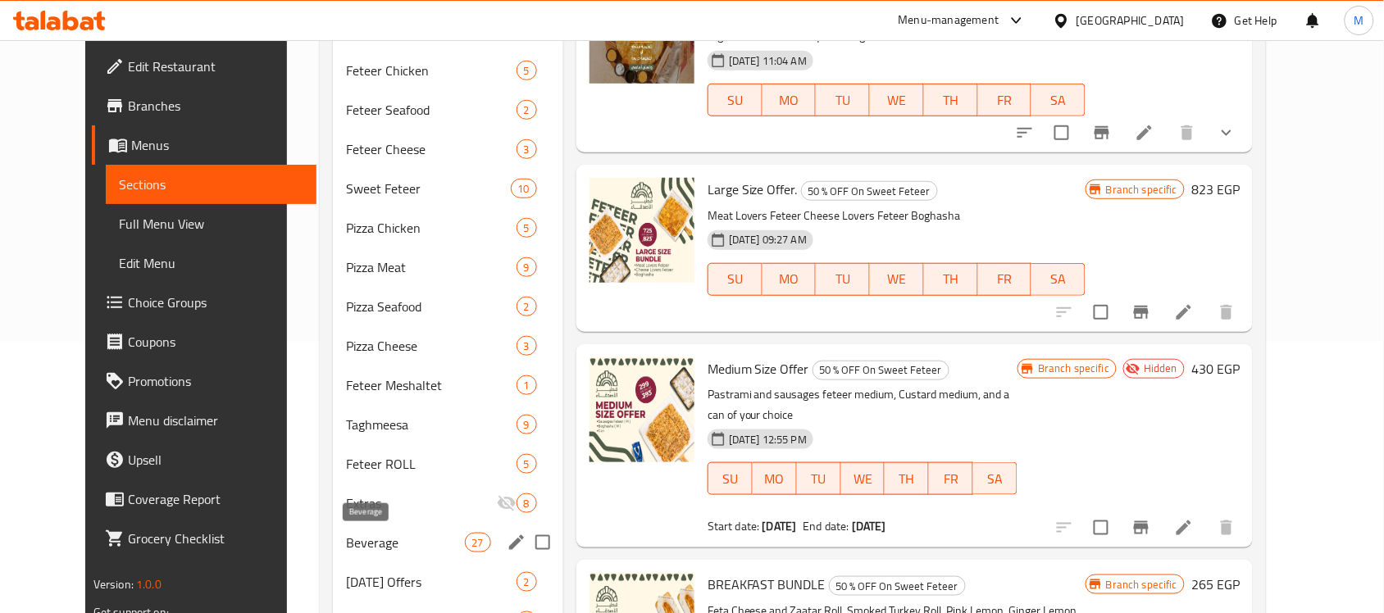
scroll to position [308, 0]
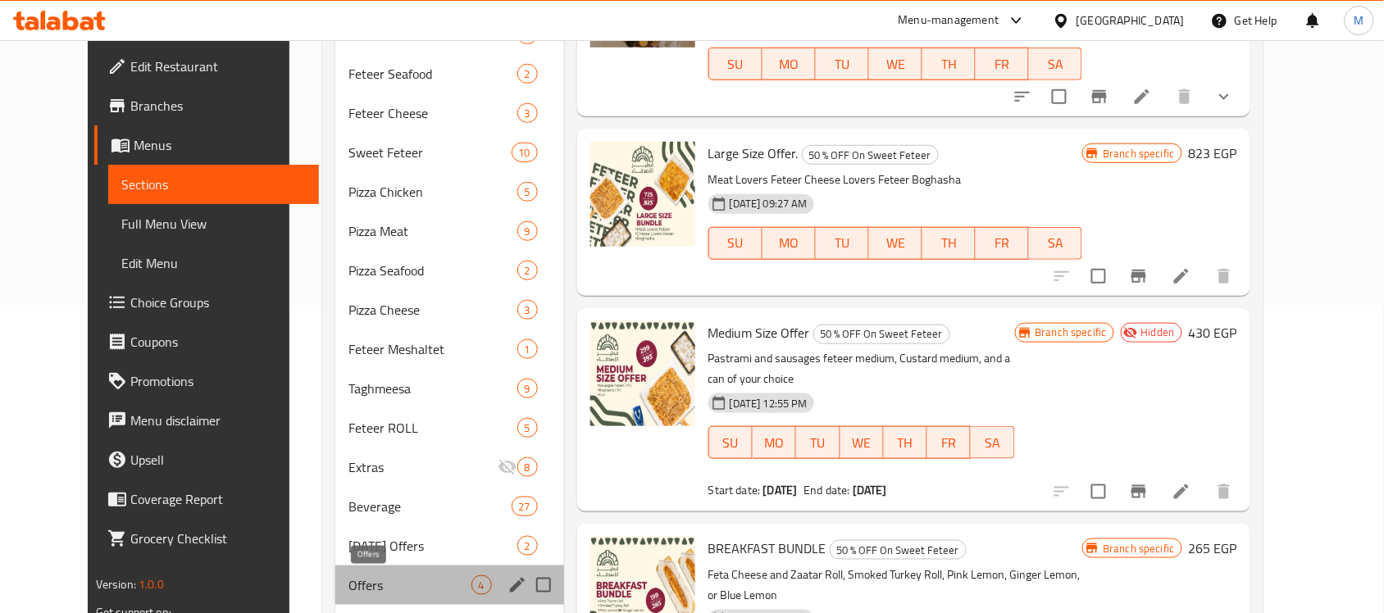
click at [349, 581] on span "Offers" at bounding box center [410, 586] width 123 height 20
